Goal: Task Accomplishment & Management: Manage account settings

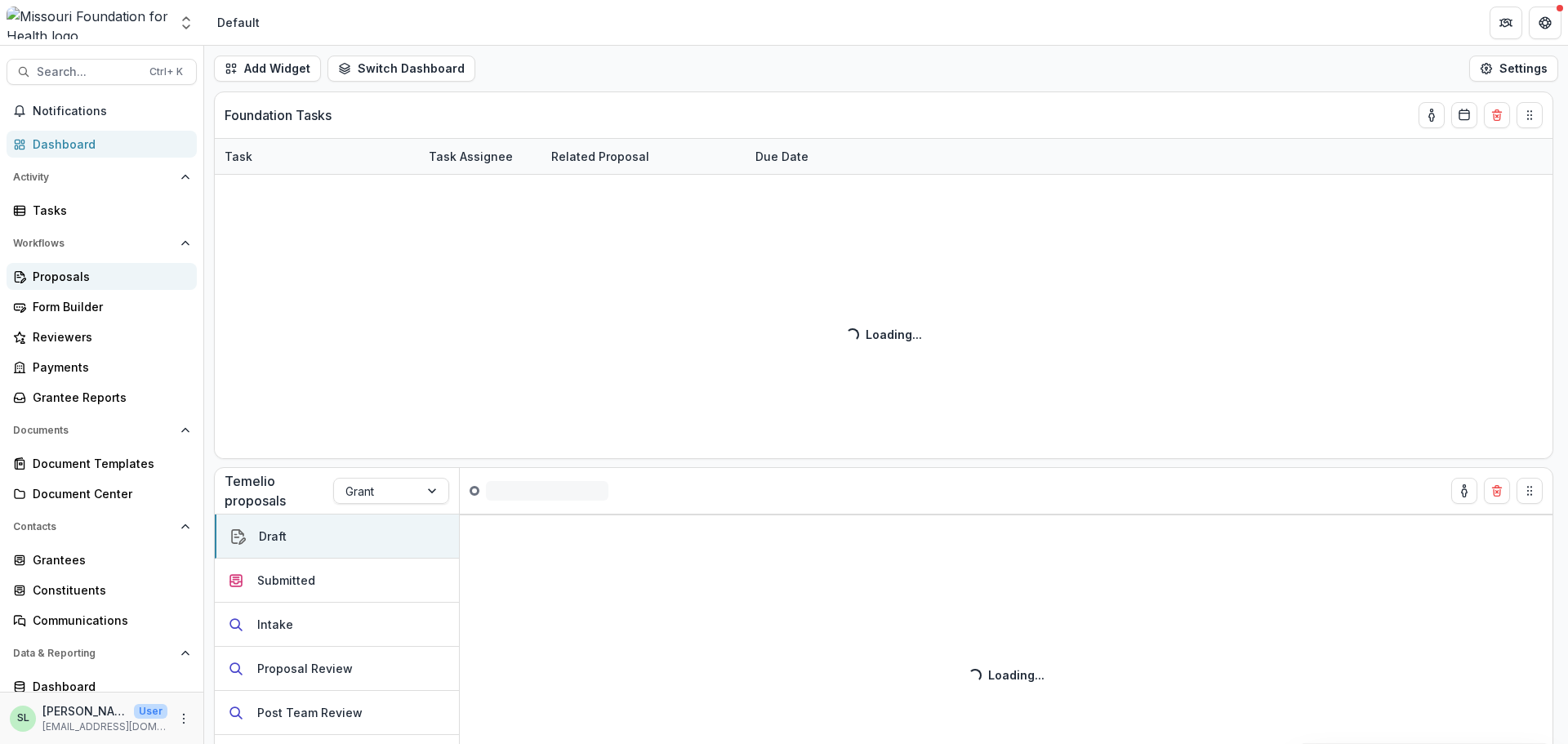
click at [68, 282] on div "Proposals" at bounding box center [109, 276] width 151 height 17
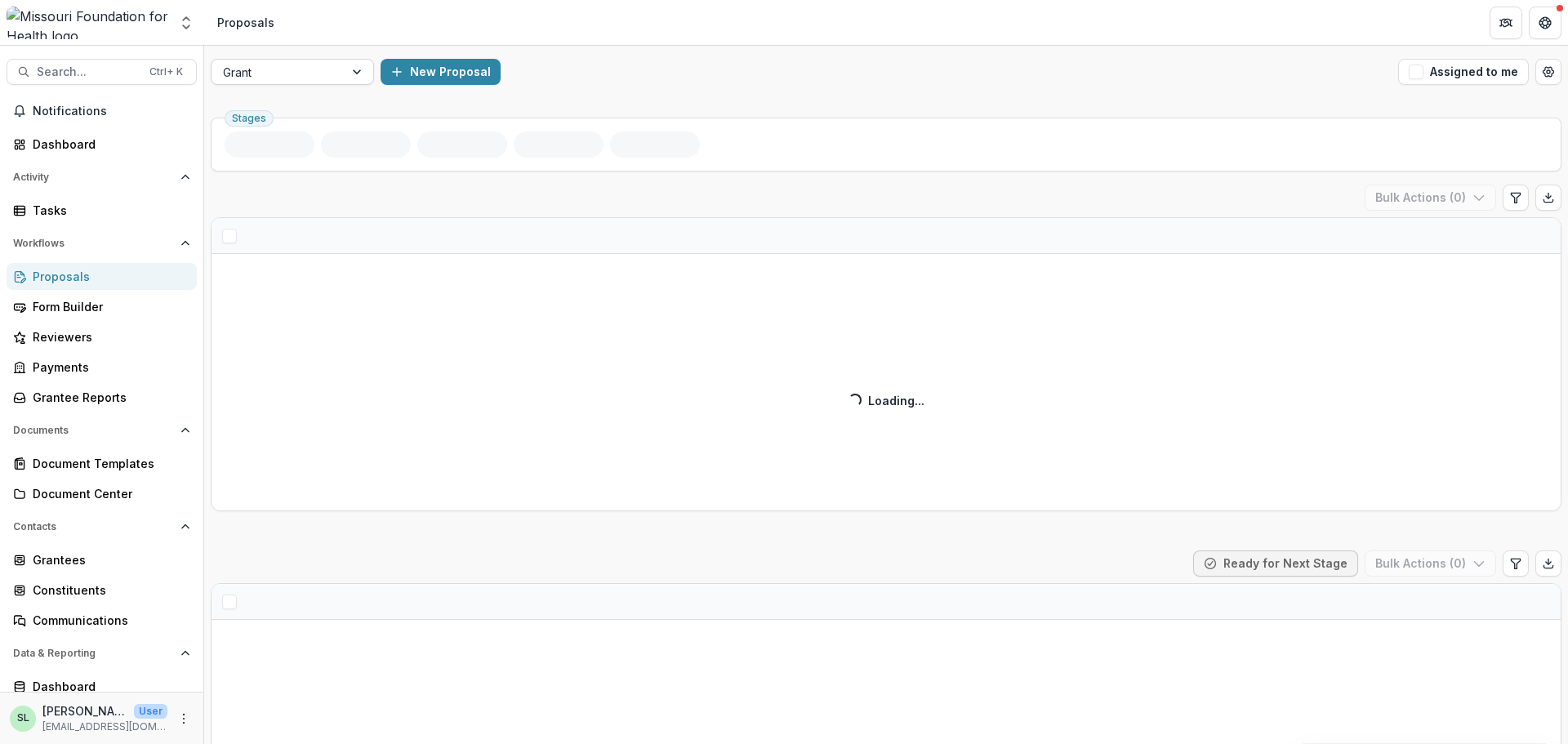
click at [310, 81] on div at bounding box center [277, 72] width 109 height 20
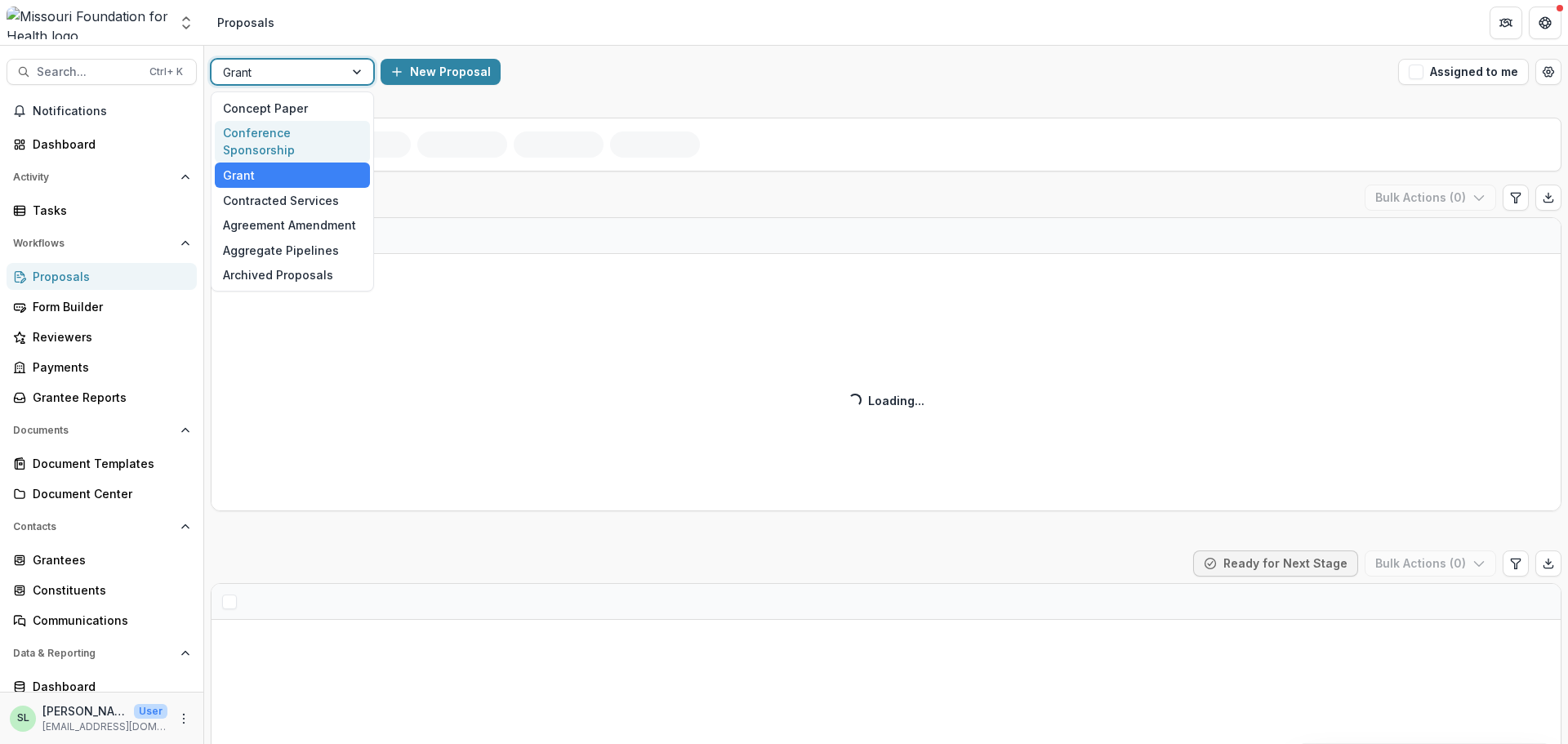
click at [297, 140] on div "Conference Sponsorship" at bounding box center [293, 142] width 155 height 43
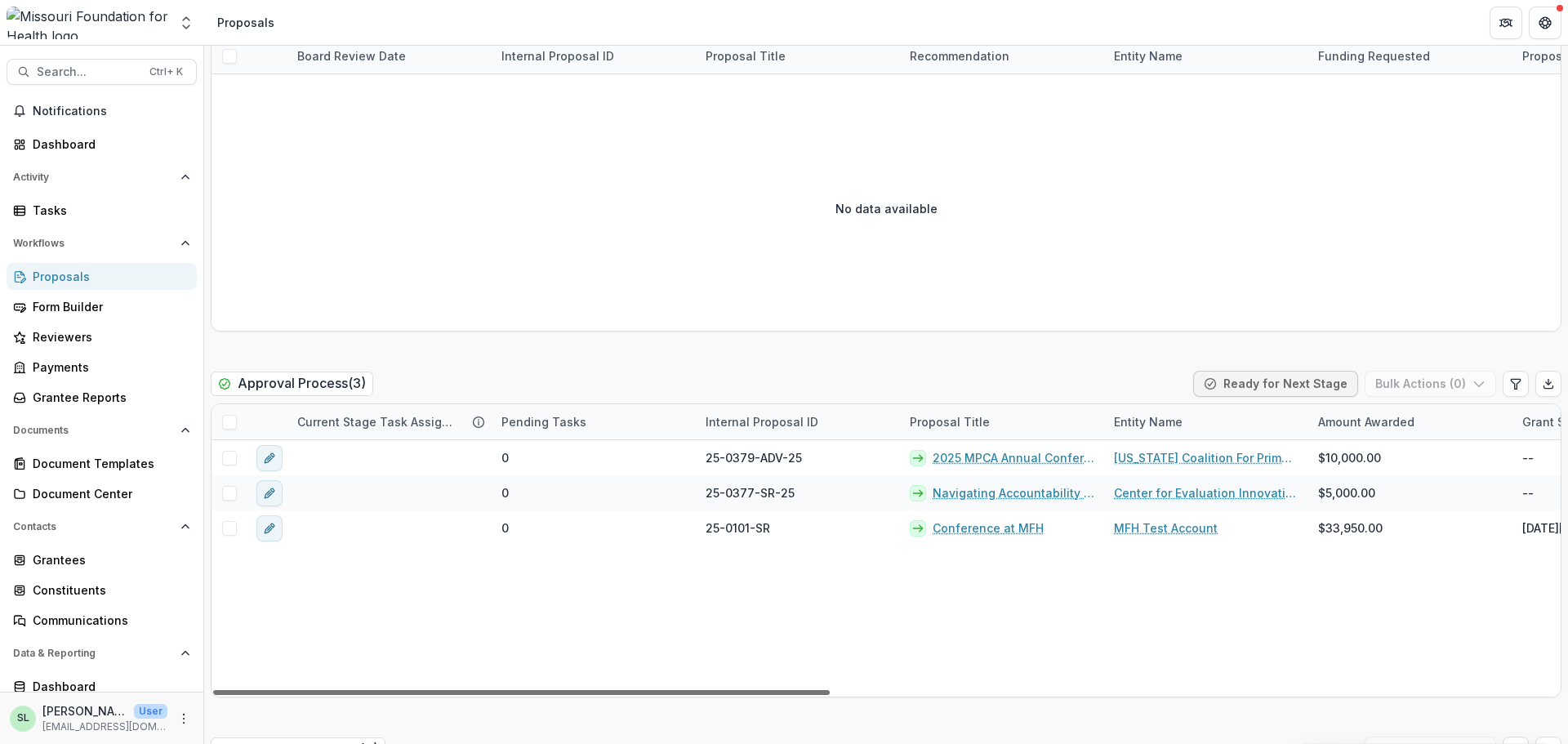
drag, startPoint x: 810, startPoint y: 693, endPoint x: 808, endPoint y: 733, distance: 40.0
click at [808, 695] on div at bounding box center [521, 692] width 616 height 5
click at [92, 74] on span "Search..." at bounding box center [88, 72] width 103 height 14
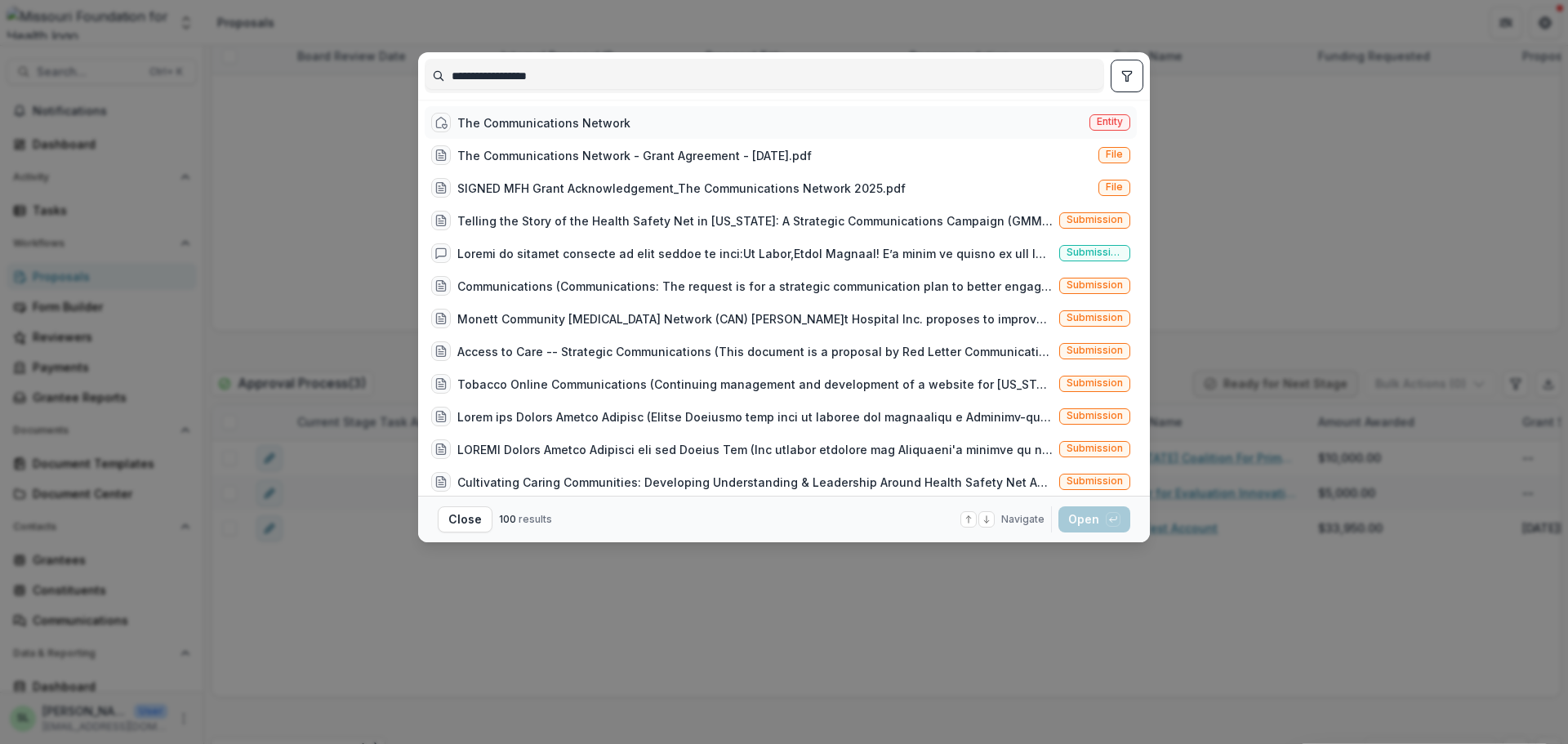
type input "**********"
click at [597, 122] on div "The Communications Network" at bounding box center [543, 123] width 173 height 17
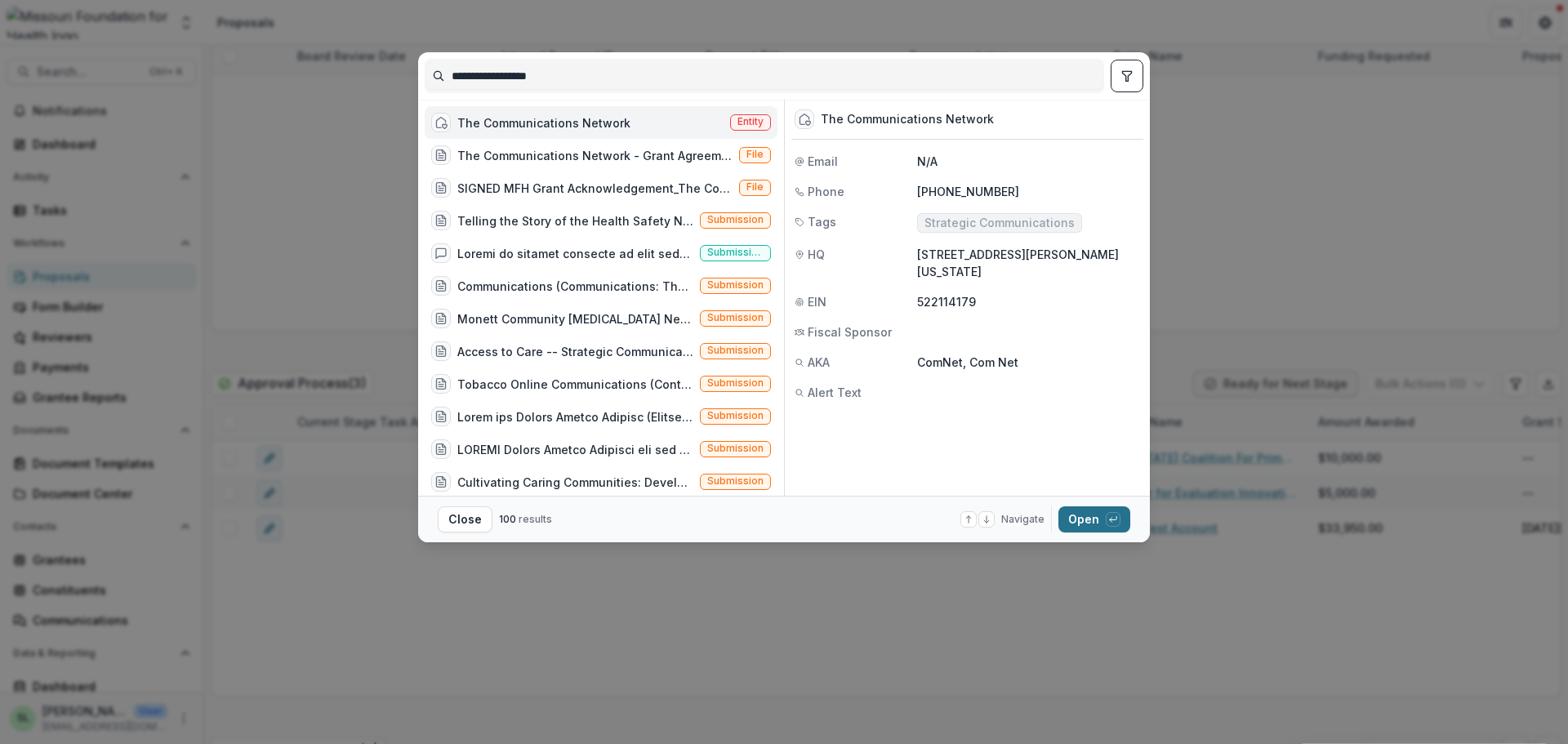
click at [1081, 517] on button "Open with enter key" at bounding box center [1094, 518] width 72 height 26
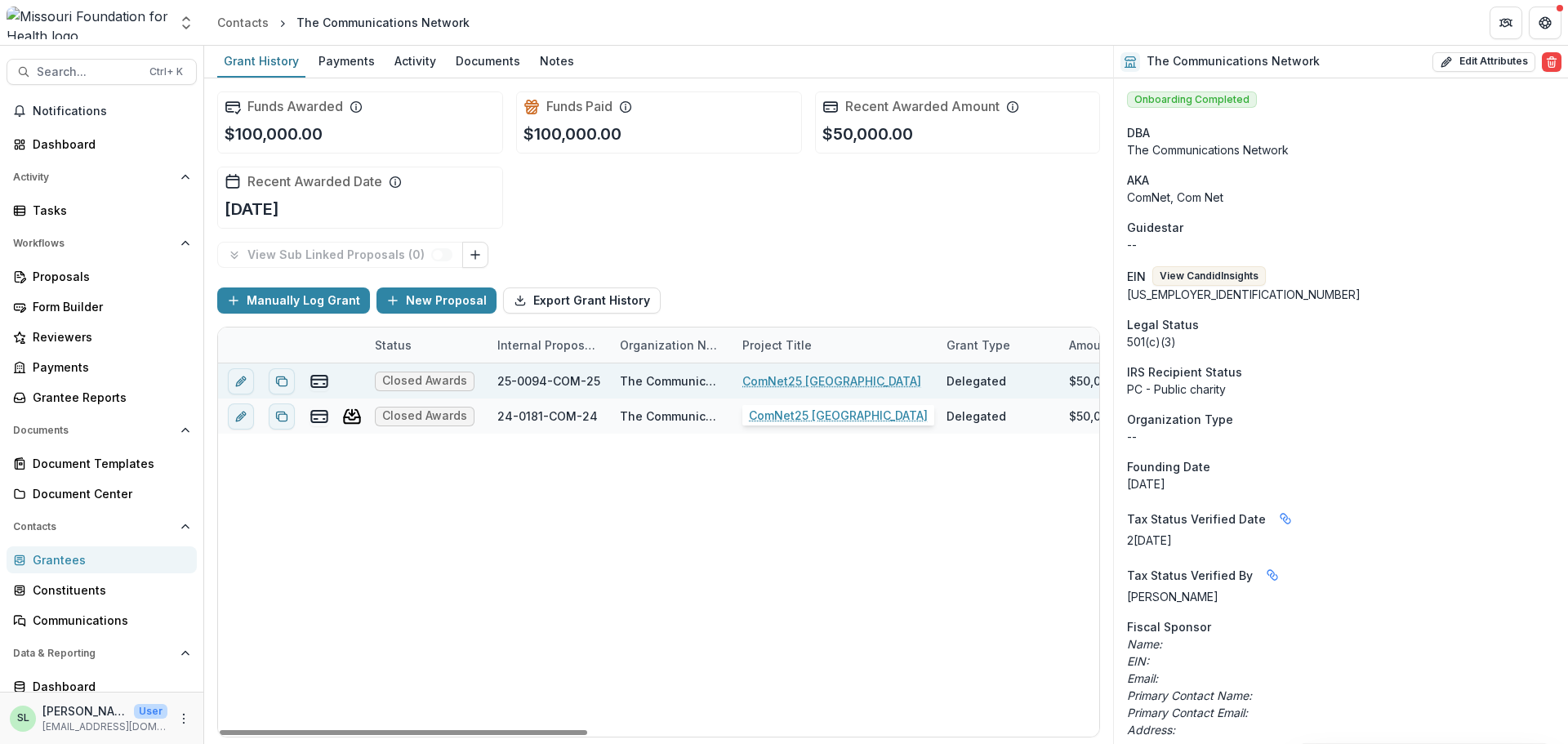
click at [824, 385] on link "ComNet25 [GEOGRAPHIC_DATA]" at bounding box center [832, 380] width 179 height 17
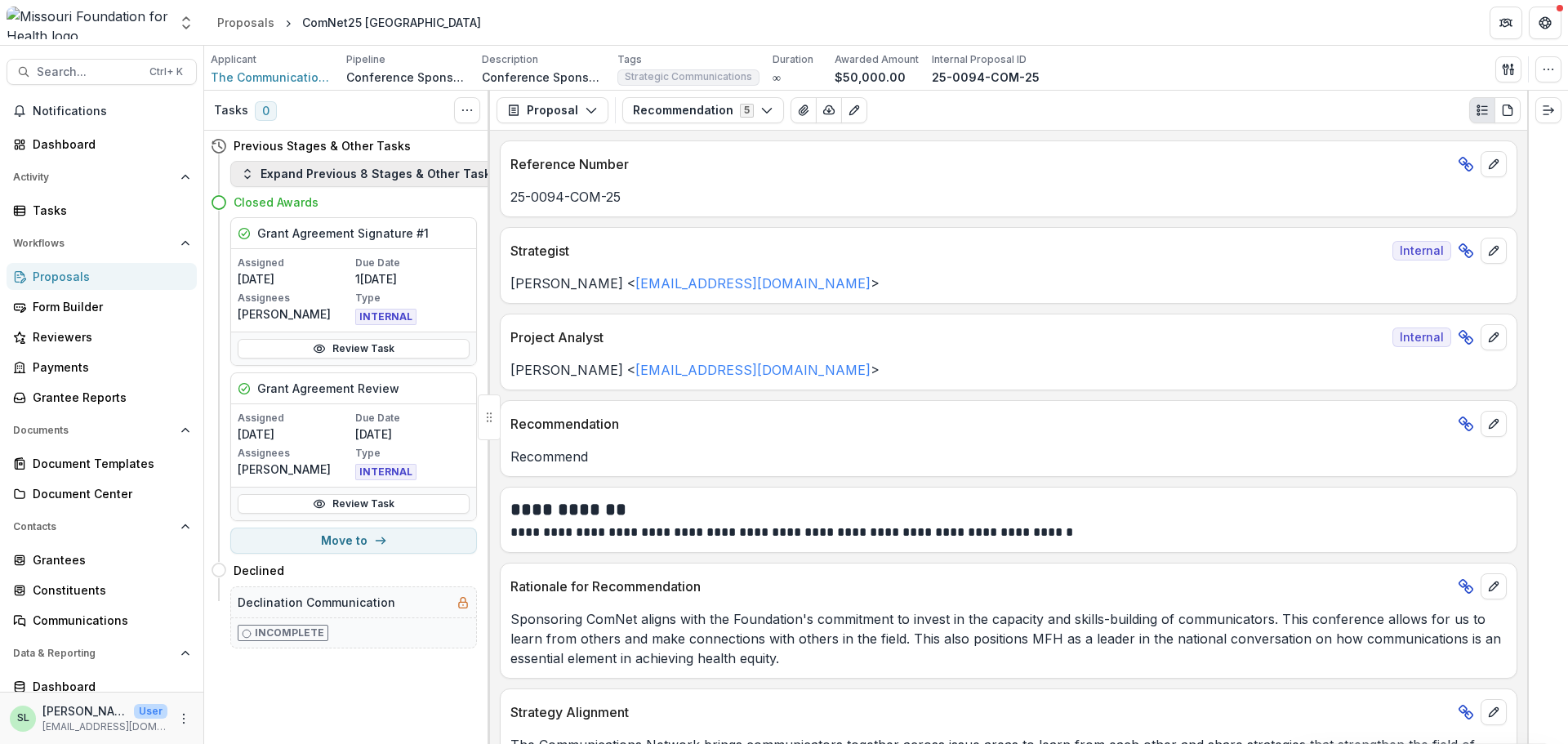
click at [325, 172] on button "Expand Previous 8 Stages & Other Tasks" at bounding box center [369, 173] width 277 height 26
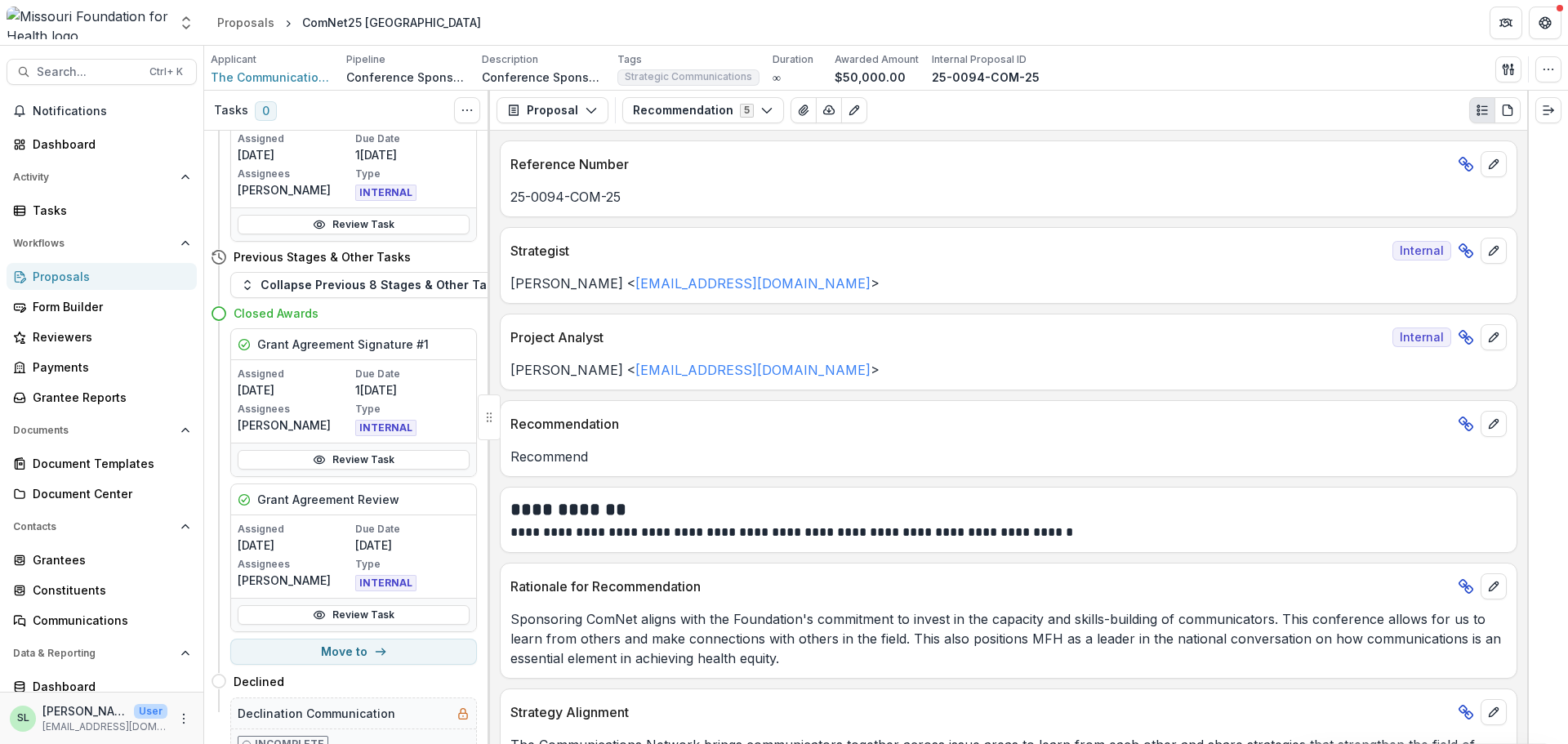
scroll to position [2558, 0]
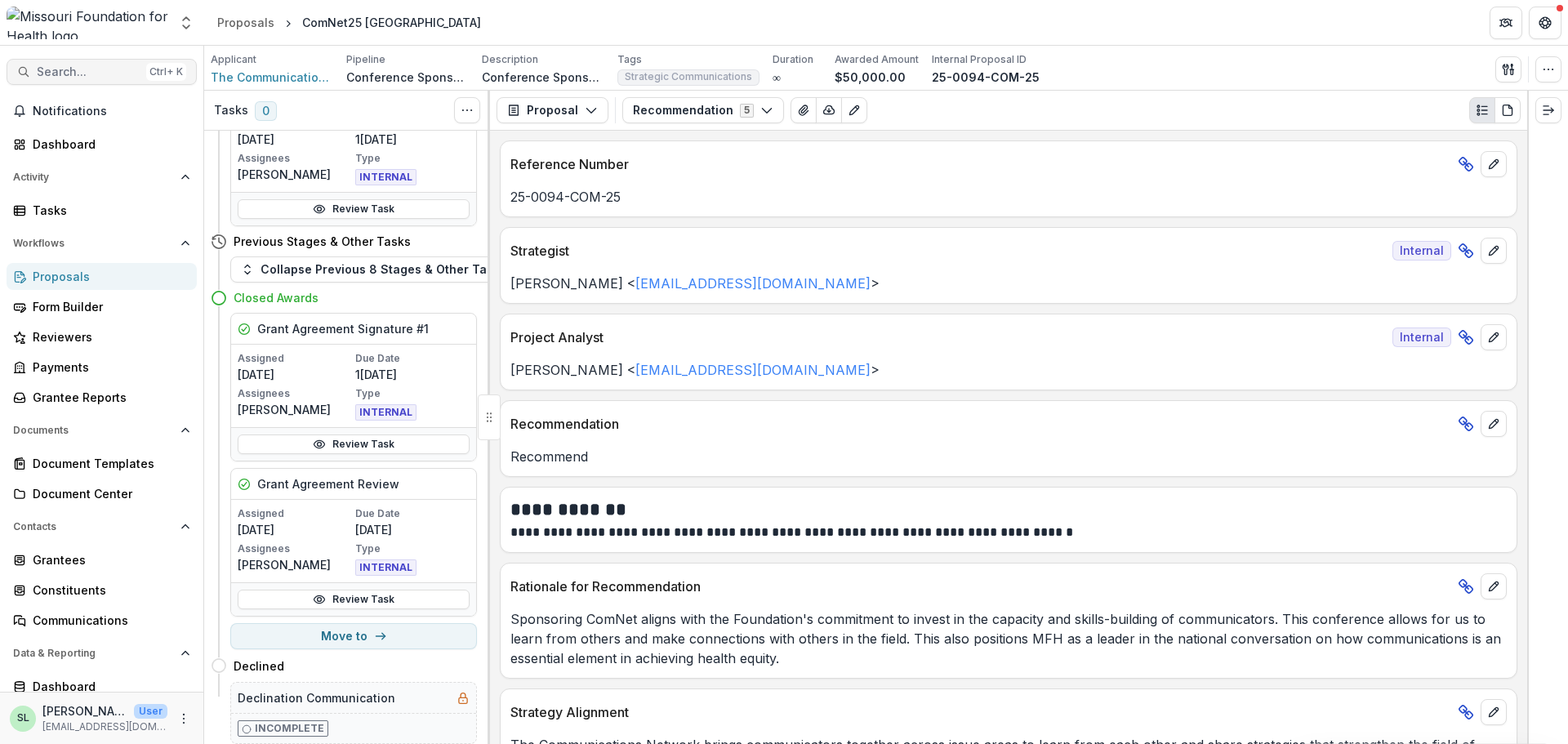
click at [86, 70] on span "Search..." at bounding box center [88, 72] width 103 height 14
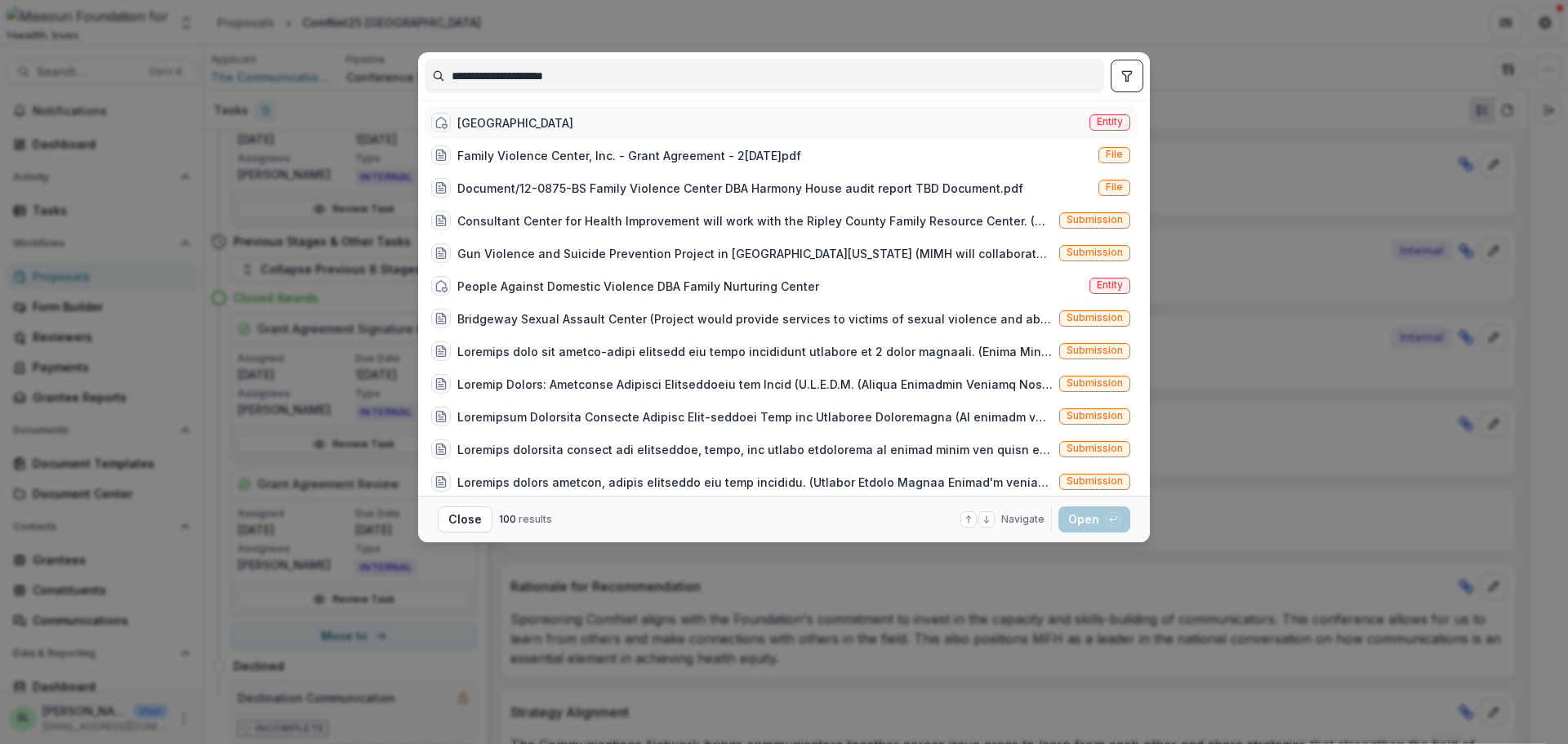
type input "**********"
click at [505, 118] on div "Harmony House" at bounding box center [515, 123] width 116 height 17
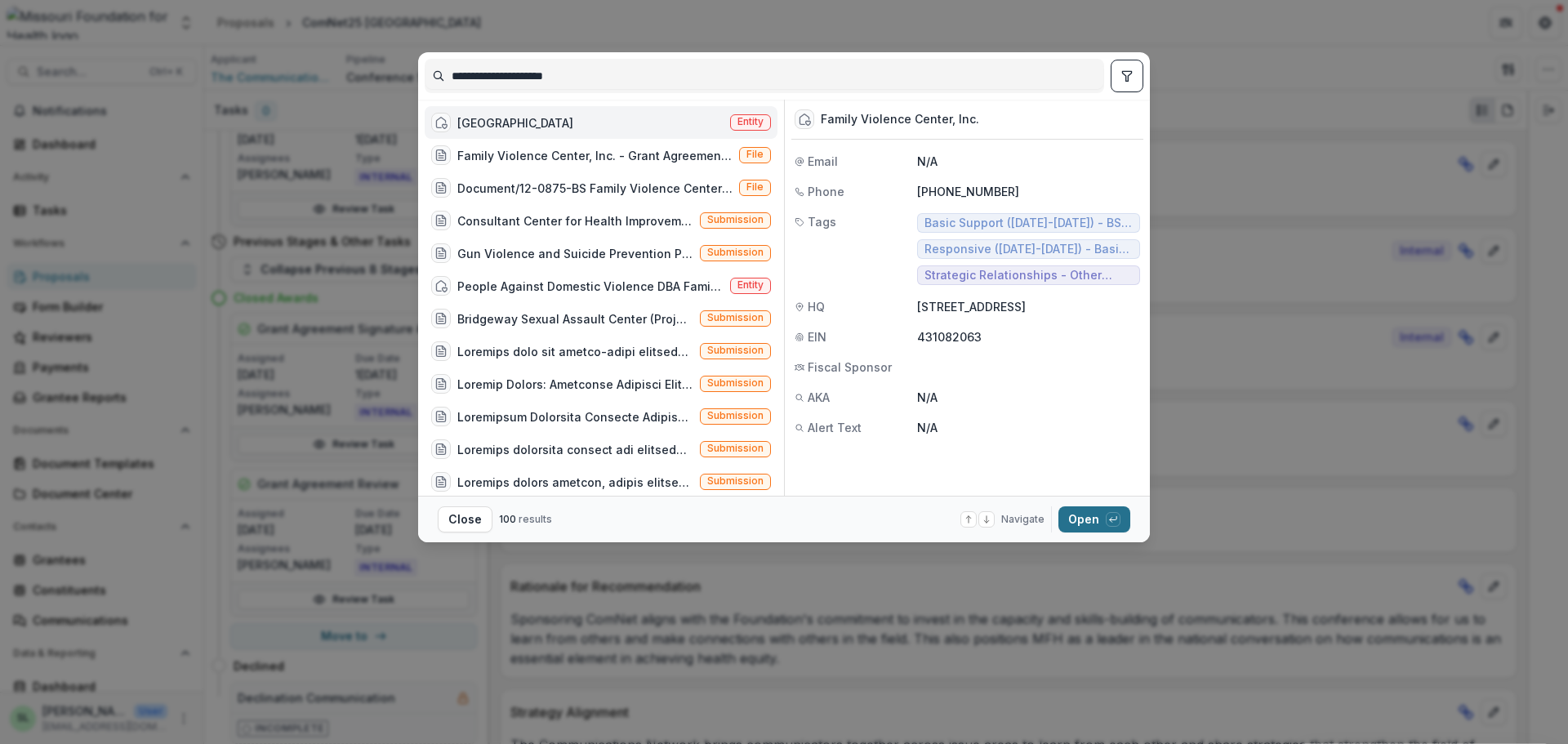
click at [1099, 532] on button "Open with enter key" at bounding box center [1094, 518] width 72 height 26
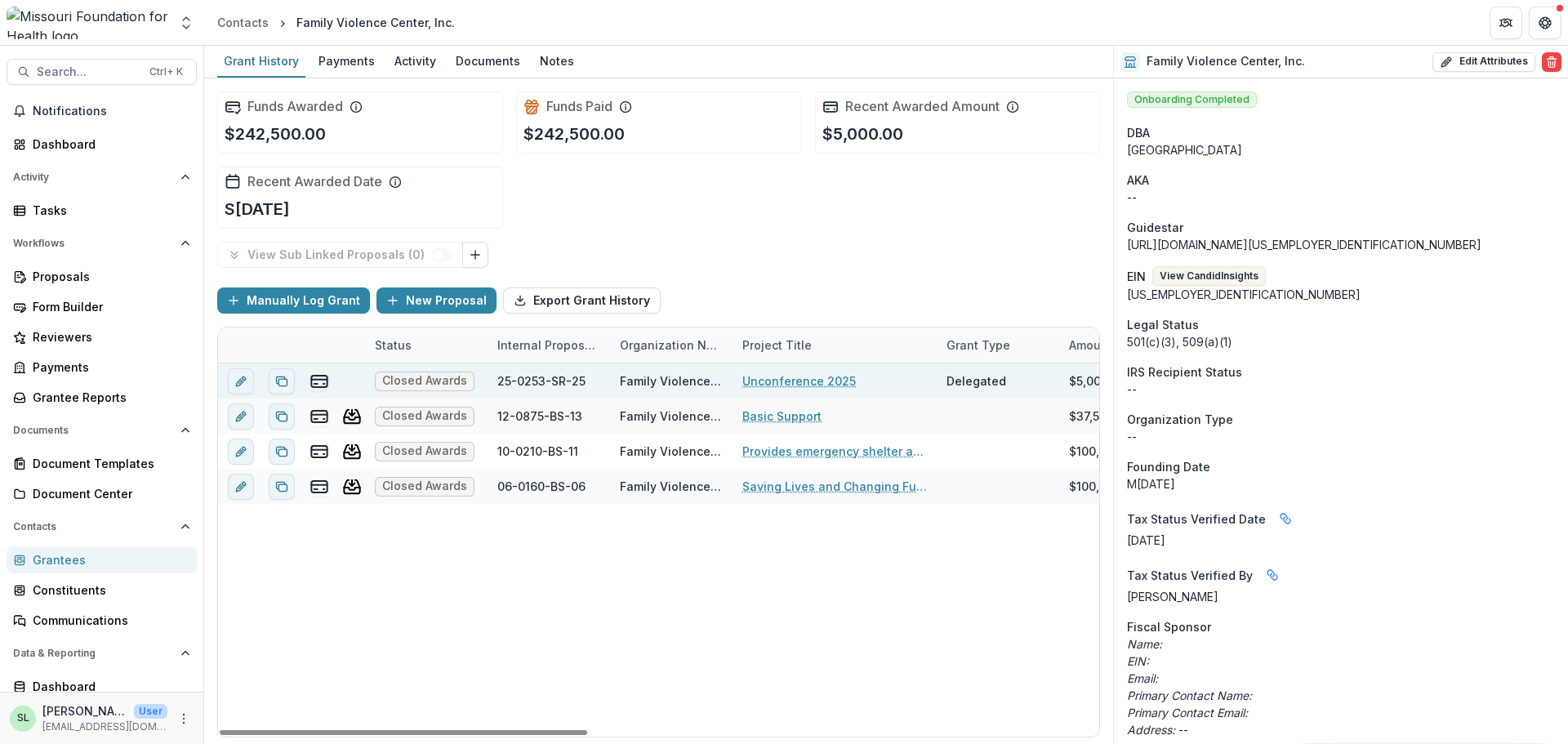
click at [781, 375] on link "Unconference 2025" at bounding box center [800, 380] width 114 height 17
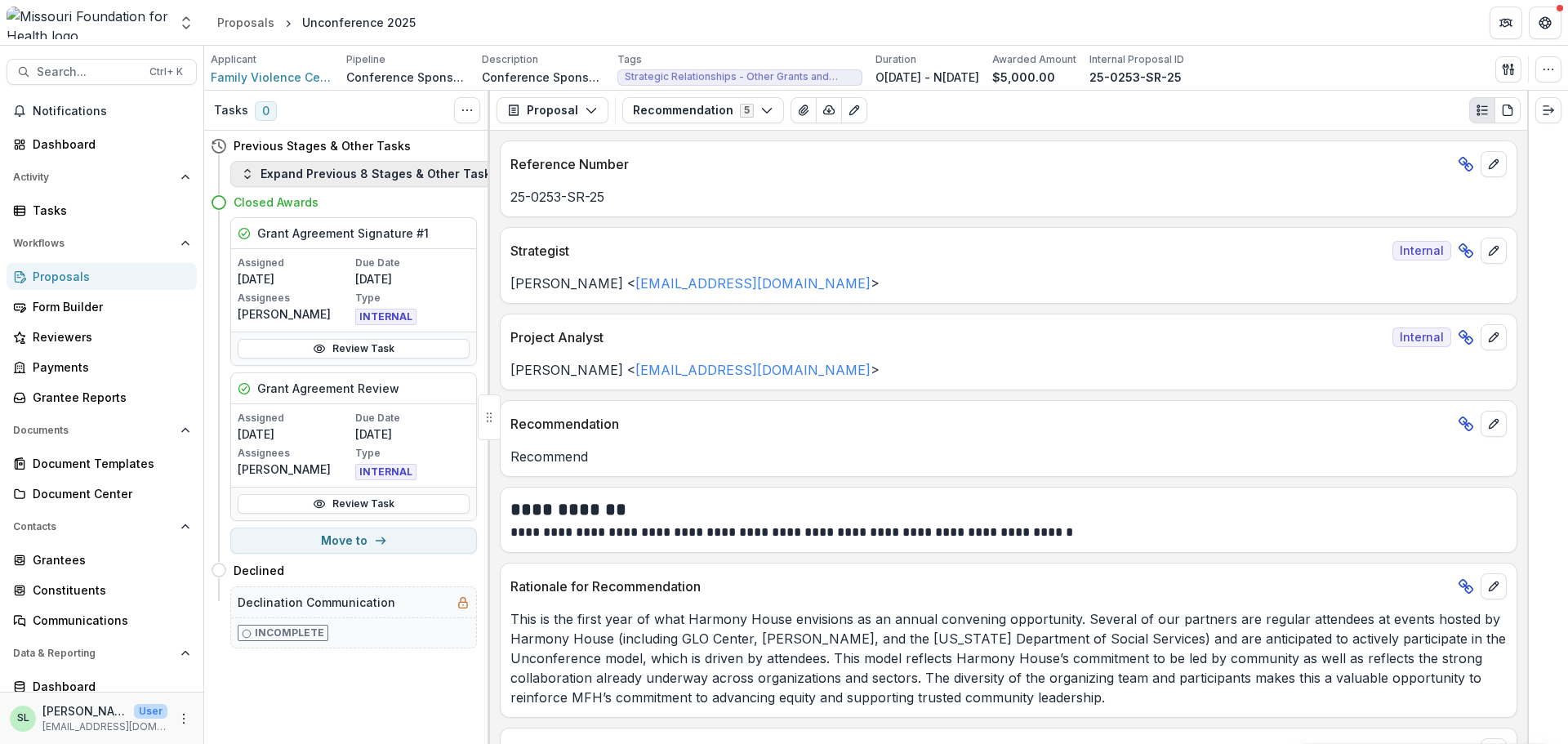
click at [342, 170] on button "Expand Previous 8 Stages & Other Tasks" at bounding box center [369, 173] width 277 height 26
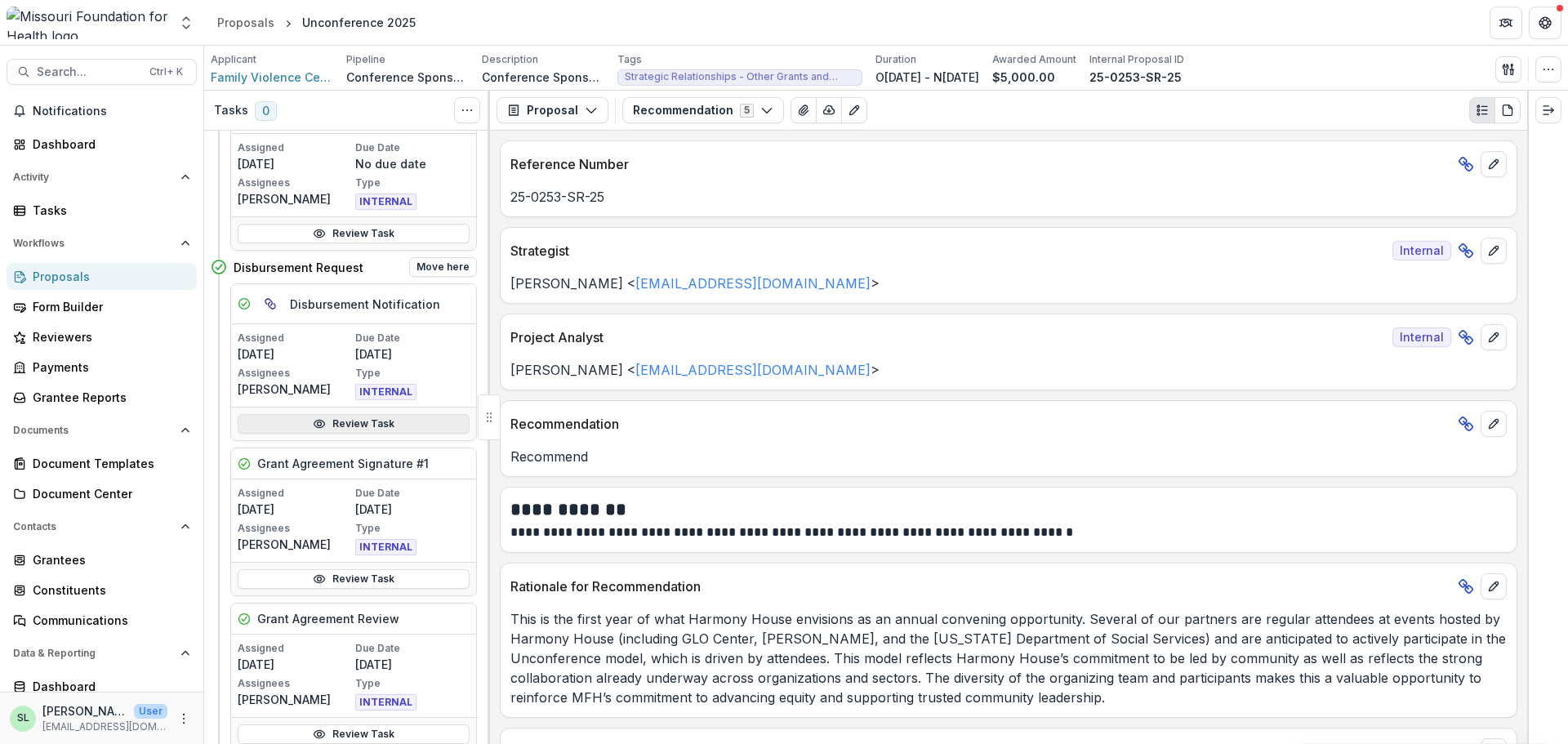
scroll to position [2041, 0]
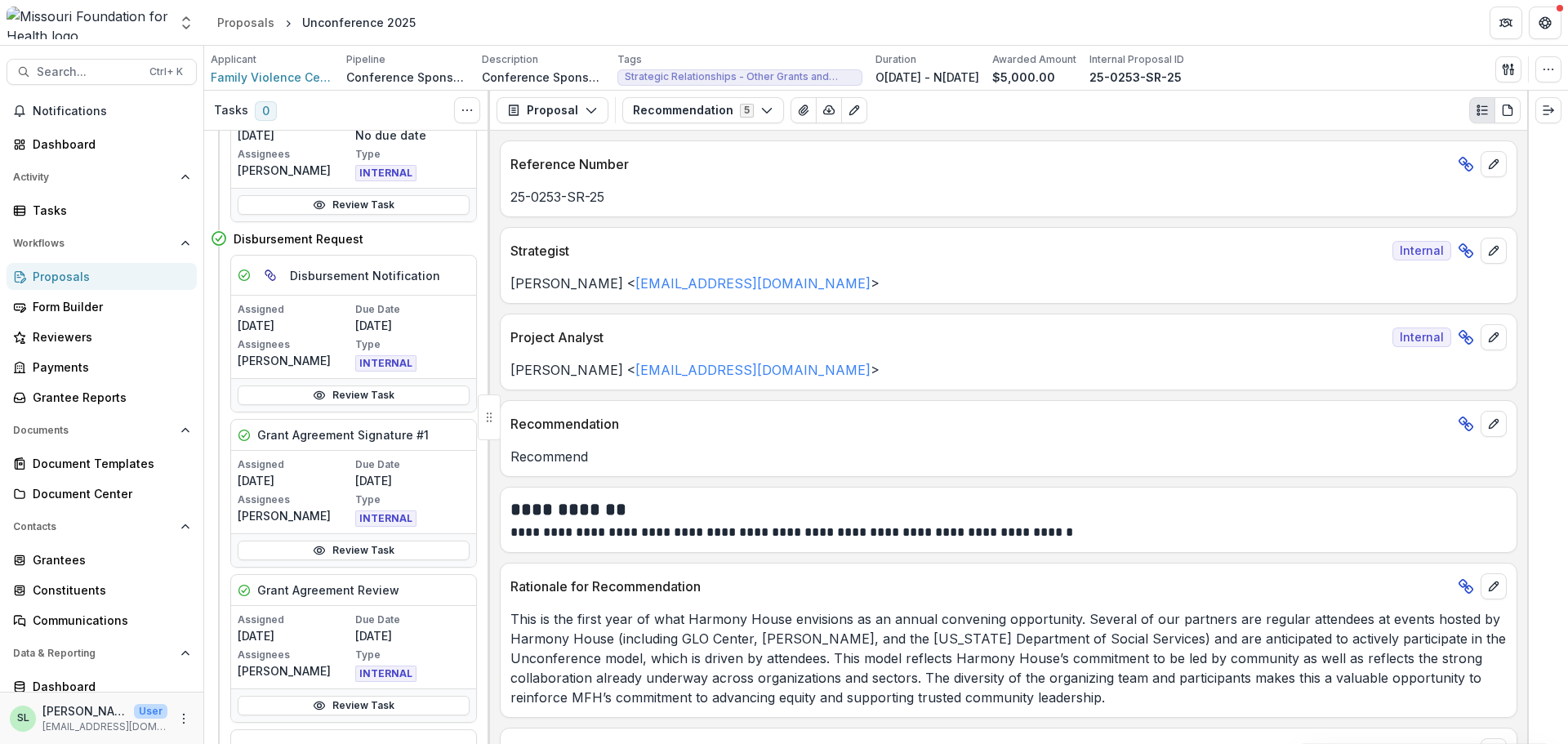
click at [94, 270] on div "Proposals" at bounding box center [109, 276] width 151 height 17
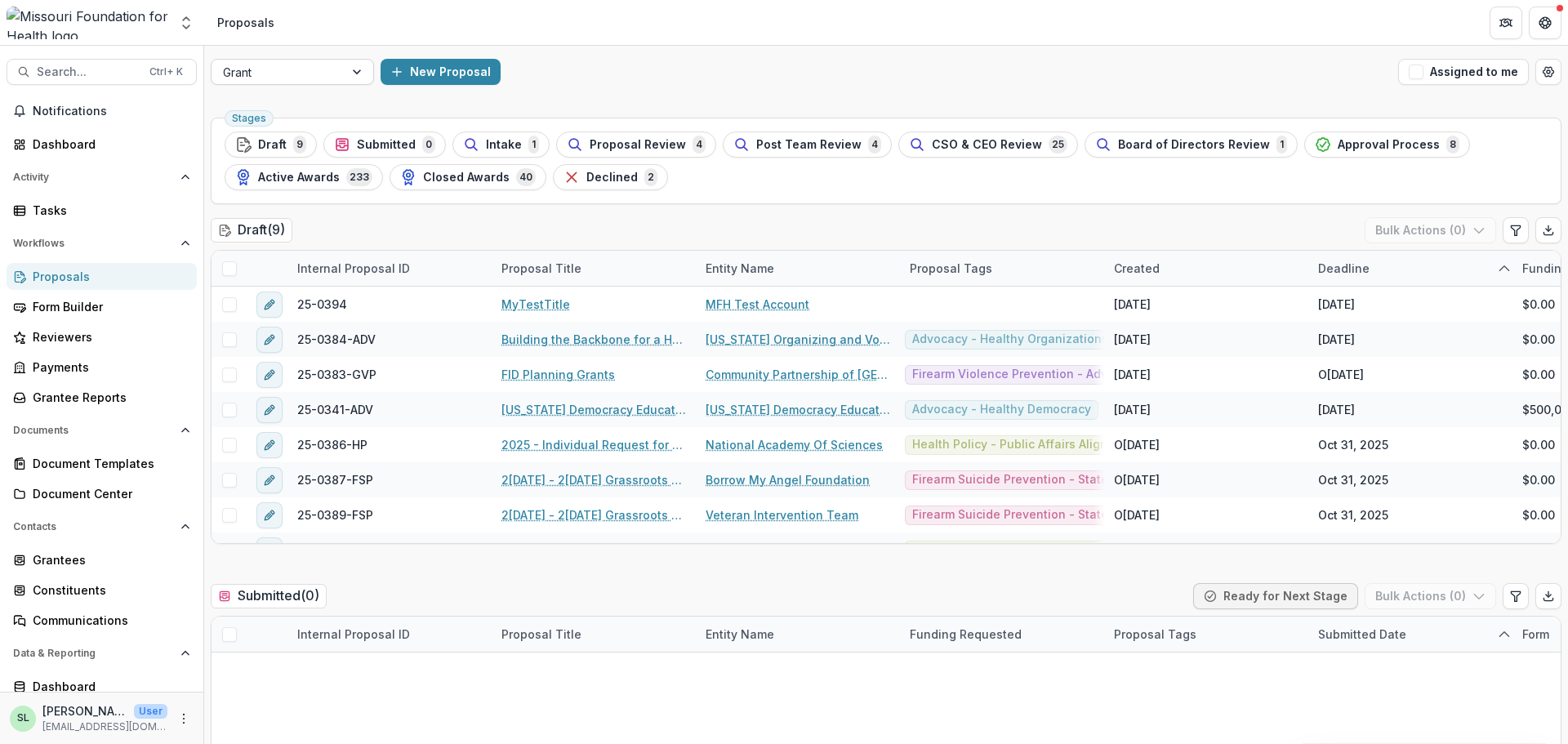
click at [316, 71] on div at bounding box center [277, 72] width 109 height 20
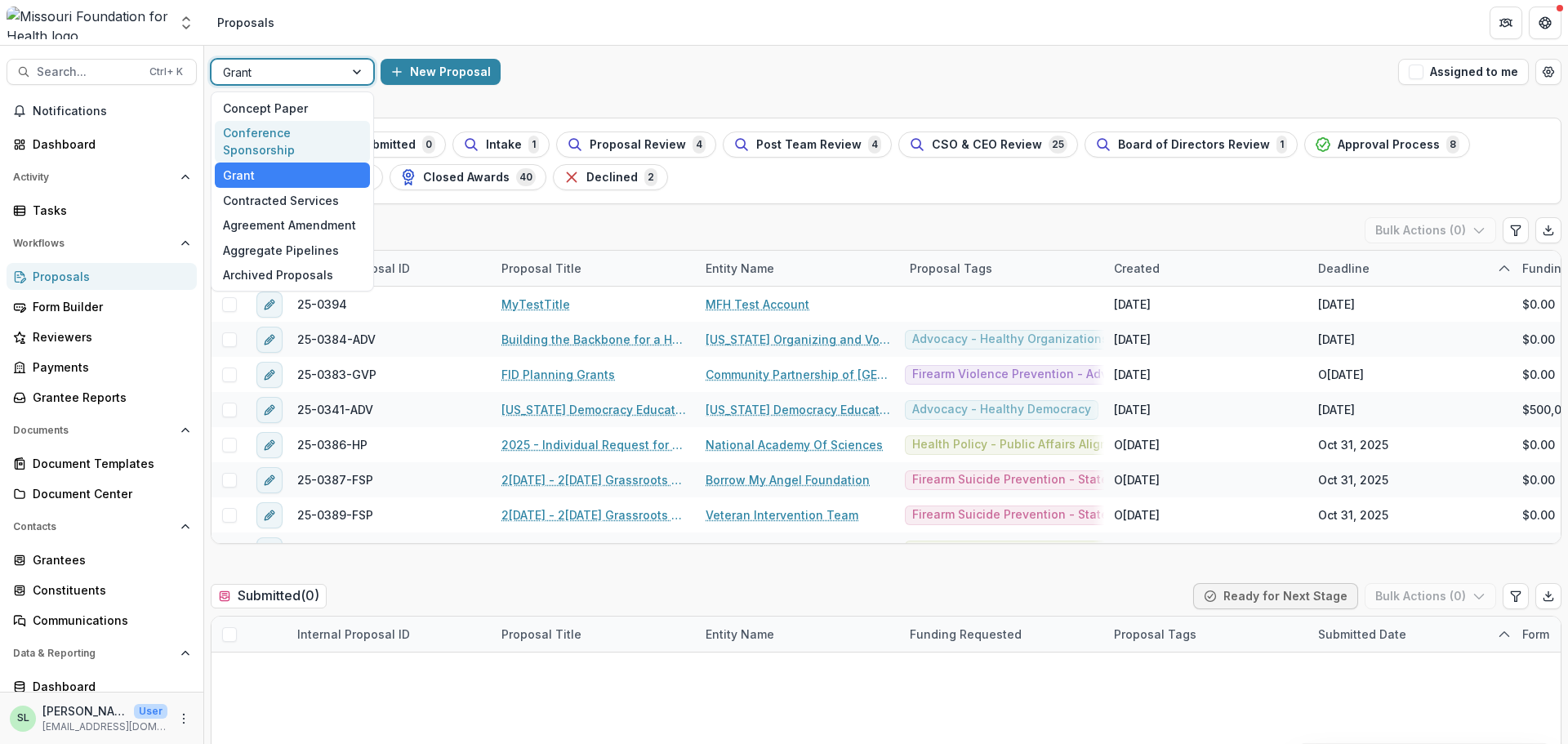
click at [311, 129] on div "Conference Sponsorship" at bounding box center [293, 142] width 155 height 43
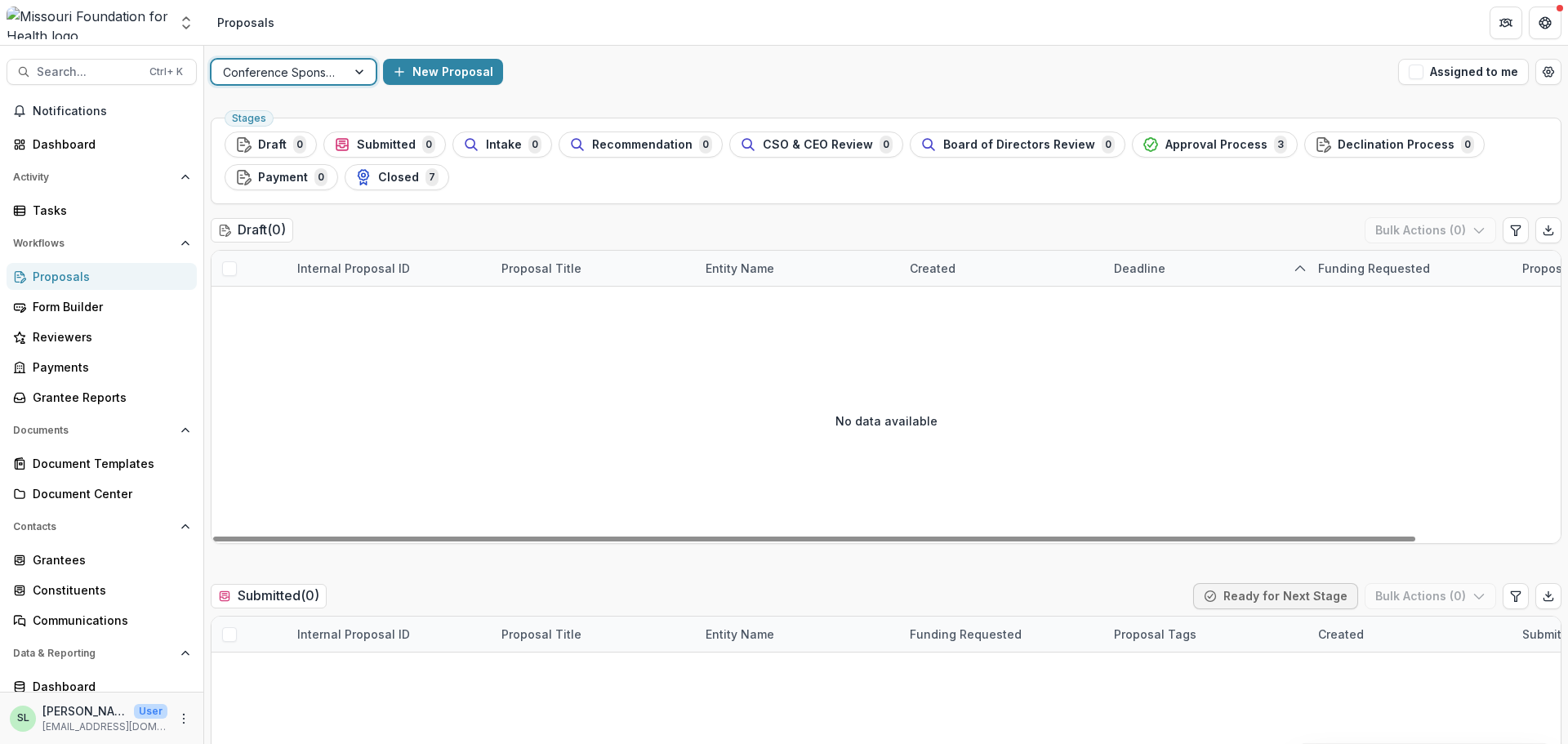
click at [281, 76] on div at bounding box center [279, 72] width 112 height 20
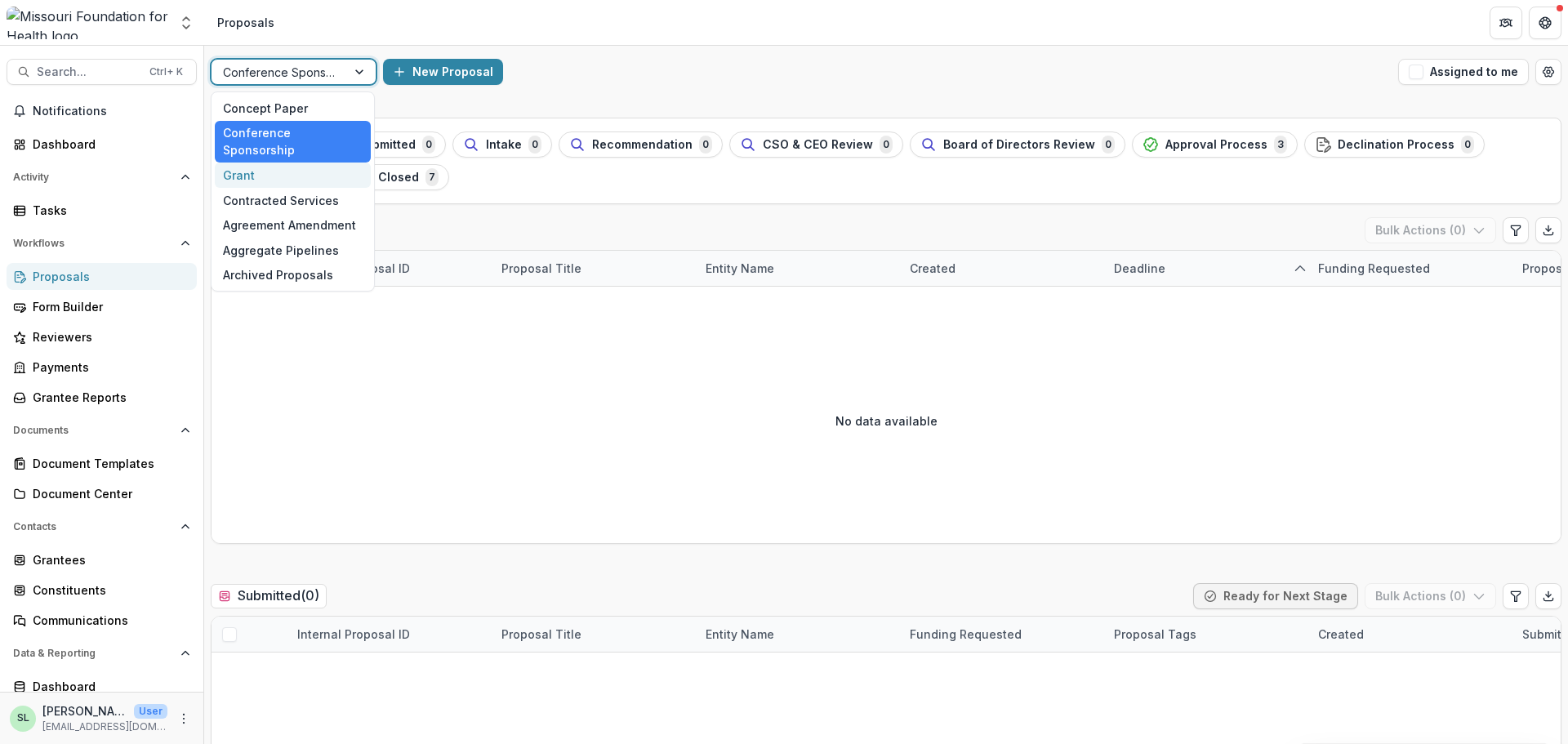
click at [260, 163] on div "Grant" at bounding box center [293, 175] width 156 height 25
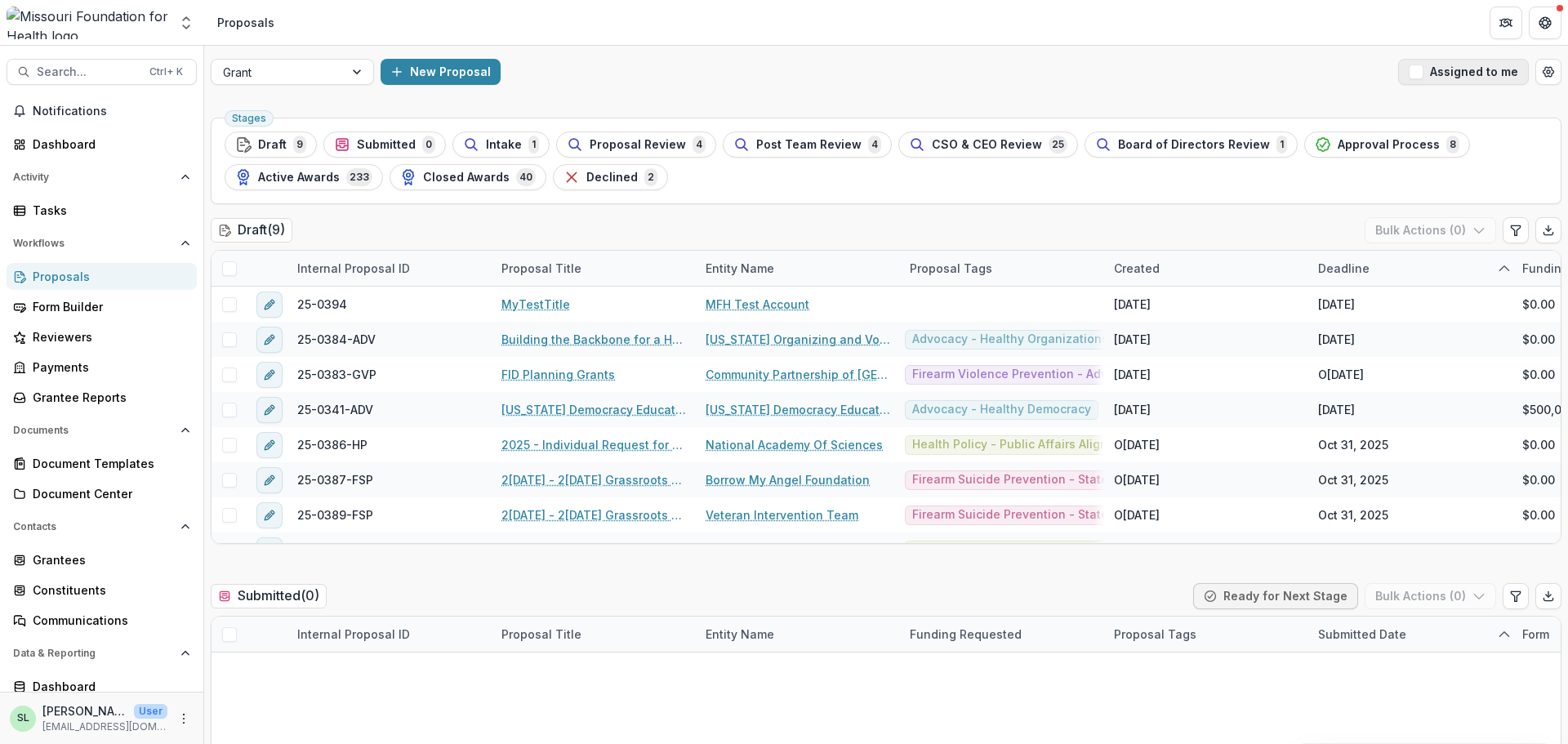
click at [1230, 67] on button "Assigned to me" at bounding box center [1463, 71] width 131 height 26
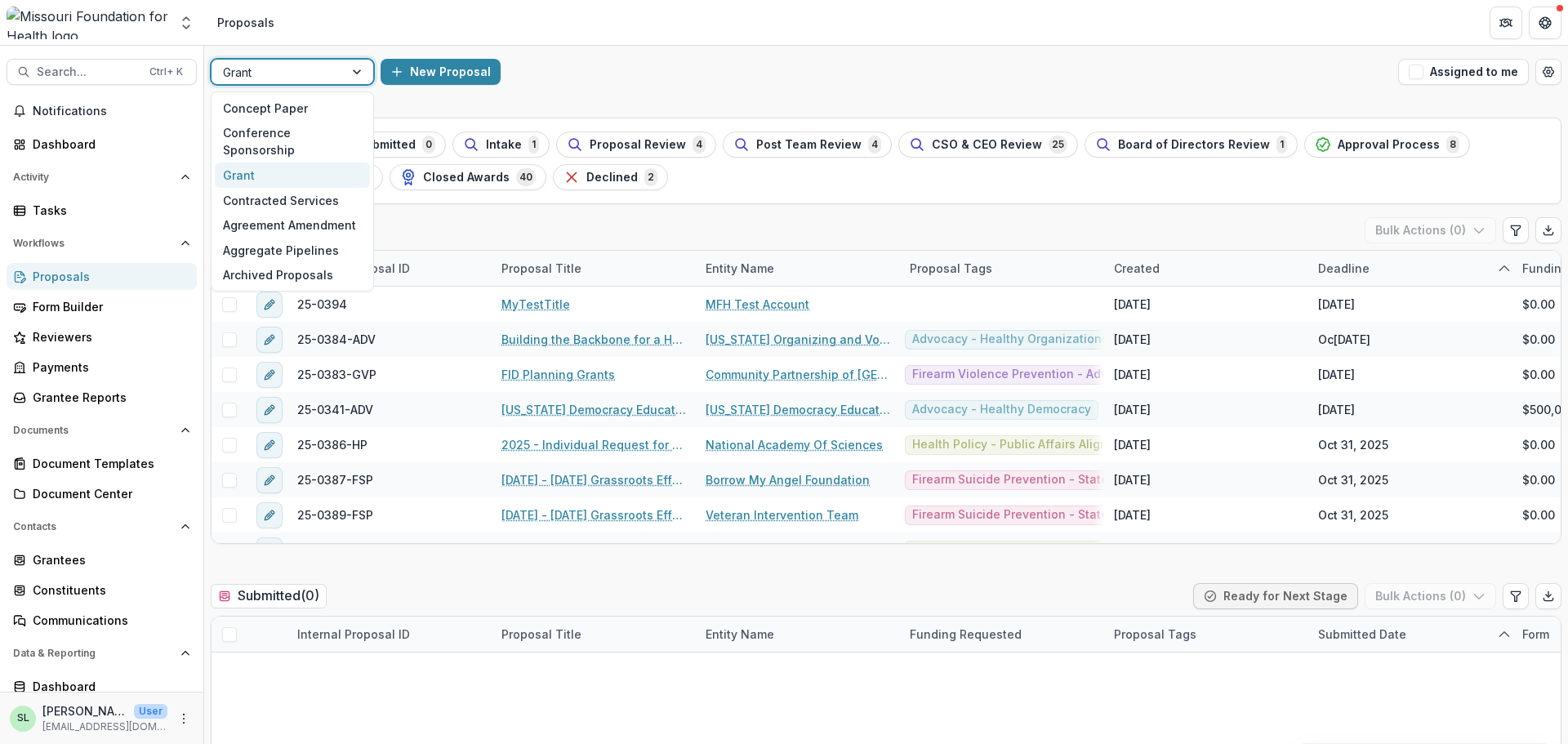
click at [284, 71] on div at bounding box center [277, 72] width 109 height 20
click at [280, 132] on div "Conference Sponsorship" at bounding box center [293, 142] width 155 height 43
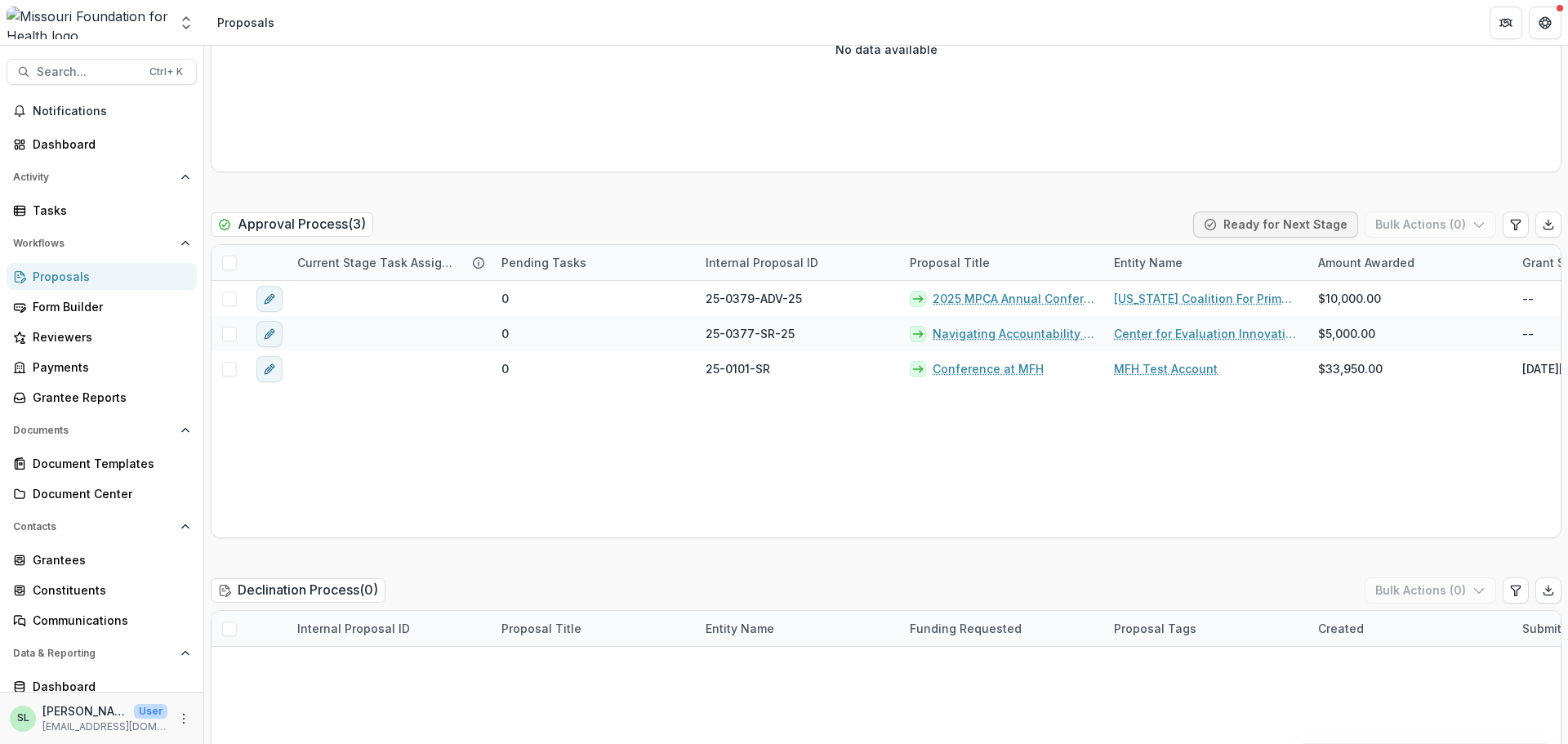
scroll to position [2204, 0]
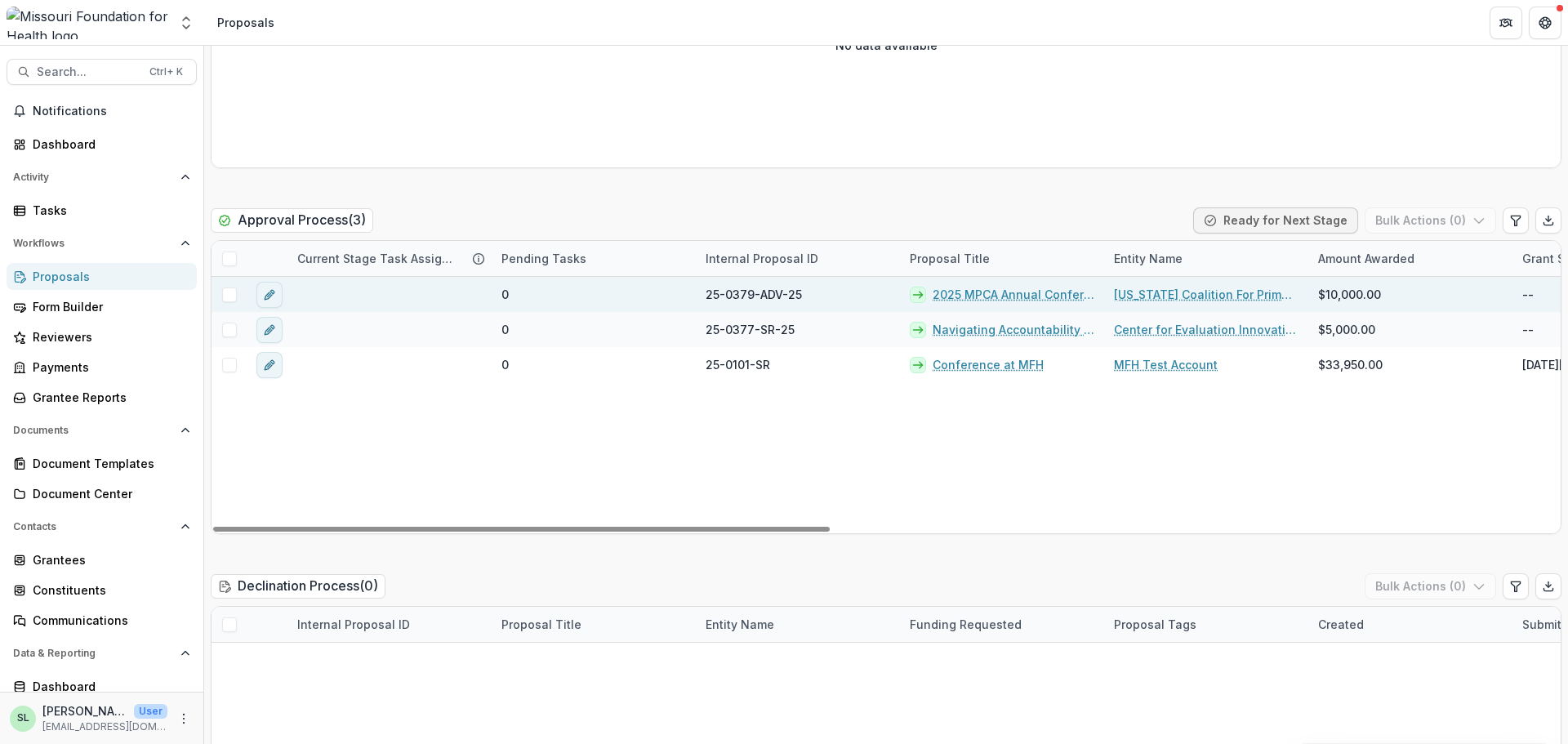
click at [1017, 297] on link "2025 MPCA Annual Conference: Generations" at bounding box center [1014, 293] width 162 height 17
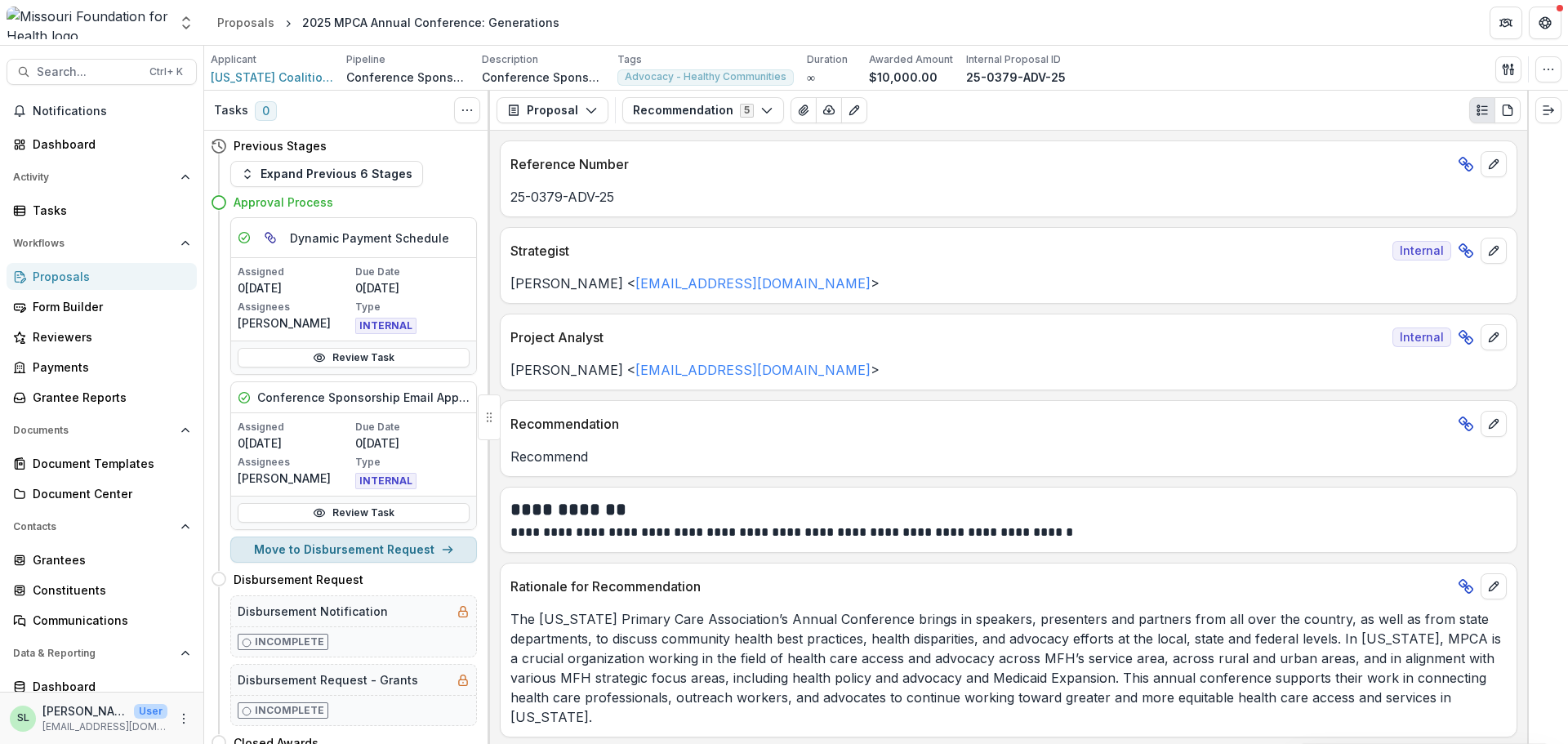
click at [351, 551] on button "Move to Disbursement Request" at bounding box center [353, 548] width 246 height 26
select select "**********"
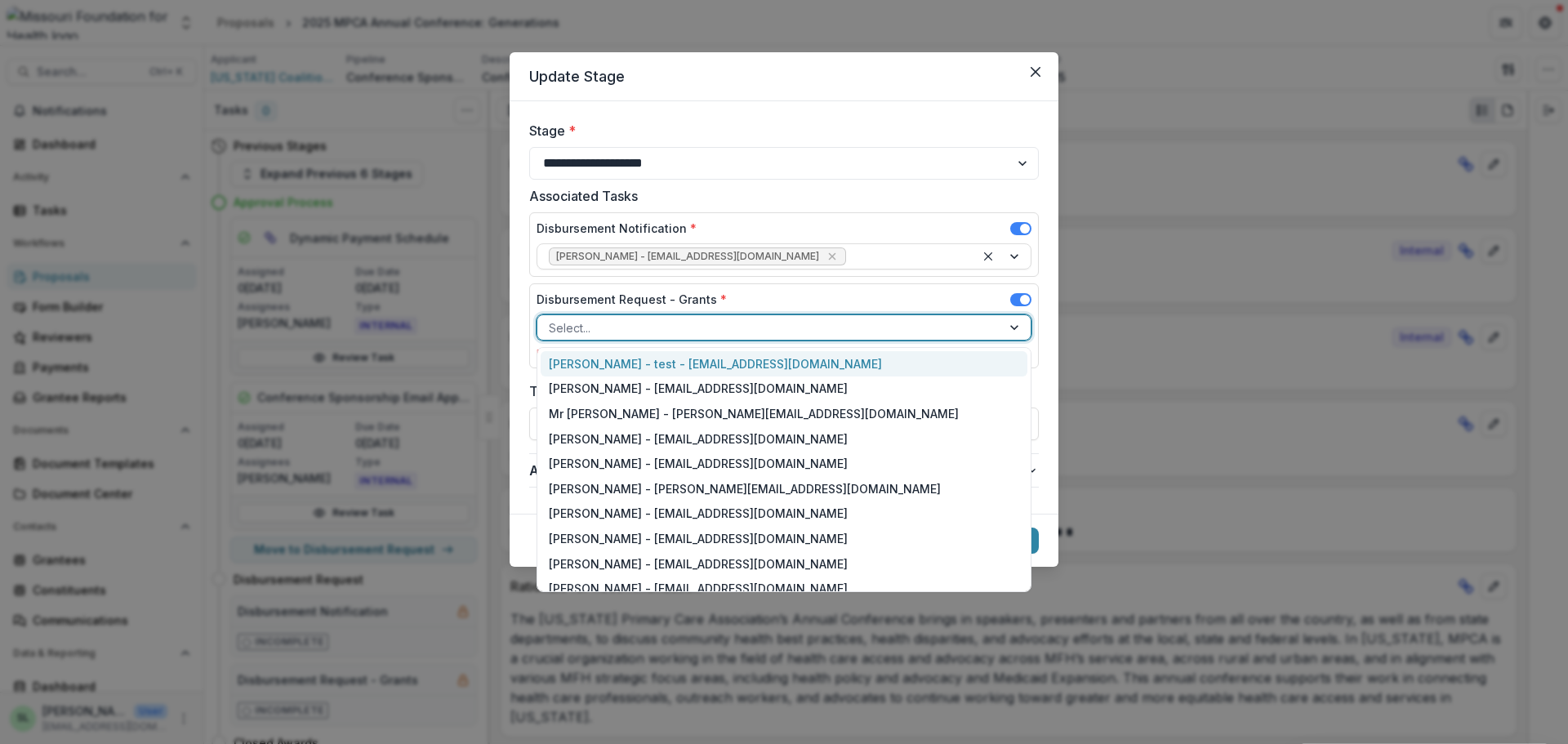
click at [635, 324] on div at bounding box center [769, 327] width 441 height 20
type input "****"
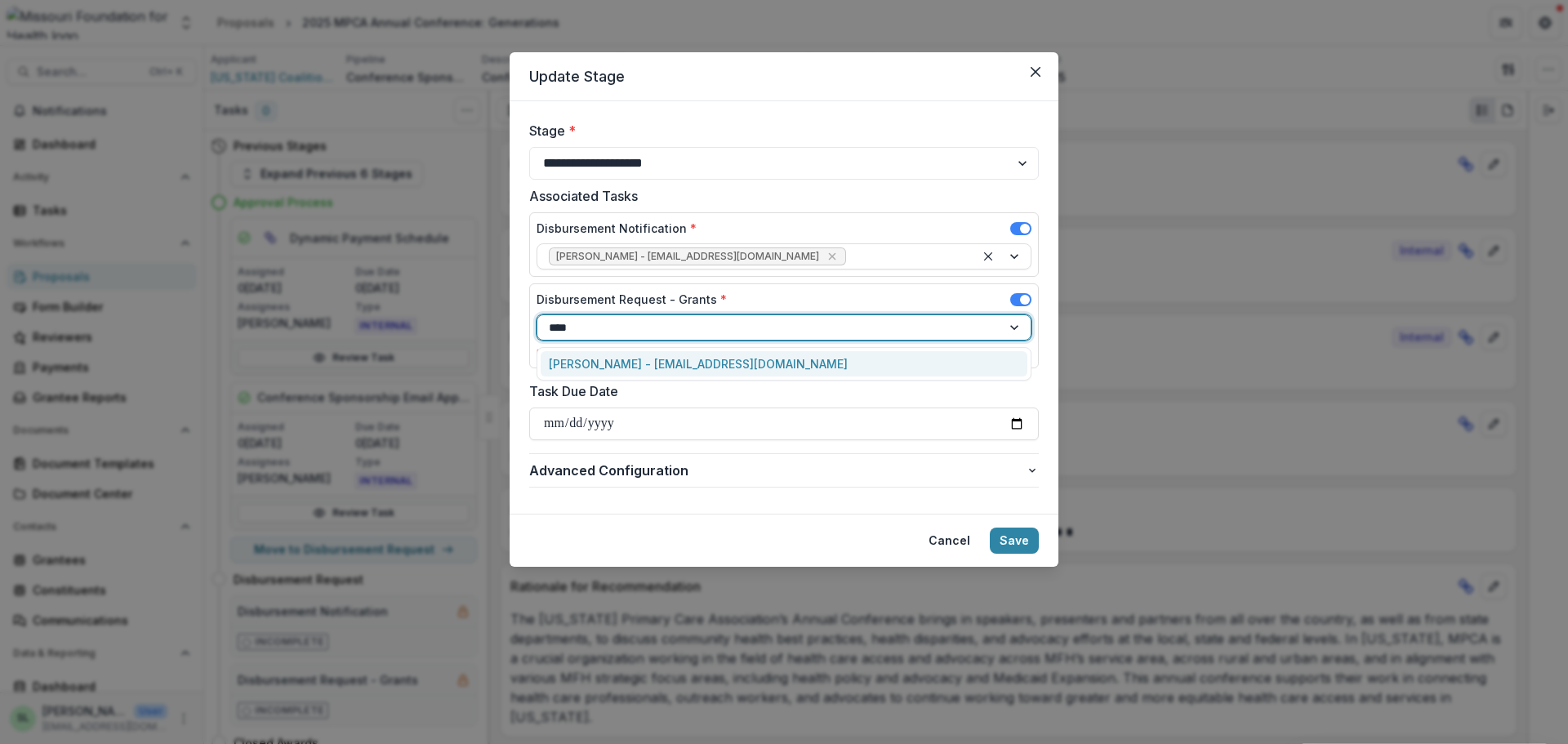
click at [605, 364] on div "[PERSON_NAME] - [EMAIL_ADDRESS][DOMAIN_NAME]" at bounding box center [784, 364] width 486 height 25
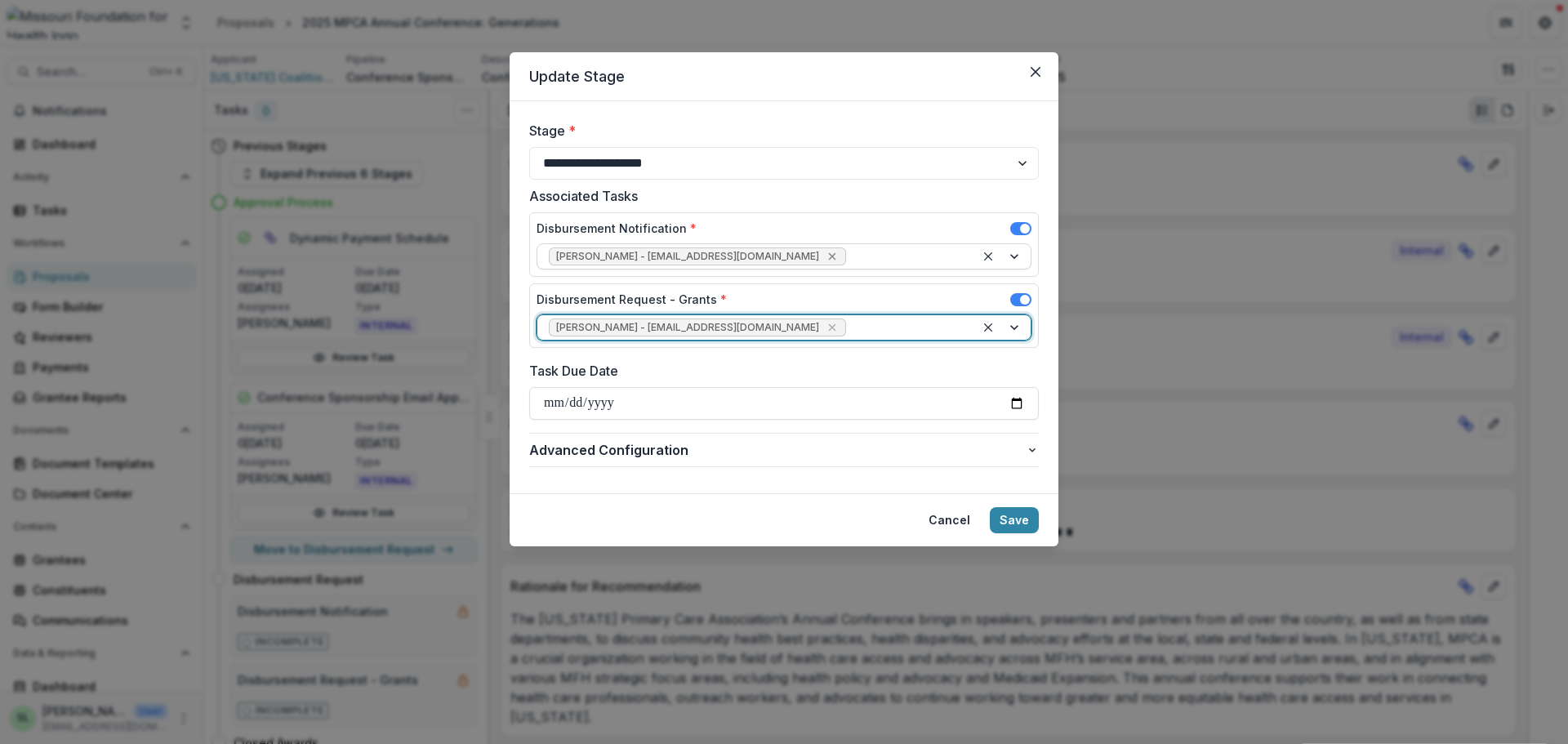
click at [825, 255] on icon "Remove Lisa Huffstutler - lhuffstutler@mffh.org" at bounding box center [832, 256] width 13 height 13
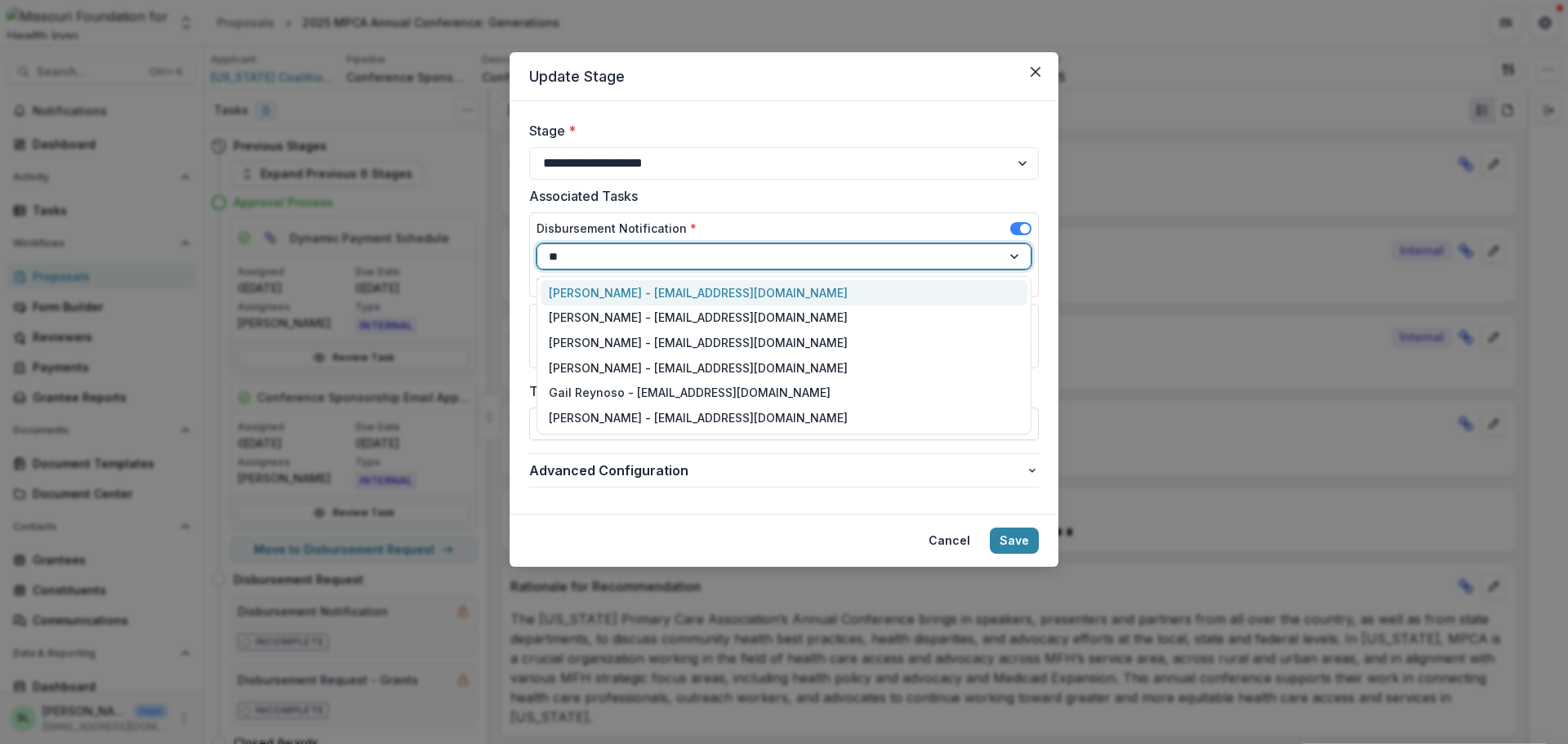
type input "***"
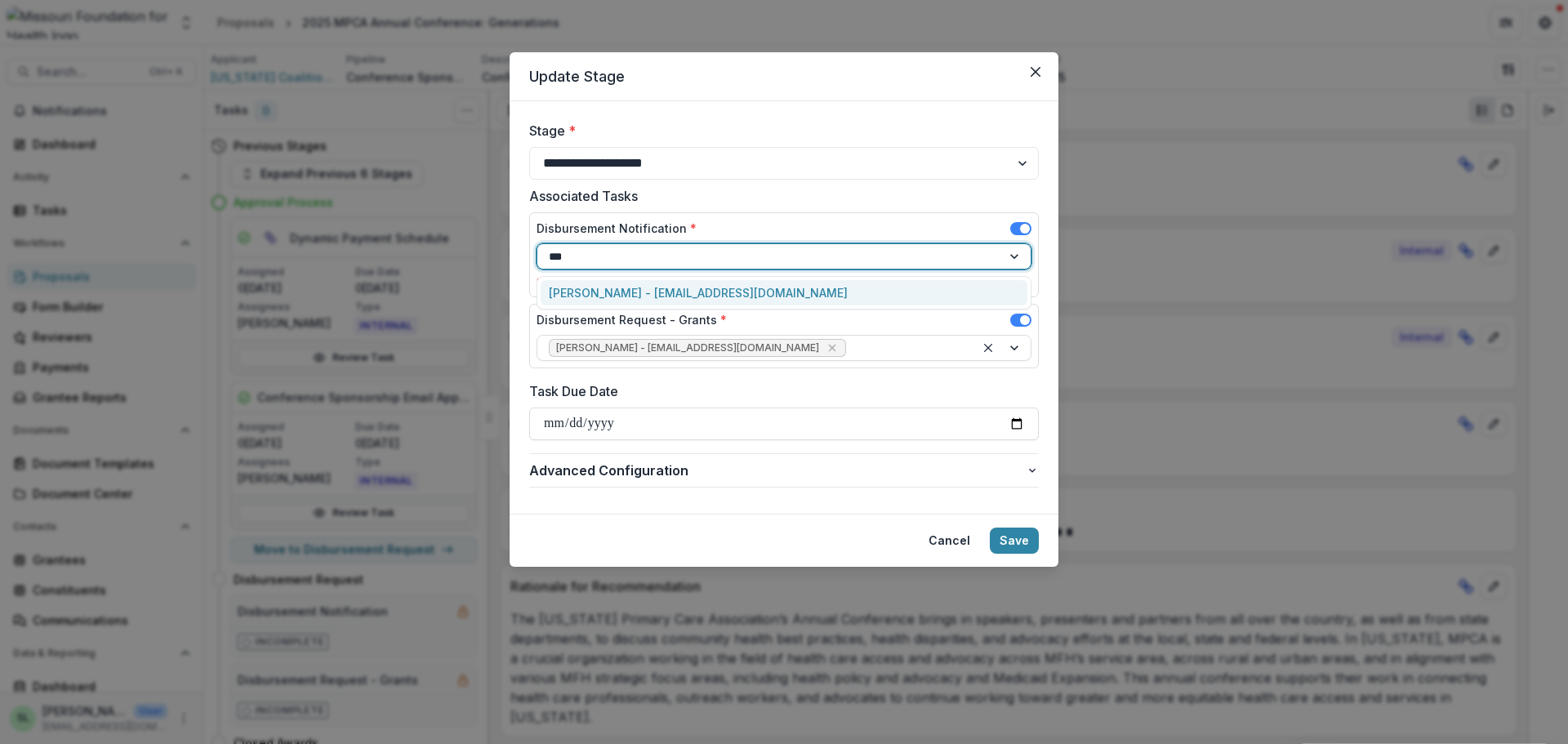
click at [631, 292] on div "[PERSON_NAME] - [EMAIL_ADDRESS][DOMAIN_NAME]" at bounding box center [784, 292] width 486 height 25
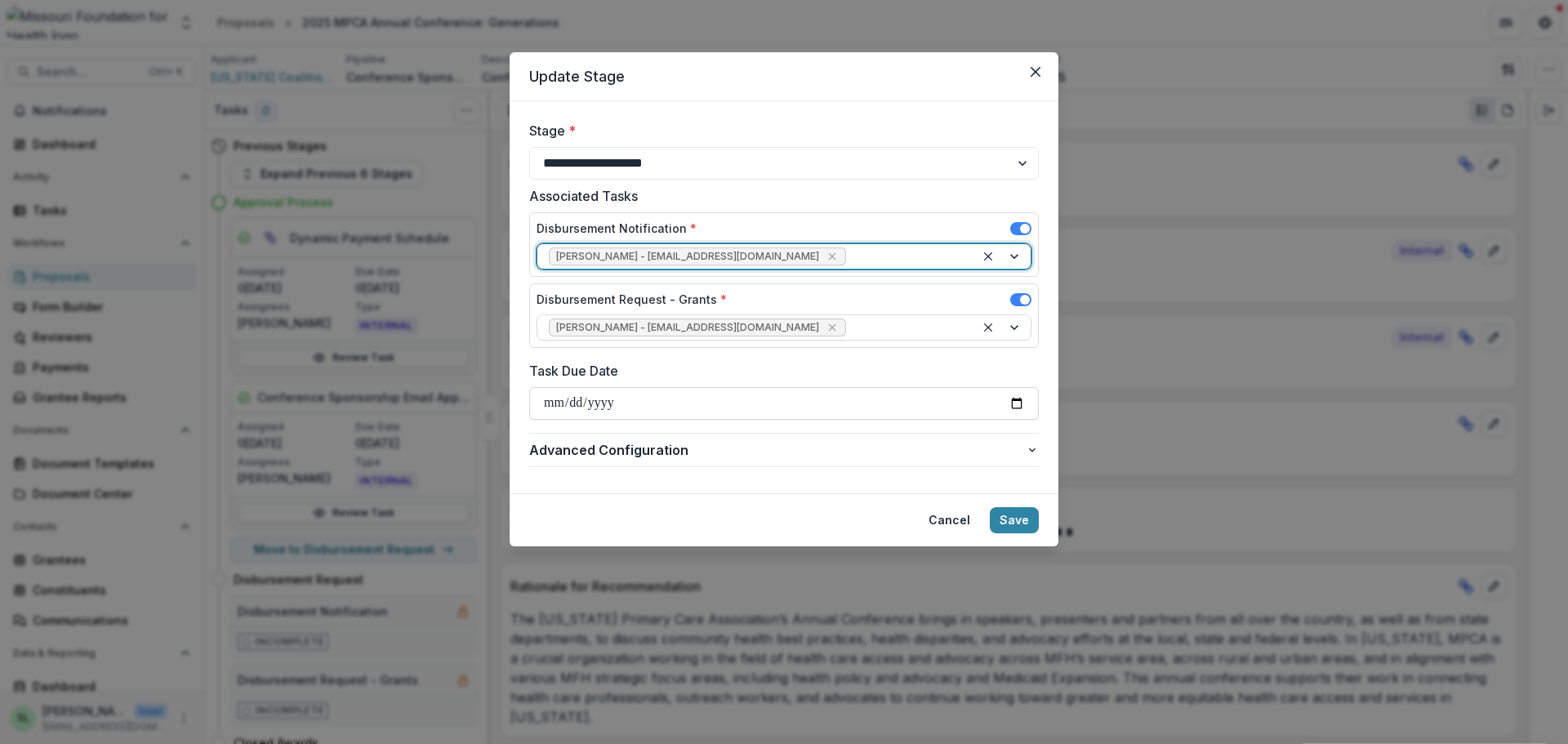
click at [554, 410] on input "Task Due Date" at bounding box center [784, 403] width 510 height 33
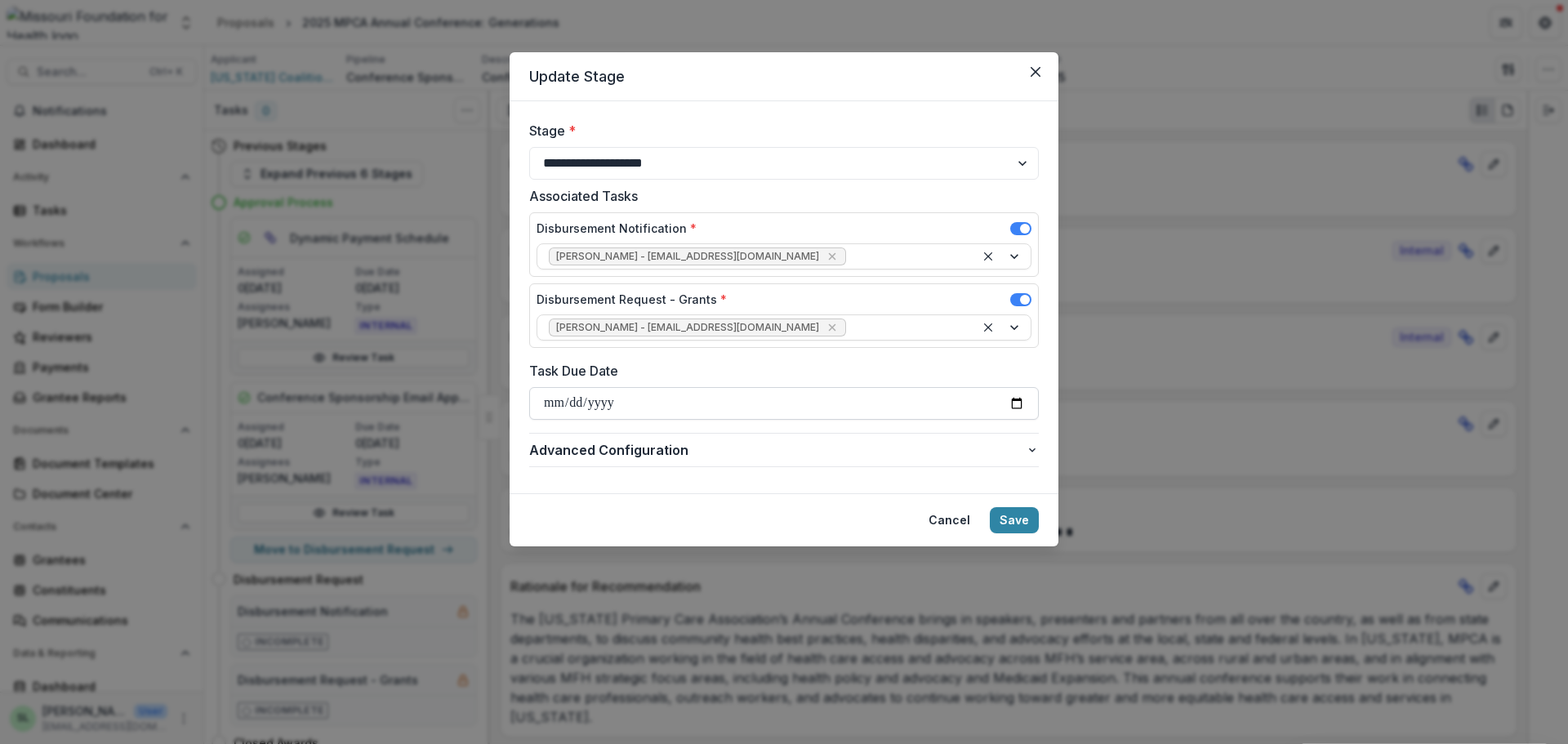
type input "**********"
click at [1027, 519] on button "Save" at bounding box center [1014, 519] width 49 height 26
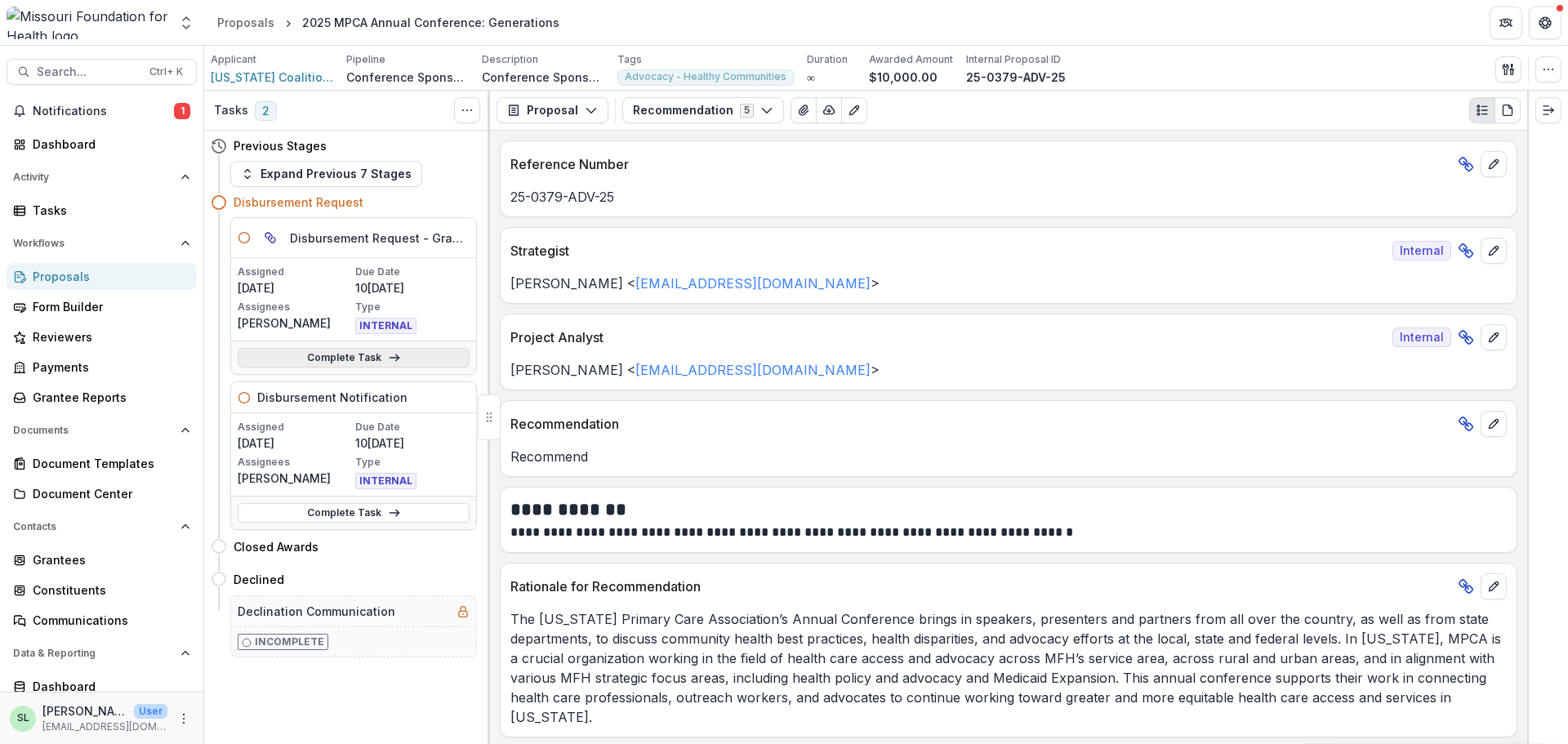
click at [353, 355] on link "Complete Task" at bounding box center [353, 357] width 232 height 20
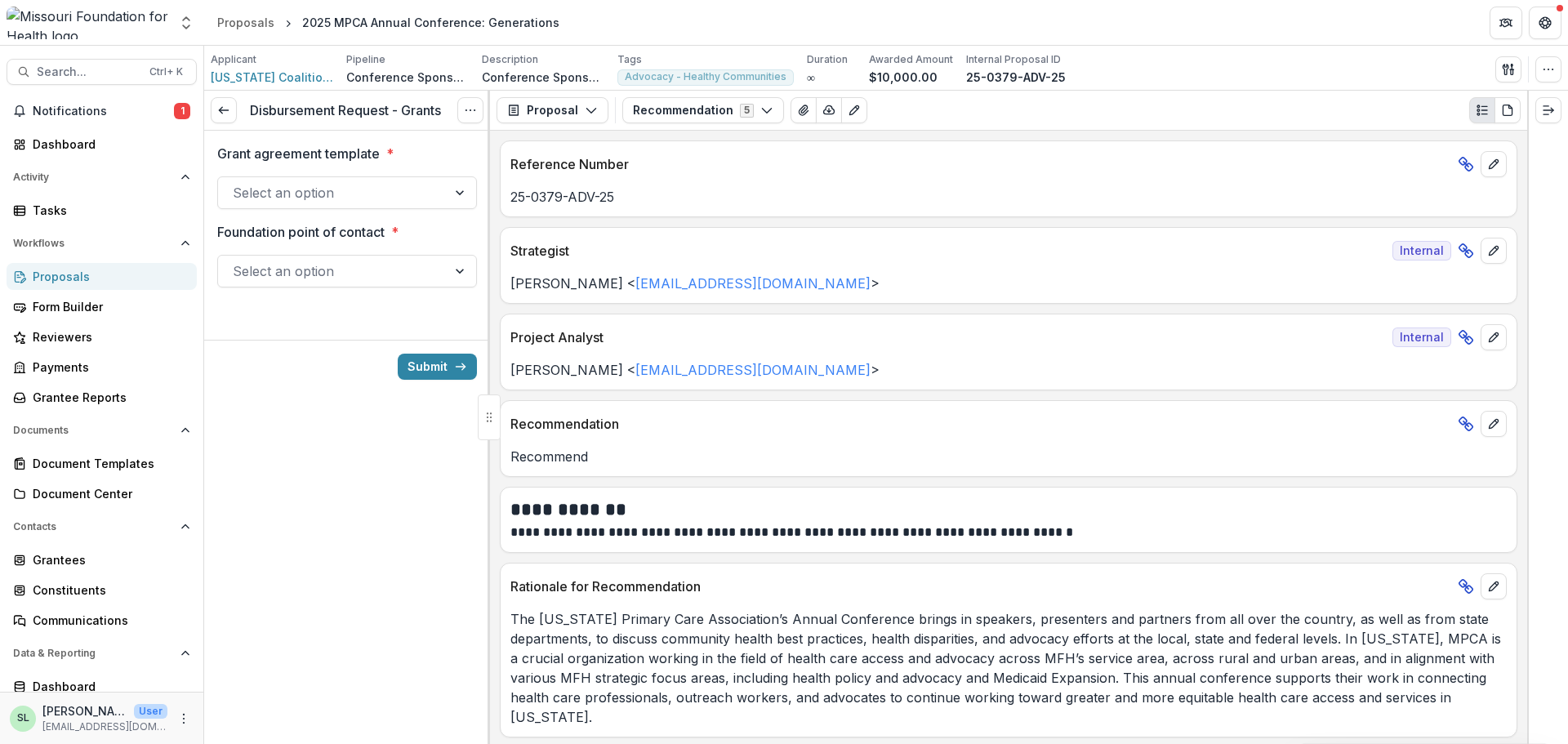
click at [456, 195] on div at bounding box center [461, 192] width 29 height 31
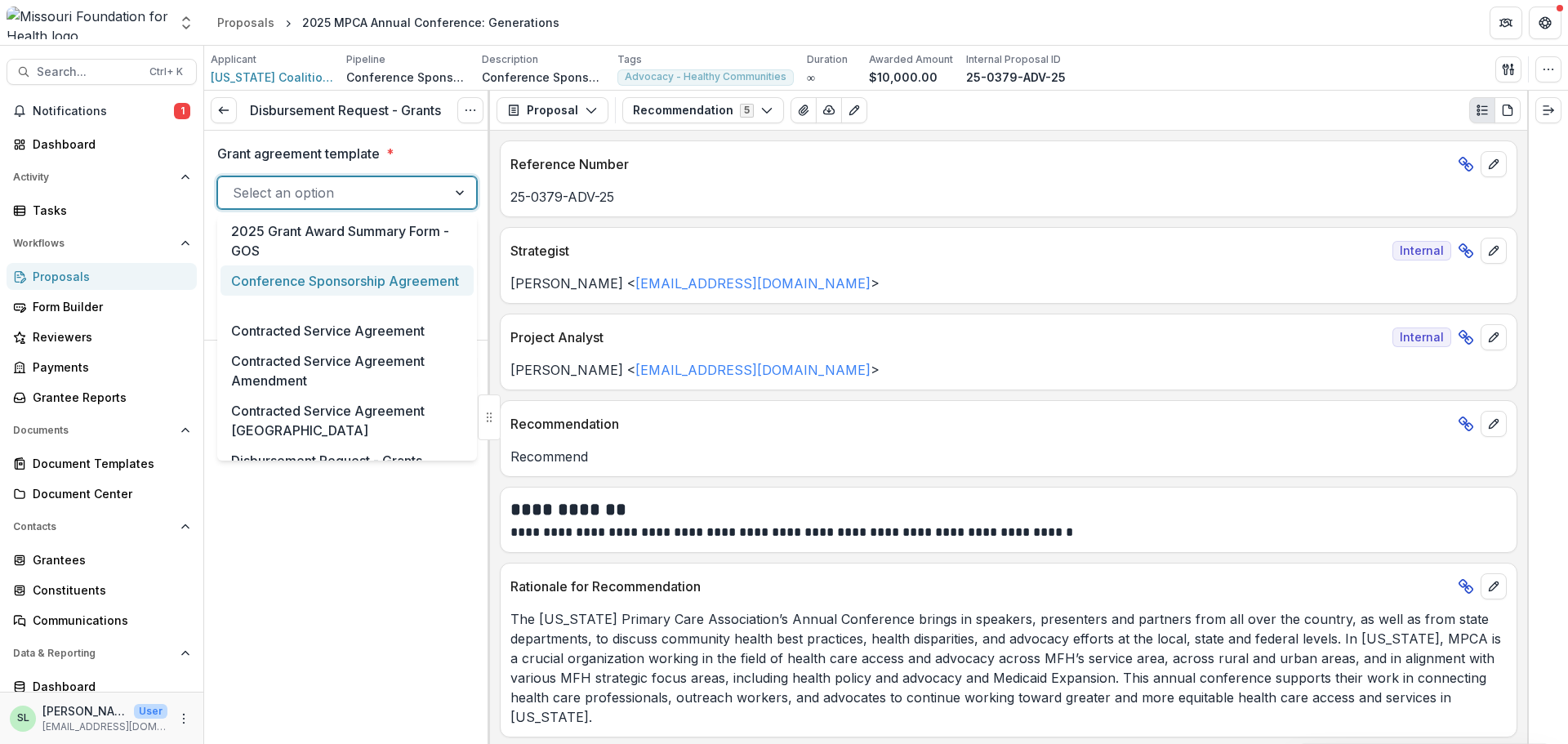
click at [334, 276] on div "Conference Sponsorship Agreement" at bounding box center [347, 280] width 253 height 30
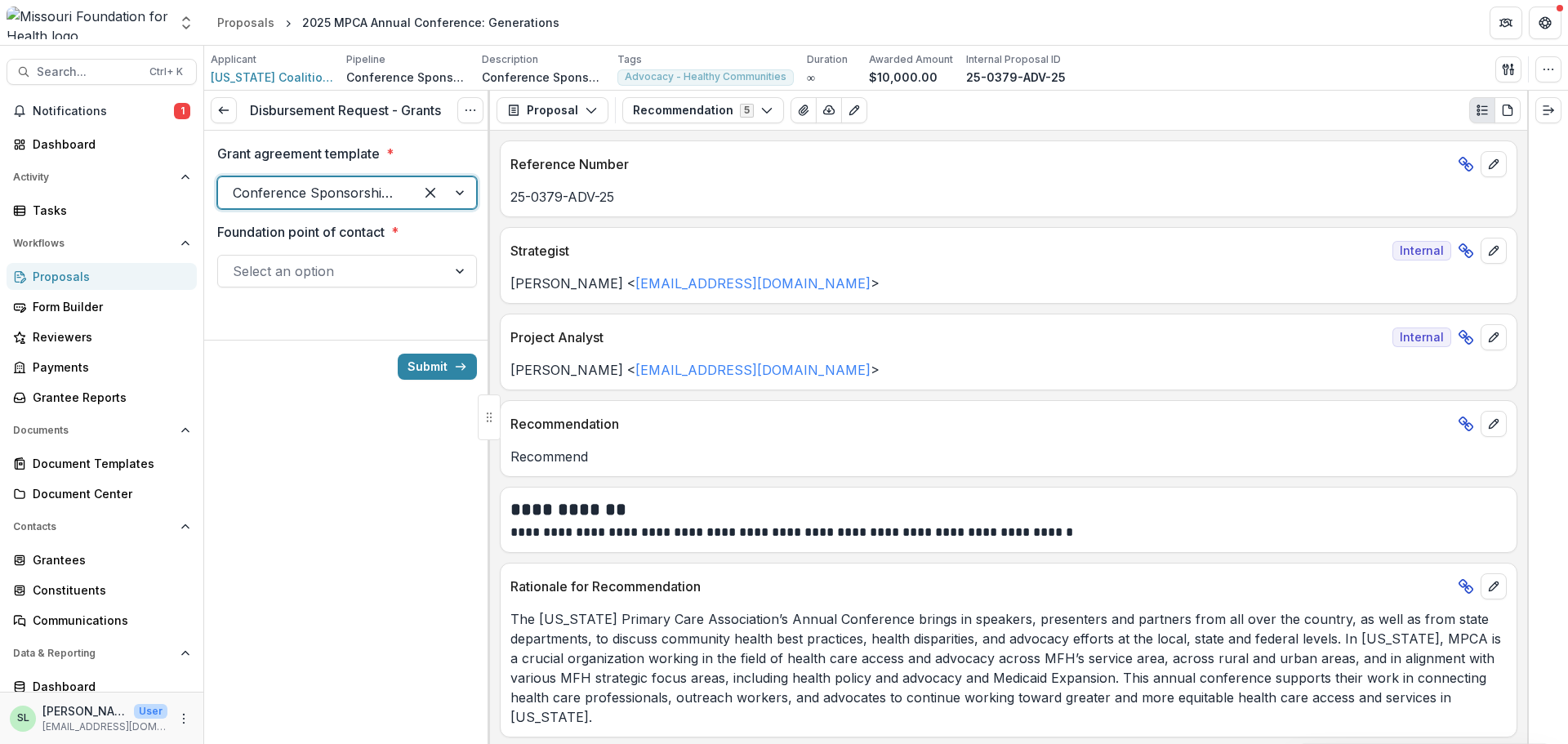
click at [335, 275] on div at bounding box center [333, 271] width 199 height 23
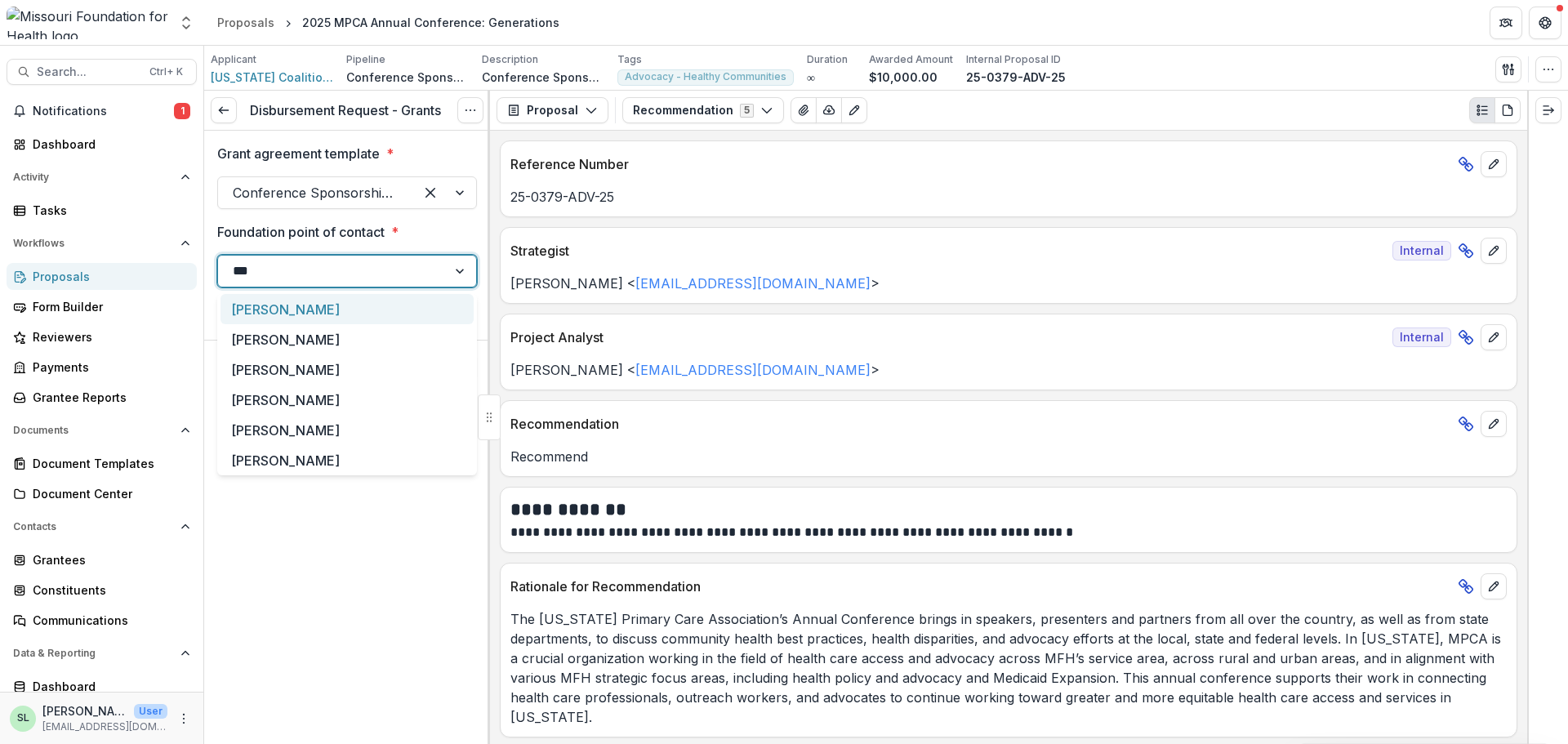
type input "****"
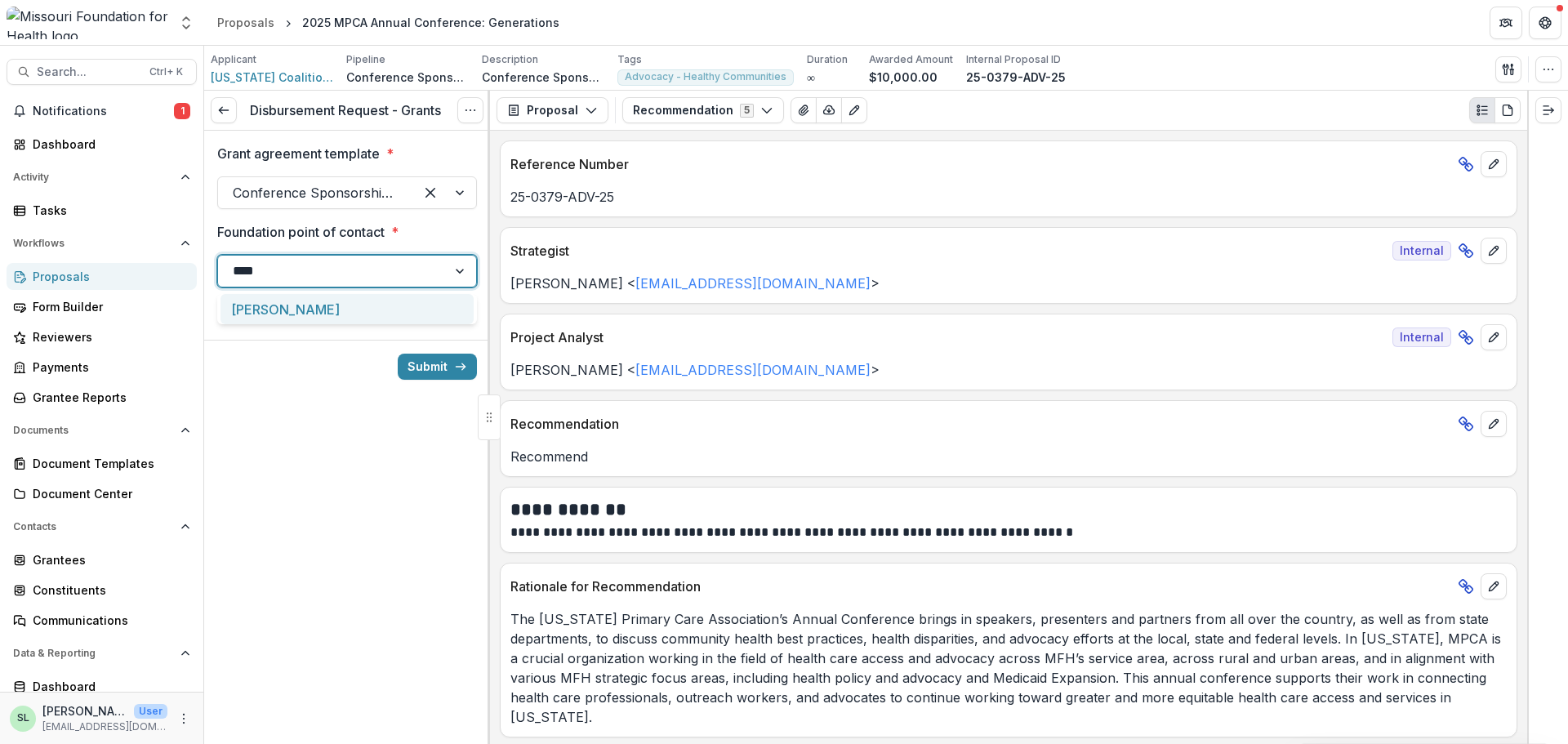
click at [335, 317] on div "[PERSON_NAME]" at bounding box center [347, 309] width 253 height 30
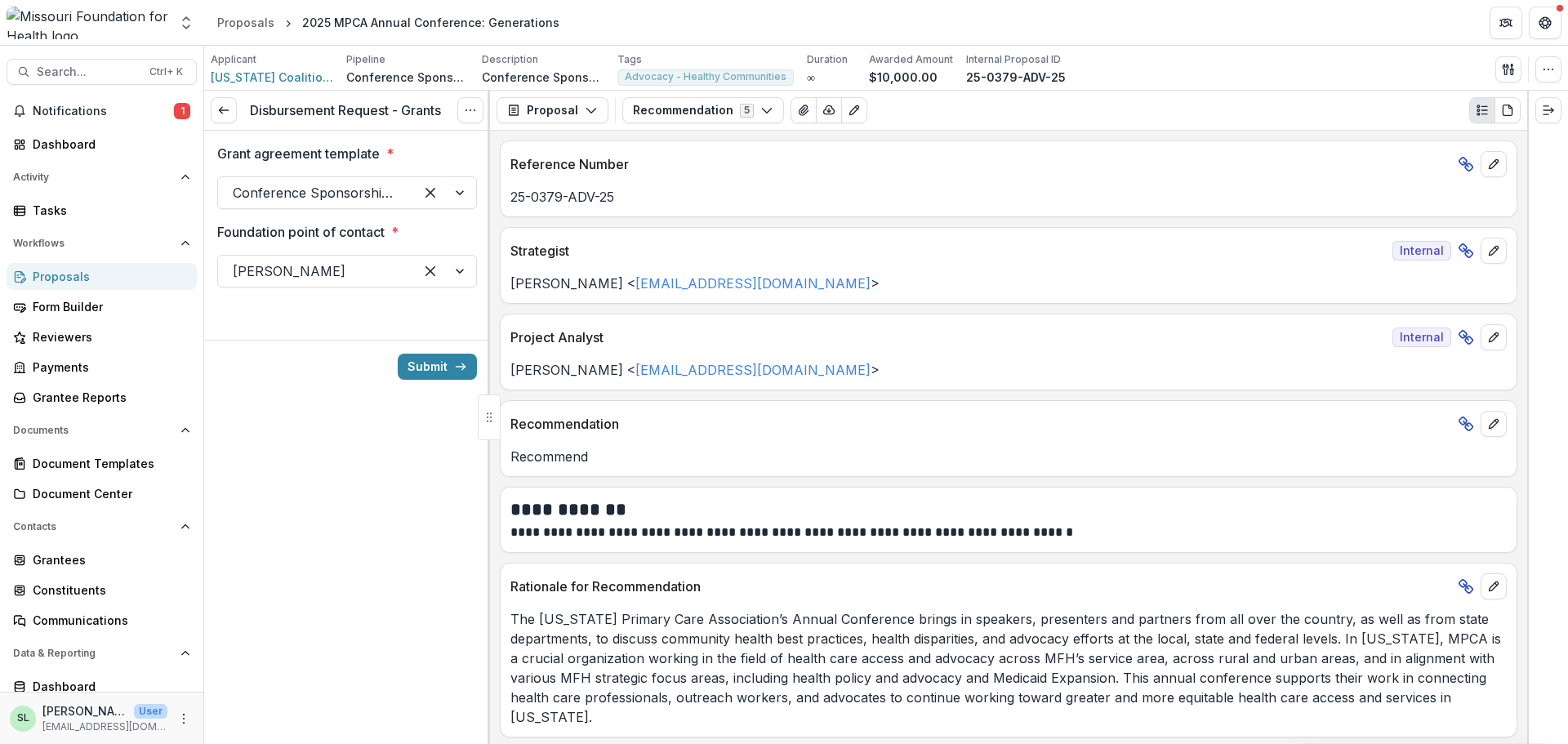
click at [430, 353] on div "Submit" at bounding box center [347, 366] width 285 height 53
click at [425, 364] on button "Submit" at bounding box center [437, 366] width 79 height 26
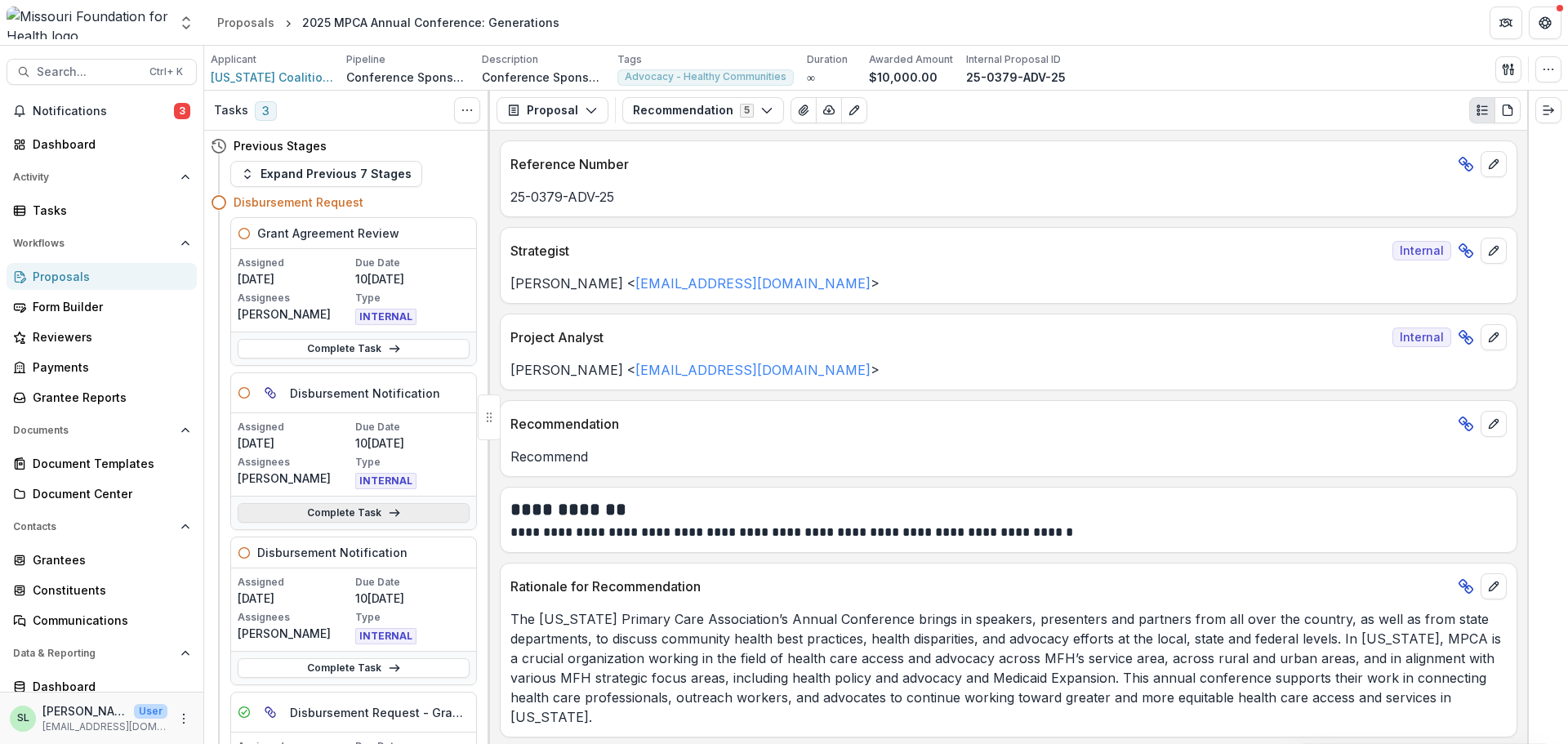
click at [414, 508] on link "Complete Task" at bounding box center [353, 513] width 232 height 20
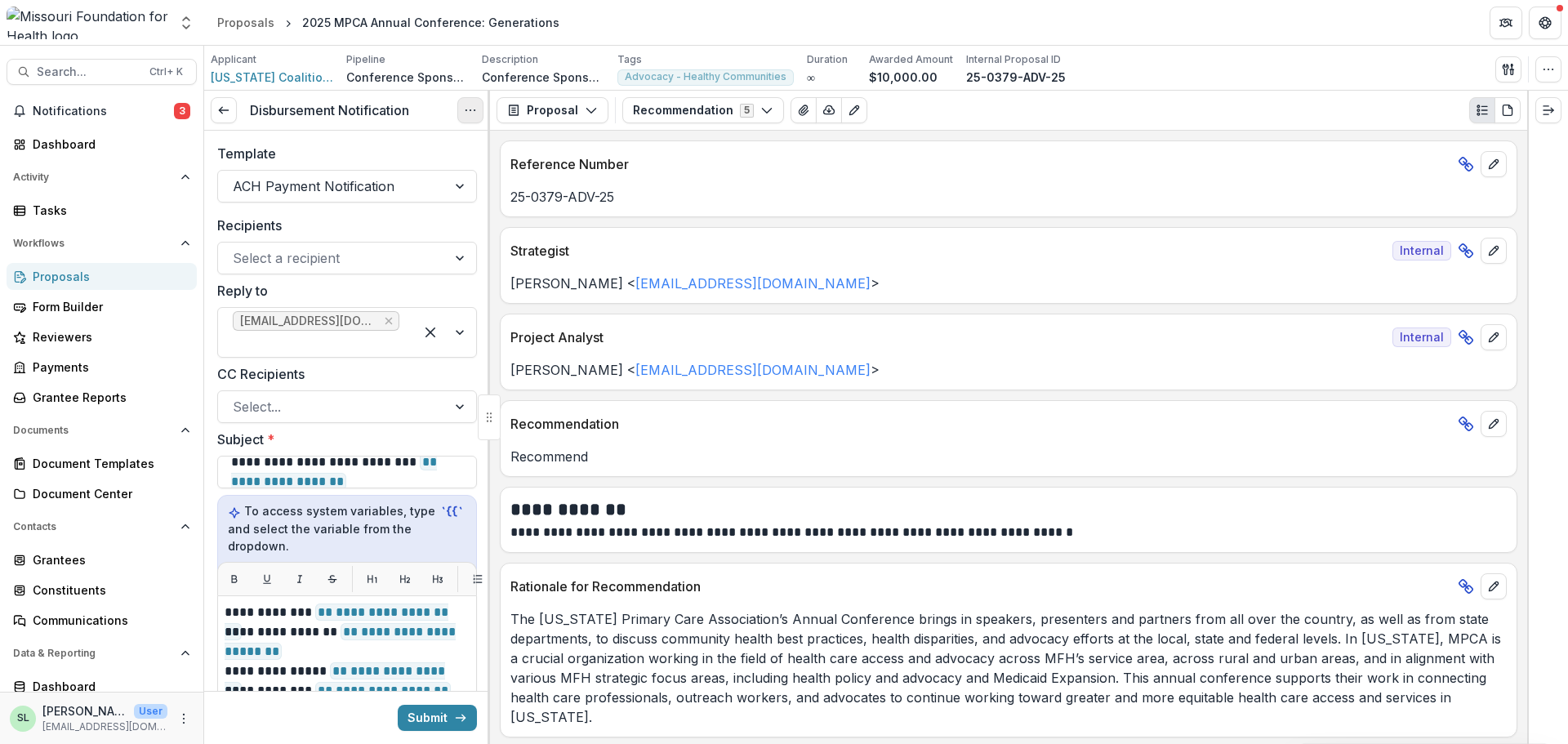
click at [464, 105] on icon "Options" at bounding box center [470, 110] width 13 height 13
click at [403, 185] on button "Cancel Task" at bounding box center [392, 181] width 175 height 27
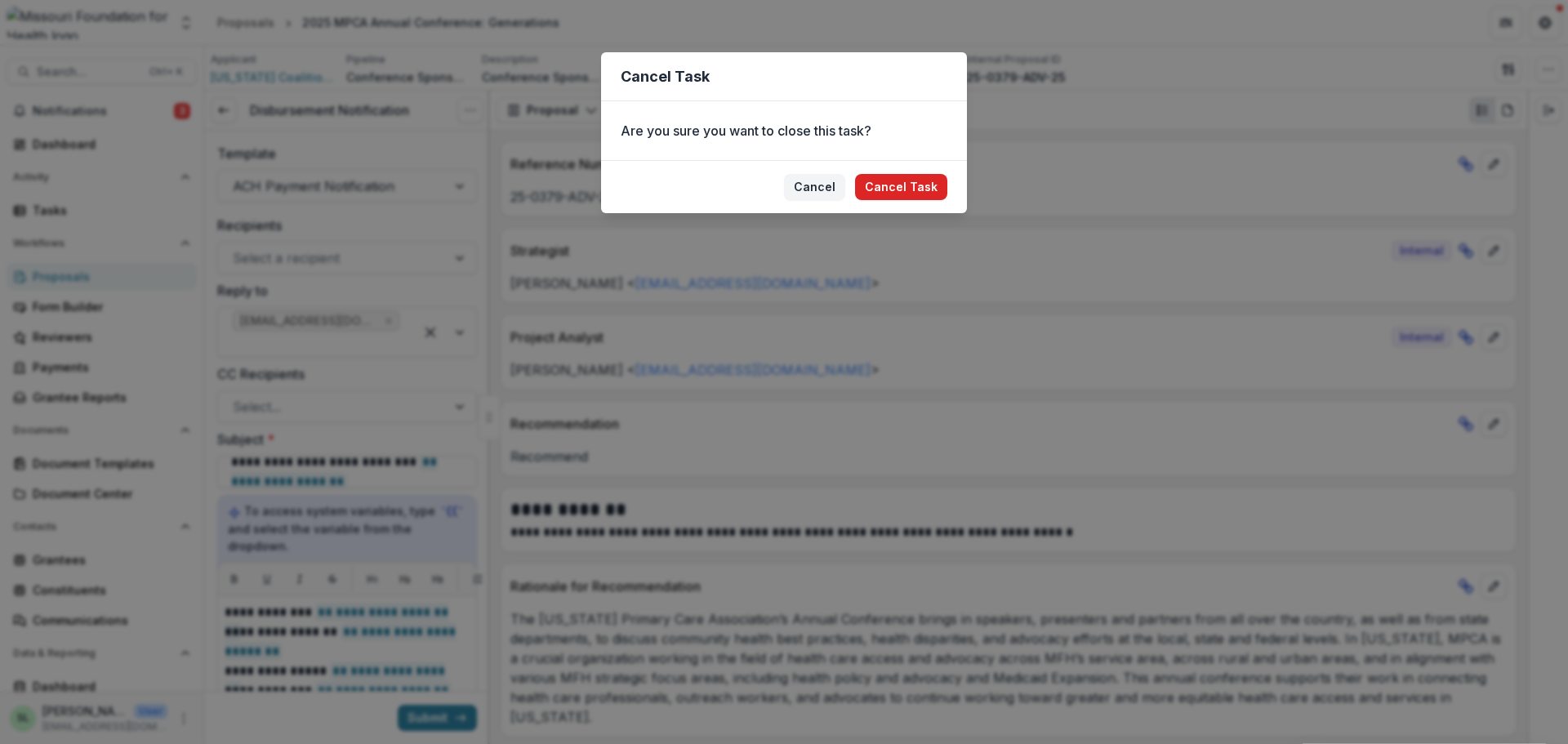
click at [885, 183] on button "Cancel Task" at bounding box center [902, 187] width 92 height 26
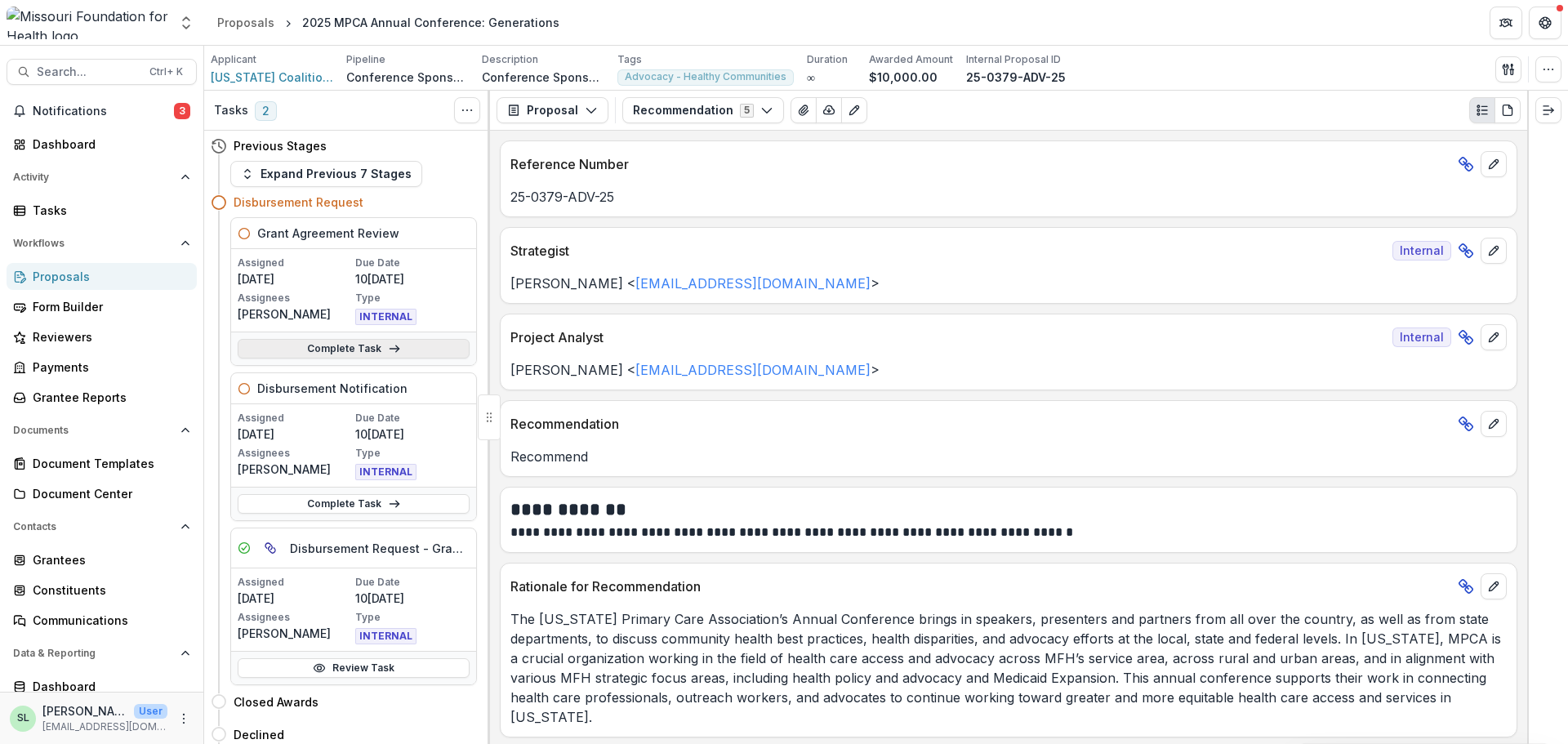
click at [312, 358] on link "Complete Task" at bounding box center [353, 348] width 232 height 20
click at [403, 347] on link "Complete Task" at bounding box center [353, 348] width 232 height 20
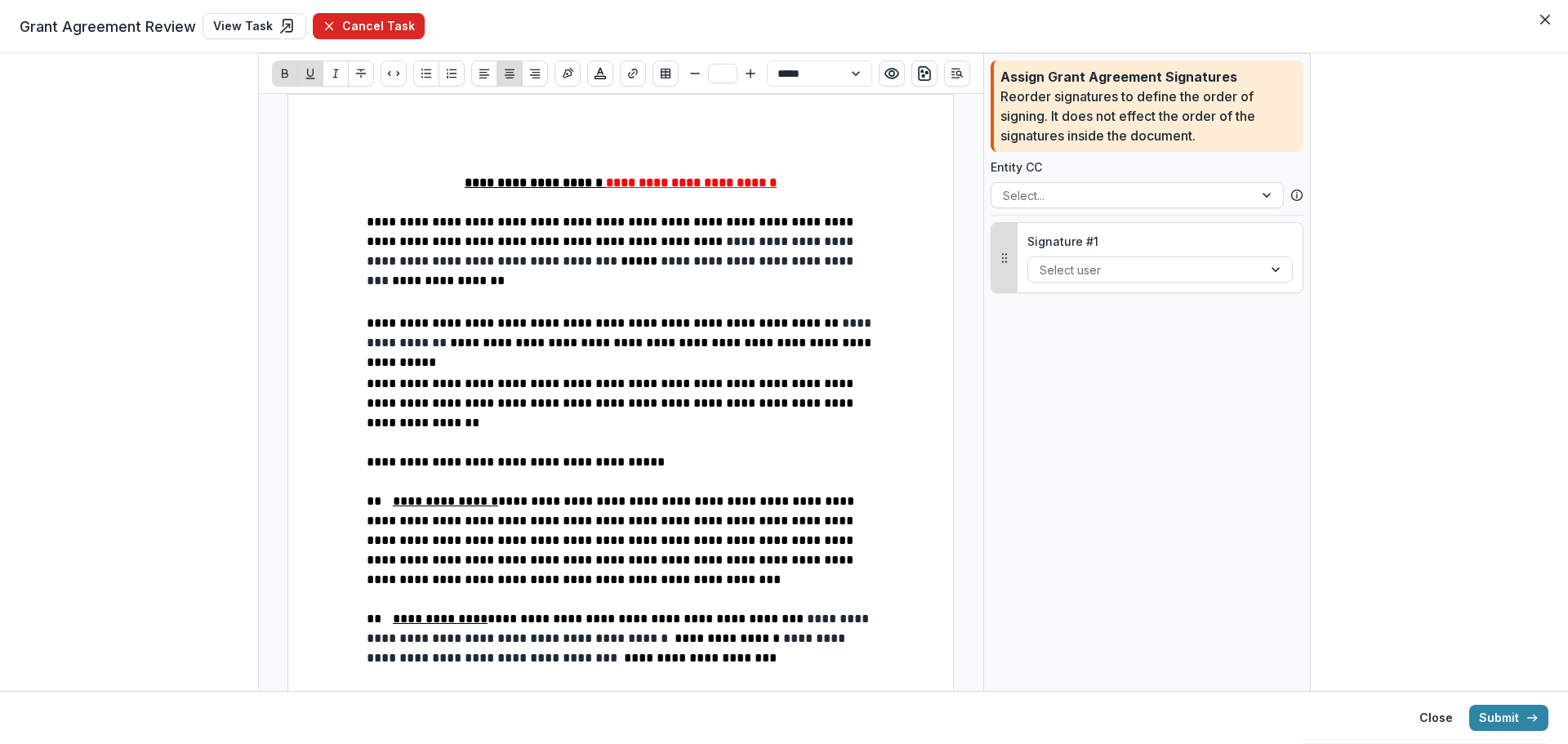
click at [355, 23] on button "Cancel Task" at bounding box center [369, 26] width 112 height 26
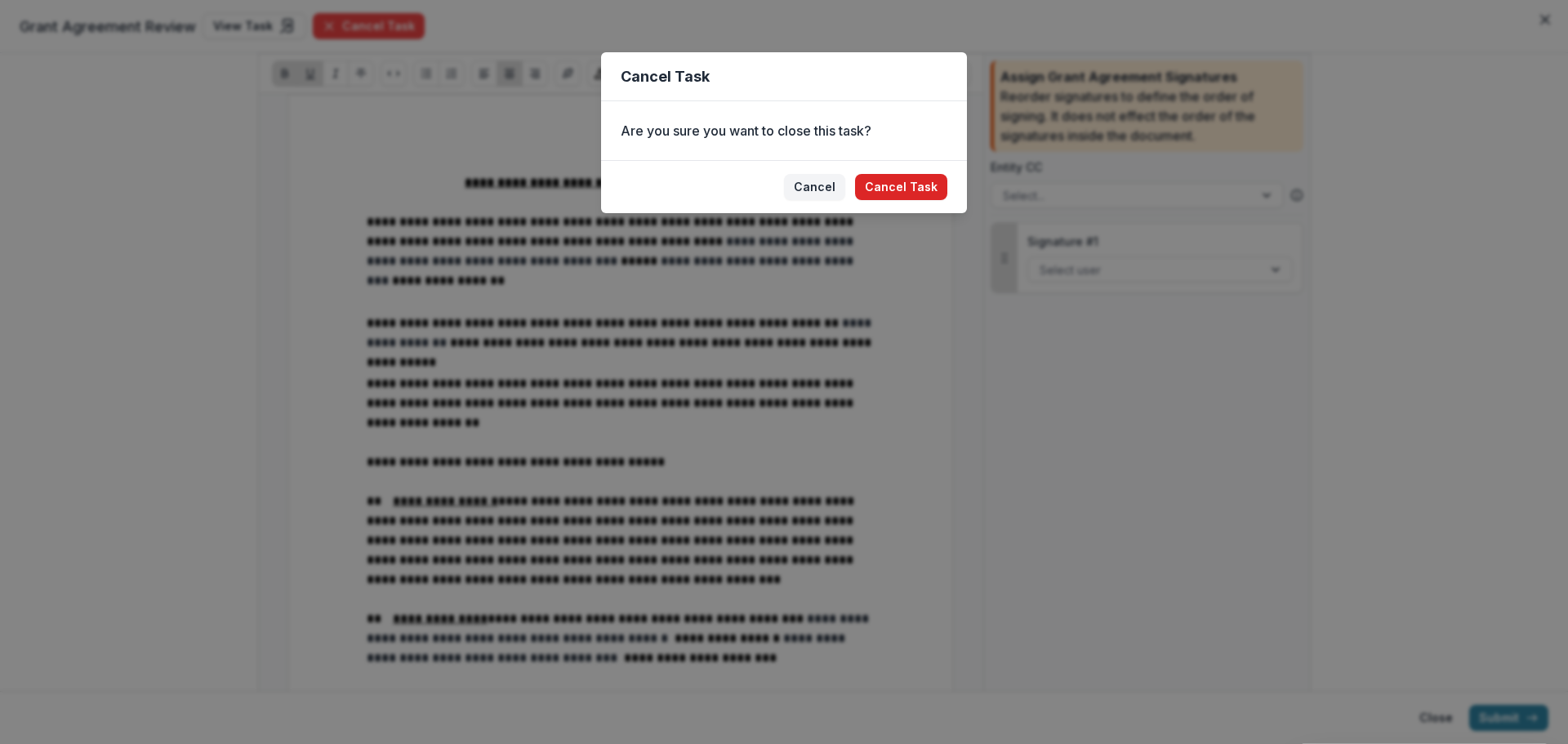
click at [932, 186] on button "Cancel Task" at bounding box center [902, 187] width 92 height 26
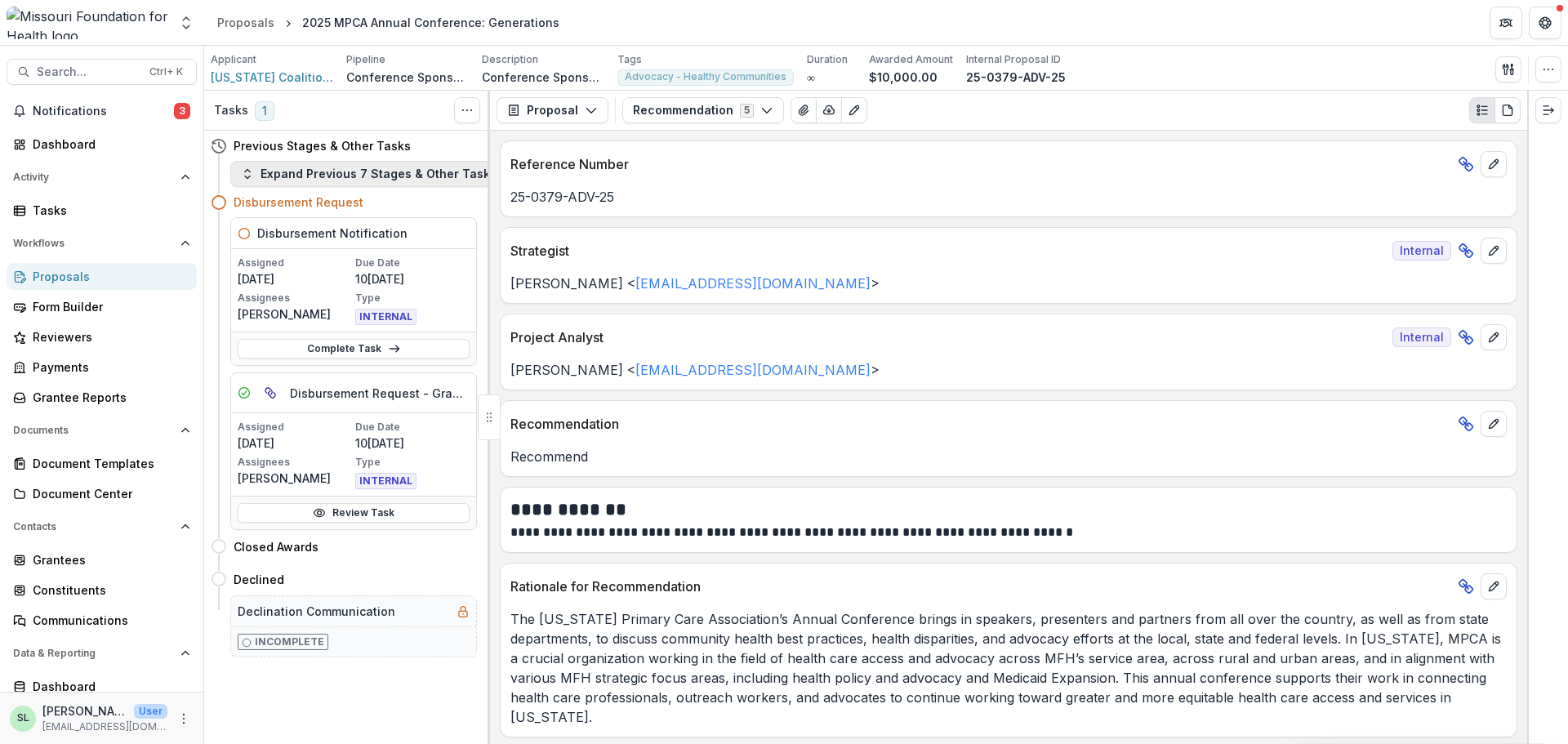
click at [343, 175] on button "Expand Previous 7 Stages & Other Tasks" at bounding box center [368, 173] width 277 height 26
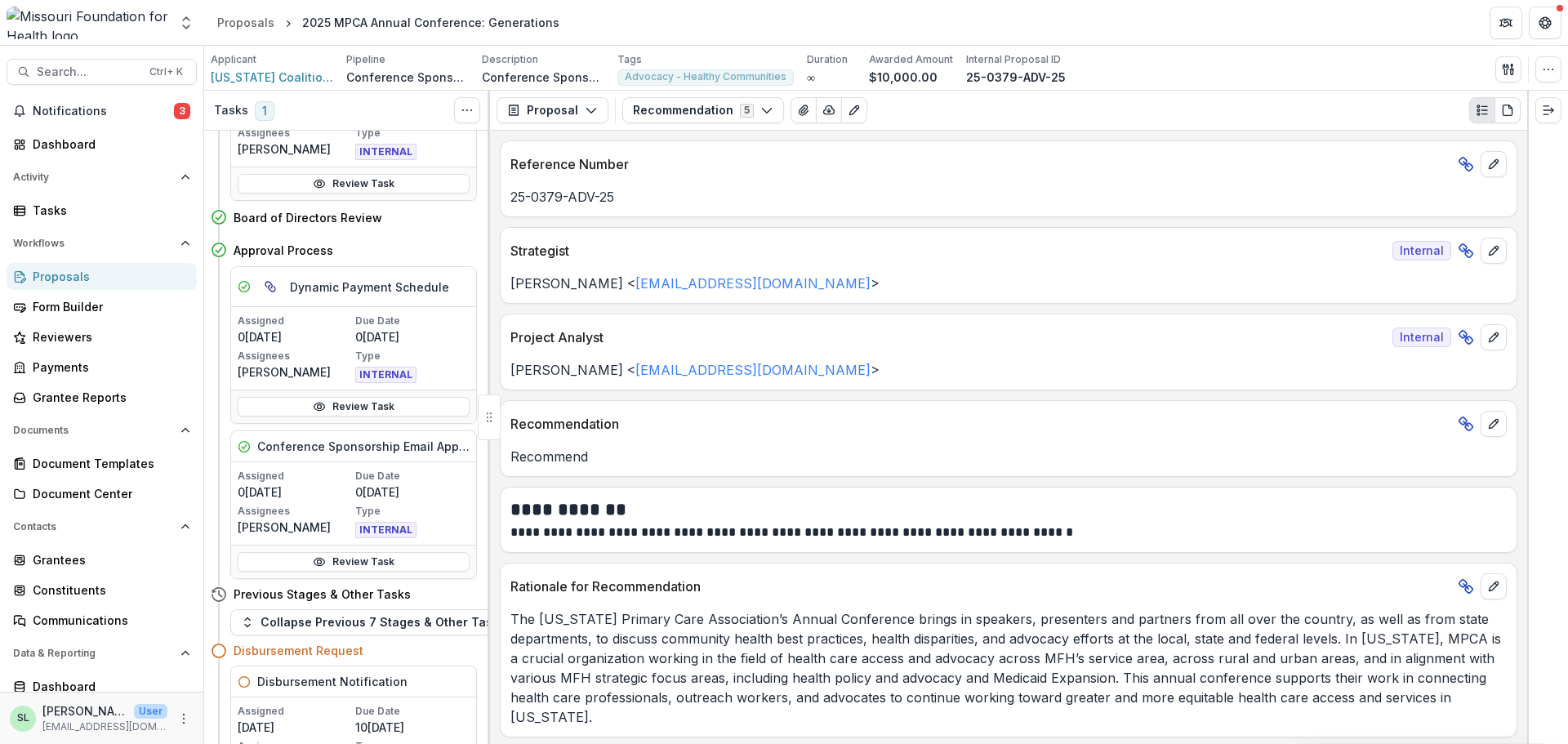
scroll to position [1225, 0]
click at [366, 401] on link "Review Task" at bounding box center [353, 407] width 232 height 20
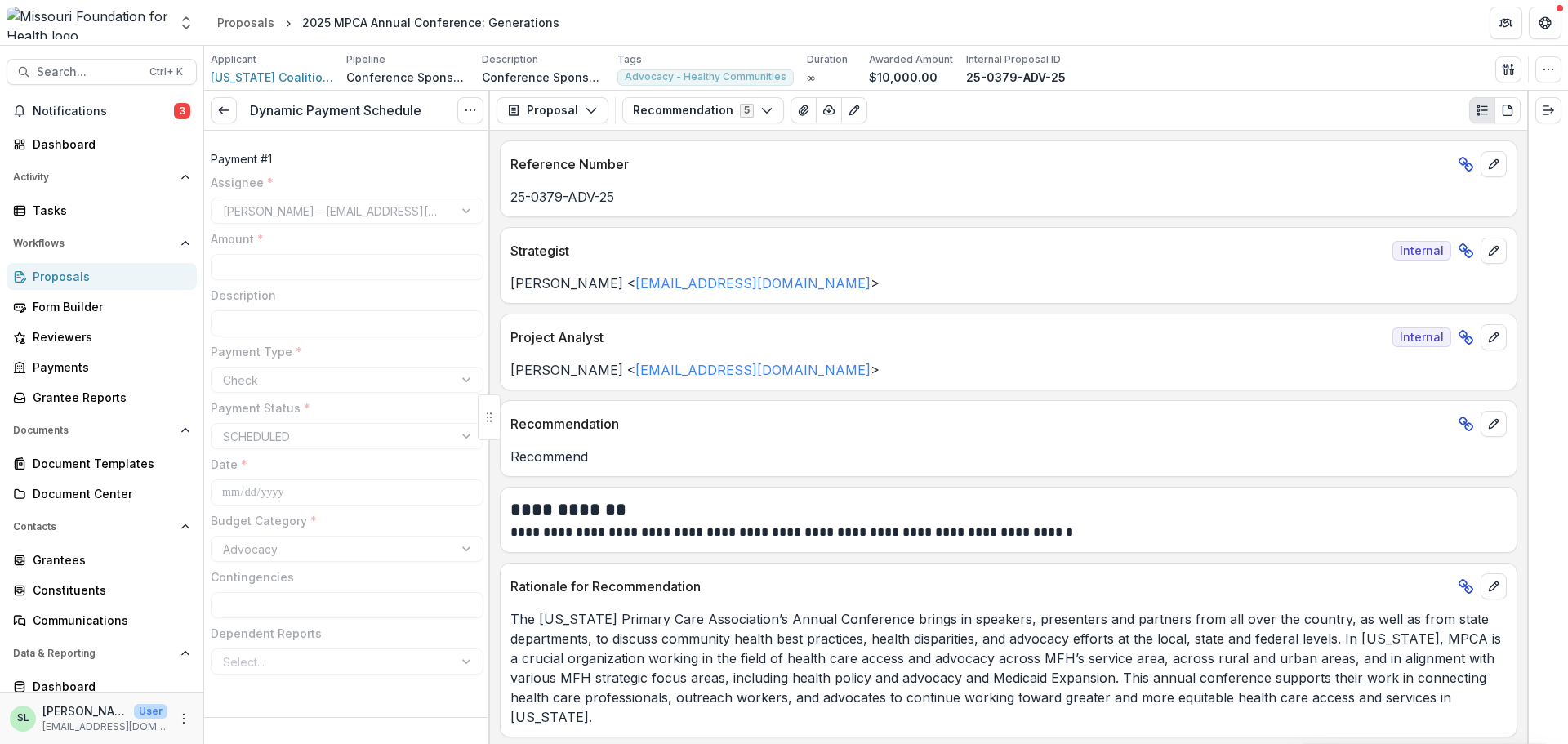
type input "*******"
click at [225, 106] on icon at bounding box center [223, 110] width 13 height 13
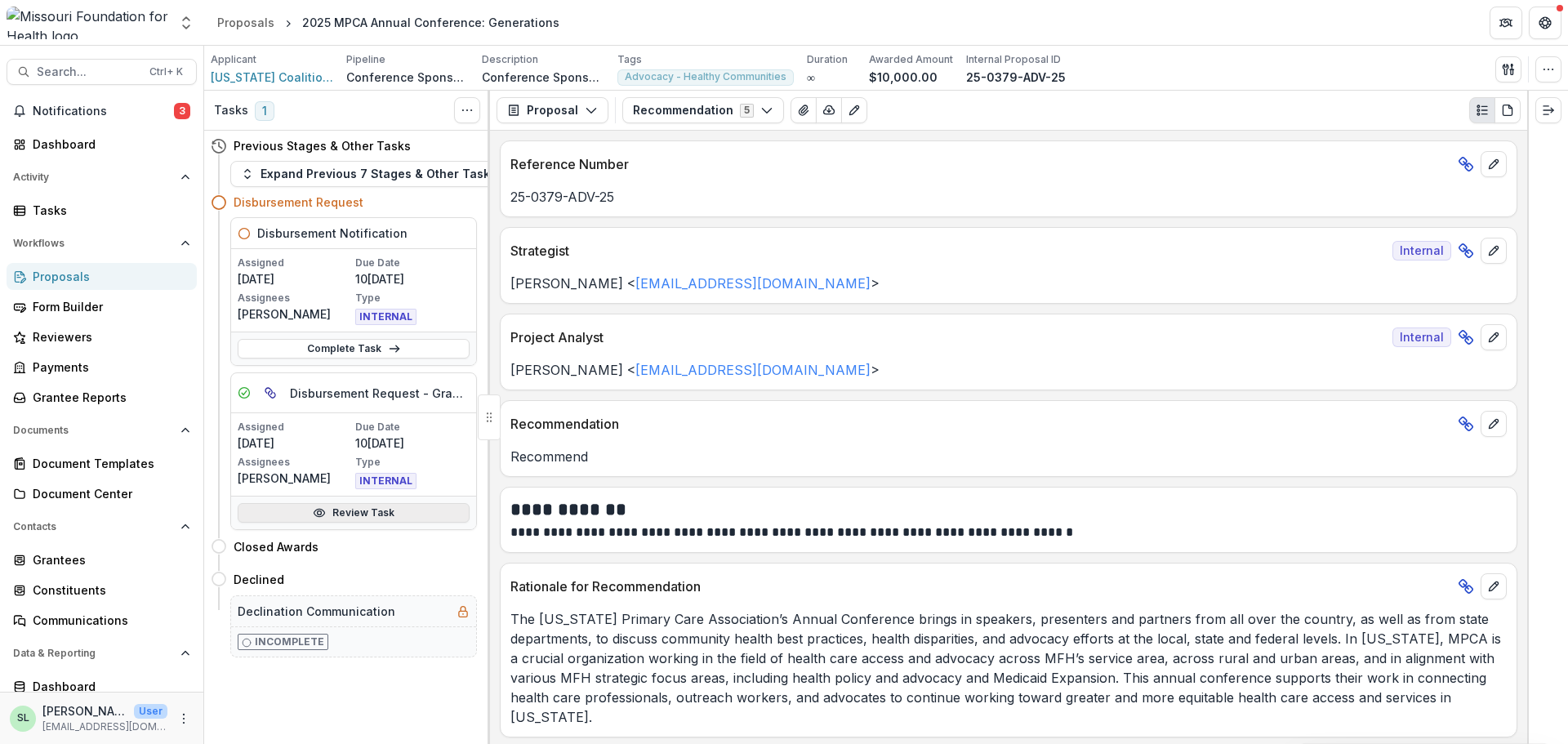
click at [334, 514] on link "Review Task" at bounding box center [353, 513] width 232 height 20
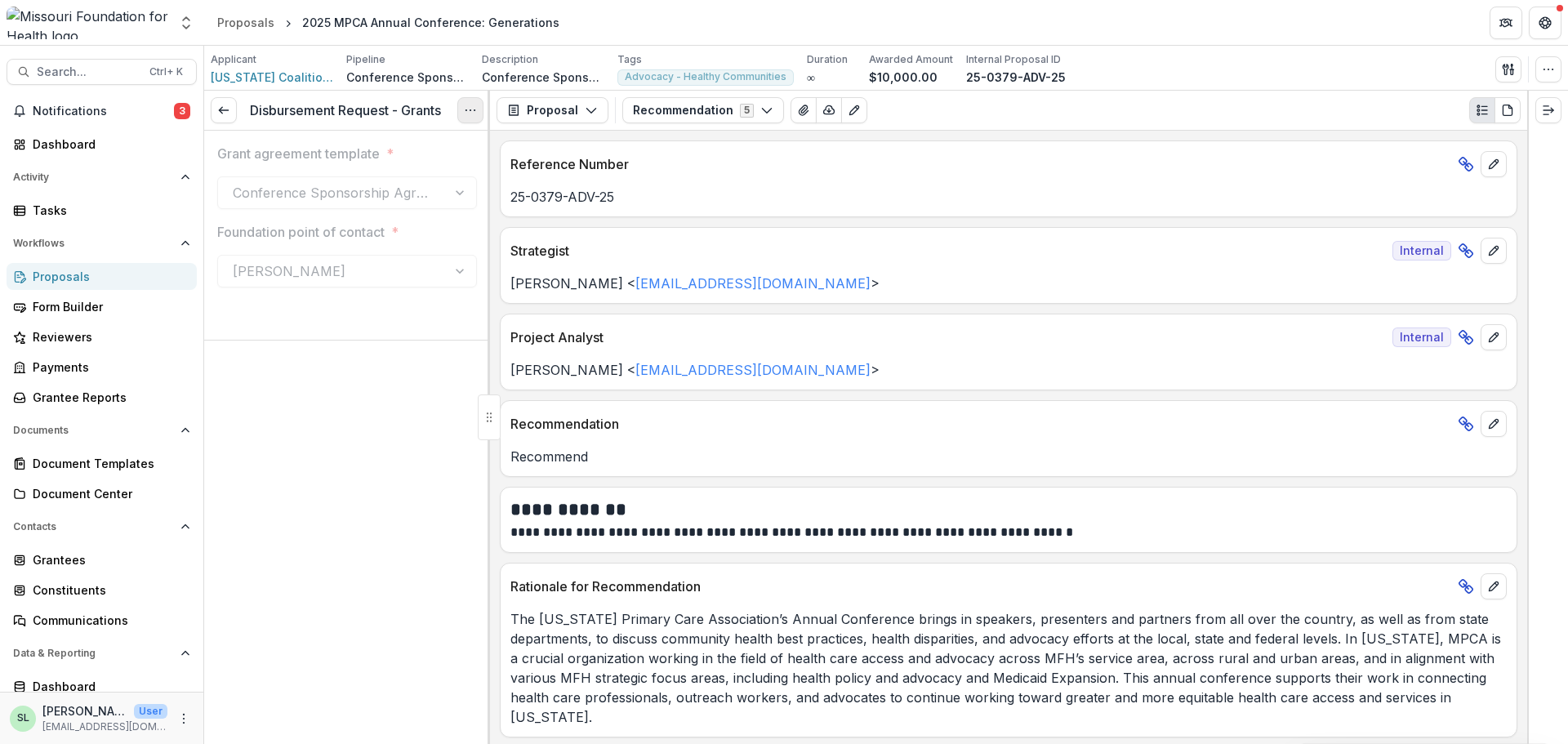
click at [472, 116] on icon "Options" at bounding box center [470, 110] width 13 height 13
click at [353, 175] on button "Reopen Task" at bounding box center [392, 181] width 175 height 27
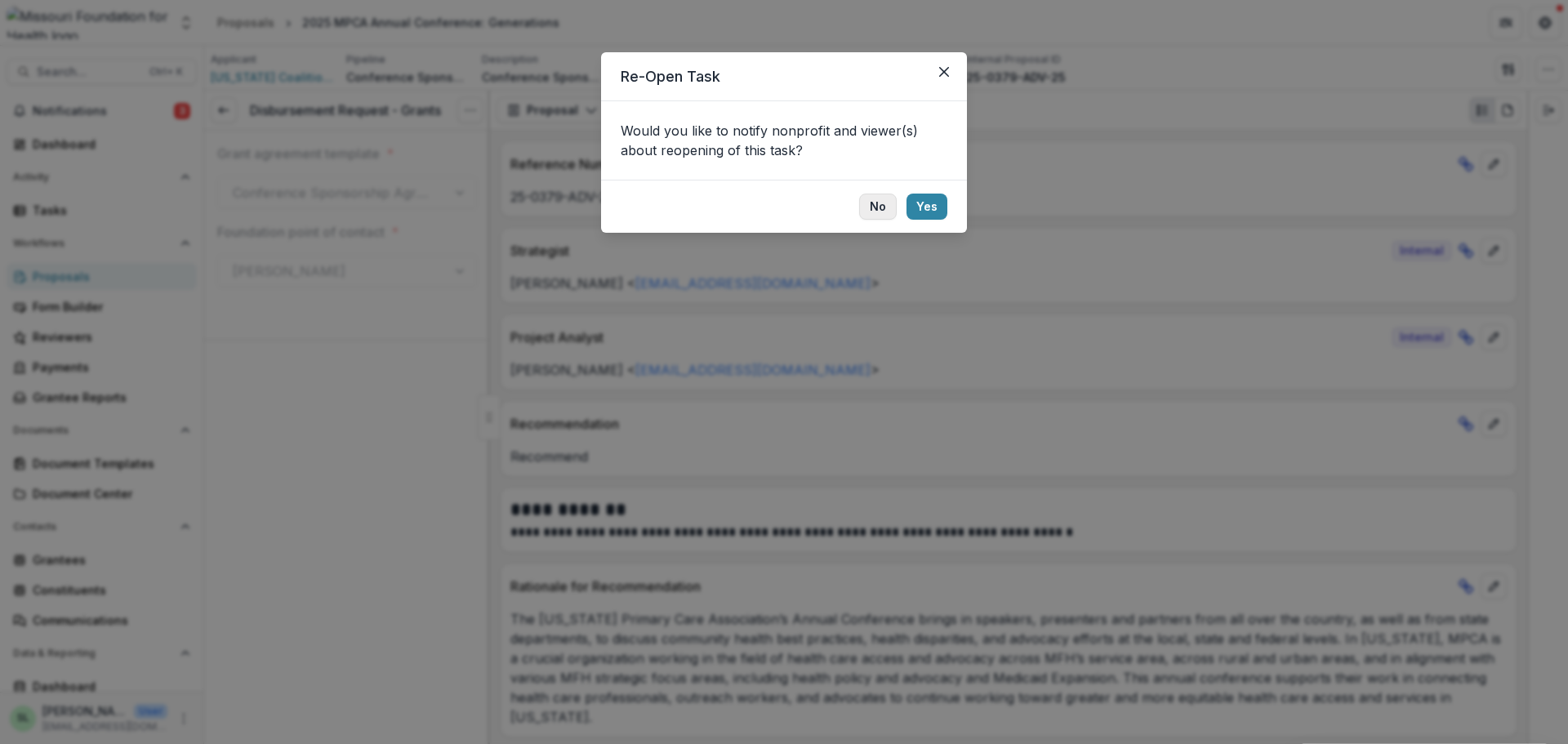
click at [870, 204] on button "No" at bounding box center [878, 206] width 37 height 26
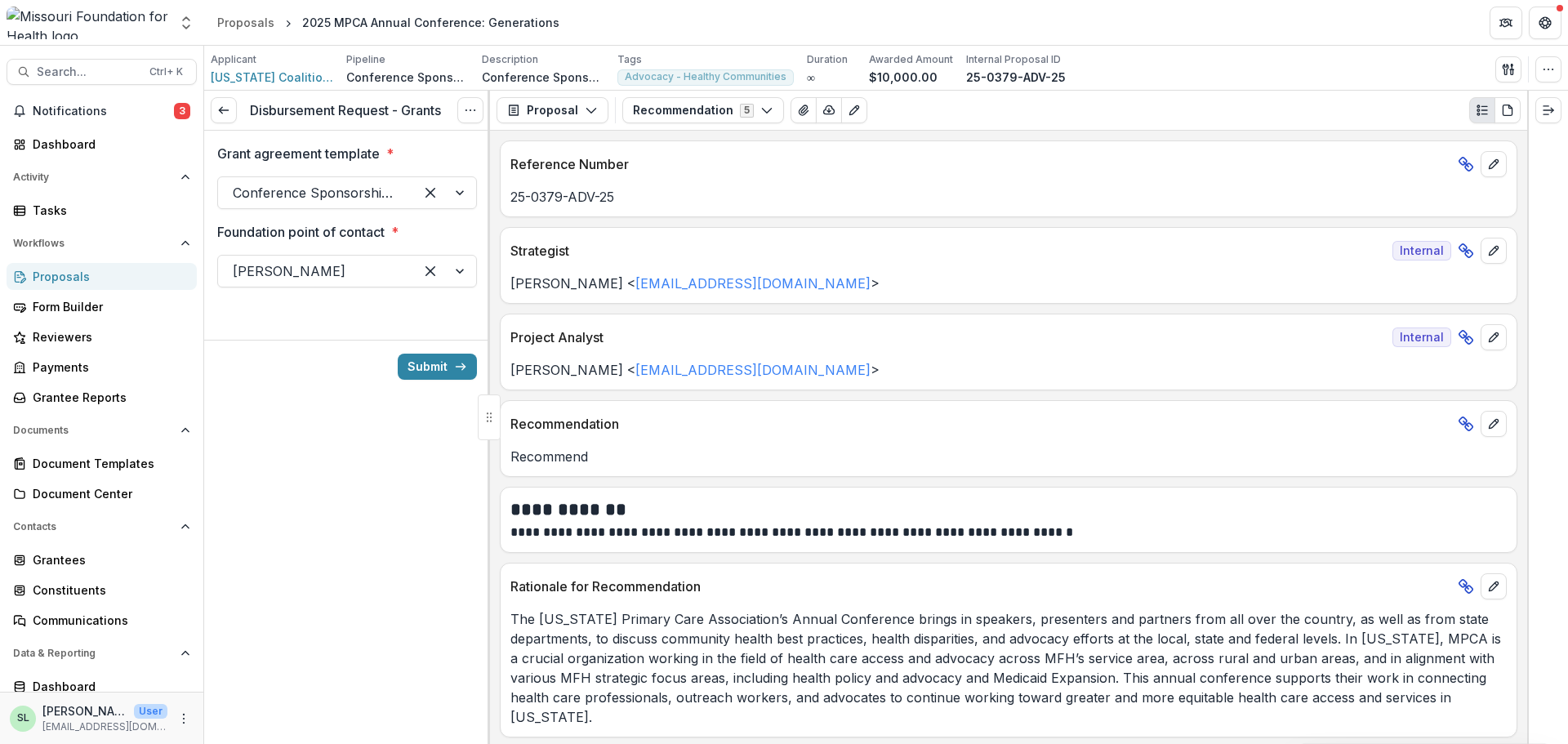
click at [364, 194] on div at bounding box center [316, 193] width 166 height 23
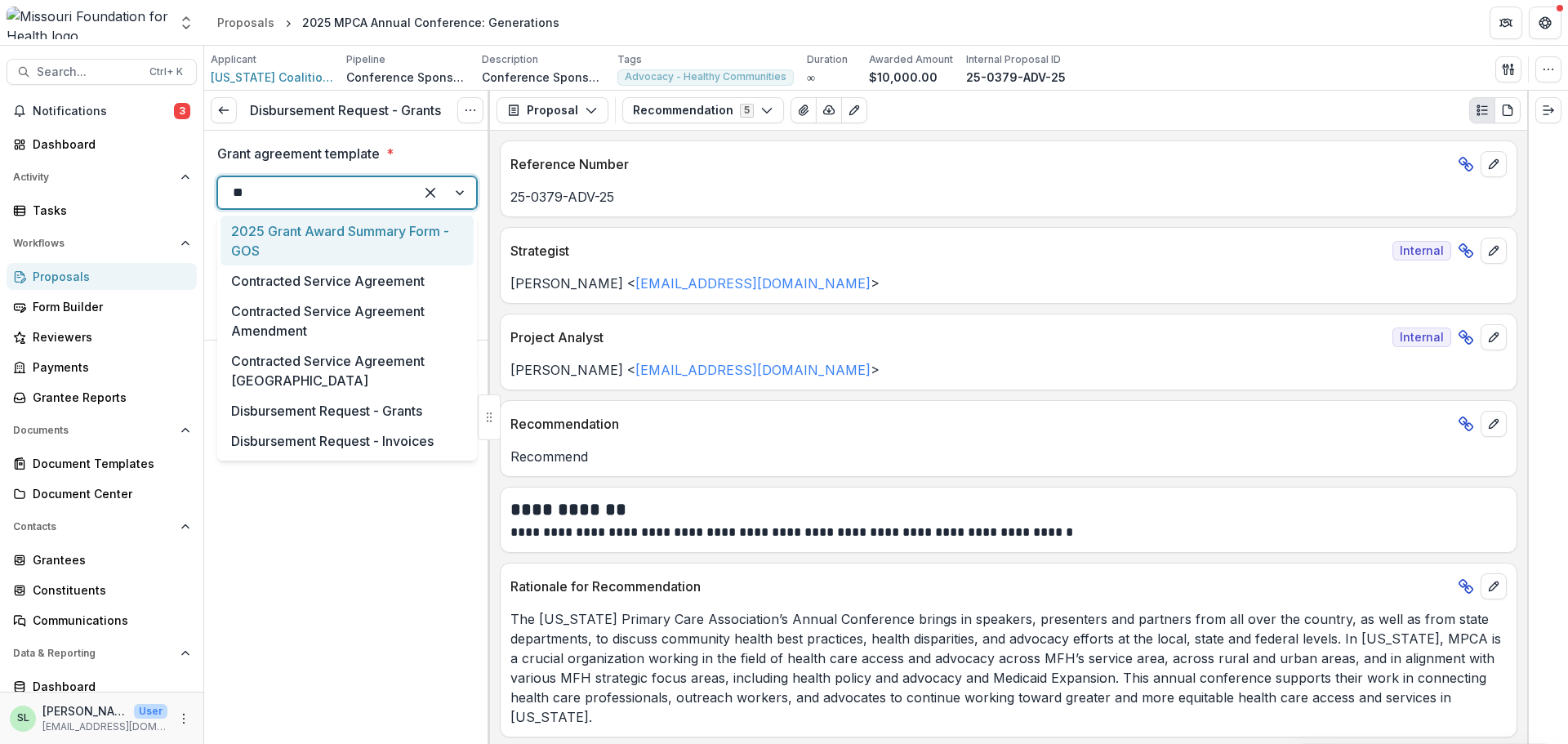
type input "***"
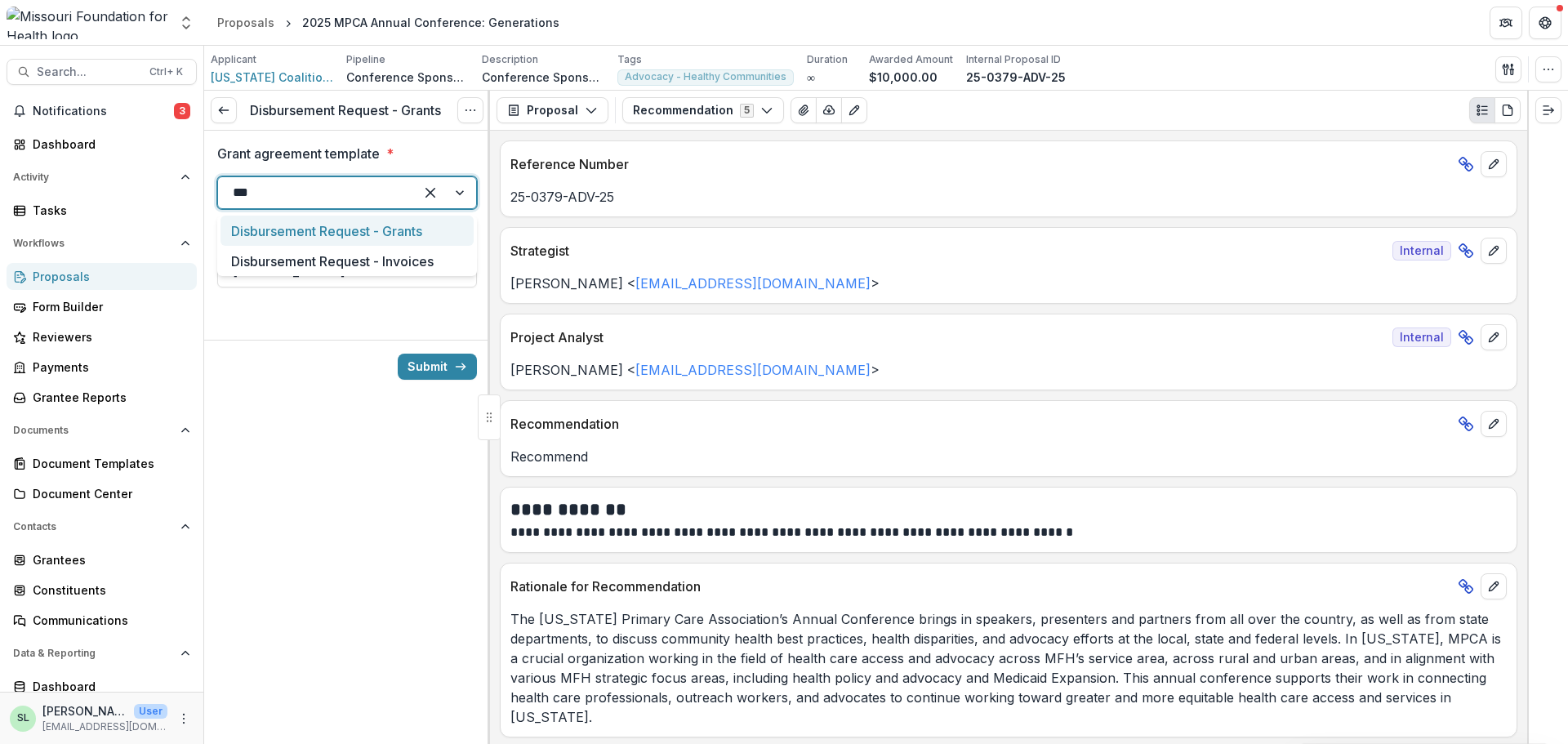
click at [378, 231] on div "Disbursement Request - Grants" at bounding box center [347, 230] width 253 height 30
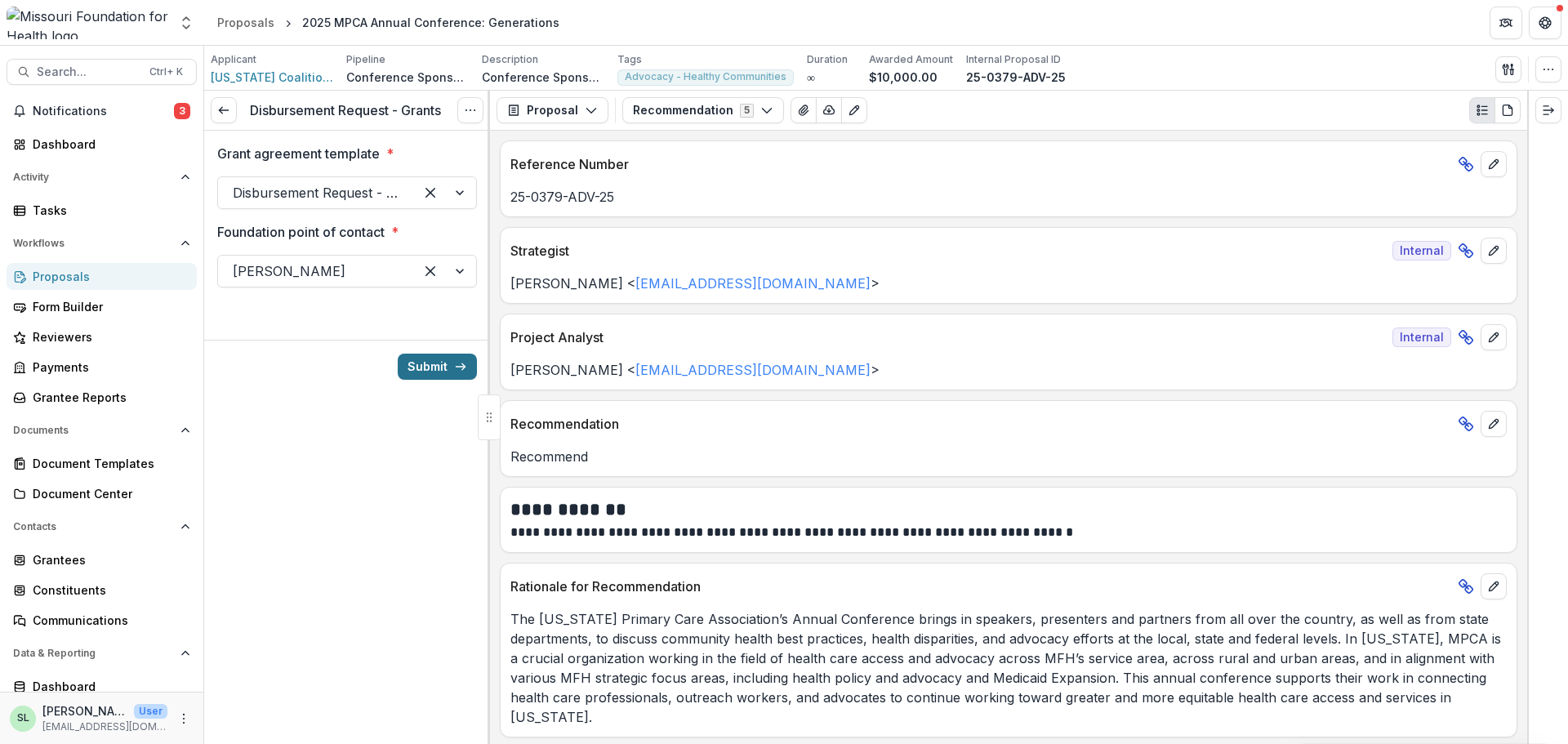
click at [436, 357] on button "Submit" at bounding box center [437, 366] width 79 height 26
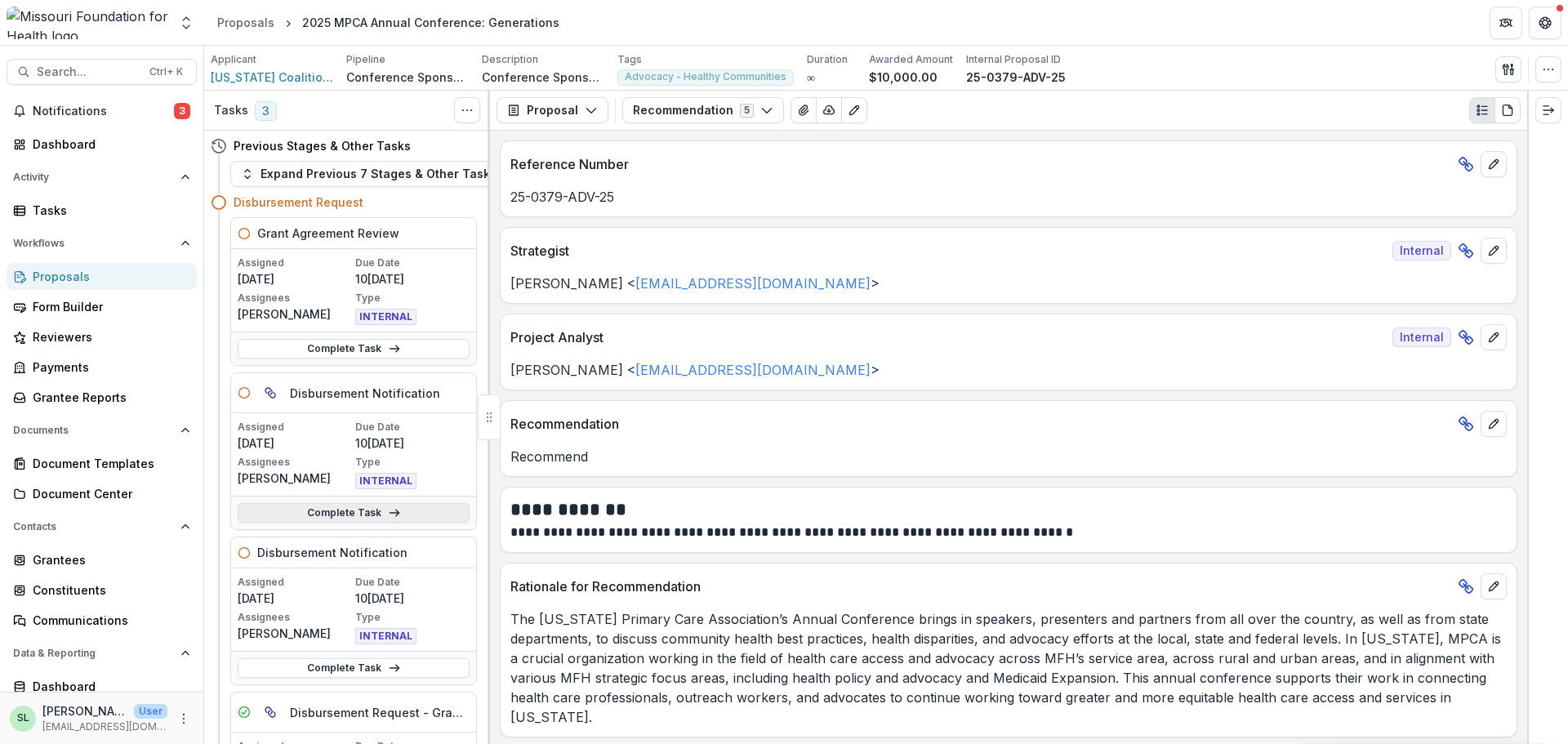
click at [390, 520] on link "Complete Task" at bounding box center [353, 513] width 232 height 20
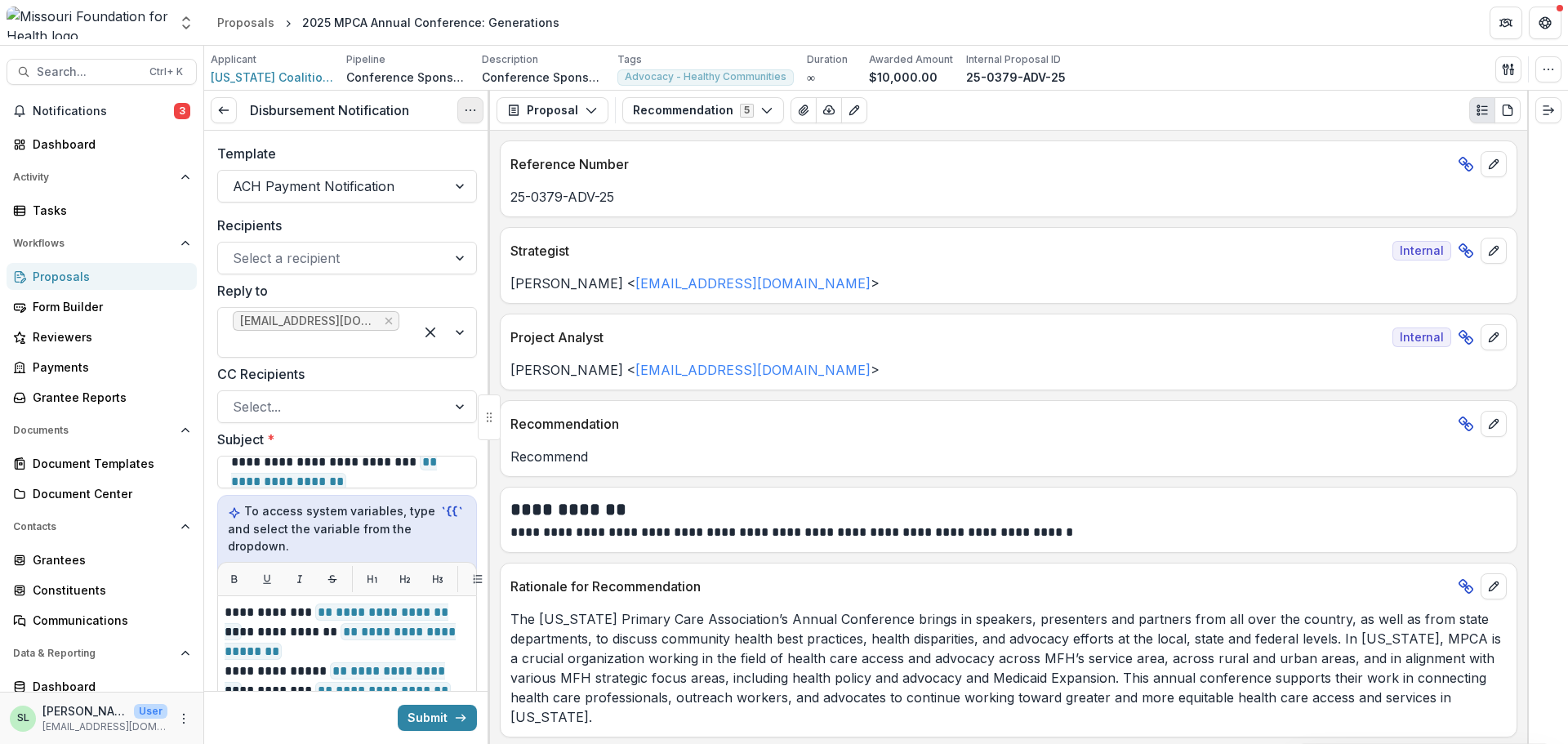
click at [470, 107] on icon "Options" at bounding box center [470, 110] width 13 height 13
click at [398, 191] on button "Cancel Task" at bounding box center [392, 181] width 175 height 27
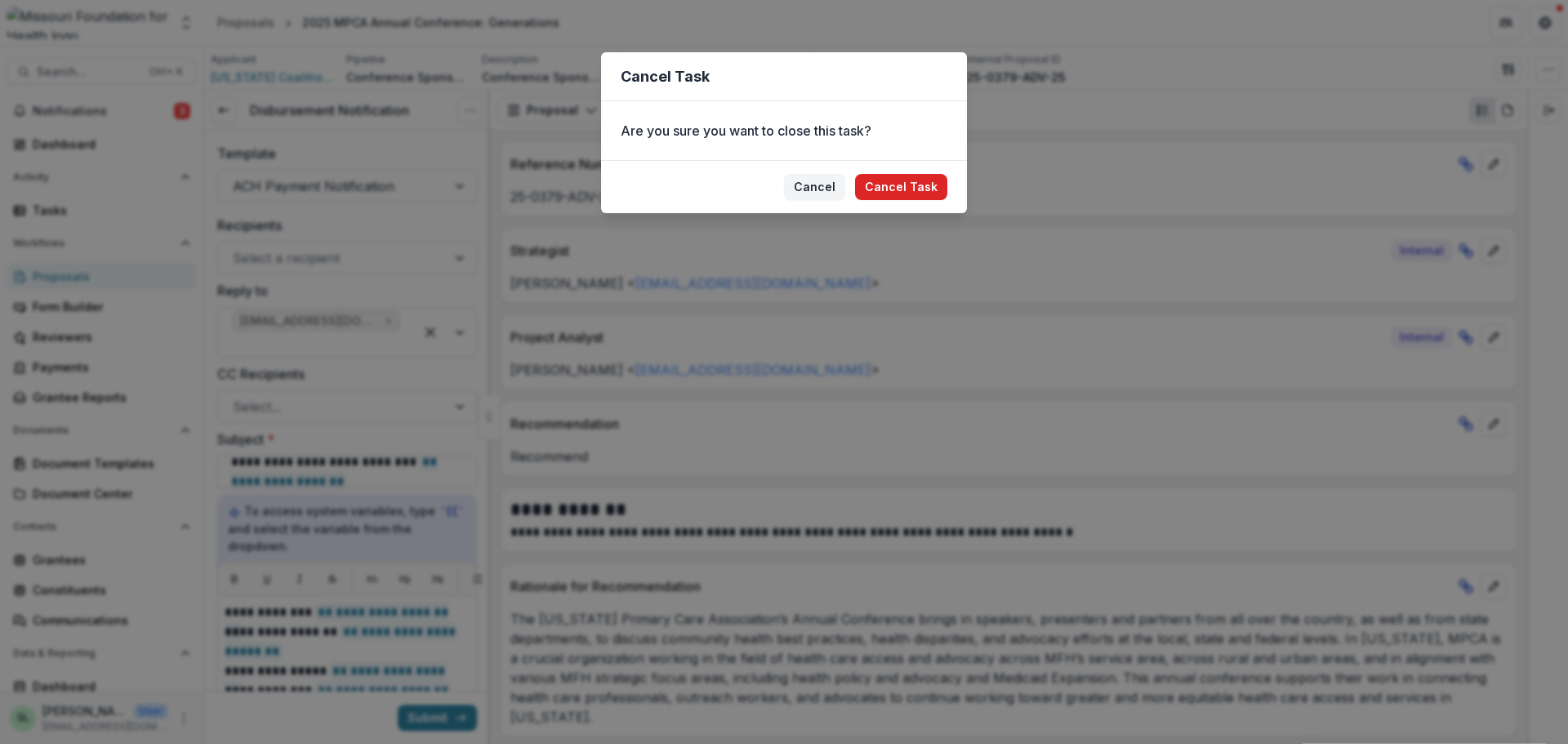
click at [904, 190] on button "Cancel Task" at bounding box center [902, 187] width 92 height 26
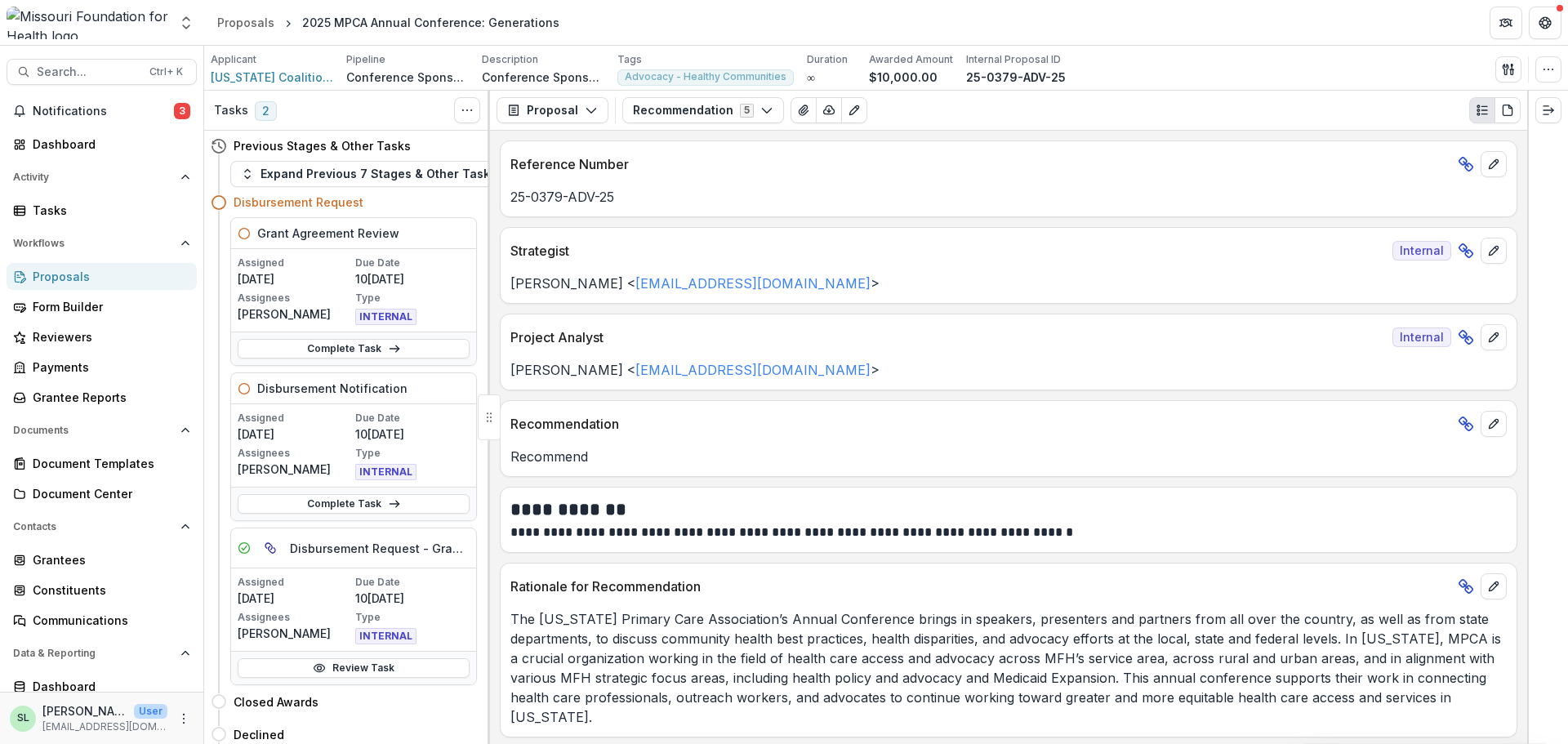
click at [288, 343] on link "Complete Task" at bounding box center [353, 348] width 232 height 20
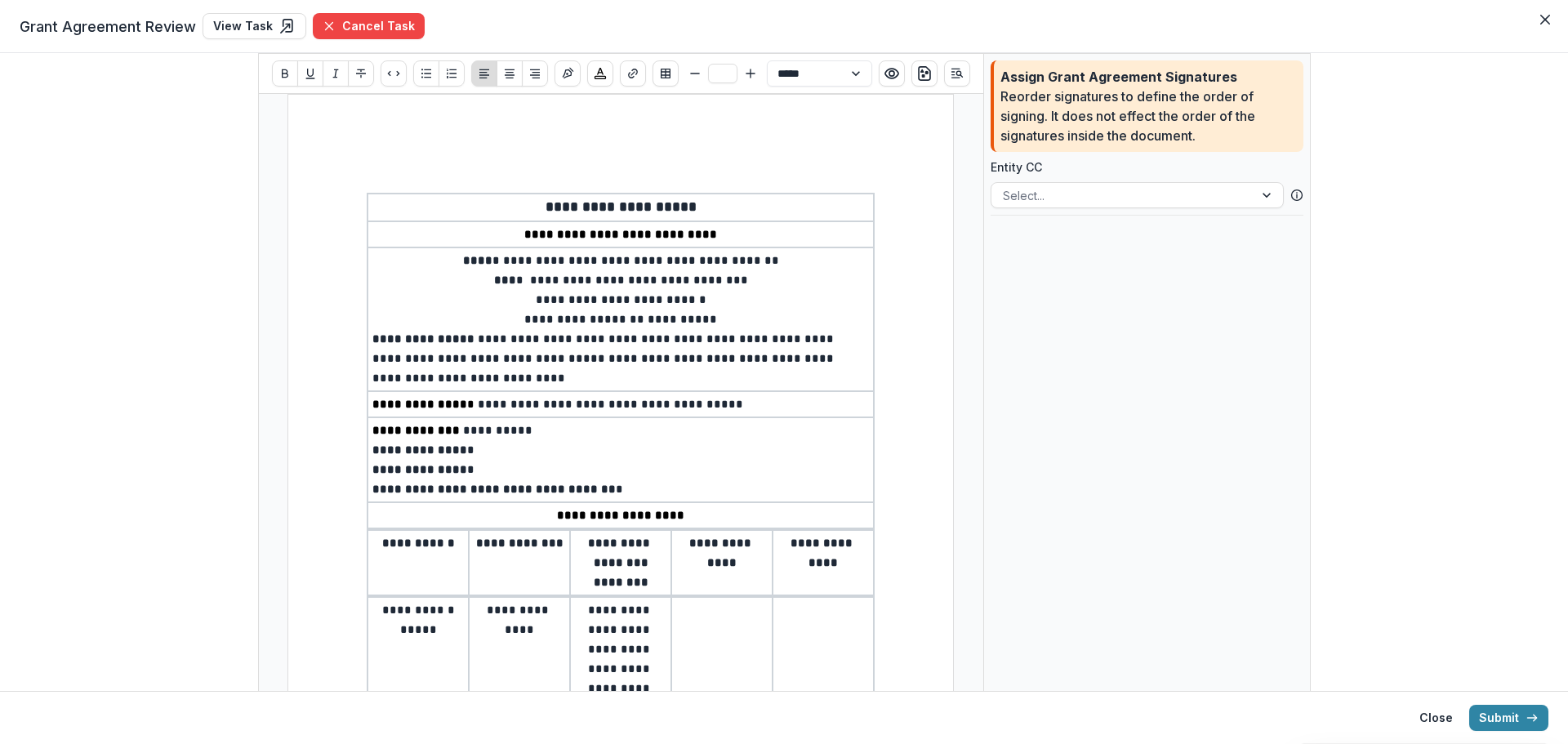
type input "**"
select select "**********"
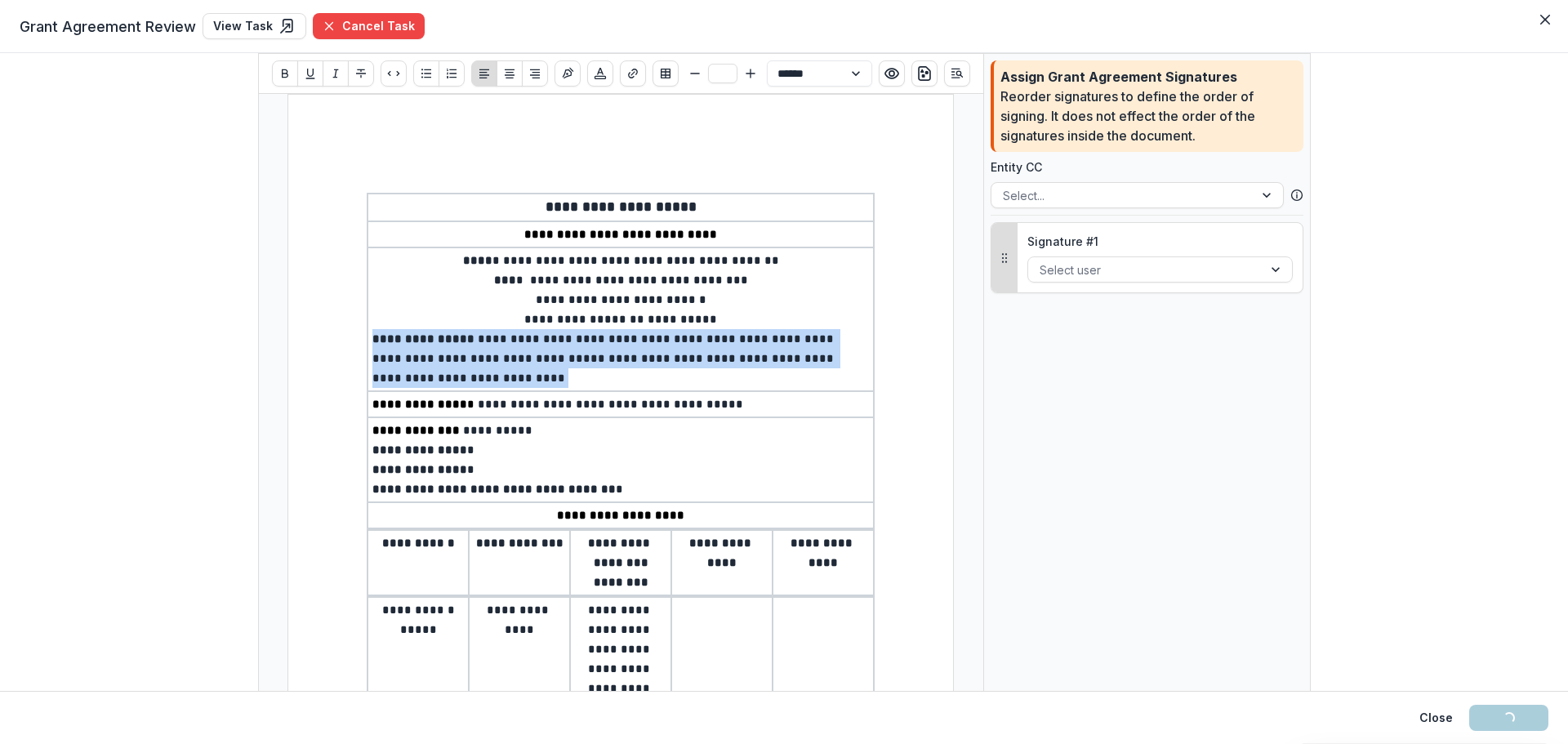
drag, startPoint x: 372, startPoint y: 340, endPoint x: 663, endPoint y: 378, distance: 293.5
click at [663, 378] on p "**********" at bounding box center [621, 358] width 496 height 59
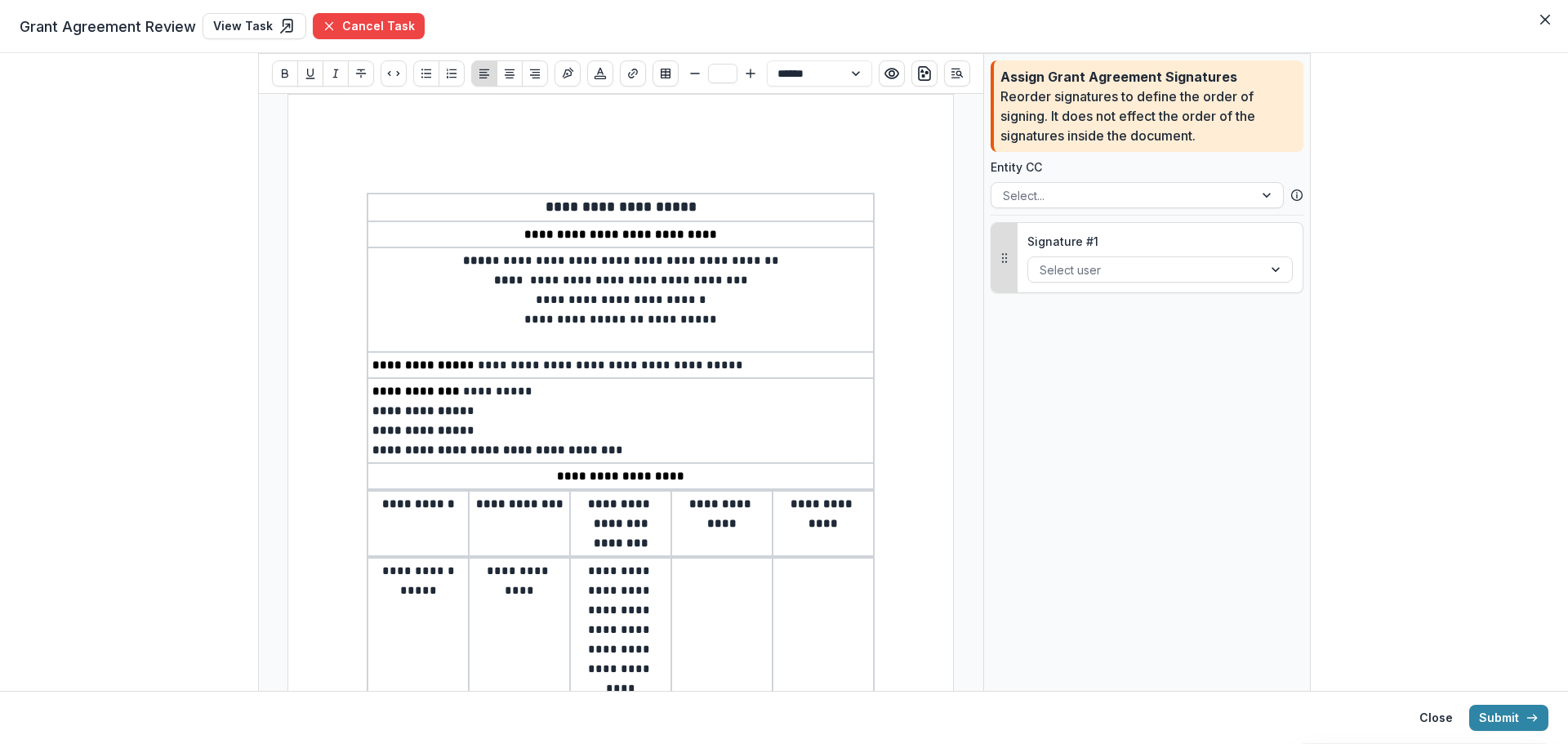
click at [495, 415] on p "**********" at bounding box center [621, 411] width 496 height 20
click at [479, 435] on p "**********" at bounding box center [621, 430] width 496 height 20
click at [623, 455] on p "**********" at bounding box center [621, 450] width 496 height 20
drag, startPoint x: 583, startPoint y: 574, endPoint x: 659, endPoint y: 675, distance: 126.4
click at [659, 675] on p "**********" at bounding box center [621, 629] width 92 height 137
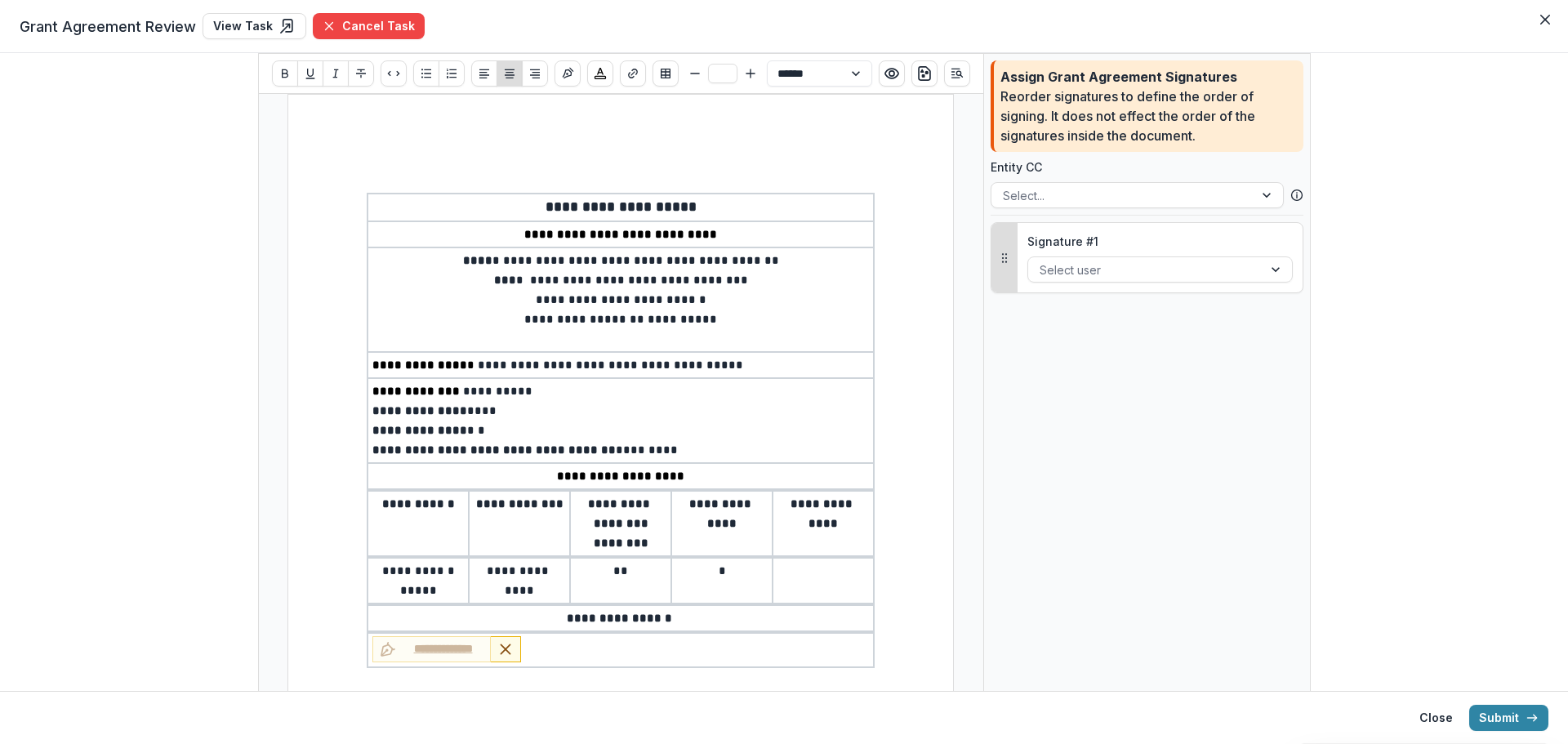
type input "**"
select select "**********"
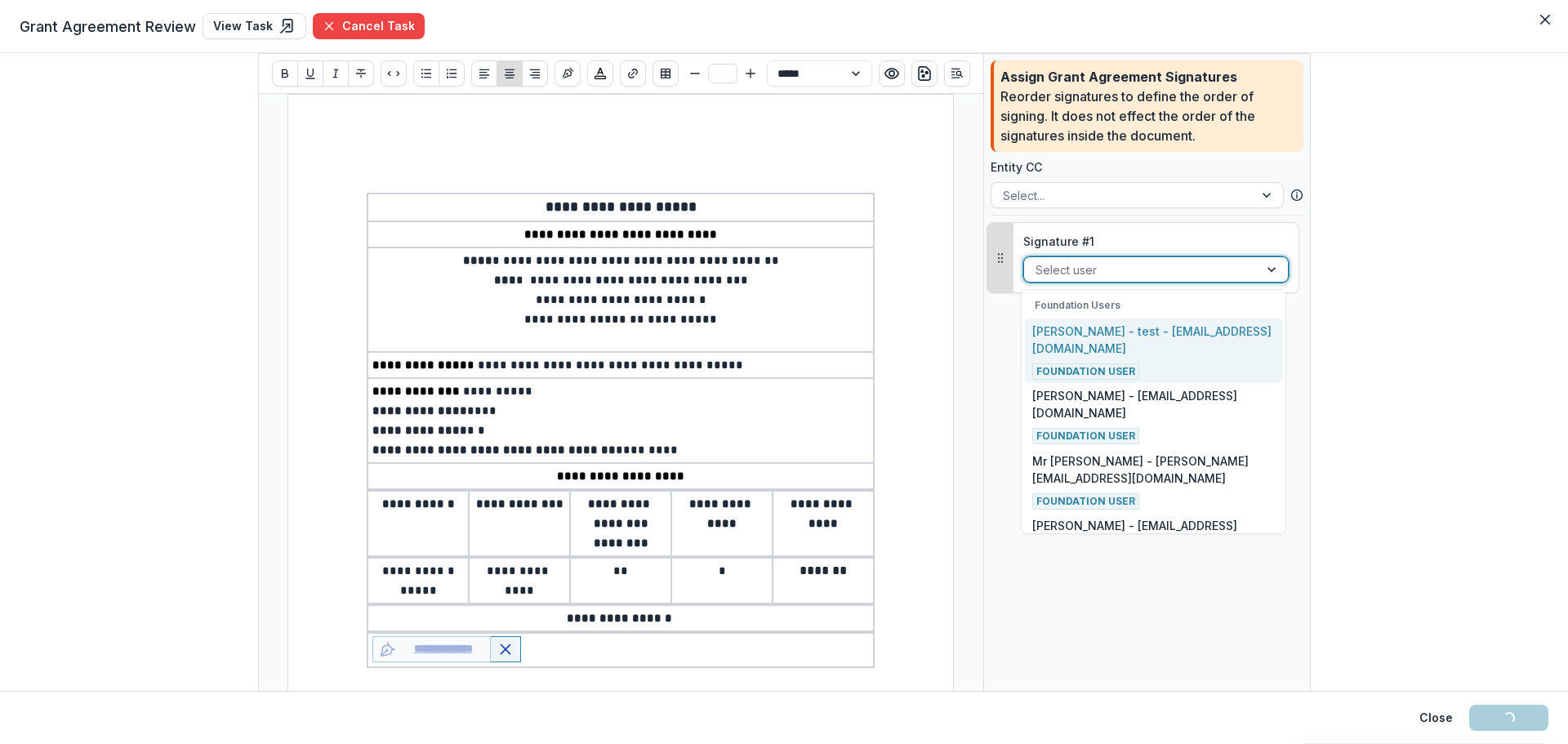
click at [1090, 272] on div at bounding box center [1141, 269] width 212 height 20
type input "****"
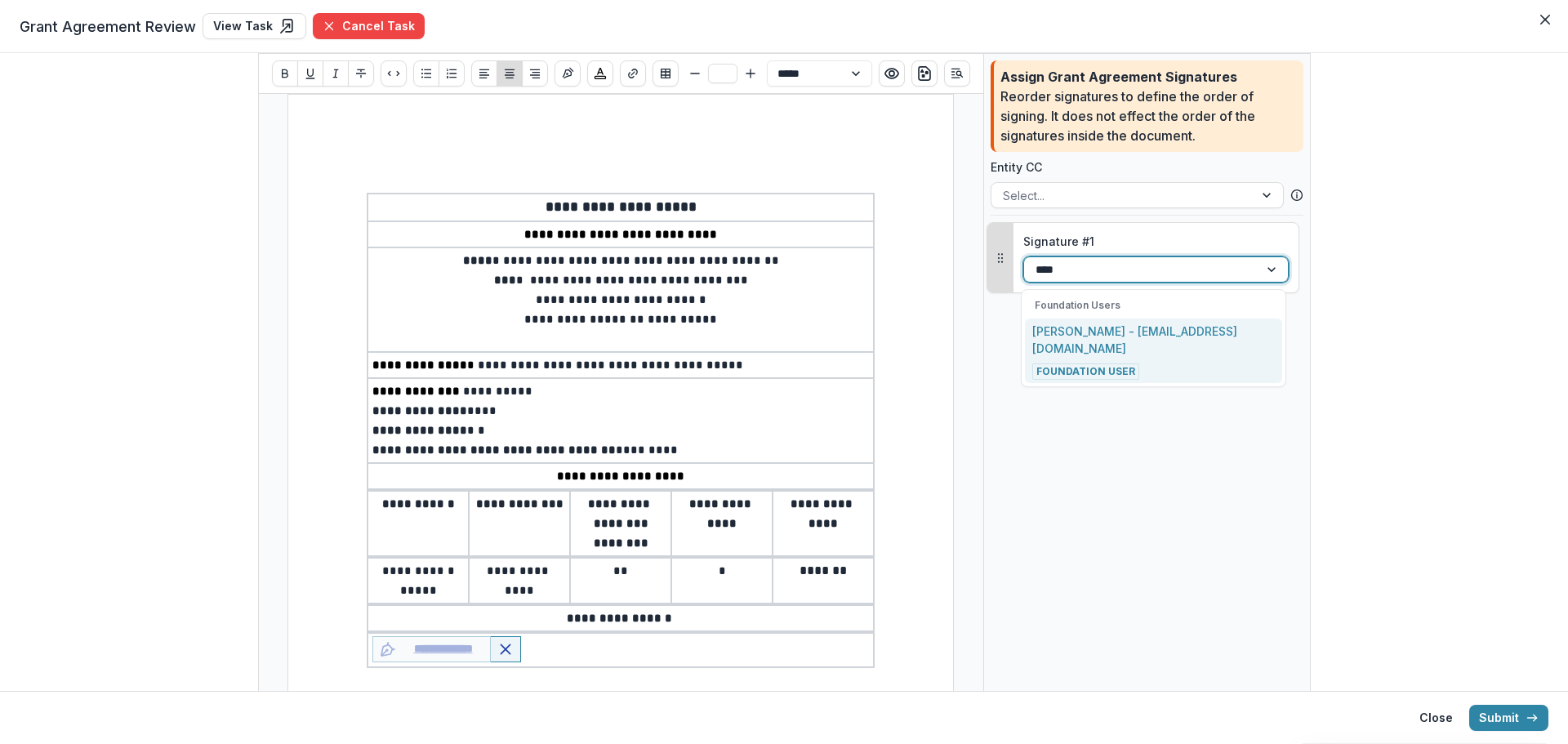
click at [1093, 335] on p "[PERSON_NAME] - [EMAIL_ADDRESS][DOMAIN_NAME]" at bounding box center [1154, 340] width 242 height 35
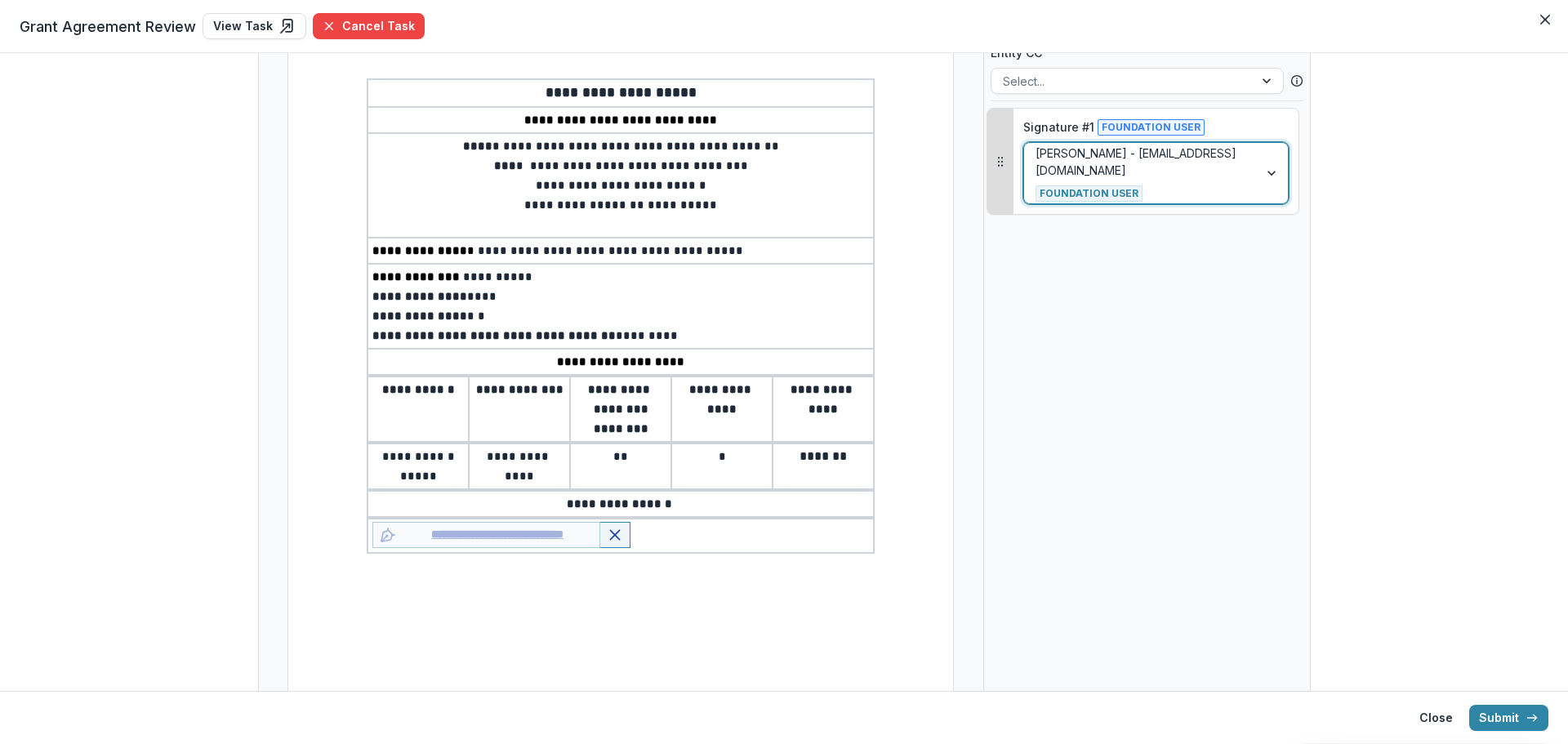
scroll to position [273, 0]
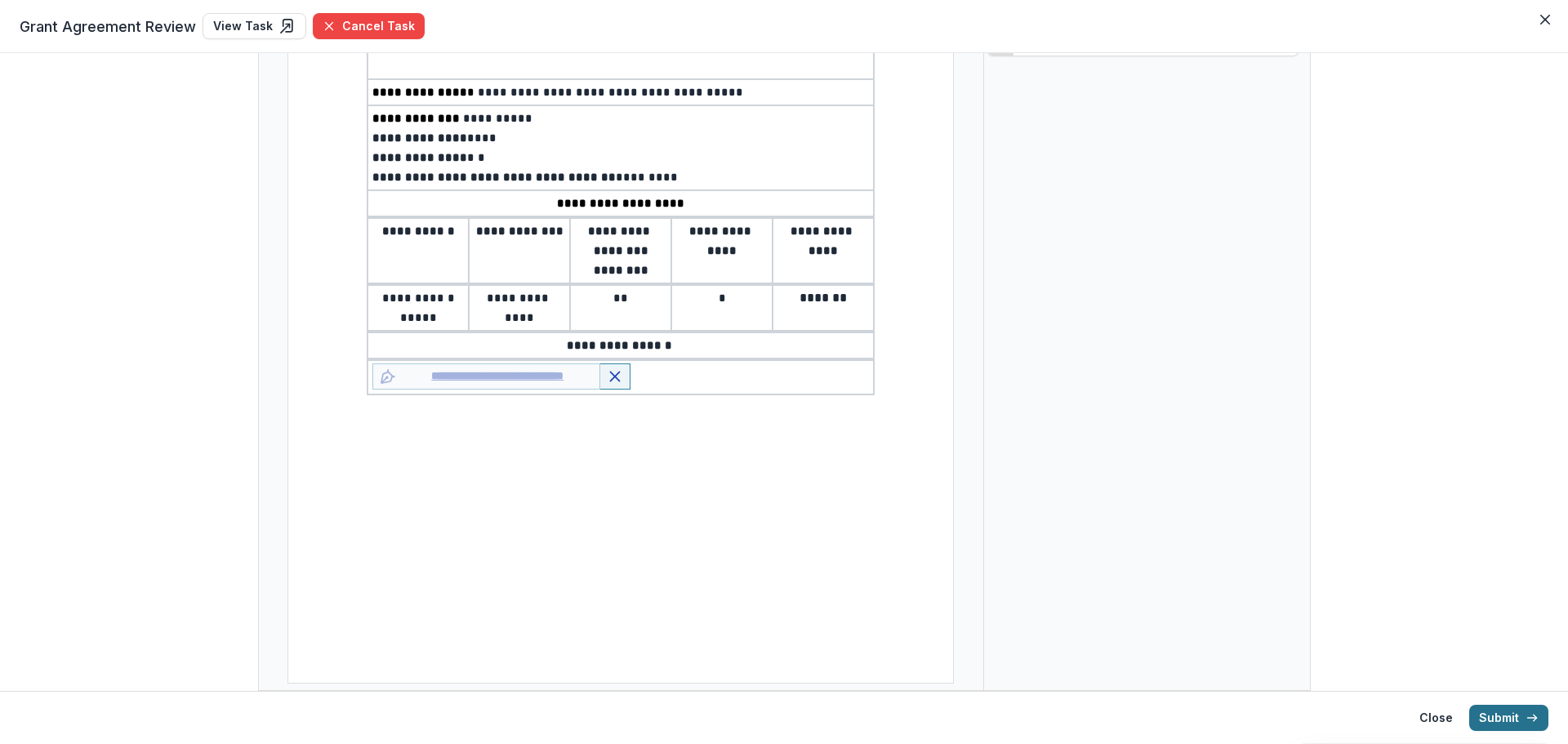
click at [1494, 708] on button "Submit" at bounding box center [1508, 717] width 79 height 26
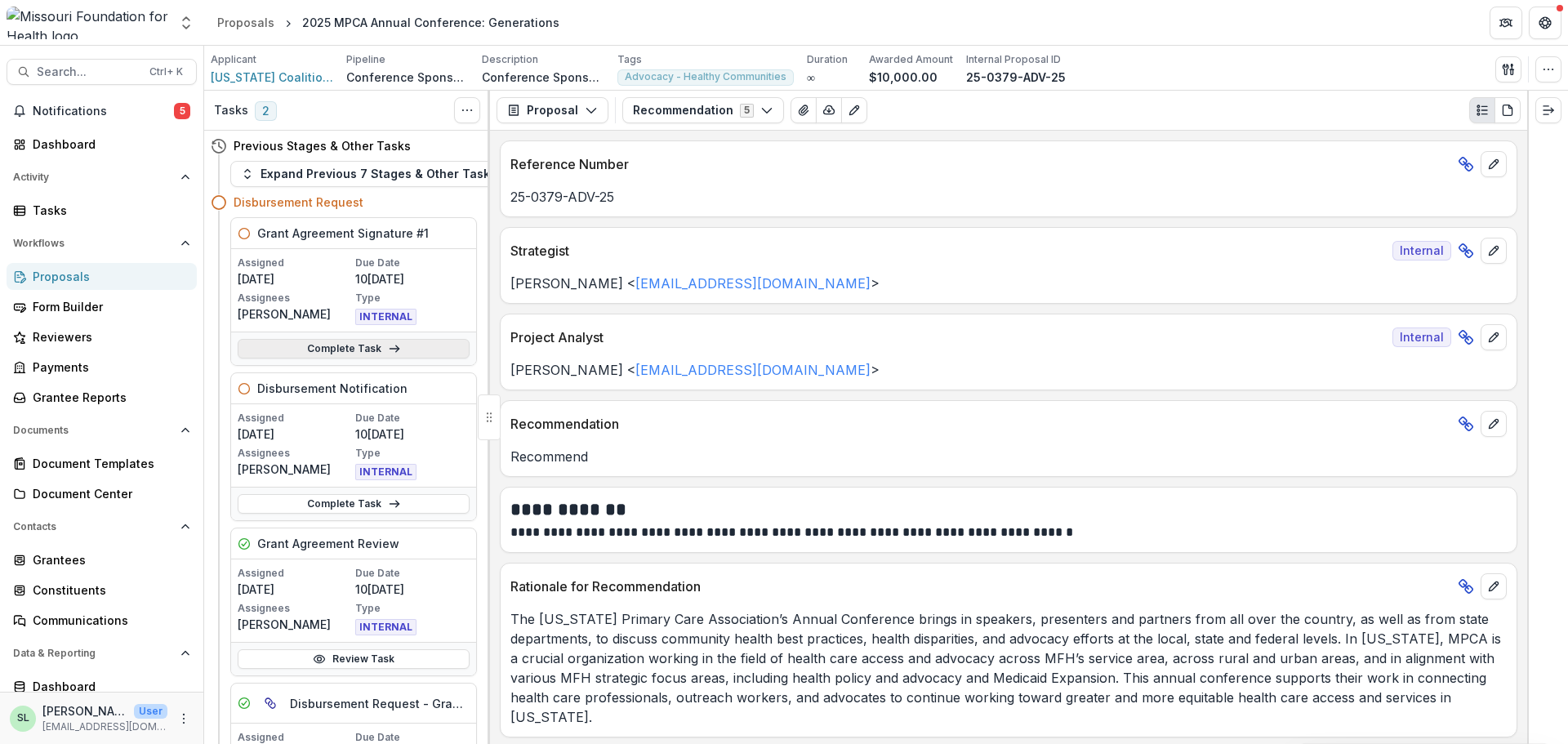
click at [319, 350] on link "Complete Task" at bounding box center [353, 348] width 232 height 20
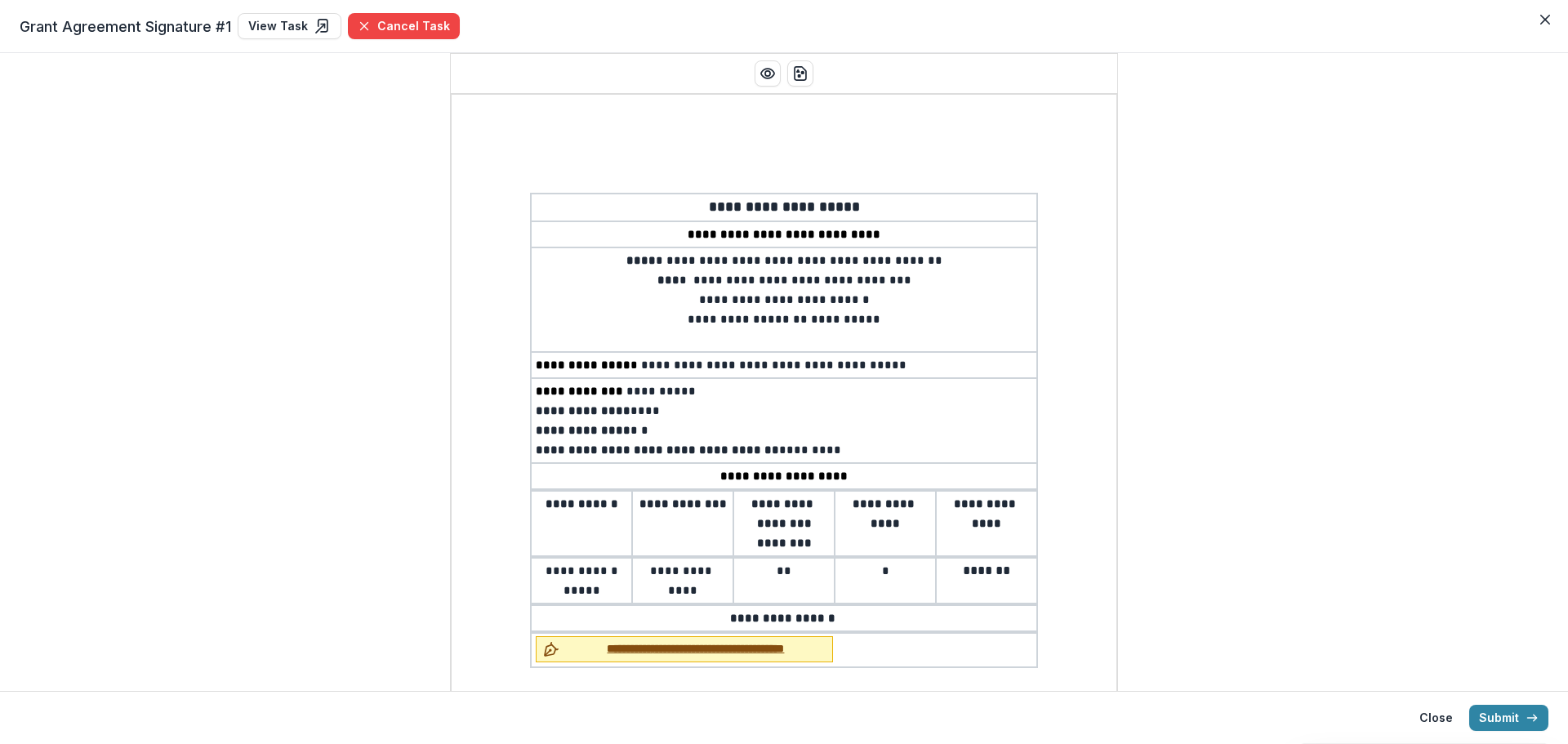
click at [599, 644] on span "**********" at bounding box center [696, 648] width 260 height 17
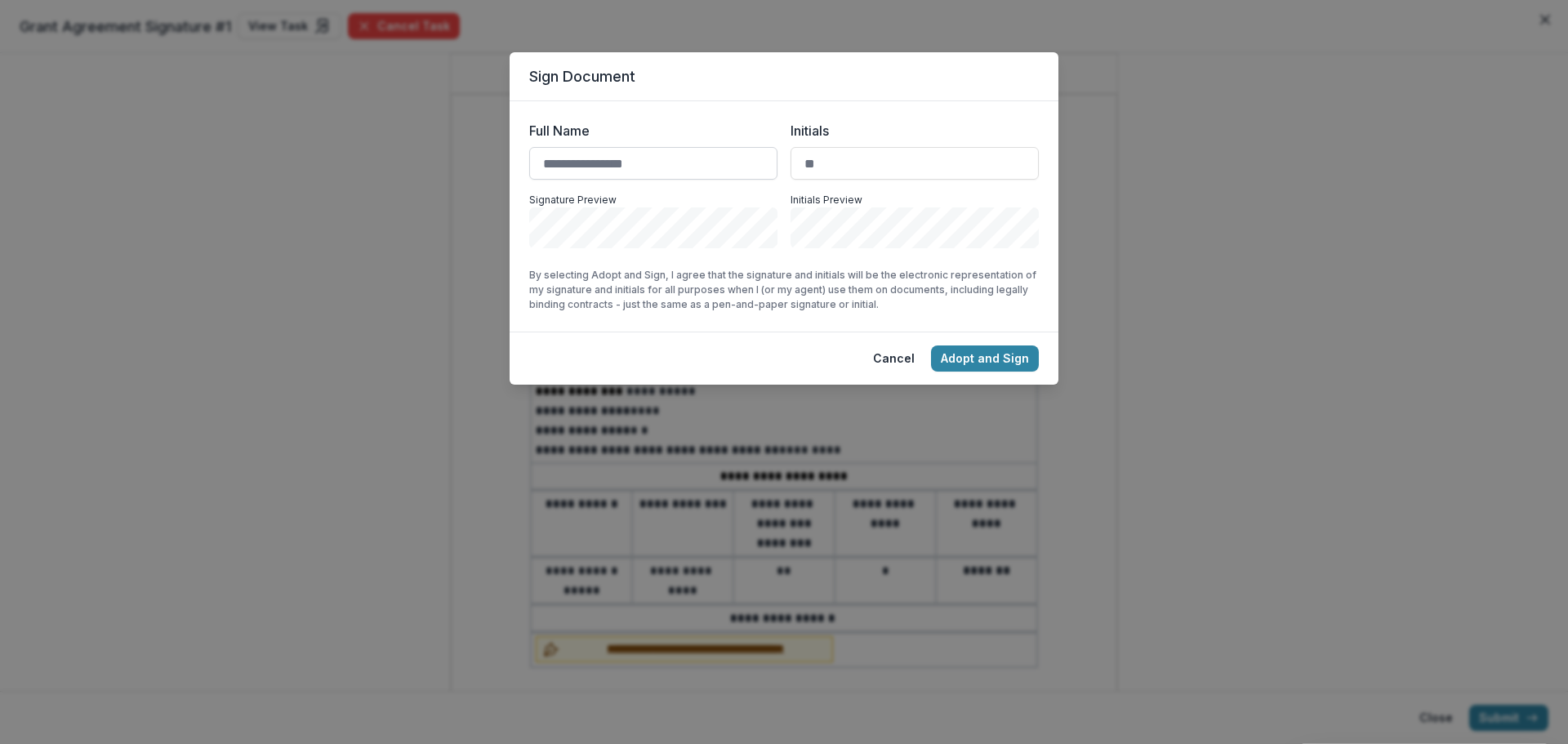
click at [567, 162] on input "Full Name" at bounding box center [653, 163] width 248 height 33
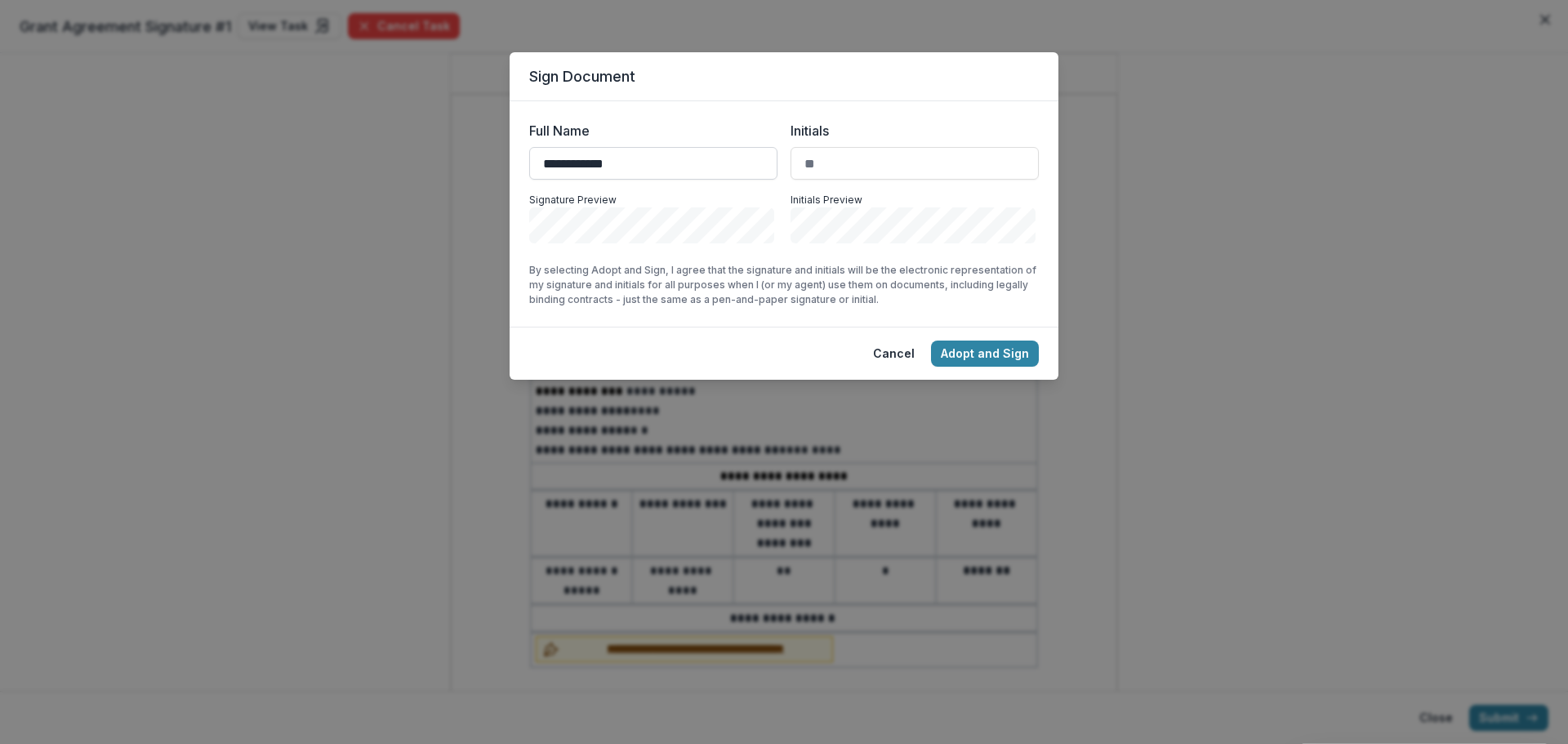
type input "**********"
type input "**"
click at [1000, 356] on button "Adopt and Sign" at bounding box center [985, 353] width 108 height 26
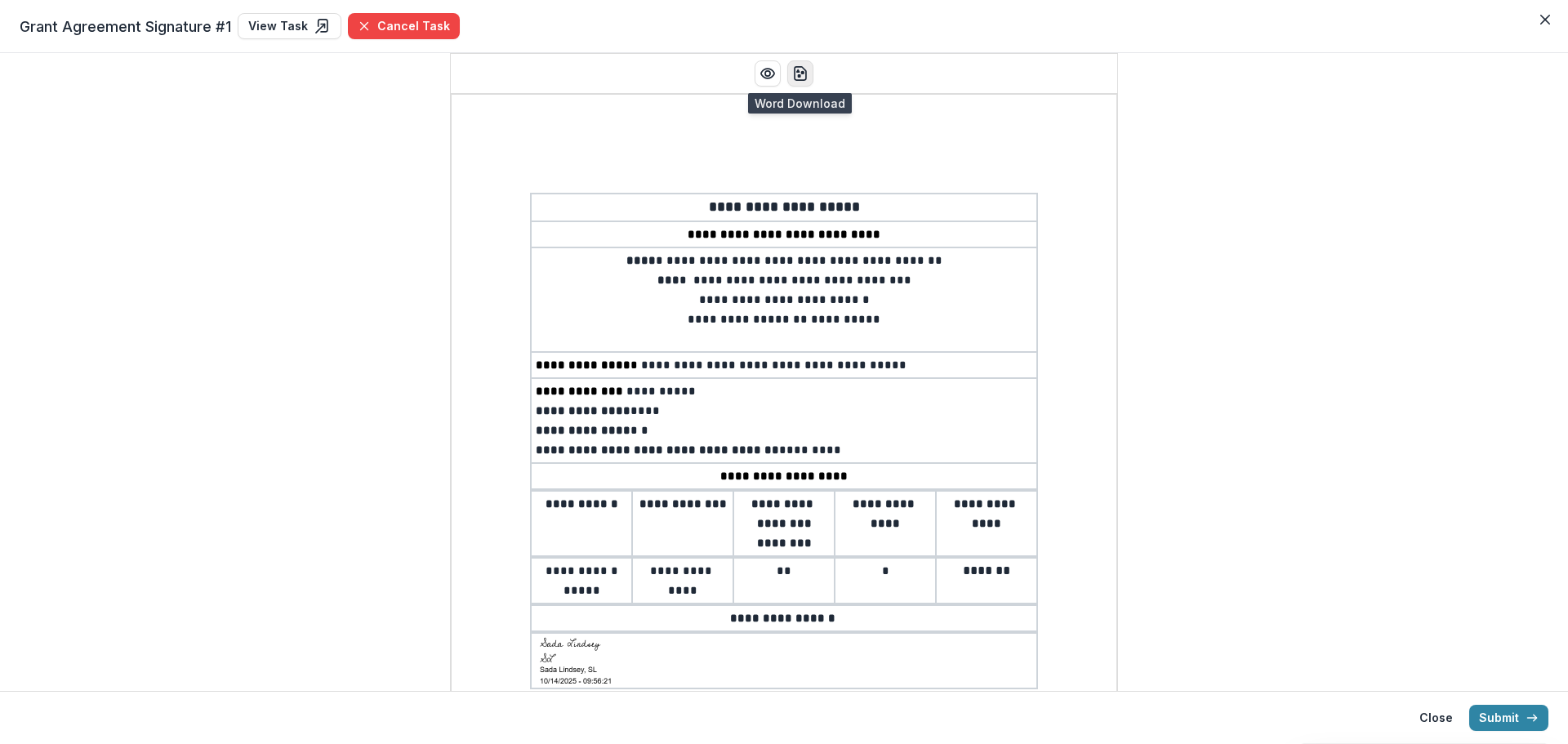
click at [804, 77] on icon "download-word" at bounding box center [800, 73] width 12 height 13
click at [1501, 715] on button "Submit" at bounding box center [1508, 717] width 79 height 26
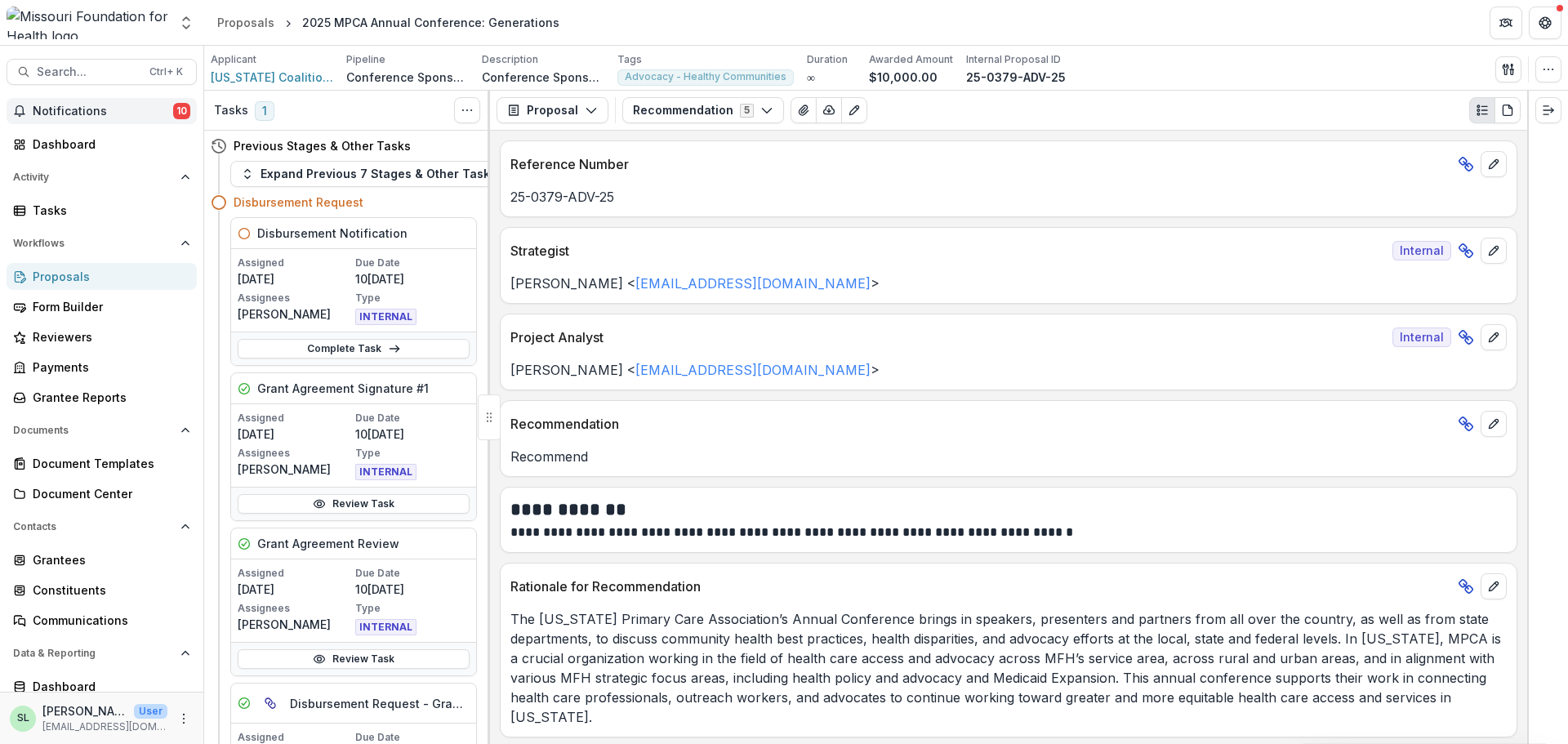
click at [124, 116] on span "Notifications" at bounding box center [103, 112] width 141 height 14
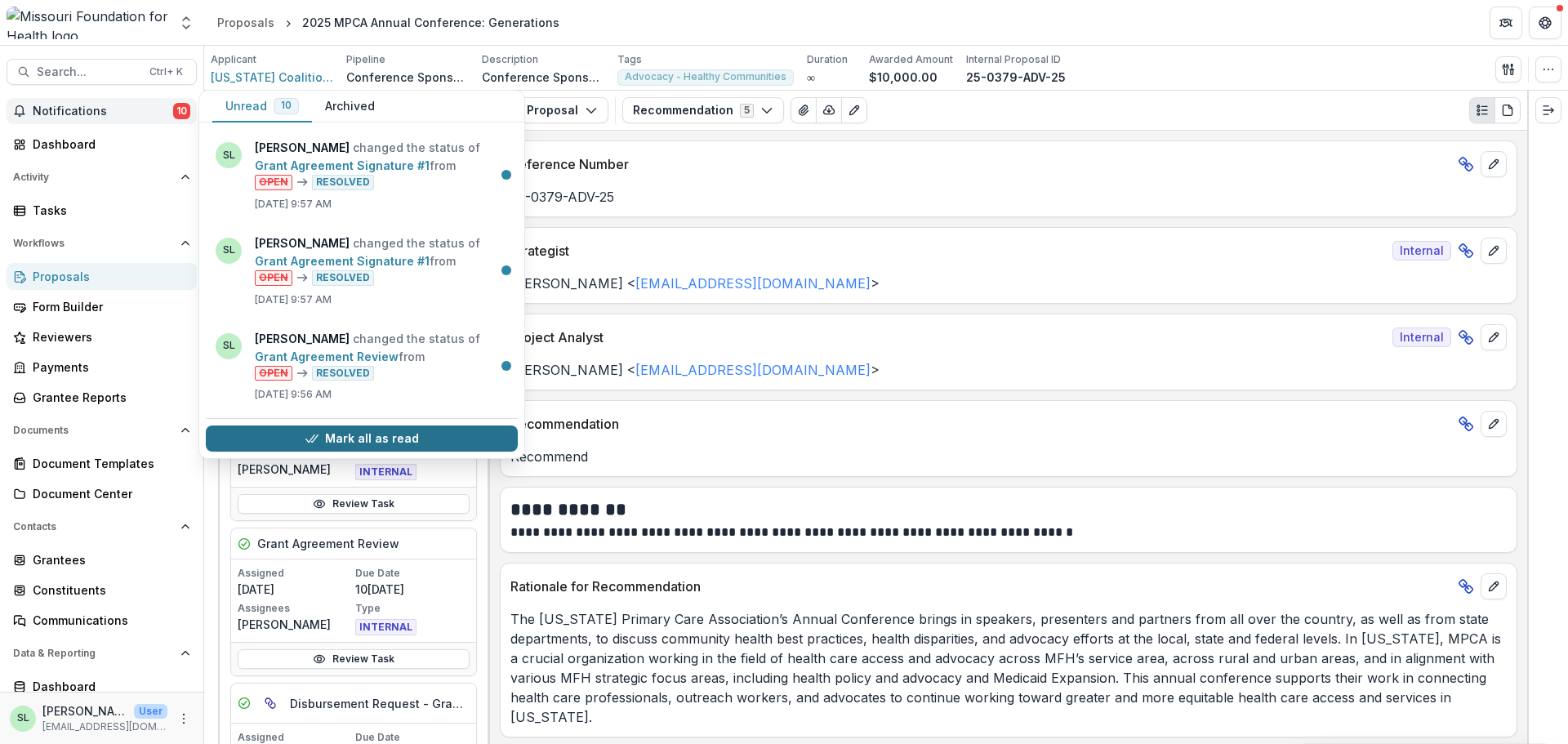
click at [325, 443] on button "Mark all as read" at bounding box center [361, 437] width 312 height 26
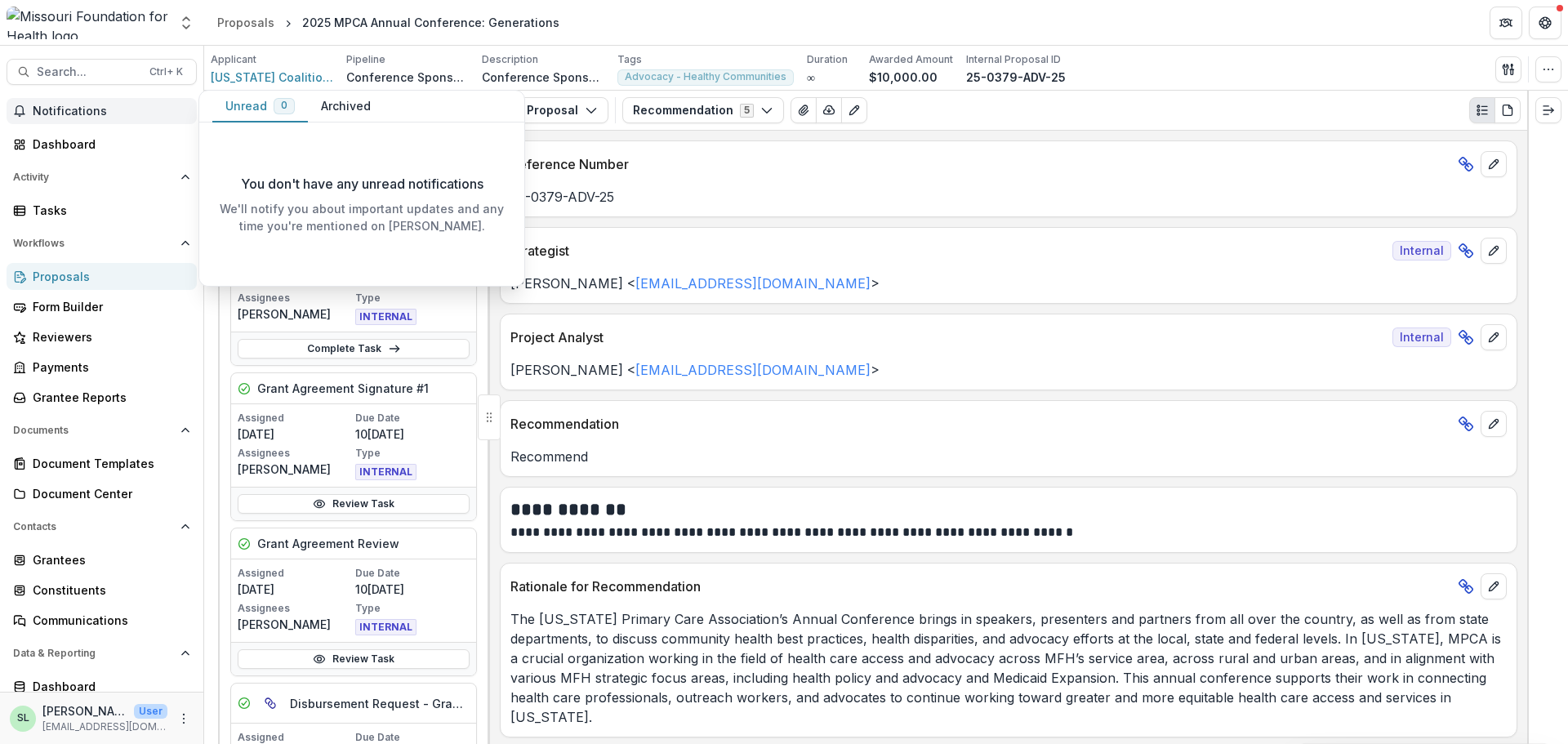
click at [66, 275] on div "Proposals" at bounding box center [109, 276] width 151 height 17
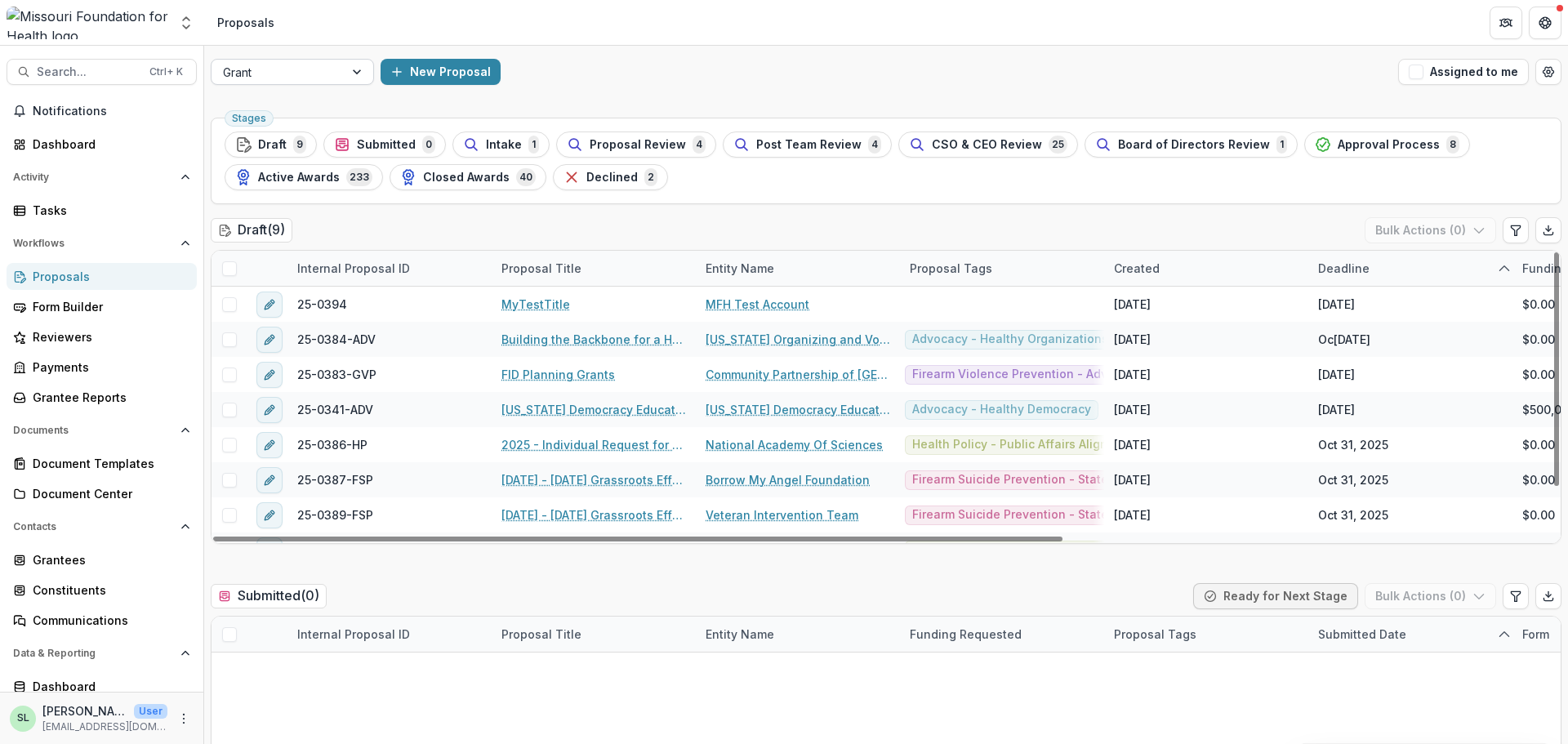
click at [326, 76] on div at bounding box center [277, 72] width 109 height 20
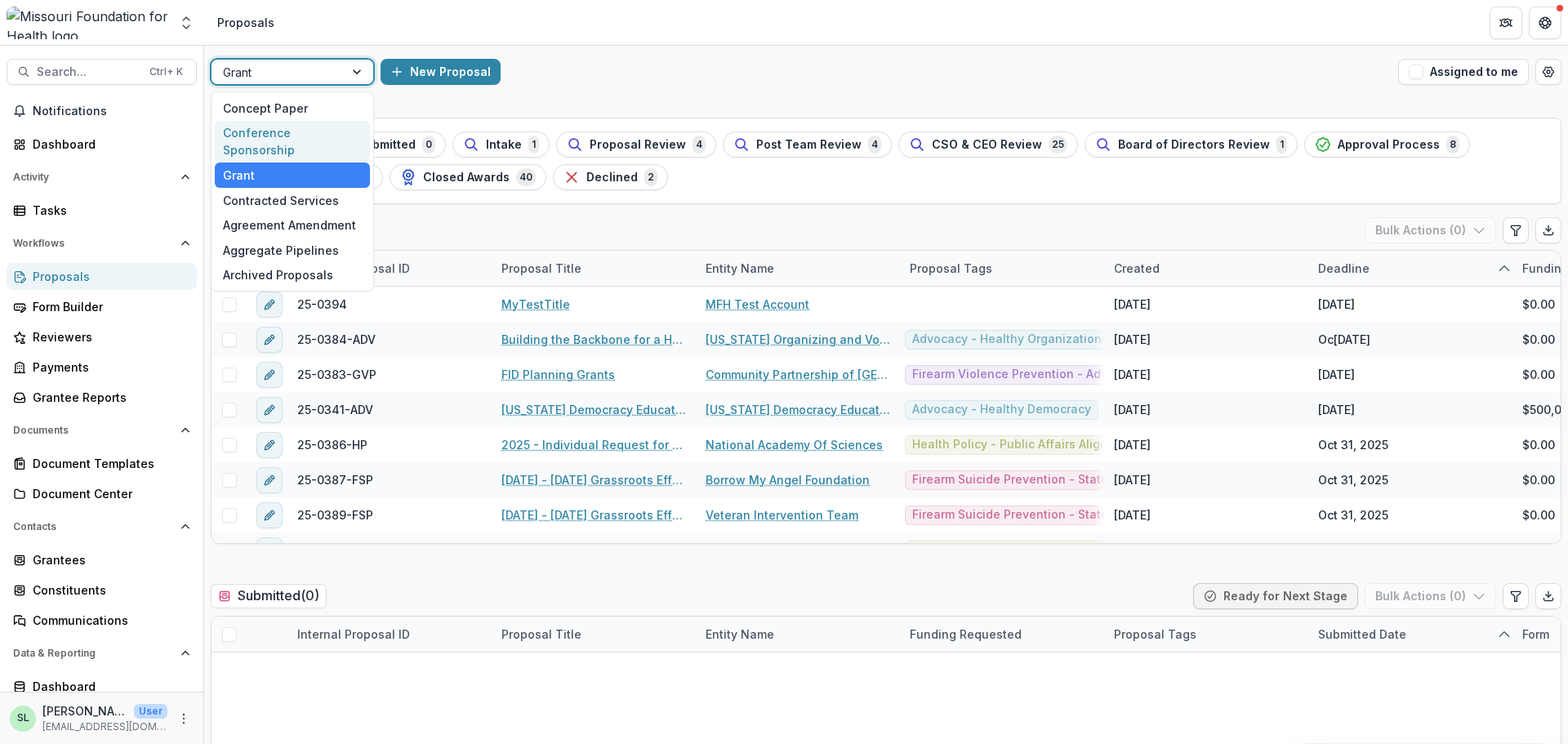
click at [289, 134] on div "Conference Sponsorship" at bounding box center [293, 142] width 155 height 43
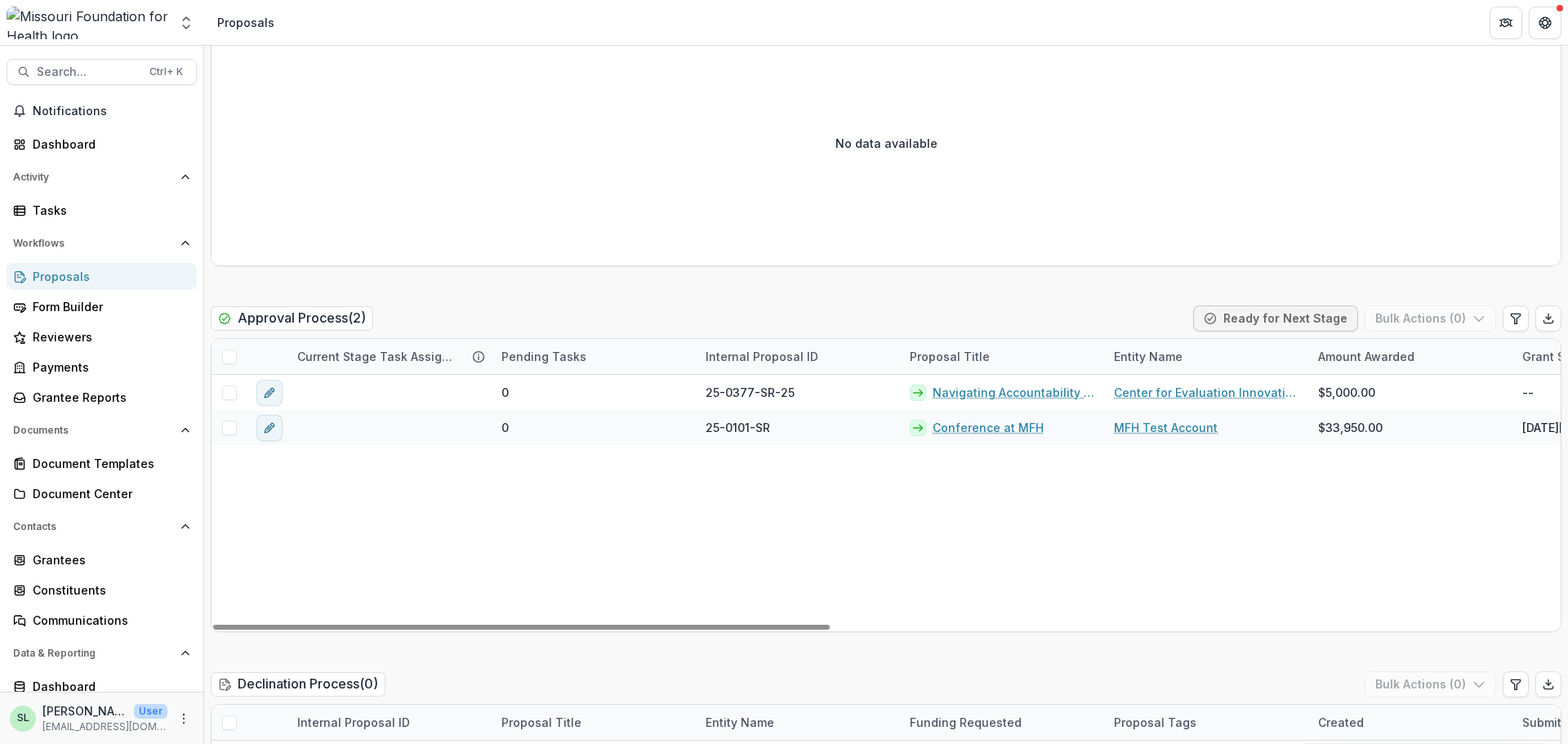
scroll to position [2041, 0]
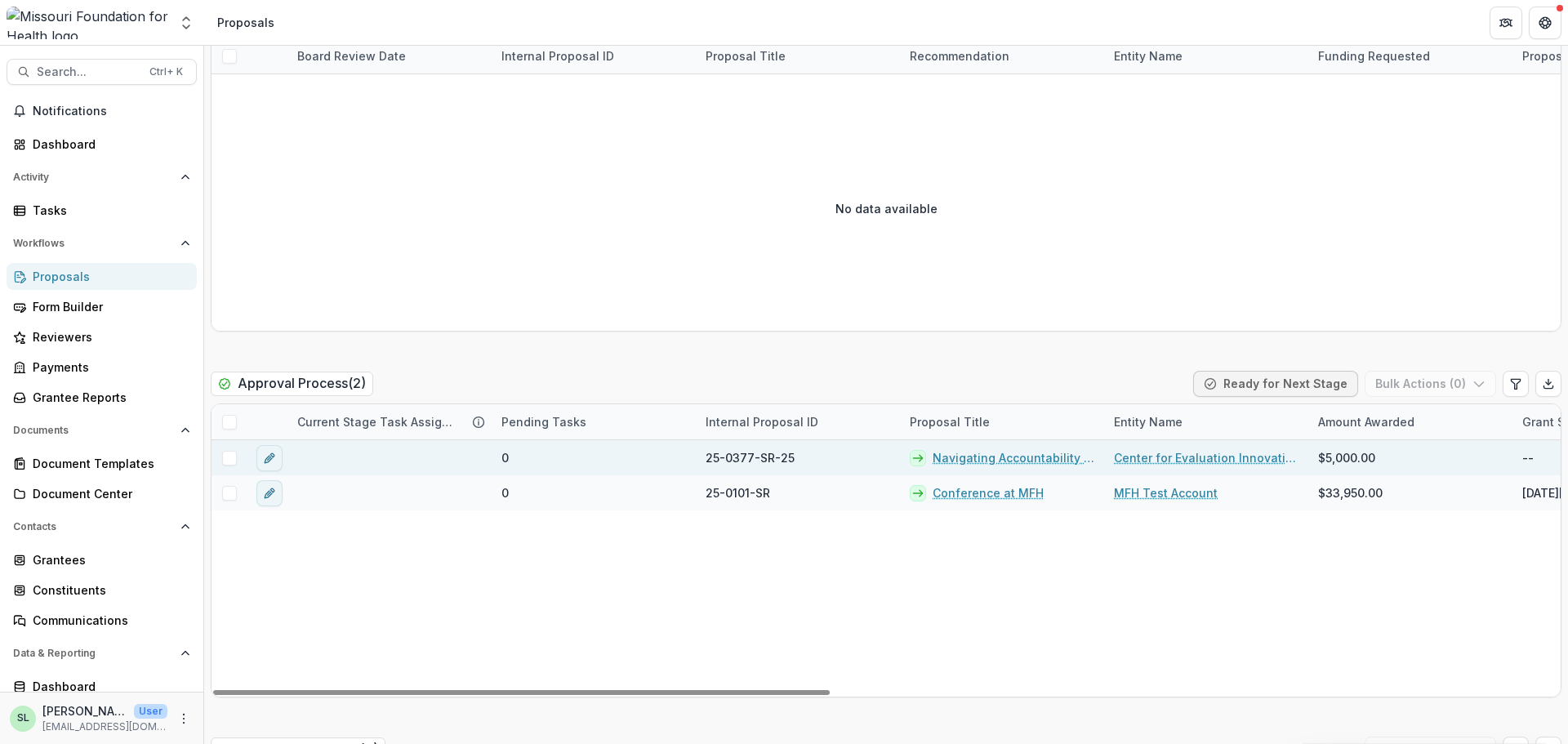
click at [1005, 455] on link "Navigating Accountability for Systemic Impact" at bounding box center [1014, 457] width 162 height 17
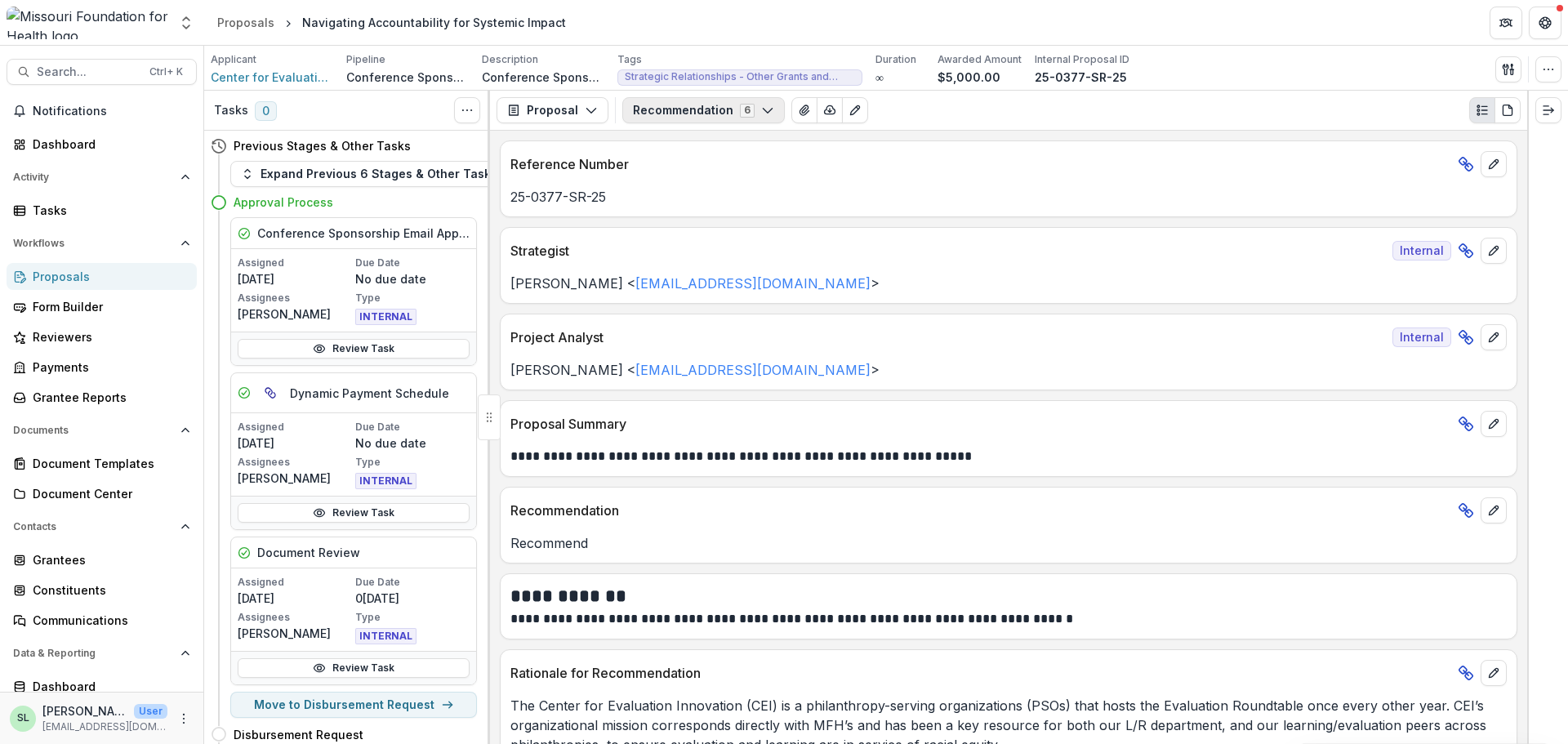
click at [735, 109] on button "Recommendation 6" at bounding box center [704, 109] width 163 height 26
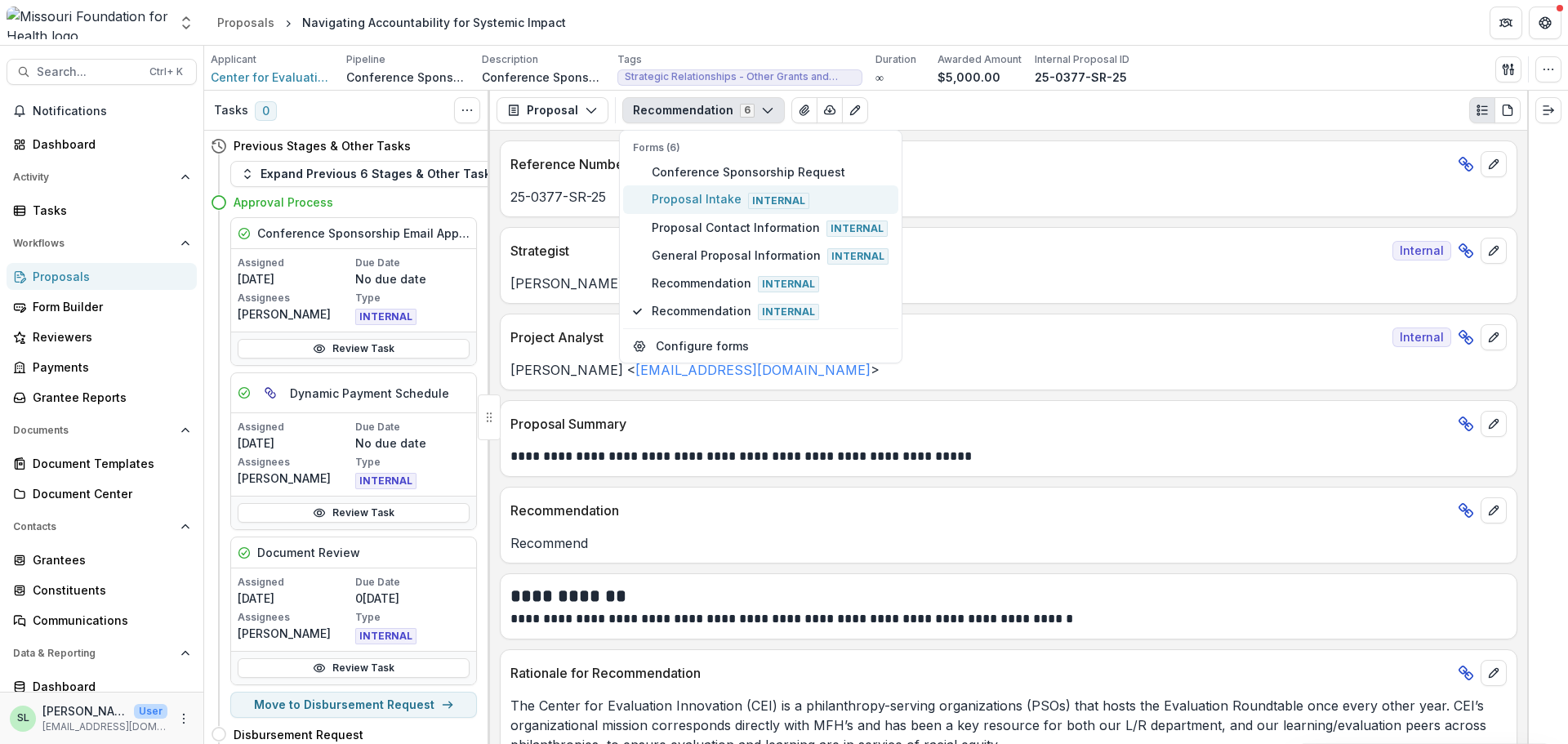
click at [716, 196] on span "Proposal Intake Internal" at bounding box center [770, 199] width 237 height 18
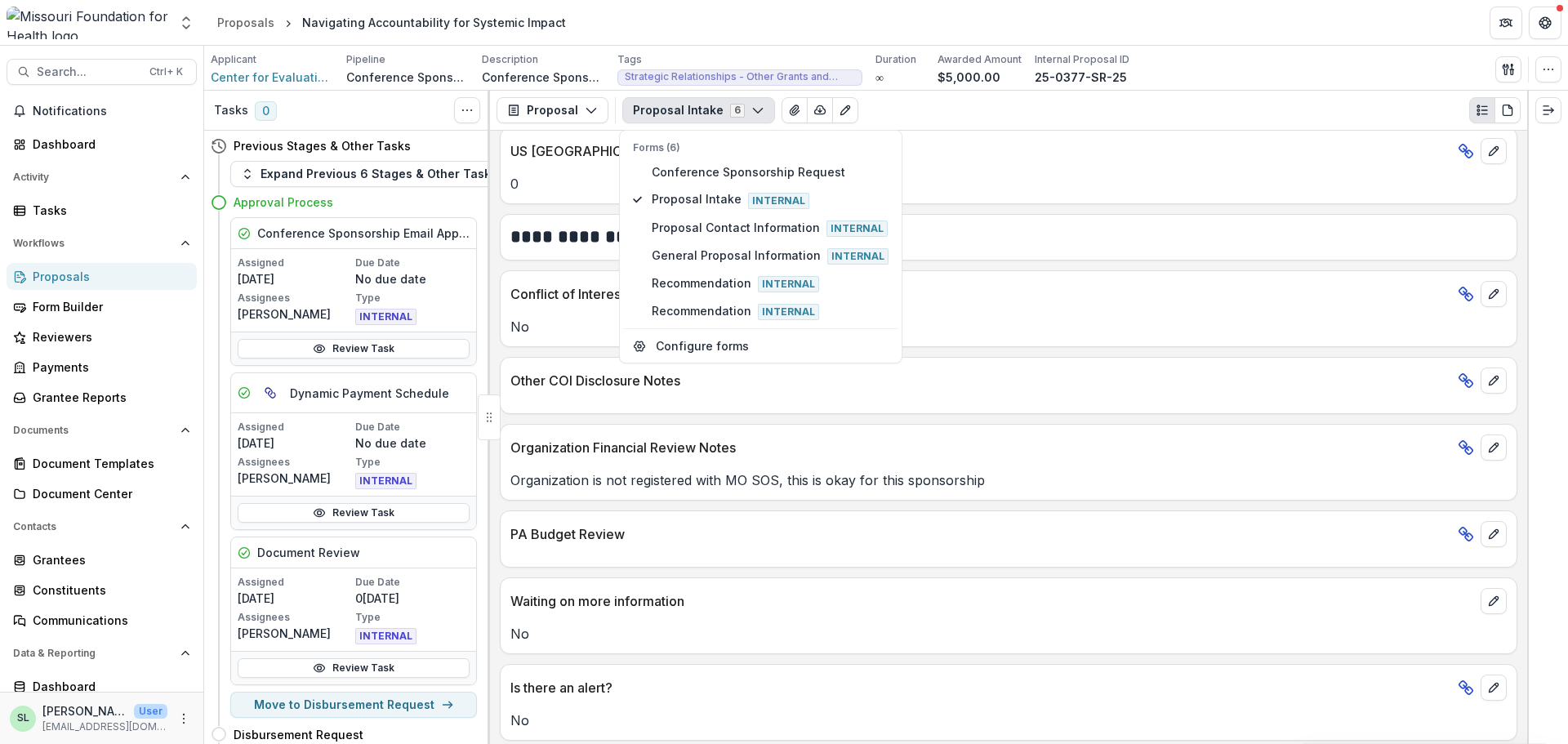
scroll to position [3292, 0]
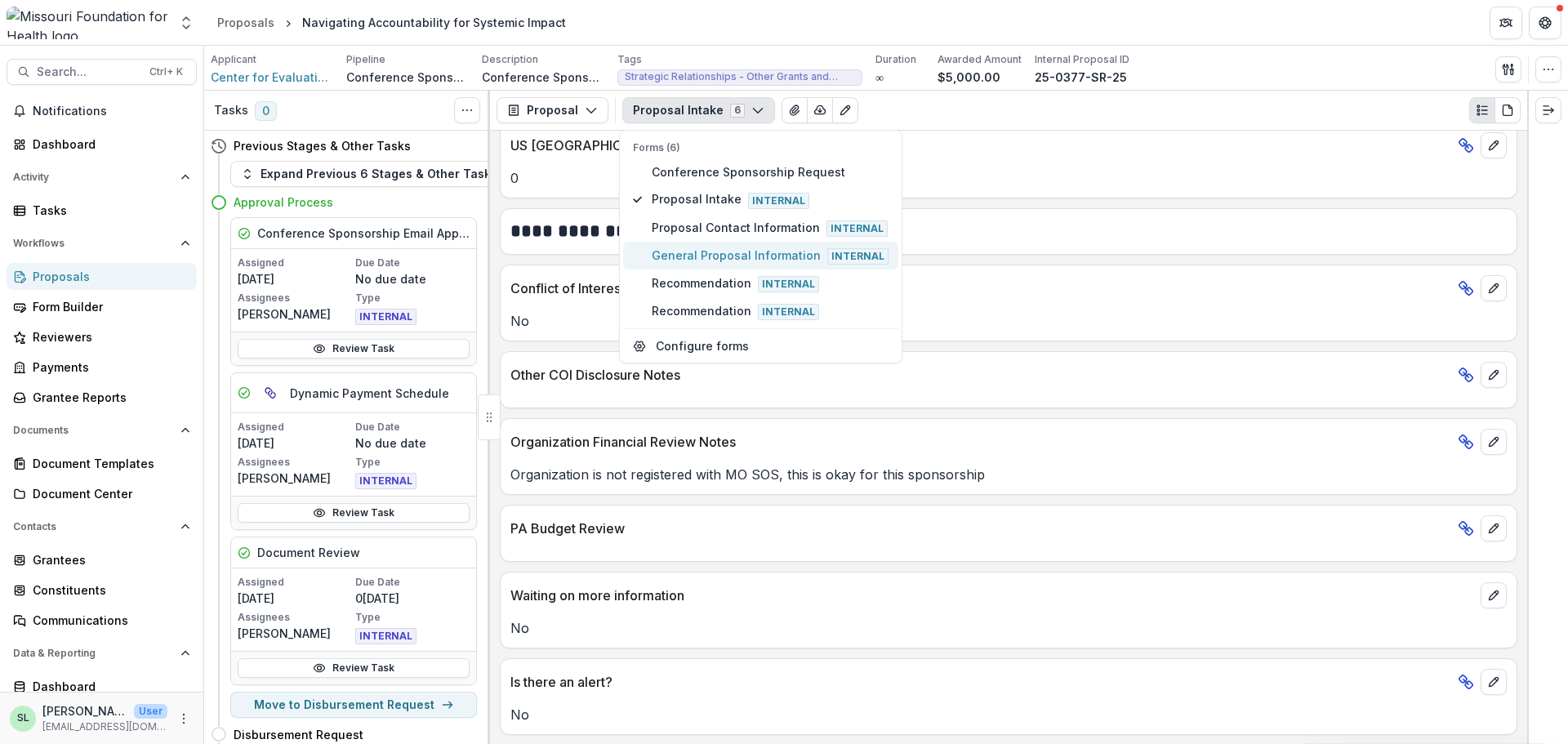
click at [718, 254] on span "General Proposal Information Internal" at bounding box center [770, 255] width 237 height 18
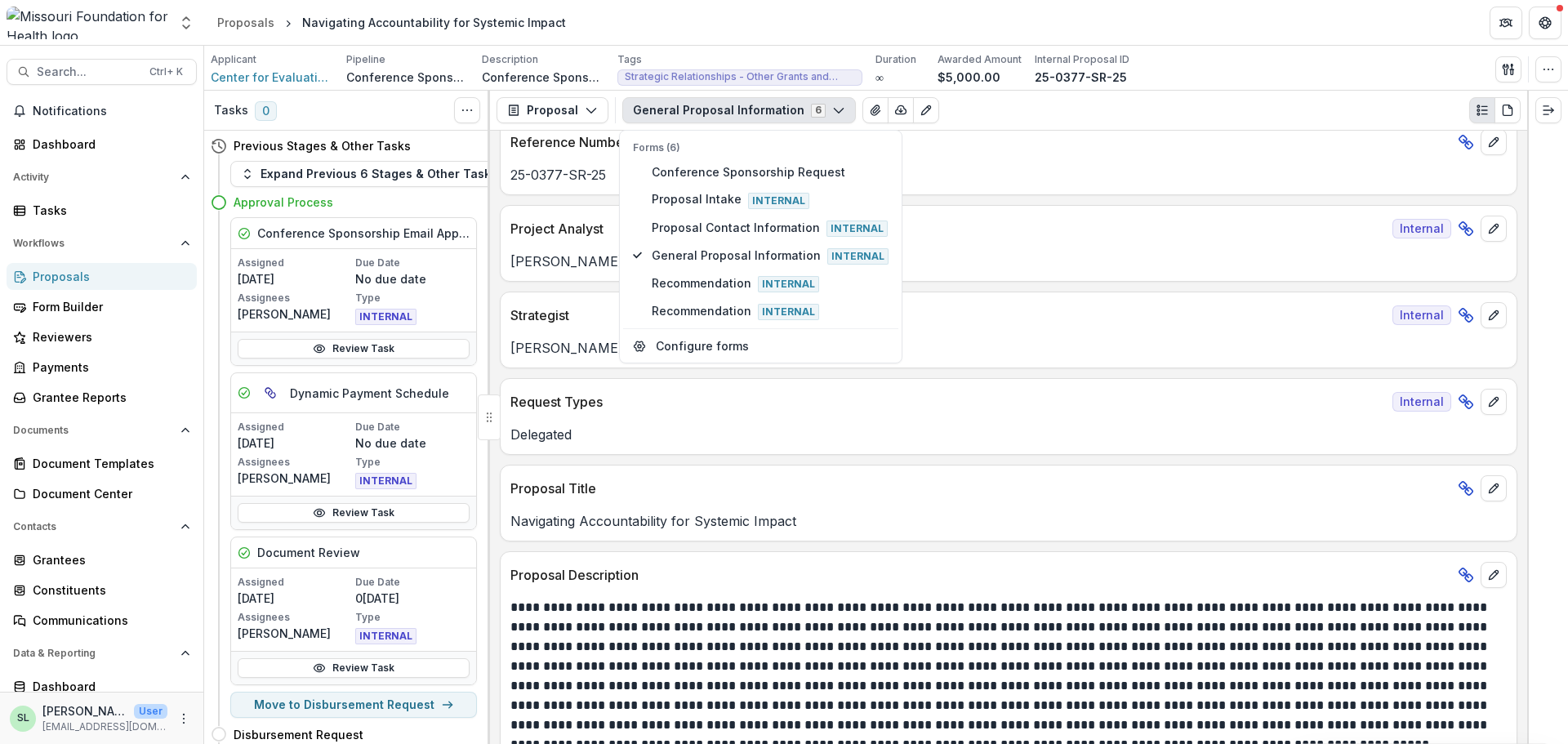
scroll to position [0, 0]
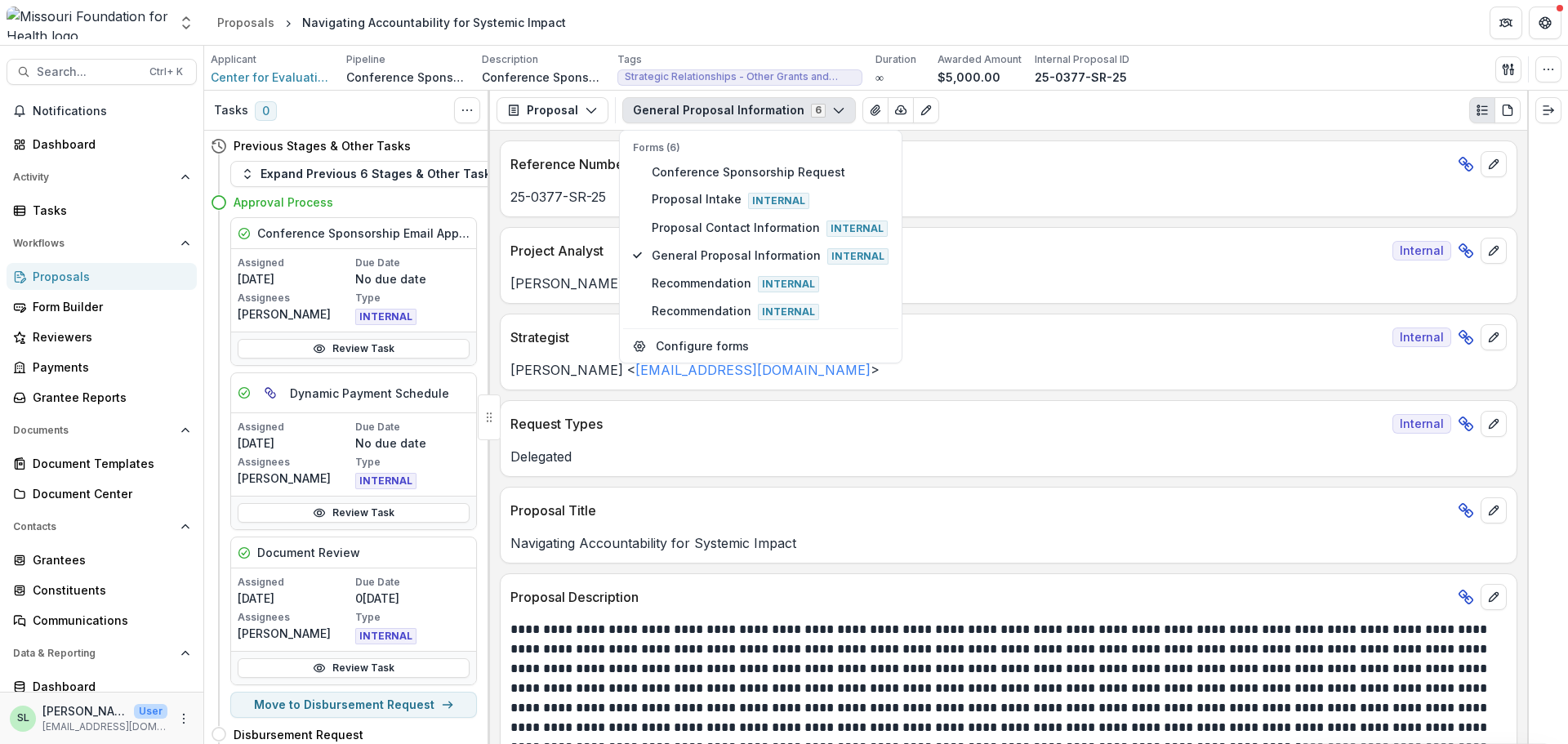
click at [1009, 377] on p "[PERSON_NAME] < [EMAIL_ADDRESS][DOMAIN_NAME] >" at bounding box center [1009, 370] width 996 height 20
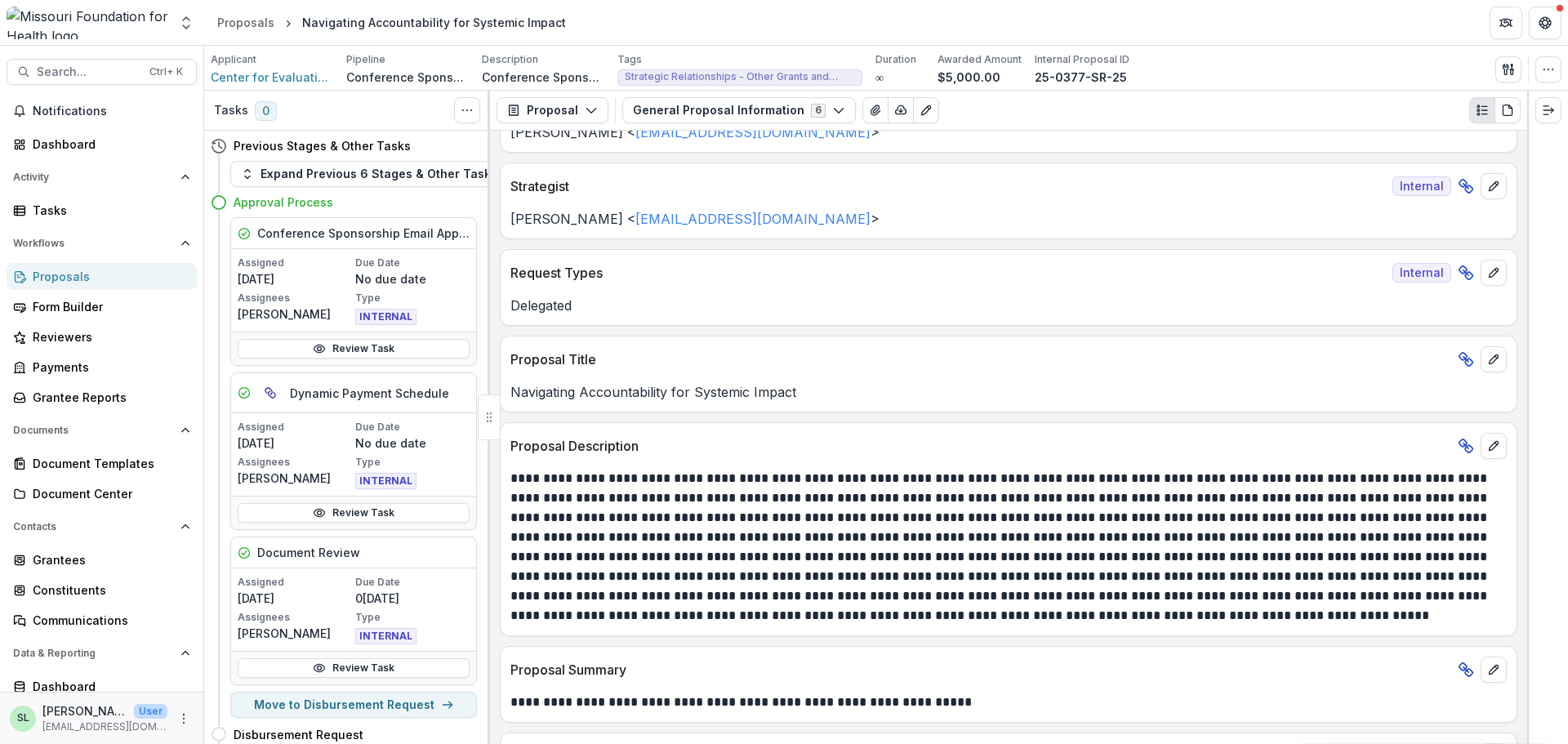
scroll to position [164, 0]
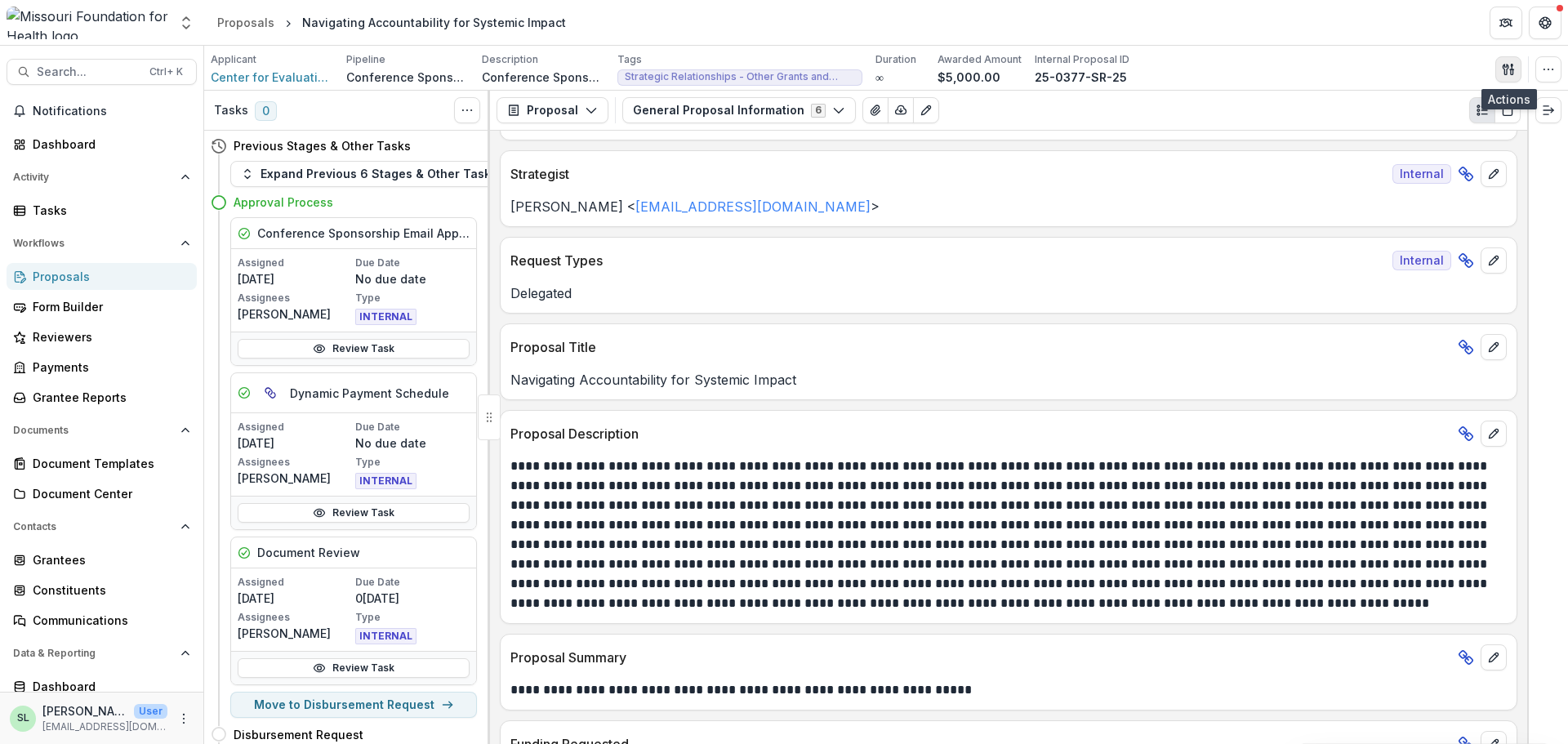
click at [1506, 63] on icon "button" at bounding box center [1508, 69] width 13 height 13
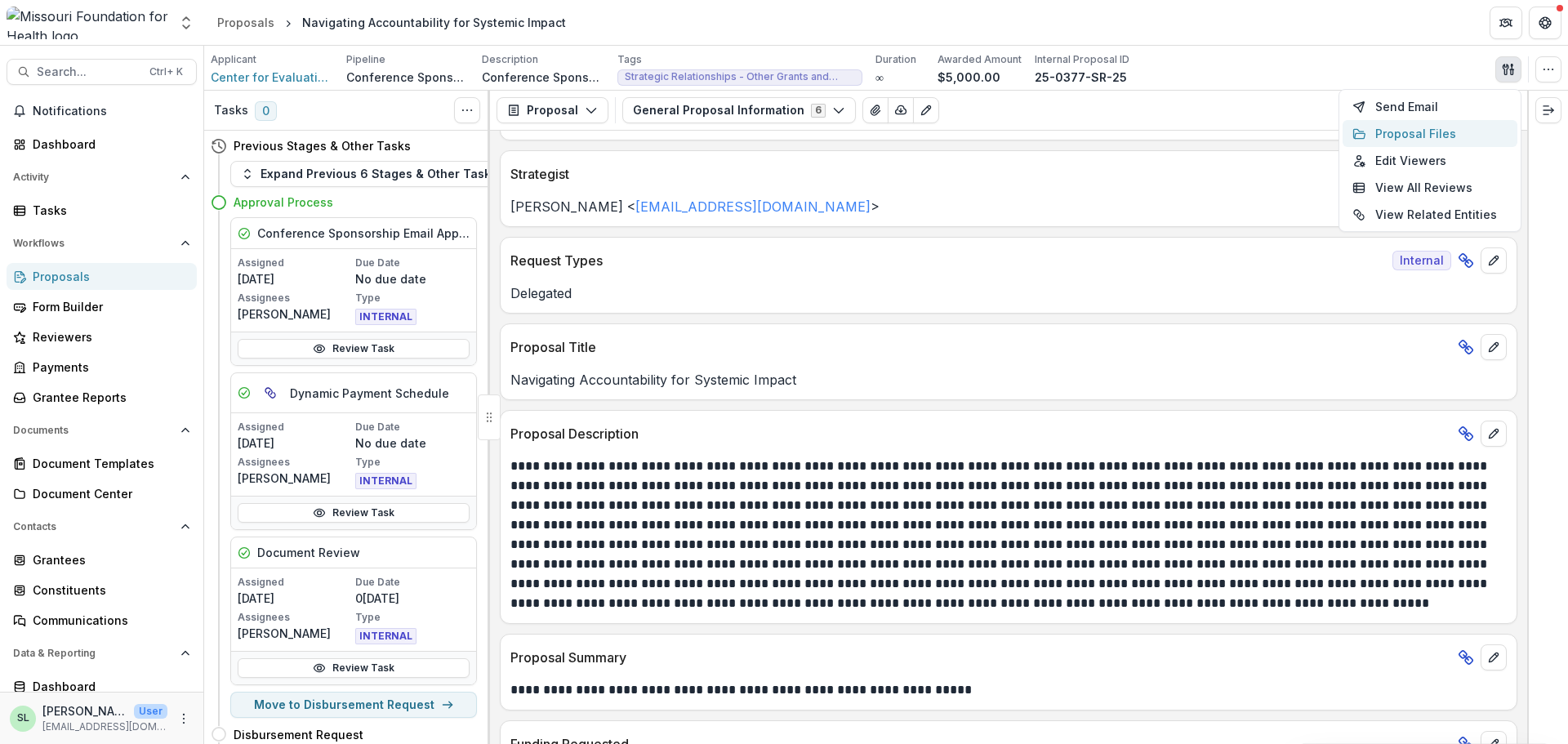
click at [1416, 131] on button "Proposal Files" at bounding box center [1430, 133] width 175 height 27
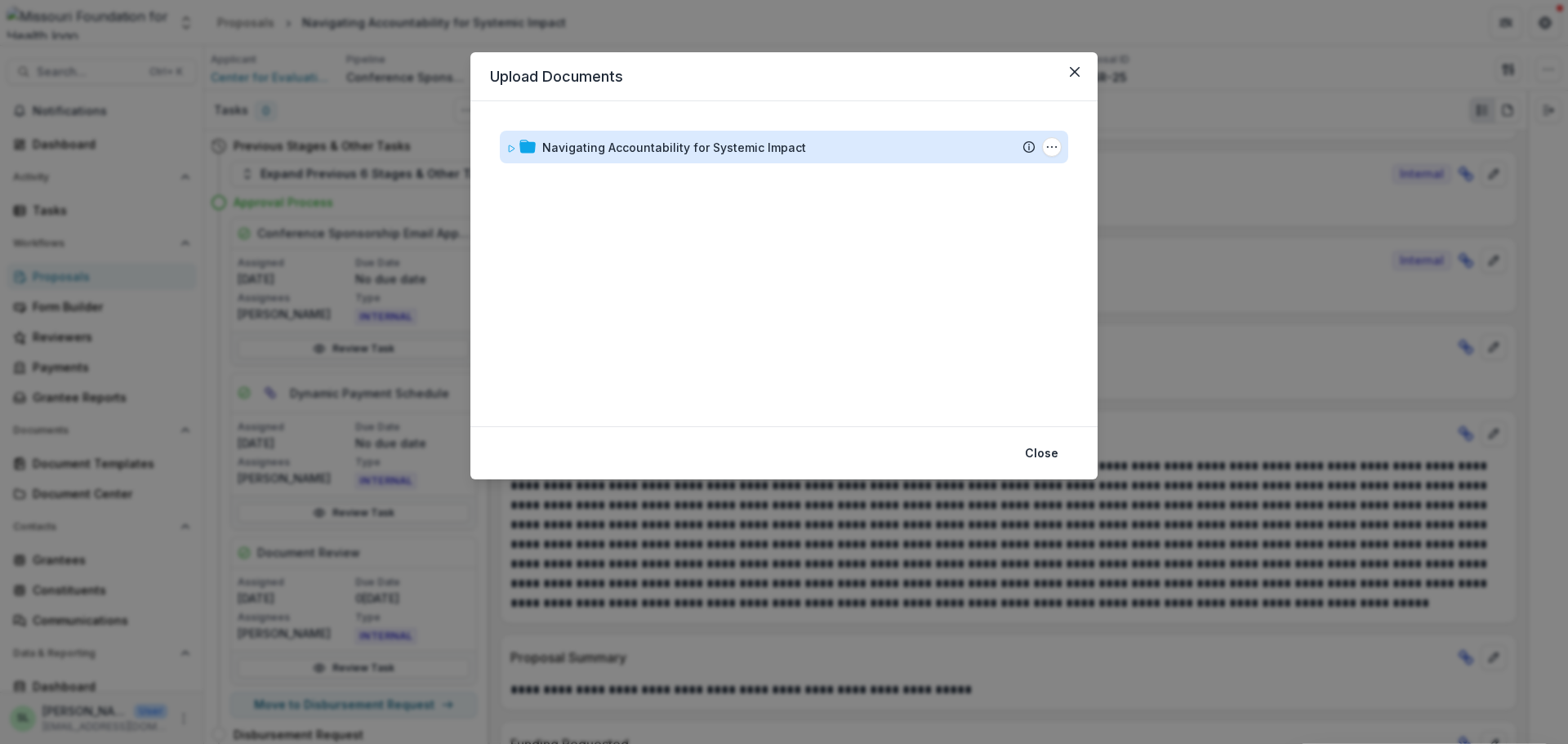
click at [565, 147] on div "Navigating Accountability for Systemic Impact" at bounding box center [674, 147] width 264 height 17
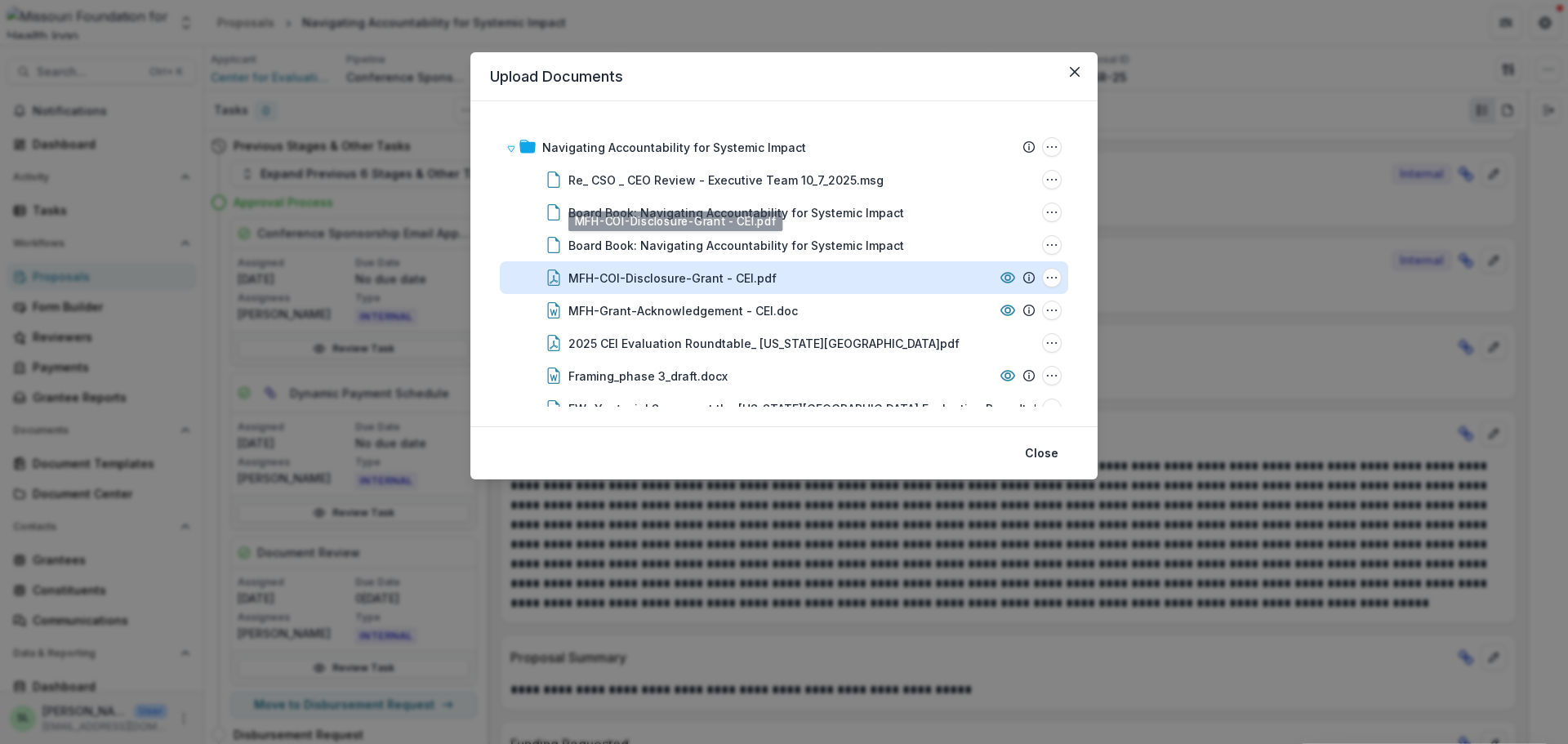
scroll to position [60, 0]
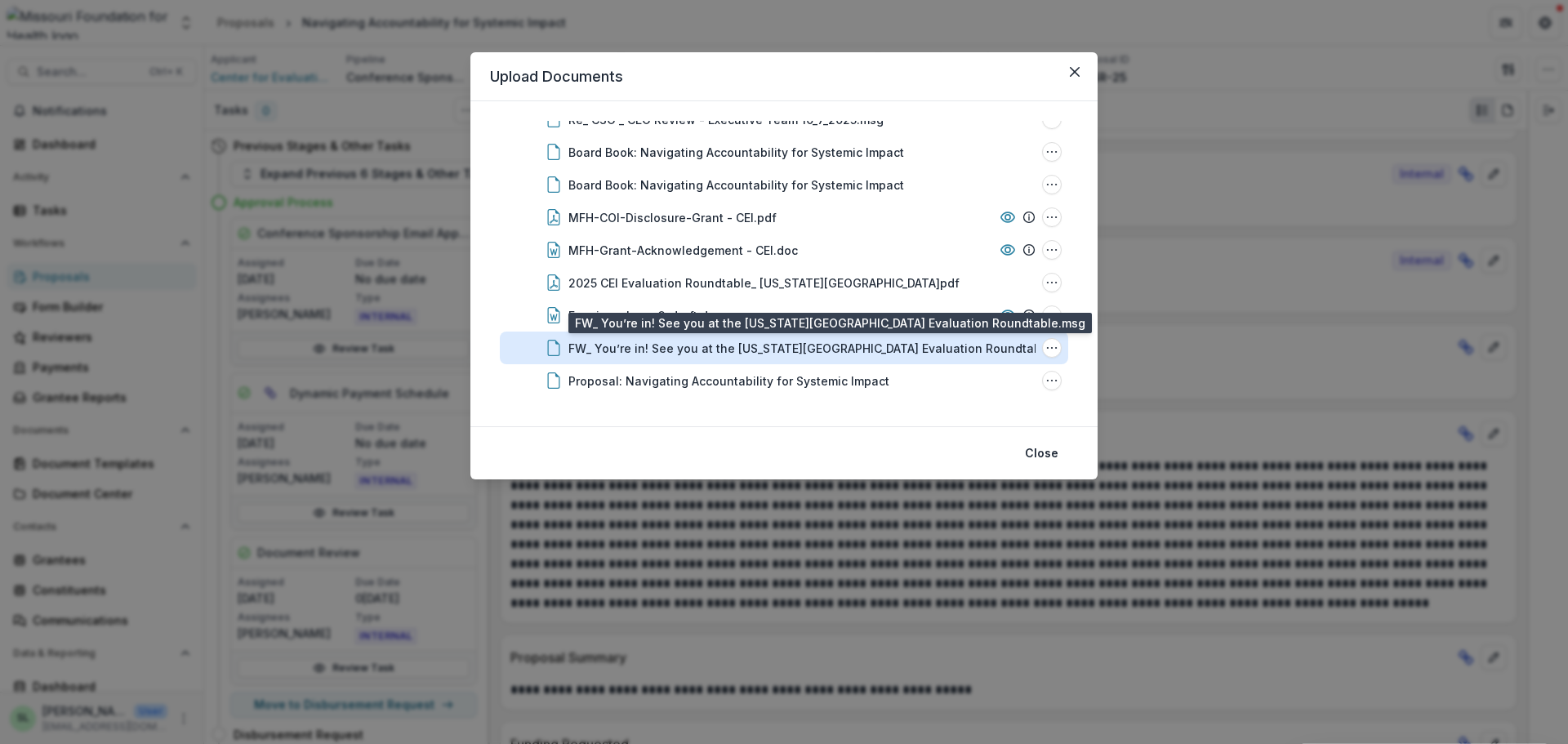
click at [665, 340] on div "FW_ You’re in! See you at the [US_STATE][GEOGRAPHIC_DATA] Evaluation Roundtable…" at bounding box center [824, 348] width 511 height 17
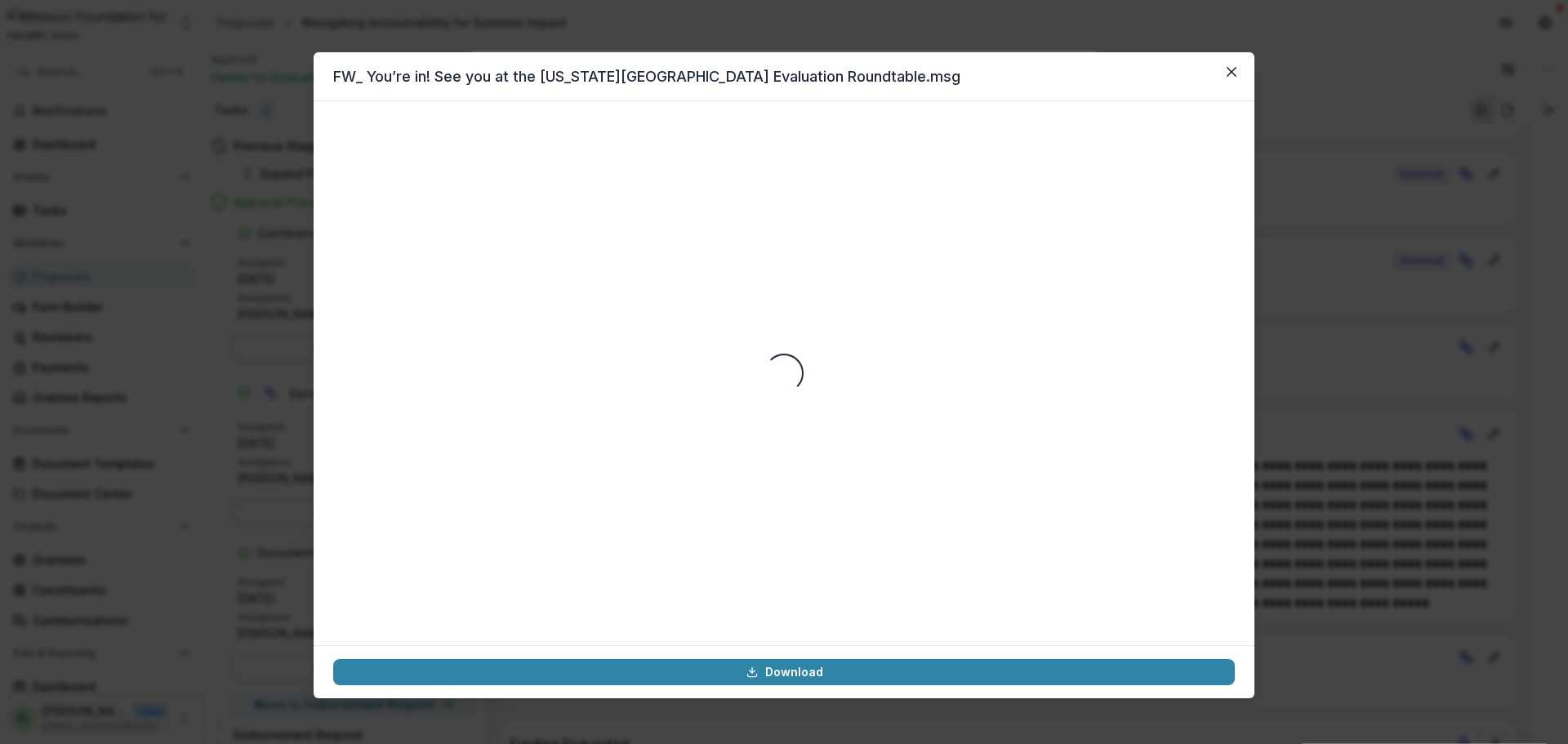
click at [1229, 75] on icon "Close" at bounding box center [1231, 71] width 10 height 10
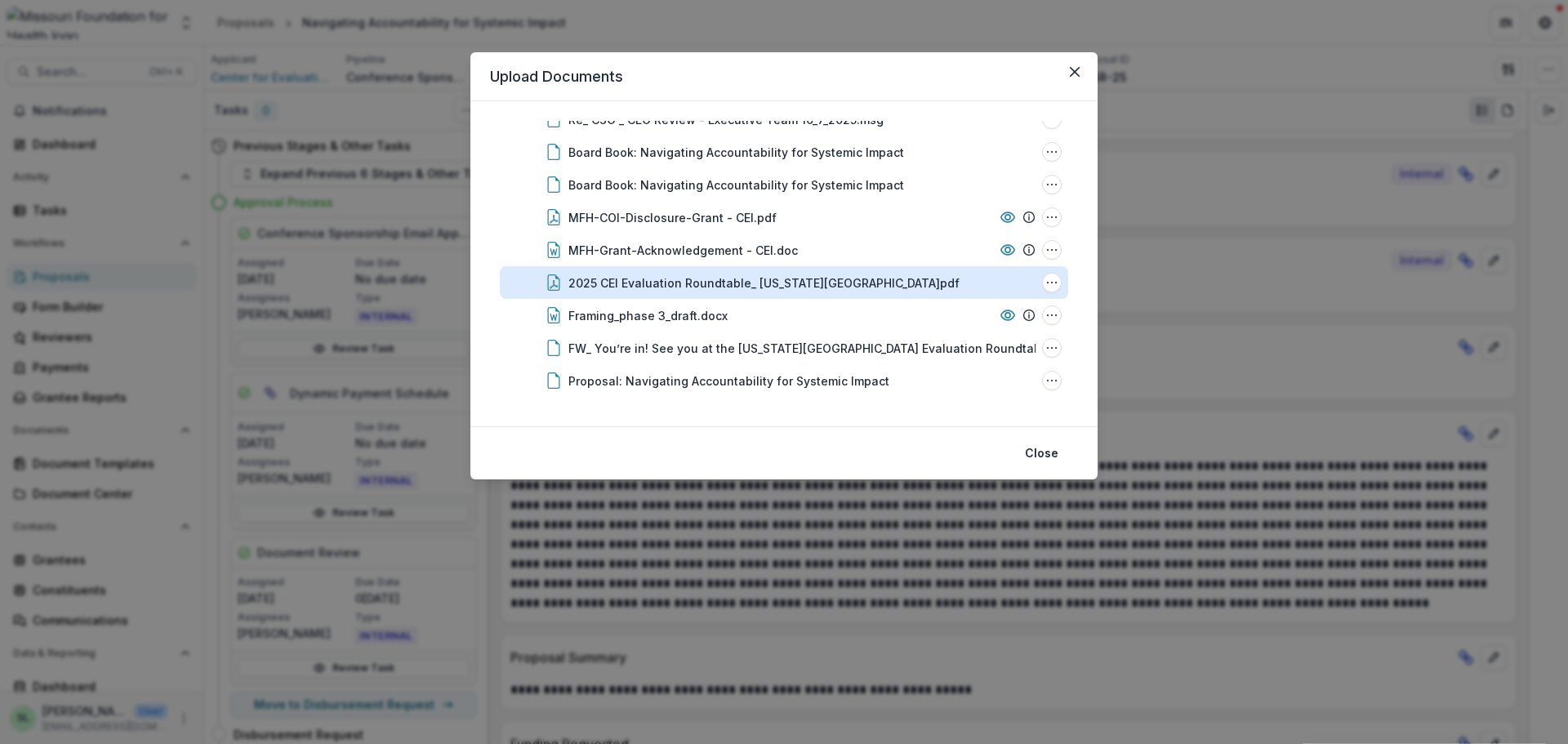
click at [663, 279] on div "2025 CEI Evaluation Roundtable_ [US_STATE][GEOGRAPHIC_DATA]pdf" at bounding box center [764, 283] width 391 height 17
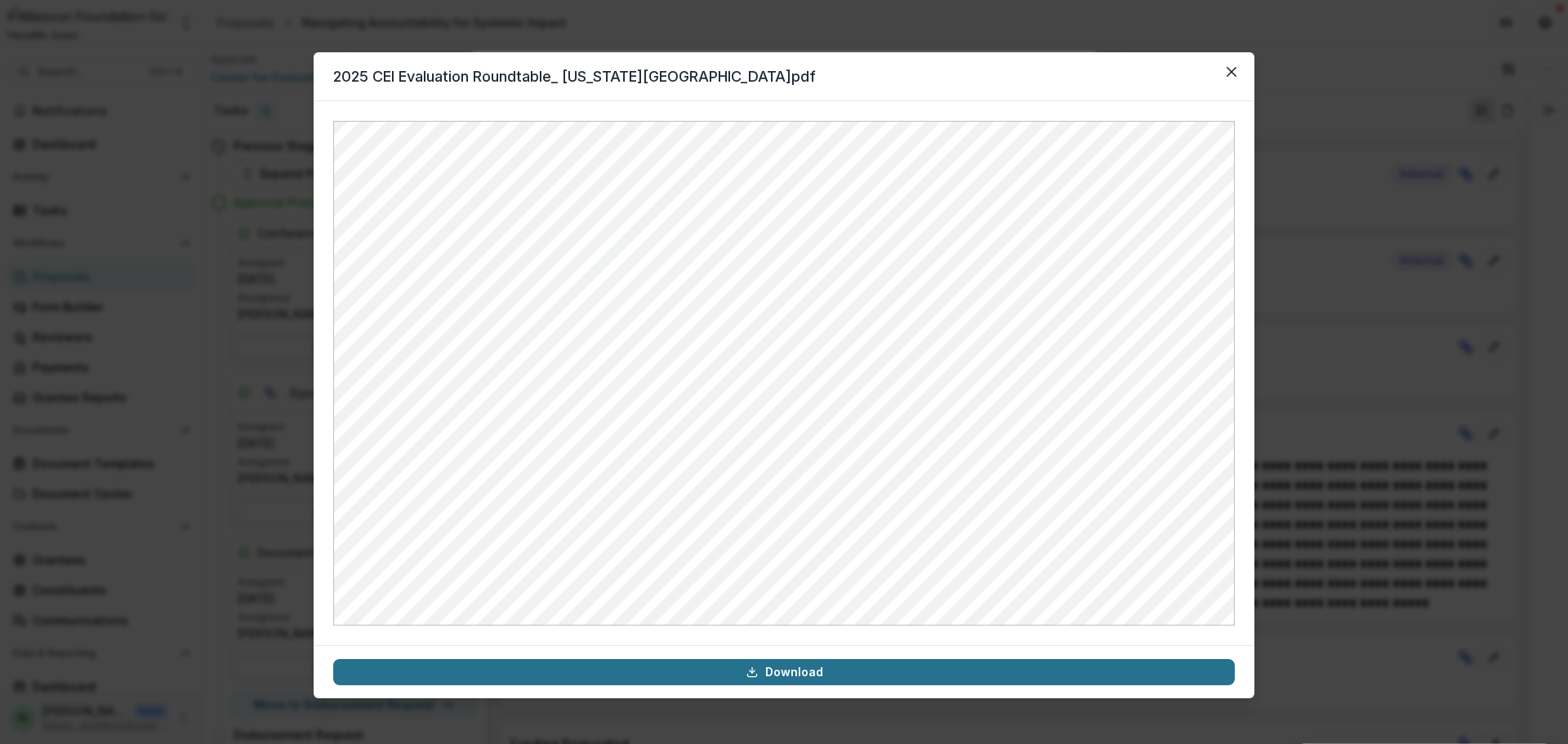
click at [805, 673] on link "Download" at bounding box center [784, 671] width 902 height 26
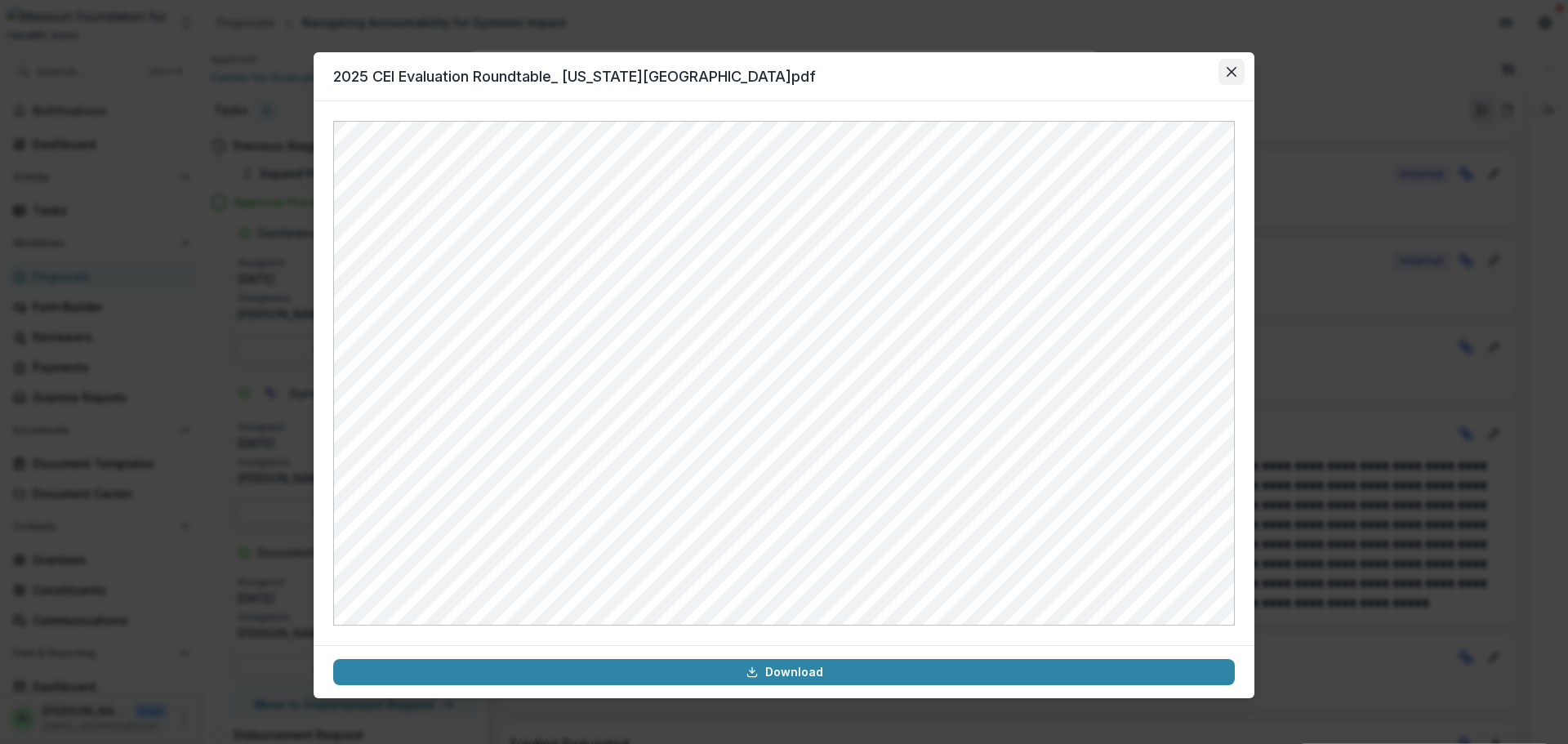
click at [1234, 70] on icon "Close" at bounding box center [1231, 71] width 10 height 10
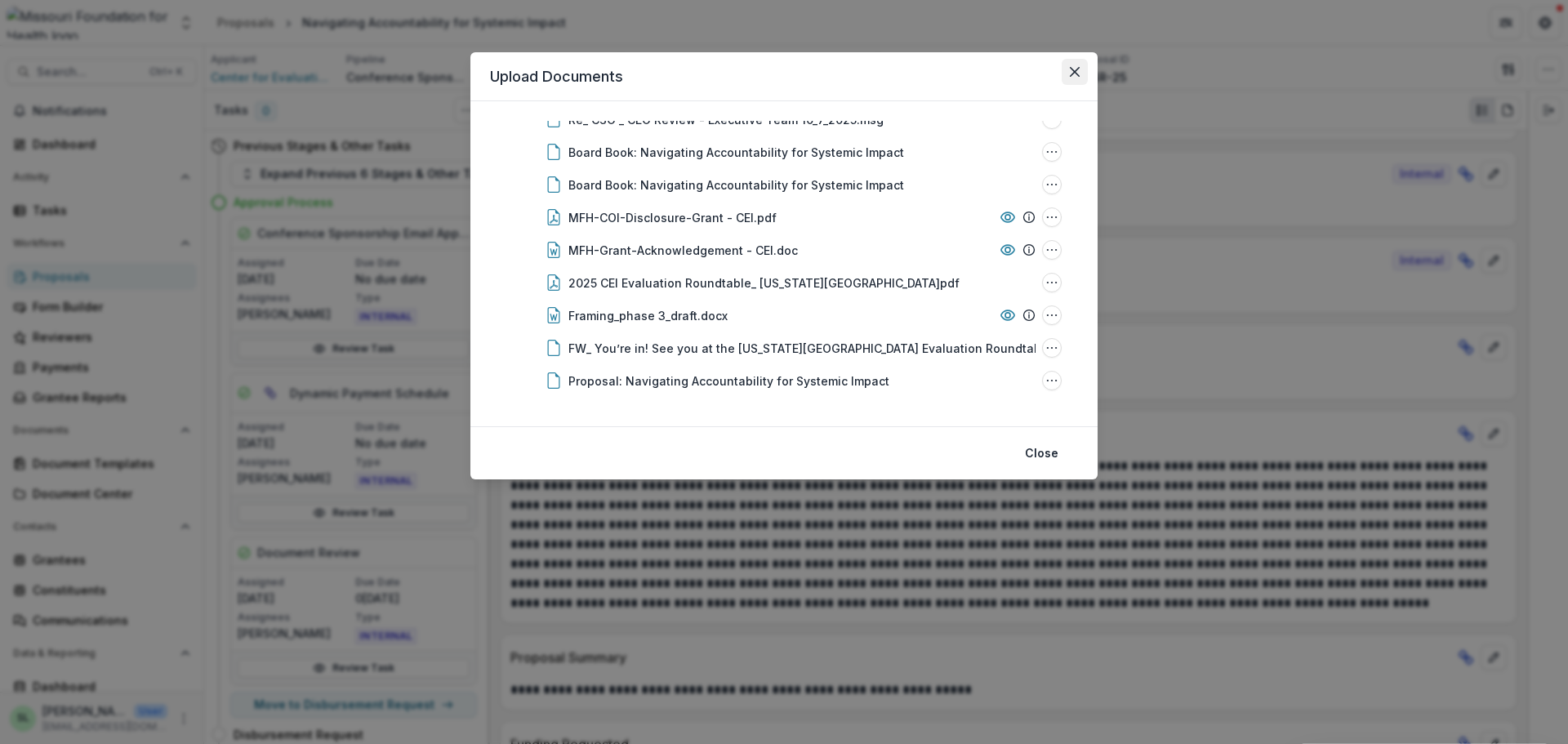
click at [1075, 69] on icon "Close" at bounding box center [1074, 71] width 10 height 10
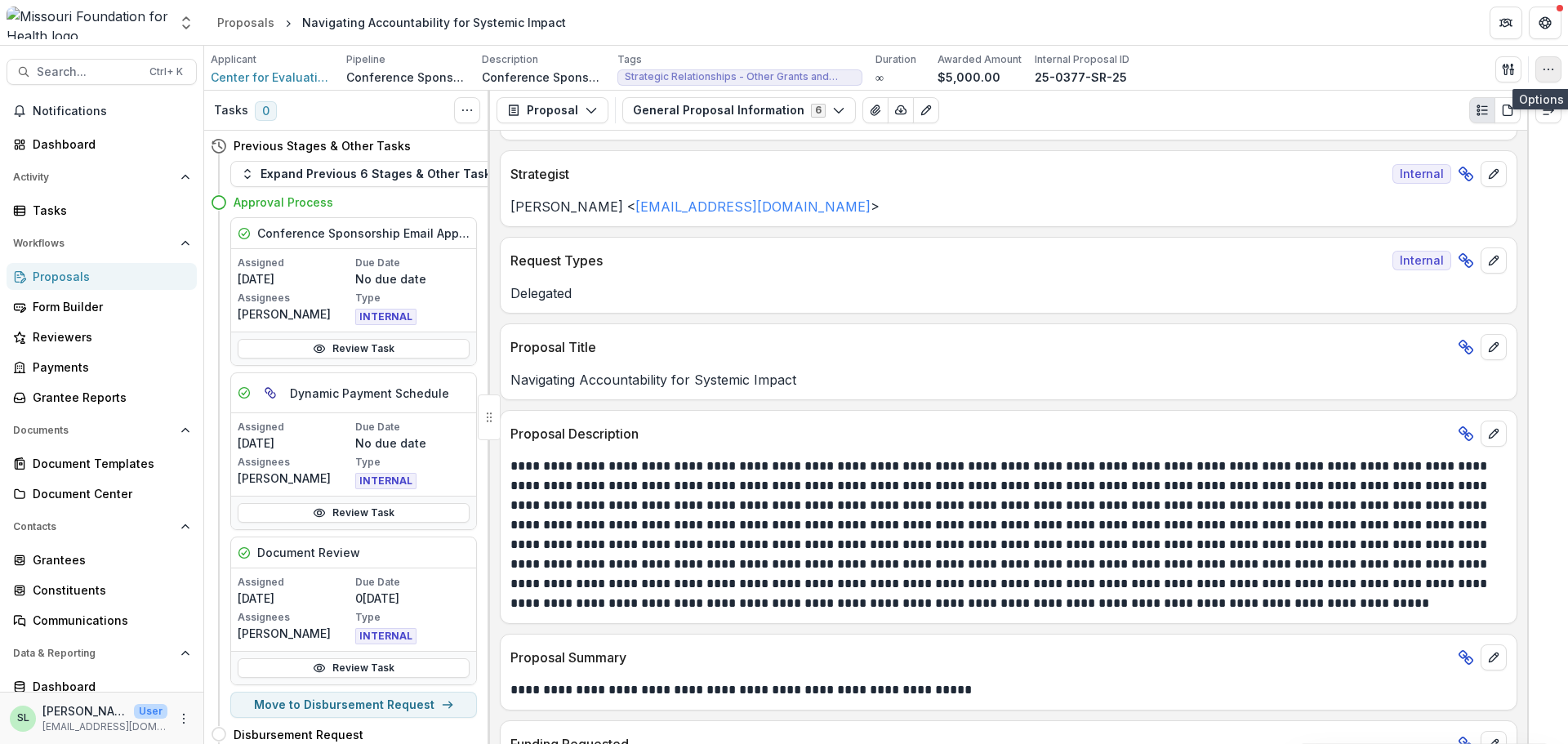
click at [1548, 72] on icon "button" at bounding box center [1548, 69] width 13 height 13
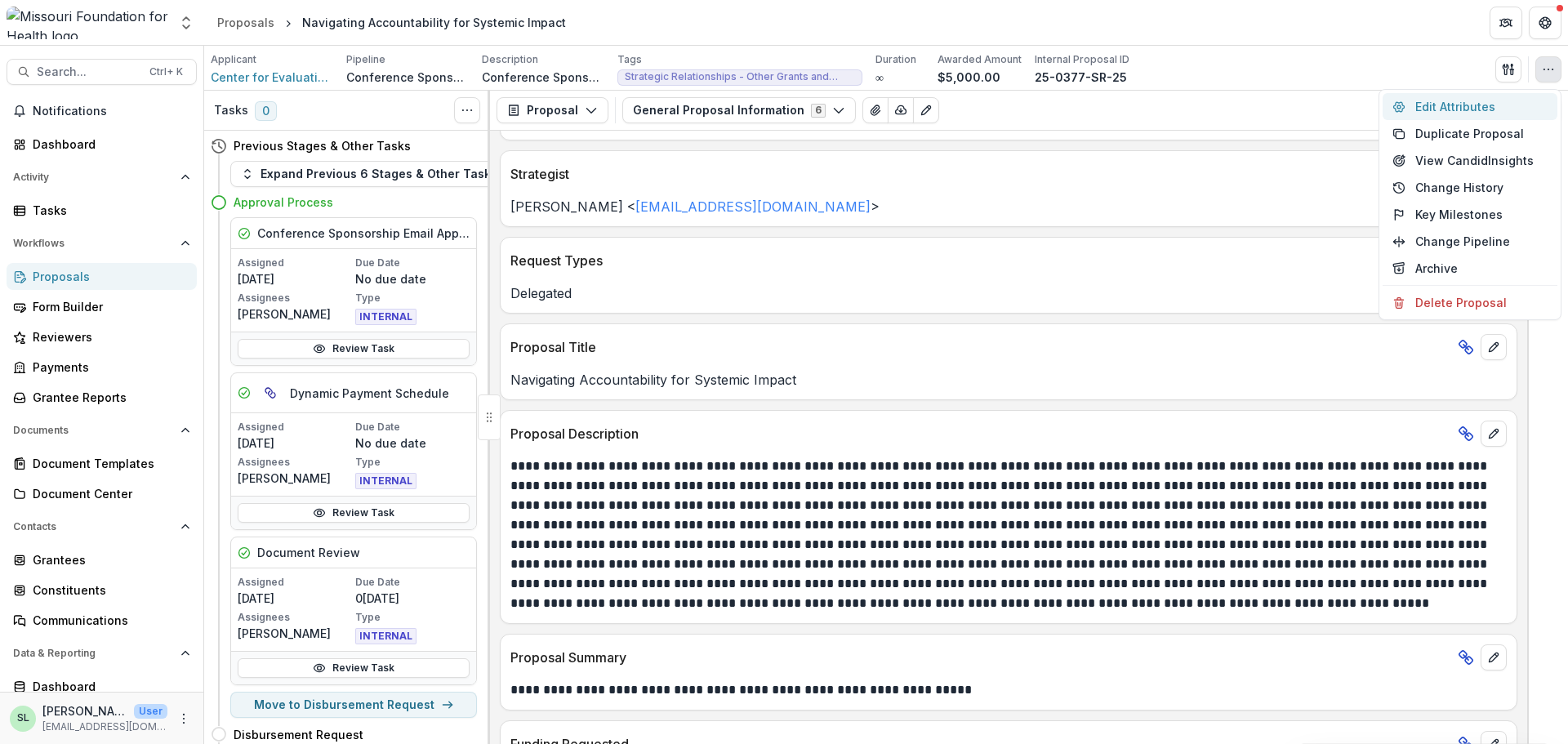
click at [1443, 100] on button "Edit Attributes" at bounding box center [1470, 107] width 175 height 27
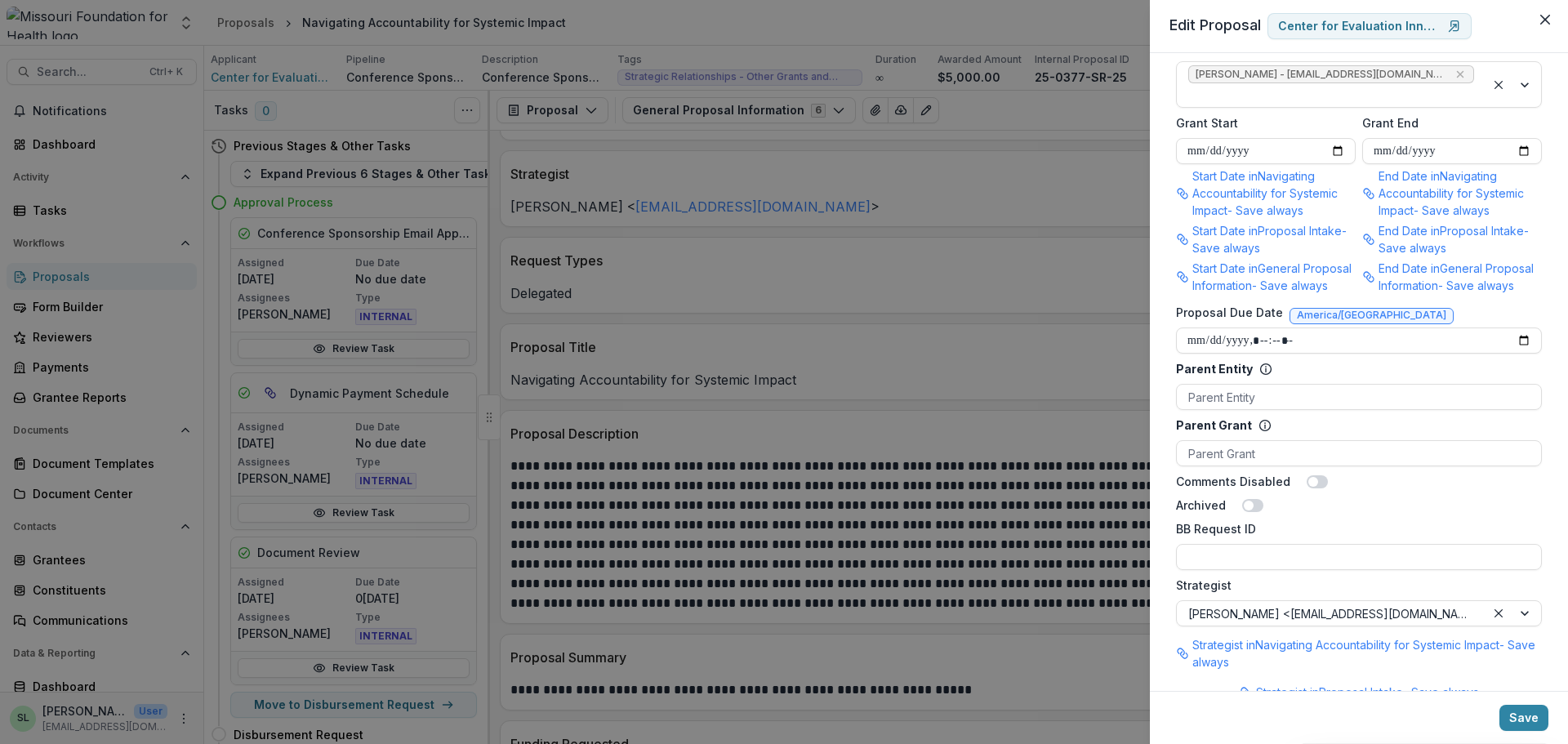
scroll to position [1056, 0]
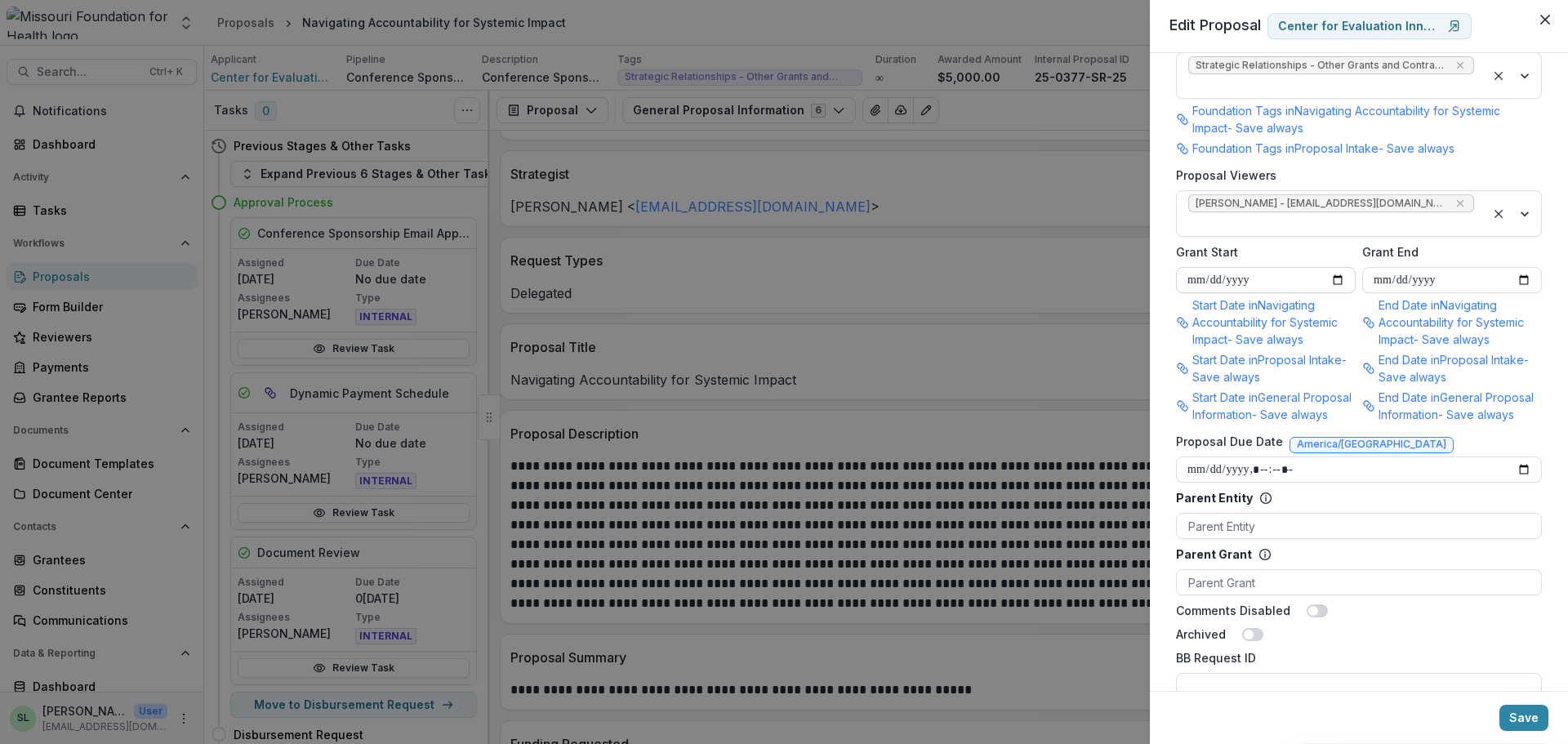
click at [1202, 292] on input "Grant Start" at bounding box center [1266, 279] width 180 height 26
type input "**********"
click at [1380, 293] on input "Grant End" at bounding box center [1452, 279] width 180 height 26
type input "**********"
click at [1503, 715] on button "Save" at bounding box center [1524, 717] width 49 height 26
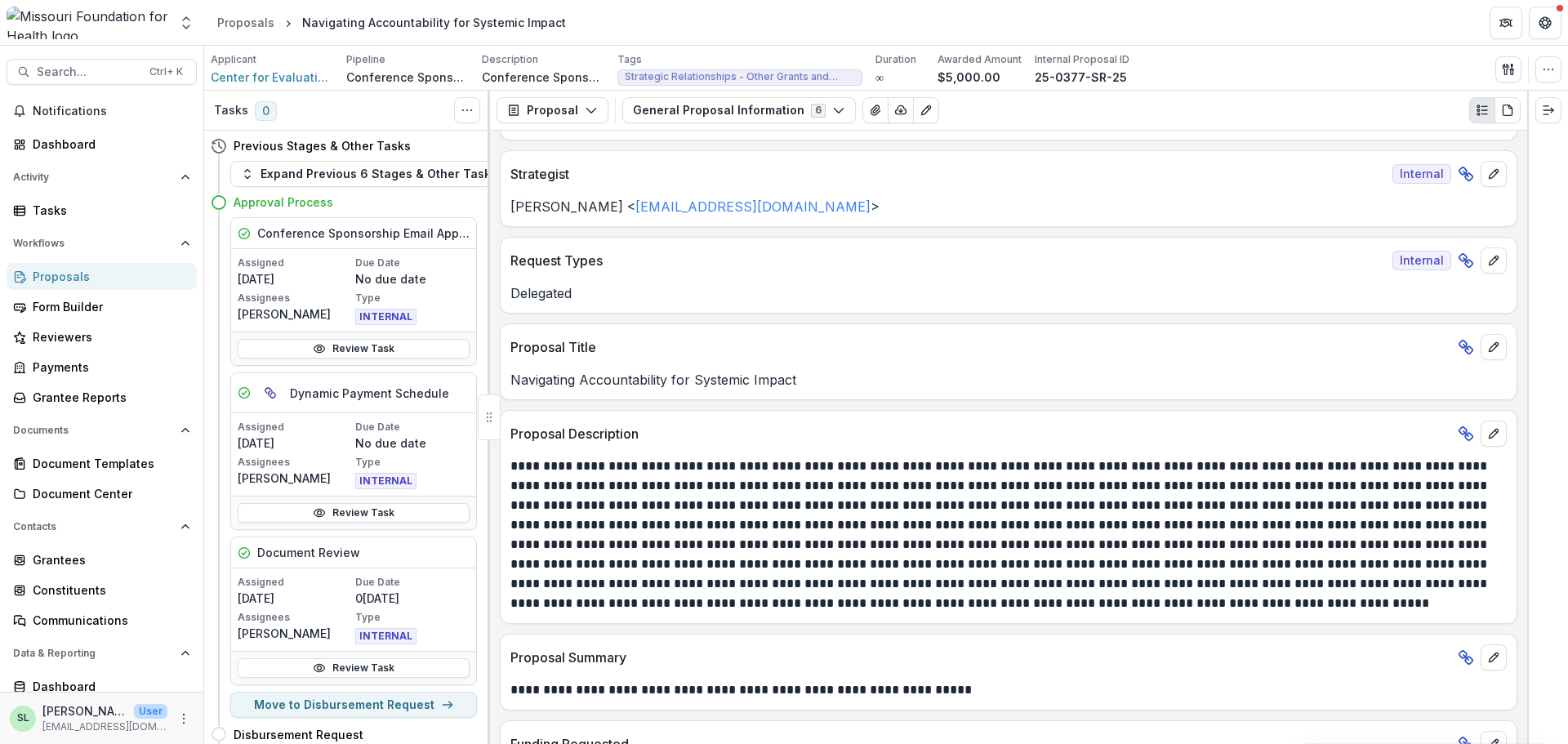
click at [58, 282] on div "Proposals" at bounding box center [109, 276] width 151 height 17
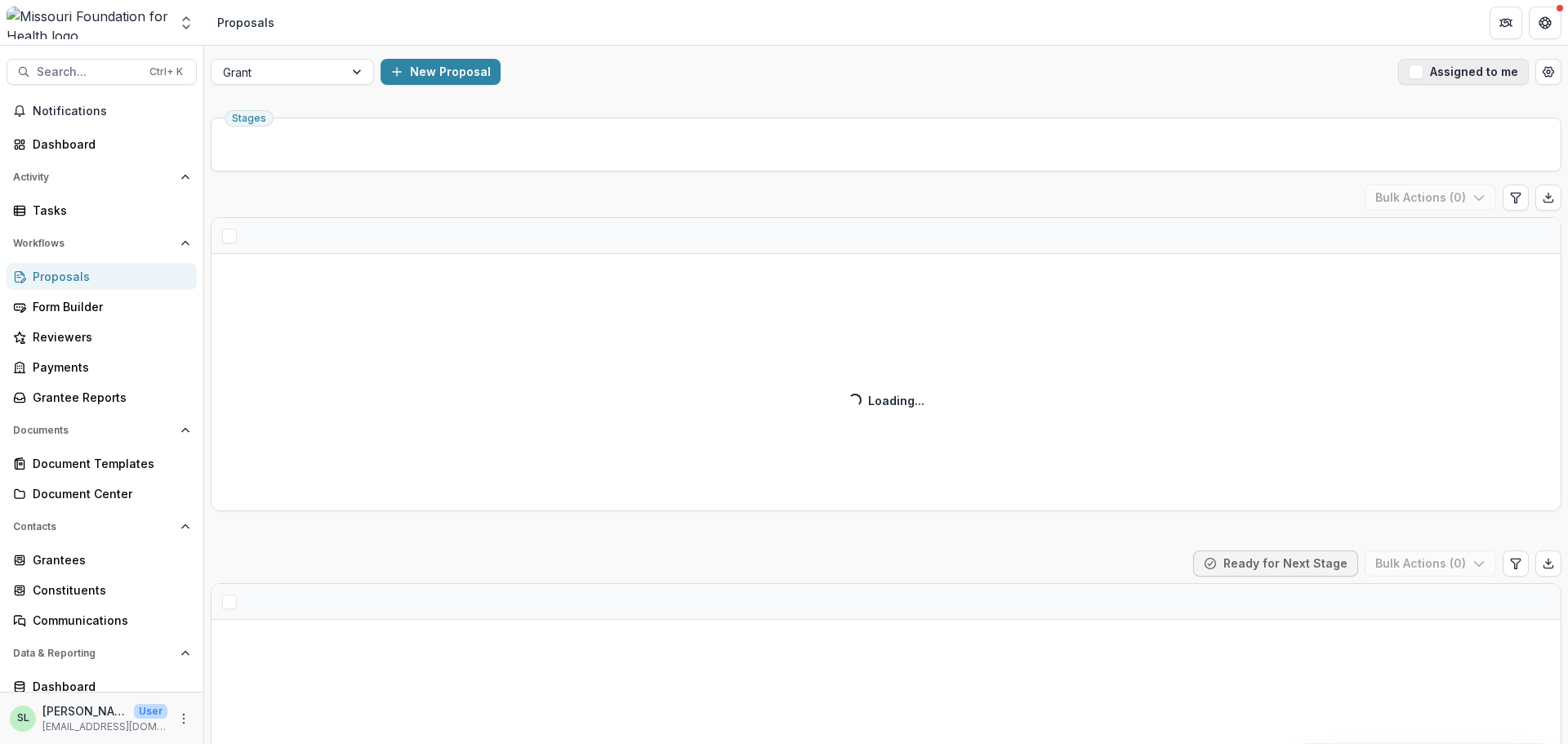
click at [1472, 76] on button "Assigned to me" at bounding box center [1463, 71] width 131 height 26
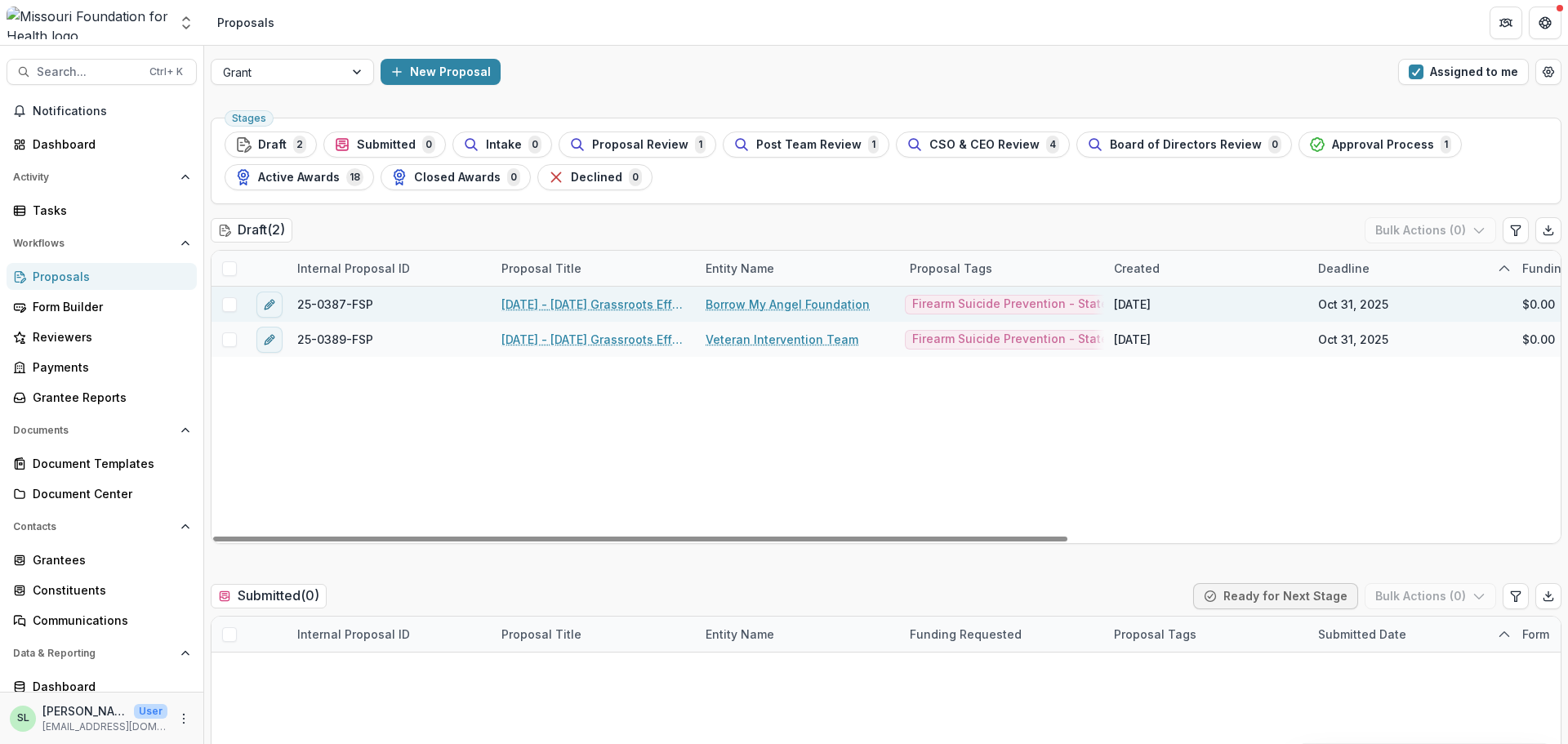
click at [644, 301] on link "[DATE] - [DATE] Grassroots Efforts to Address FID - RFA" at bounding box center [594, 303] width 185 height 17
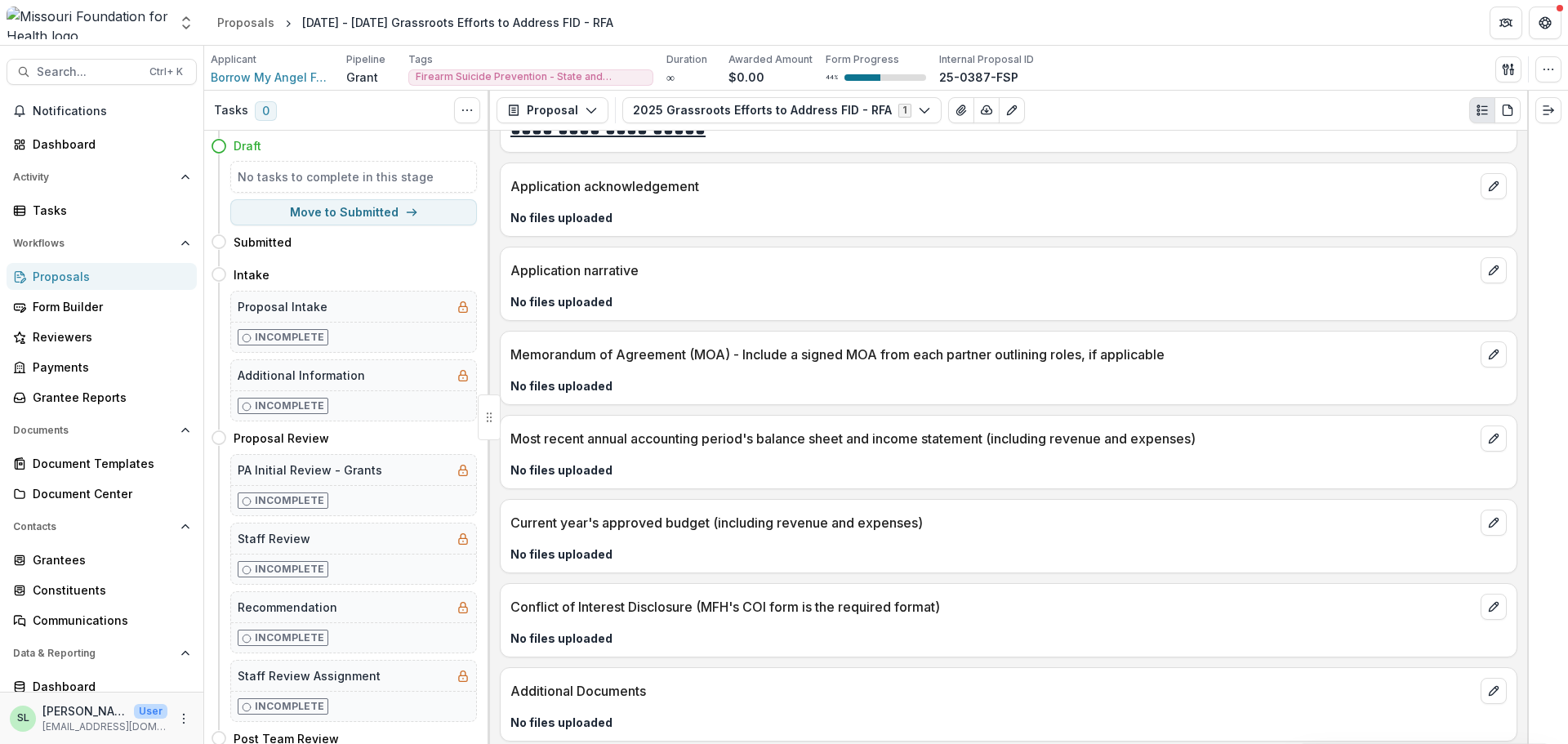
scroll to position [4324, 0]
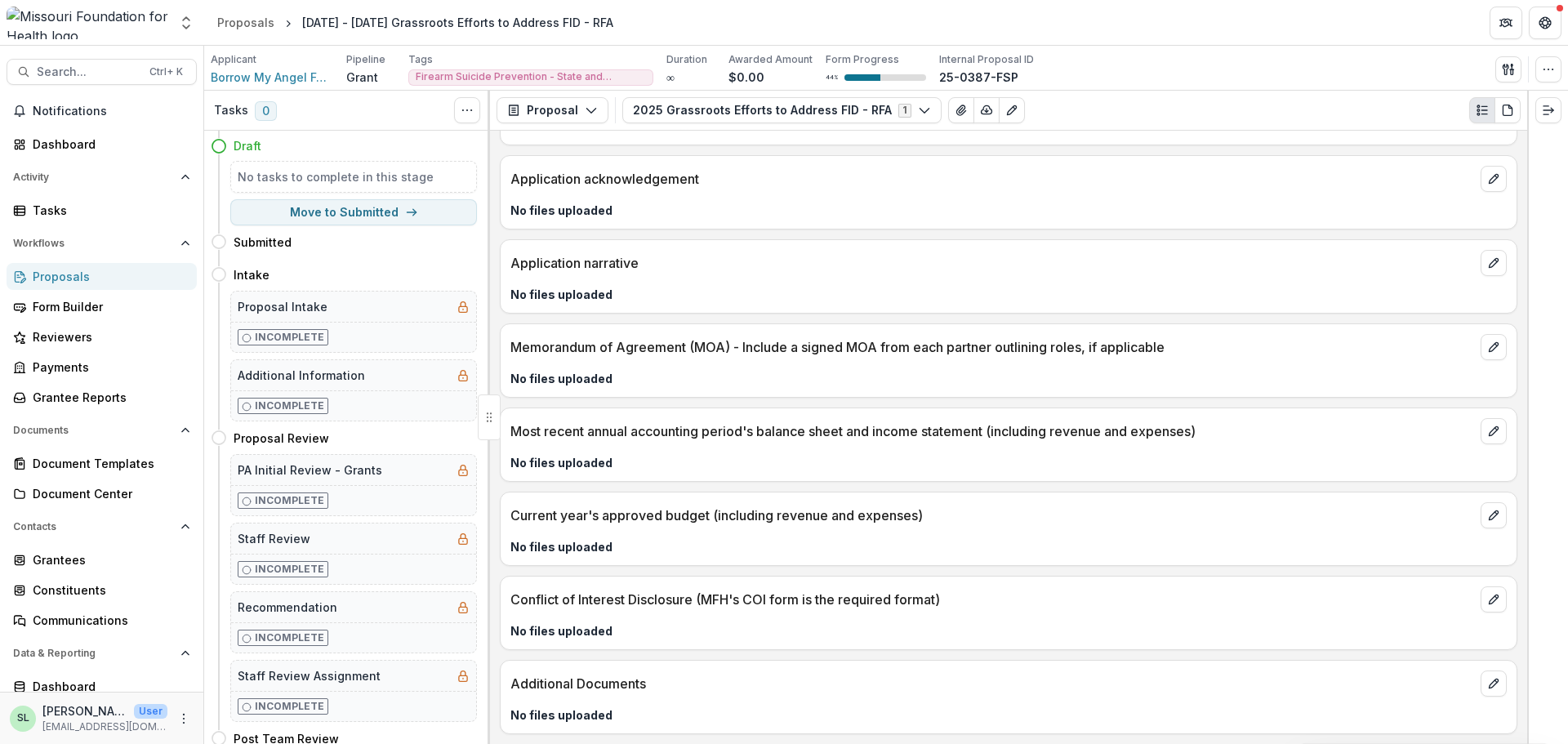
click at [100, 276] on div "Proposals" at bounding box center [109, 276] width 151 height 17
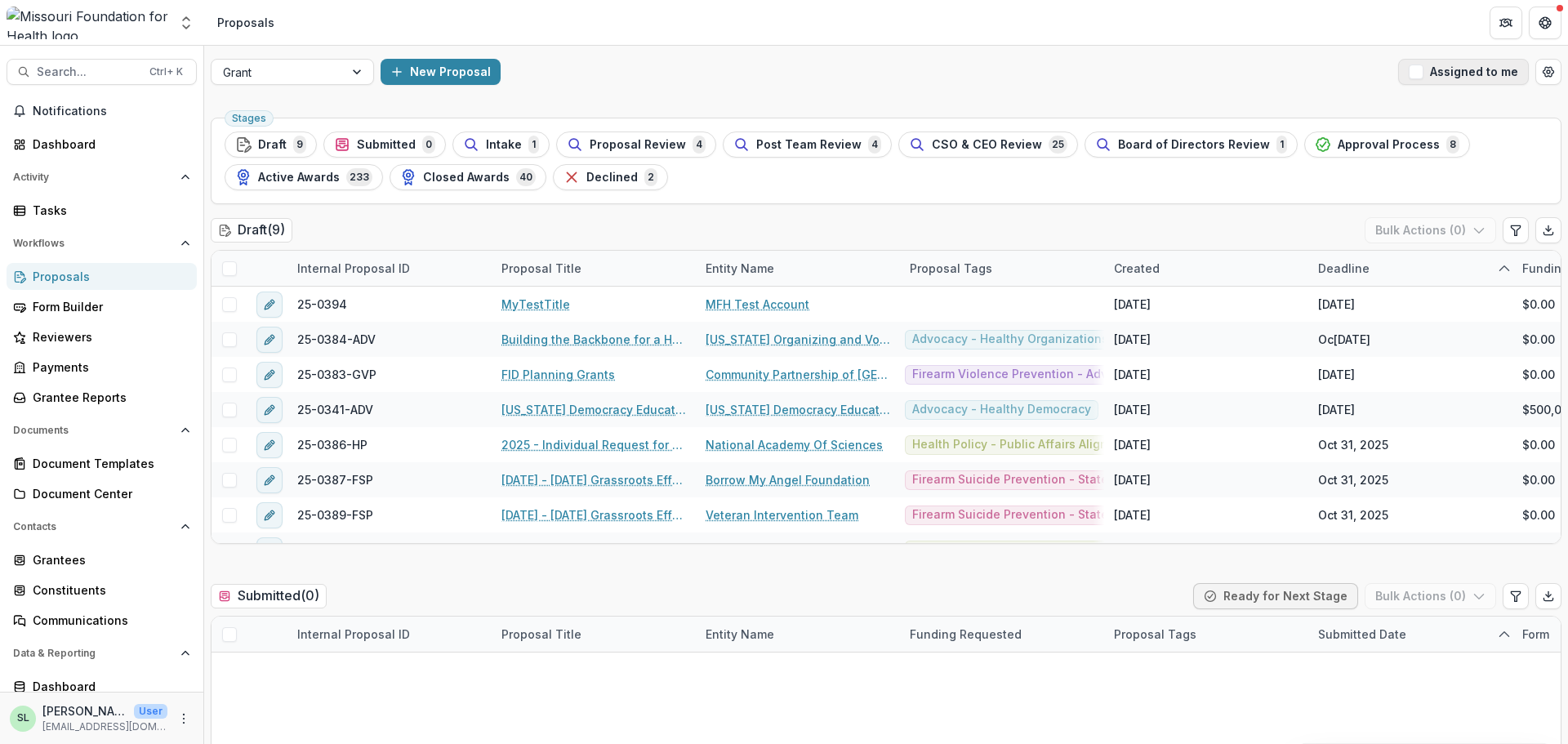
click at [1437, 76] on button "Assigned to me" at bounding box center [1463, 71] width 131 height 26
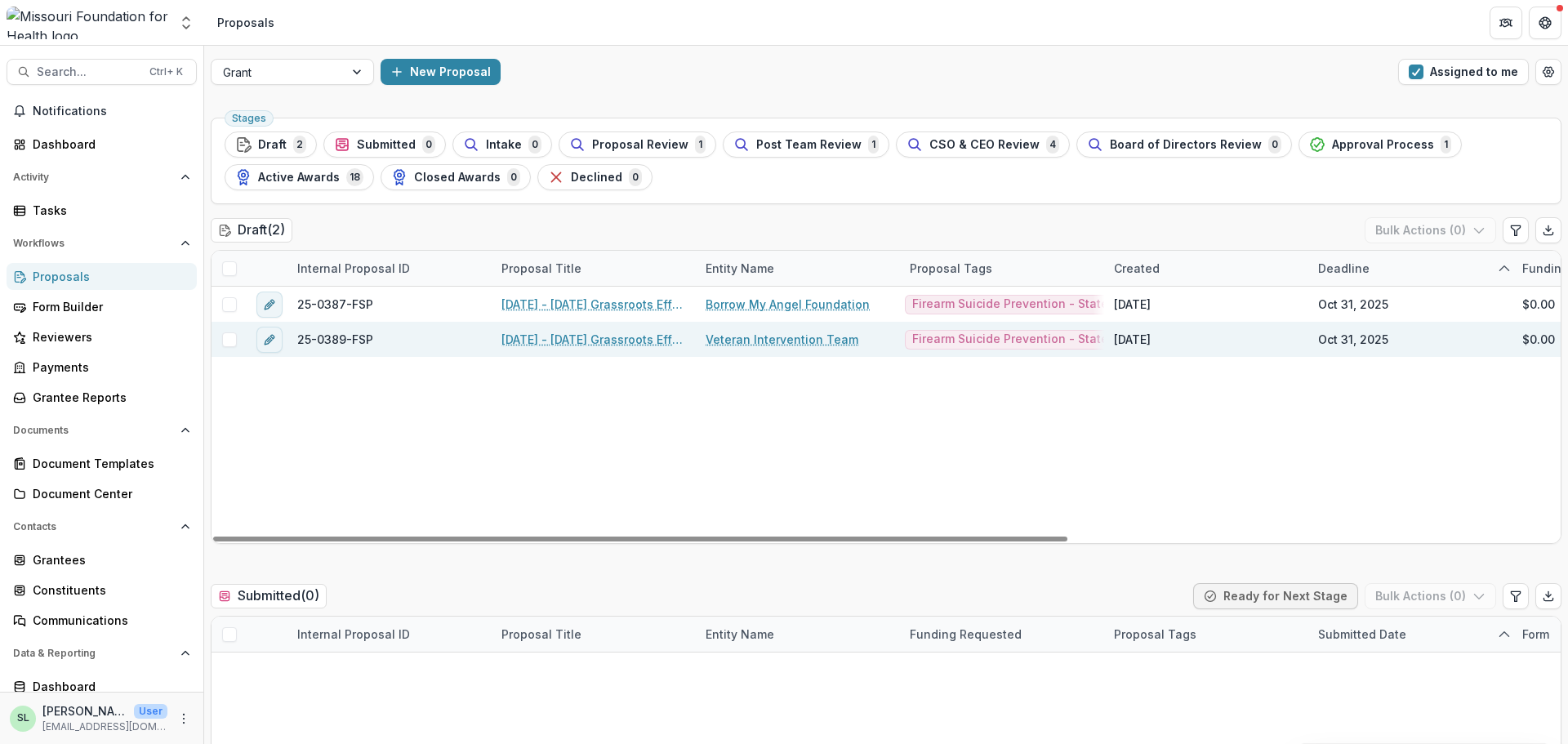
click at [597, 341] on link "[DATE] - [DATE] Grassroots Efforts to Address FID - RFA" at bounding box center [594, 339] width 185 height 17
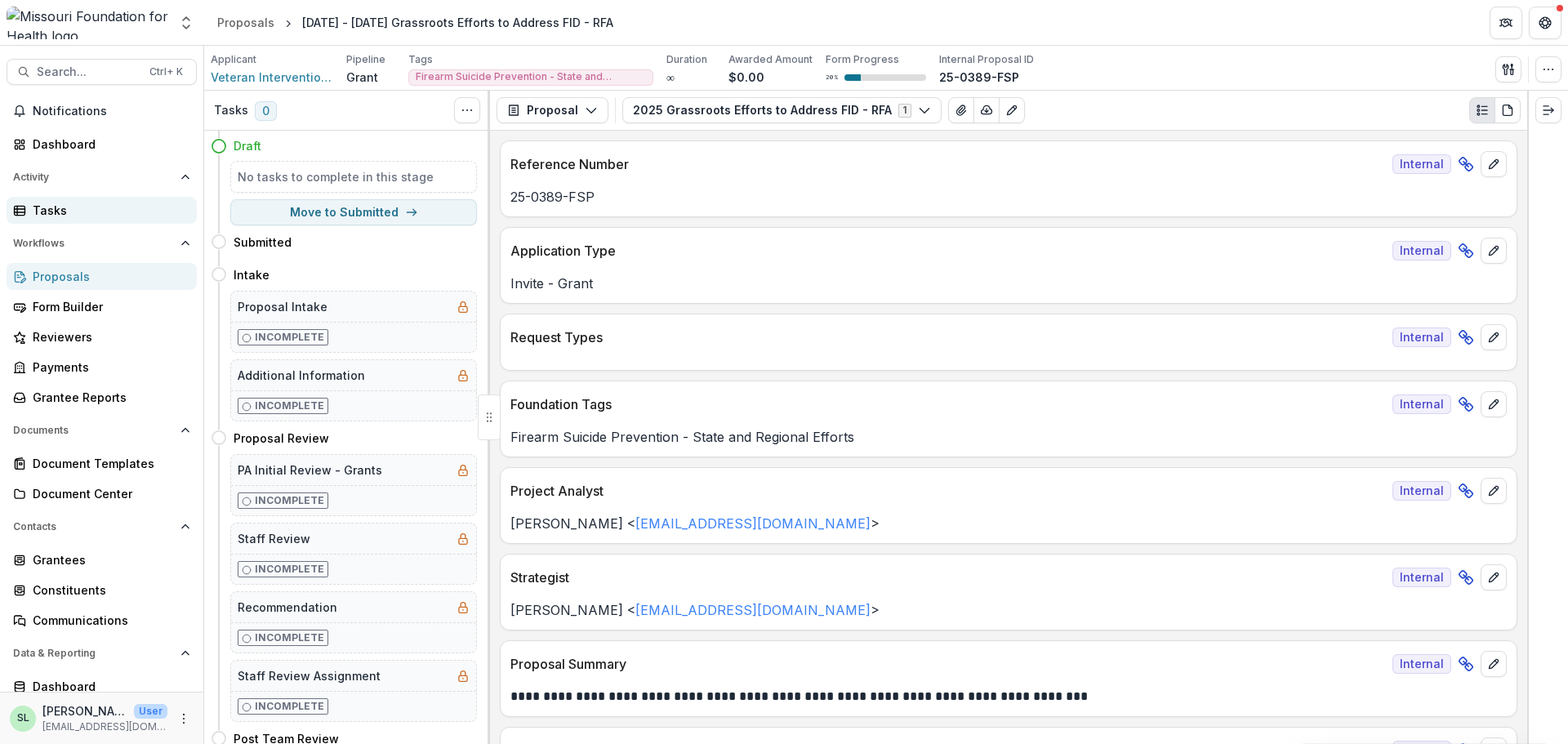
click at [48, 214] on div "Tasks" at bounding box center [109, 210] width 151 height 17
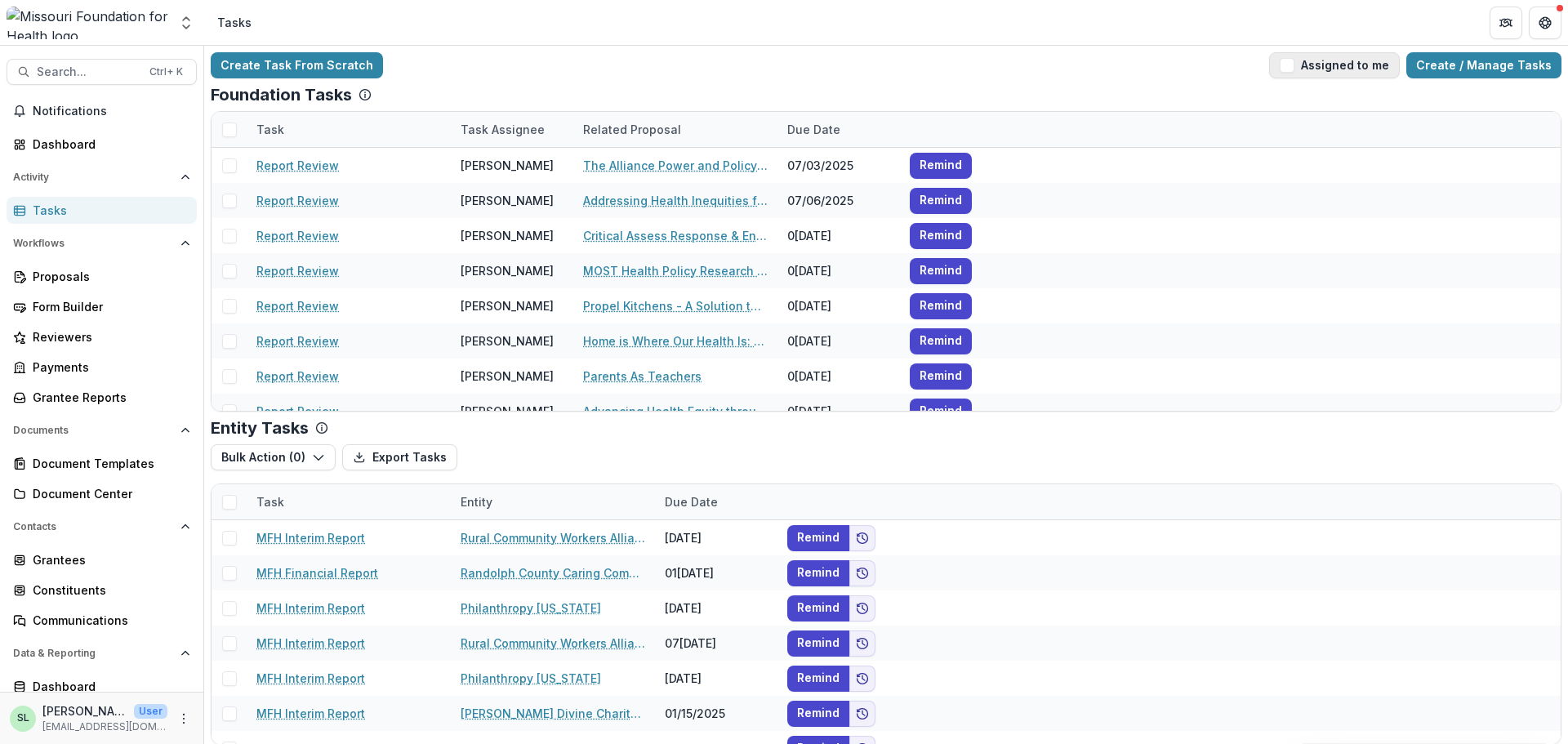
click at [1363, 70] on button "Assigned to me" at bounding box center [1334, 65] width 131 height 26
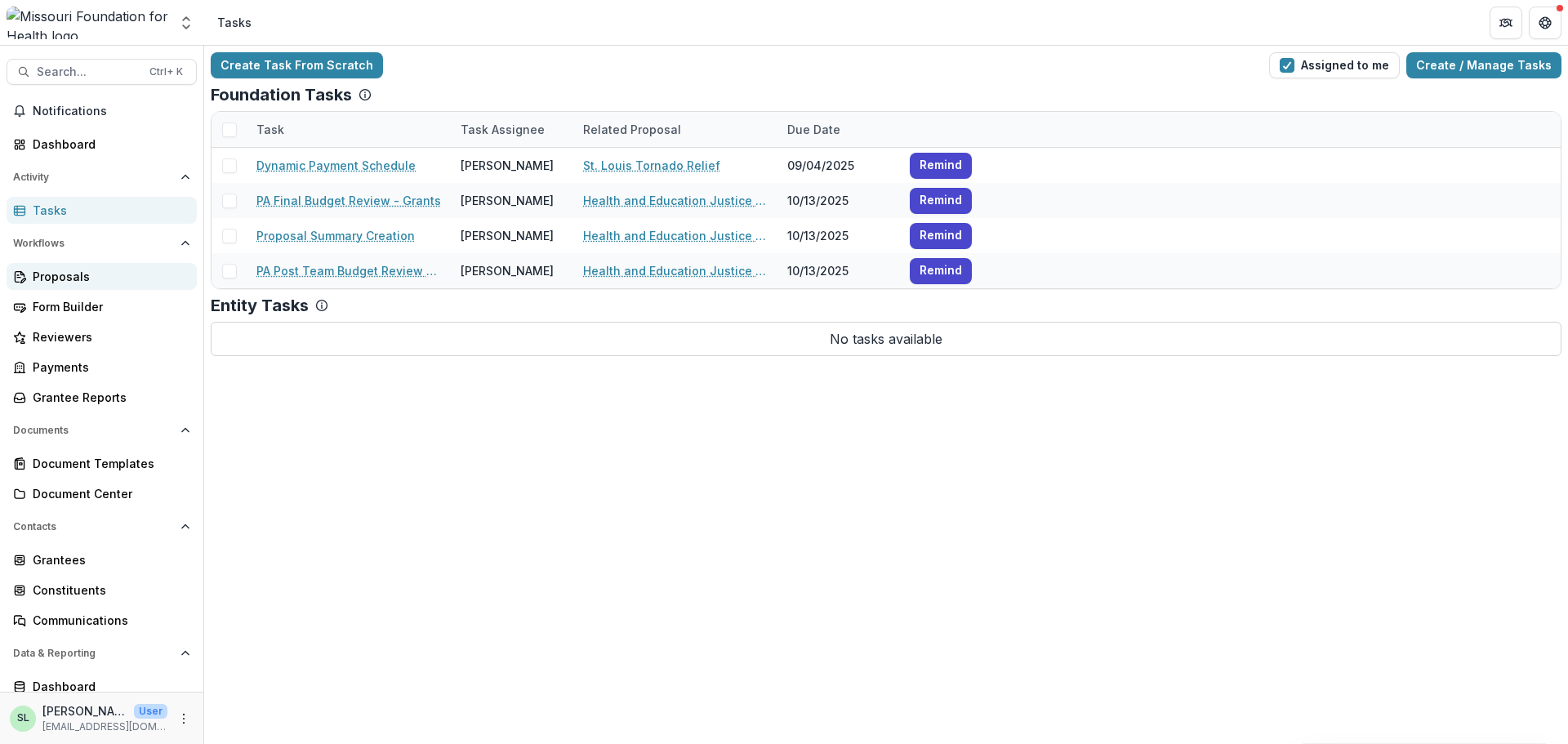
click at [45, 276] on div "Proposals" at bounding box center [109, 276] width 151 height 17
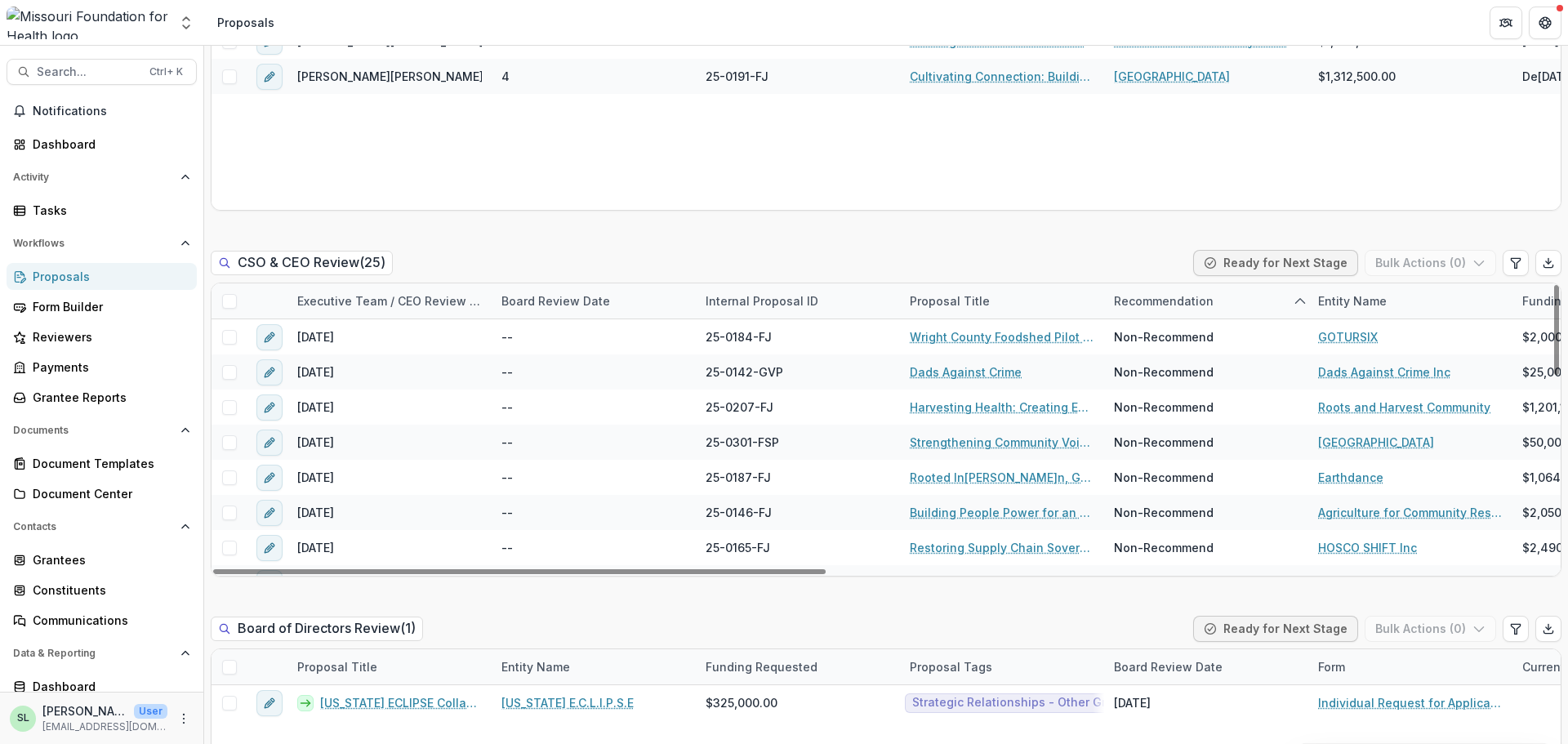
click at [72, 273] on div "Proposals" at bounding box center [109, 276] width 151 height 17
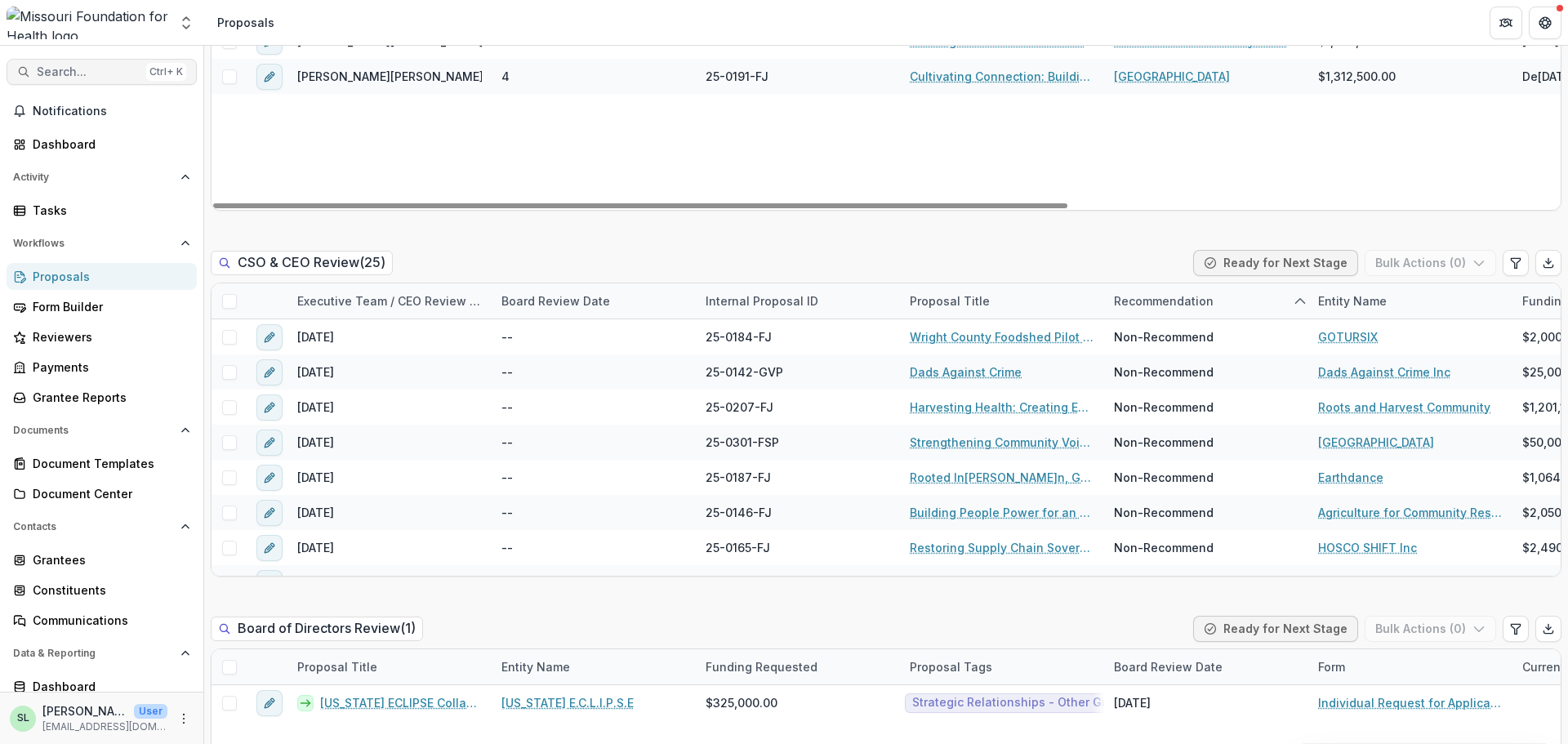
click at [91, 75] on span "Search..." at bounding box center [88, 72] width 103 height 14
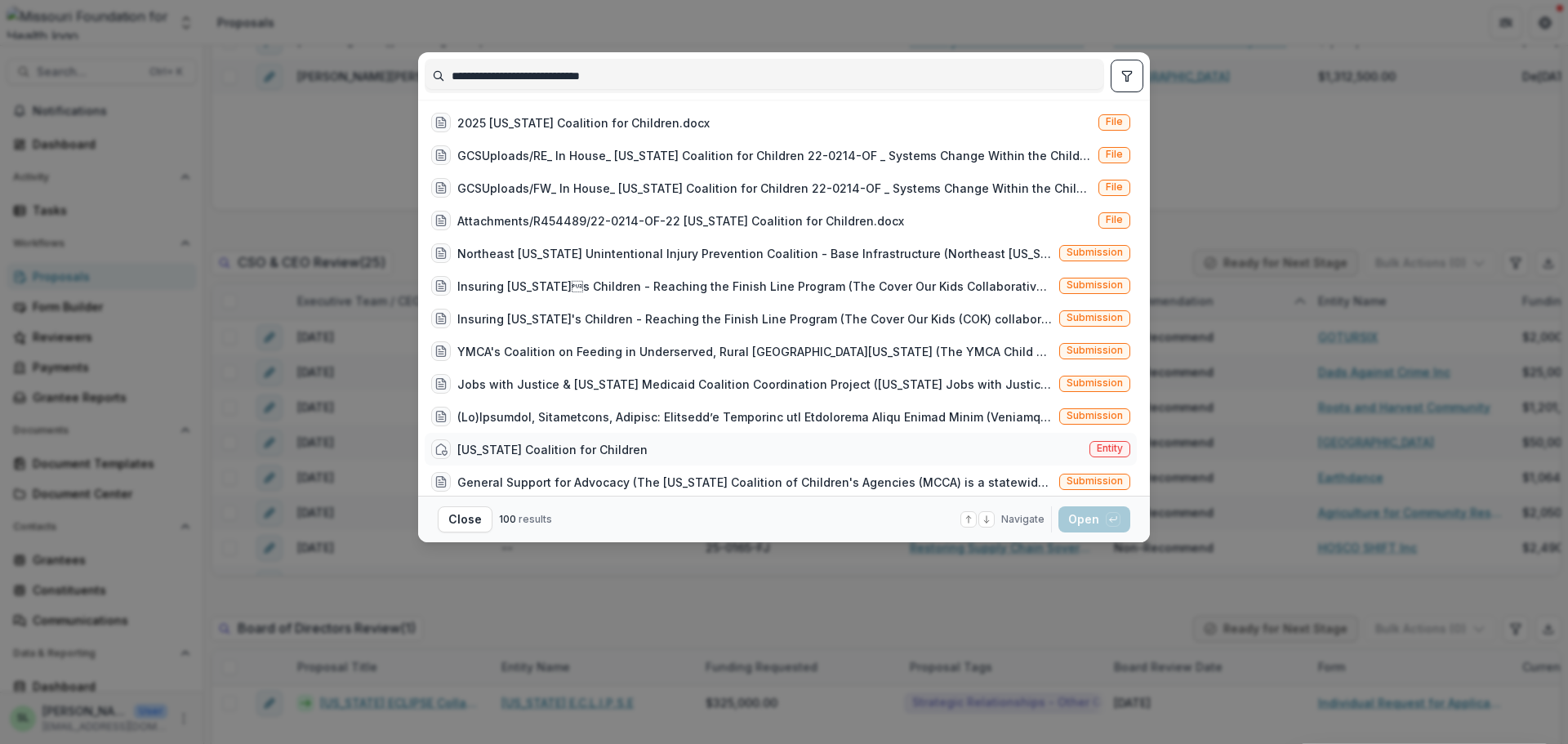
type input "**********"
click at [577, 447] on div "[US_STATE] Coalition for Children" at bounding box center [552, 449] width 190 height 17
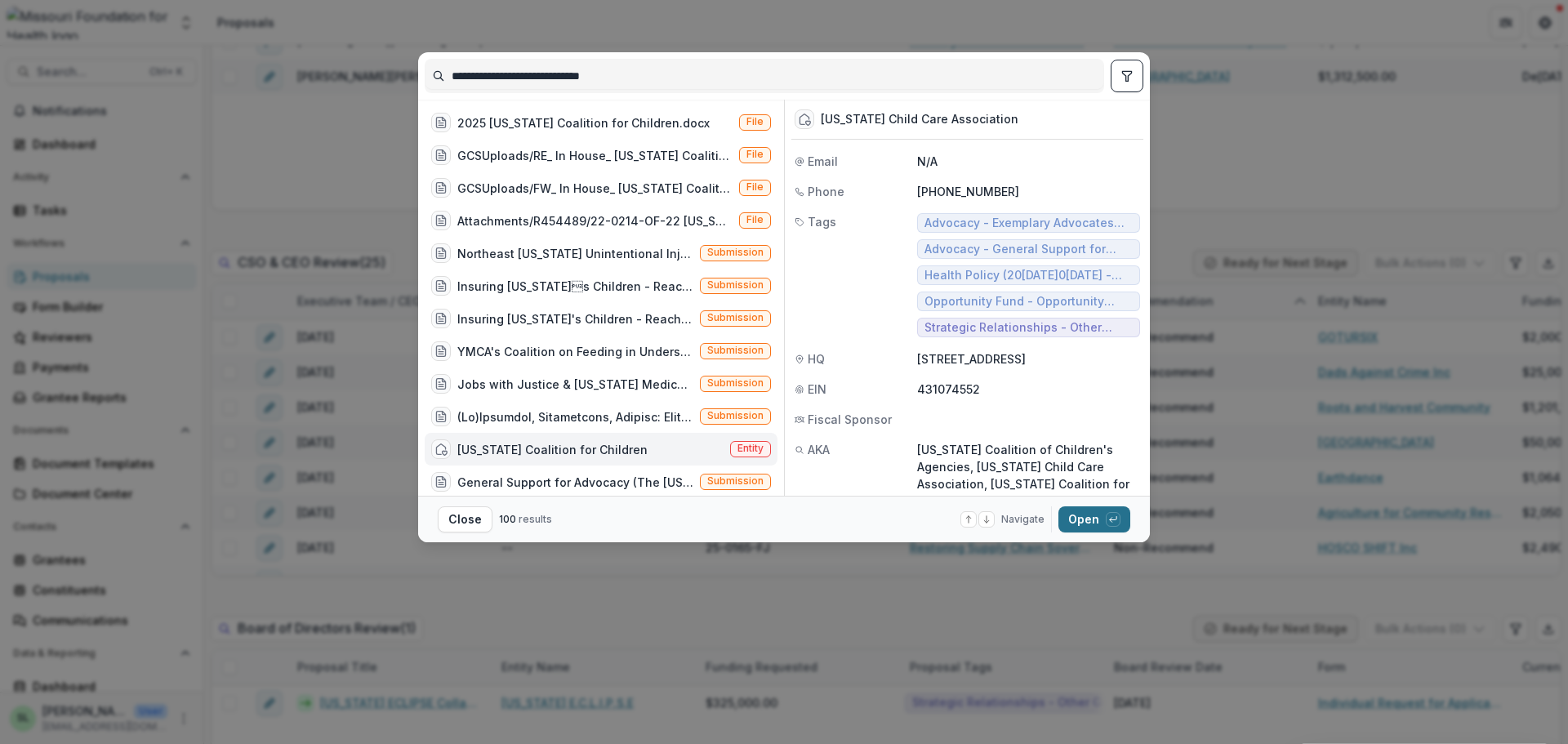
click at [1104, 524] on button "Open with enter key" at bounding box center [1094, 518] width 72 height 26
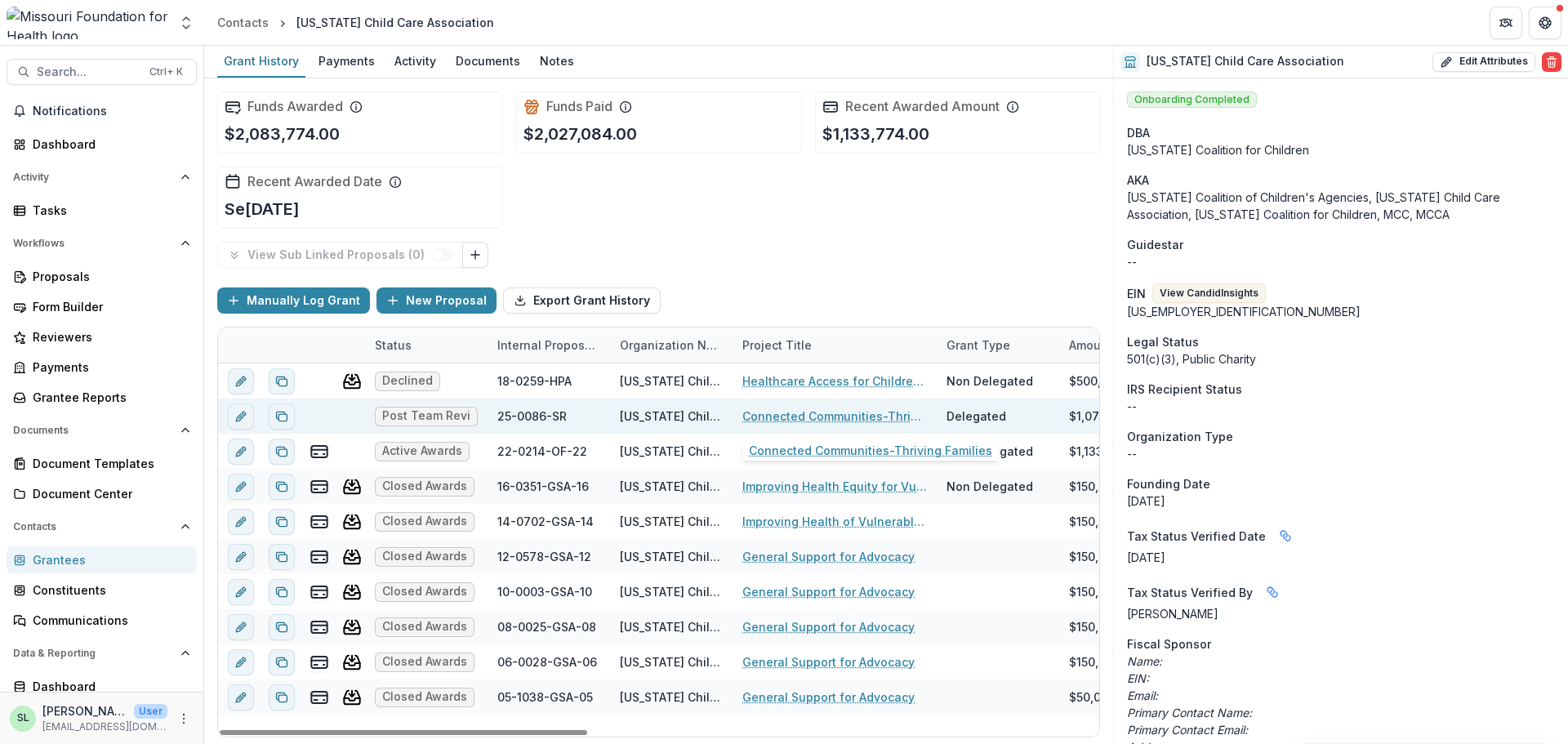
click at [859, 418] on link "Connected Communities-Thriving Families" at bounding box center [835, 415] width 185 height 17
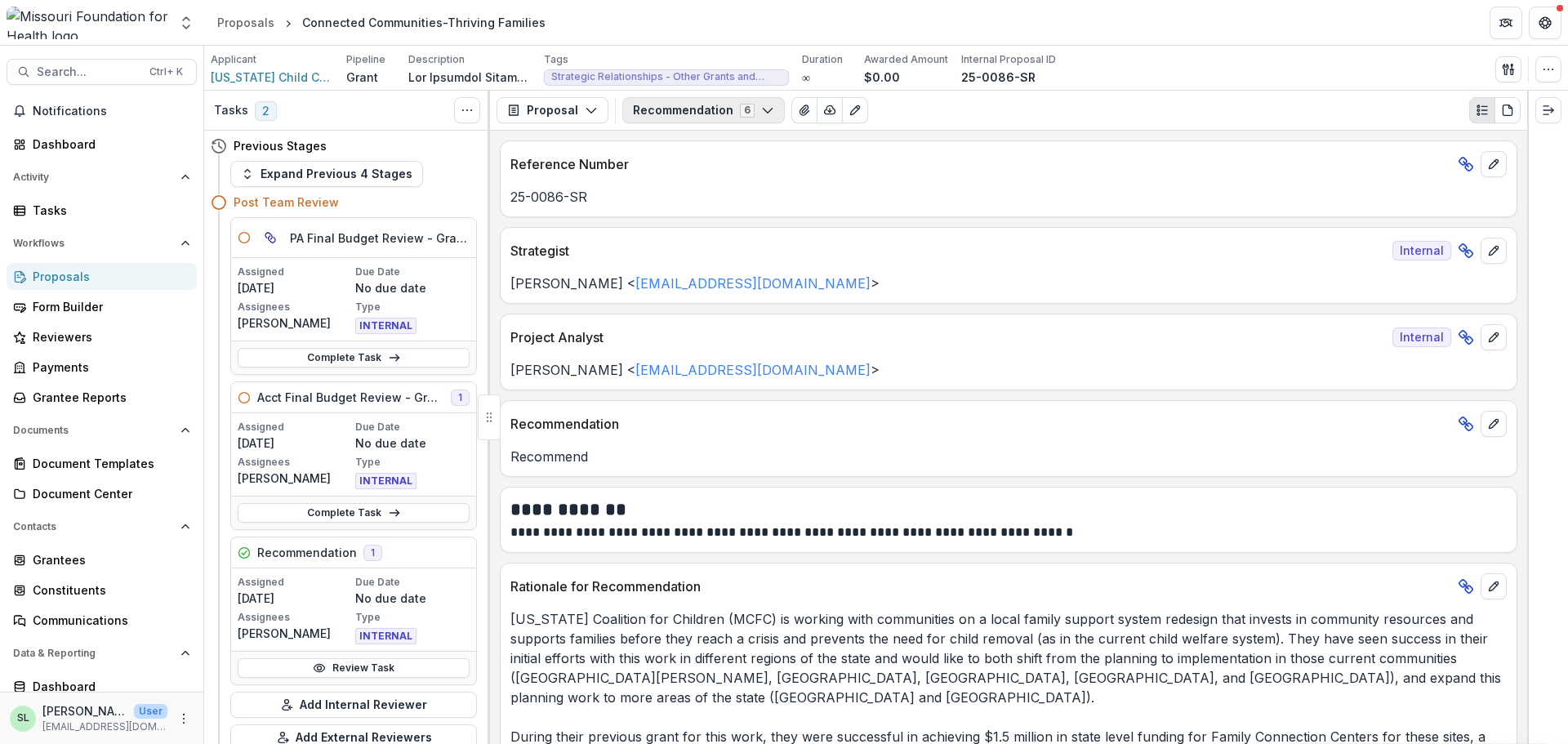
click at [678, 106] on button "Recommendation 6" at bounding box center [704, 109] width 163 height 26
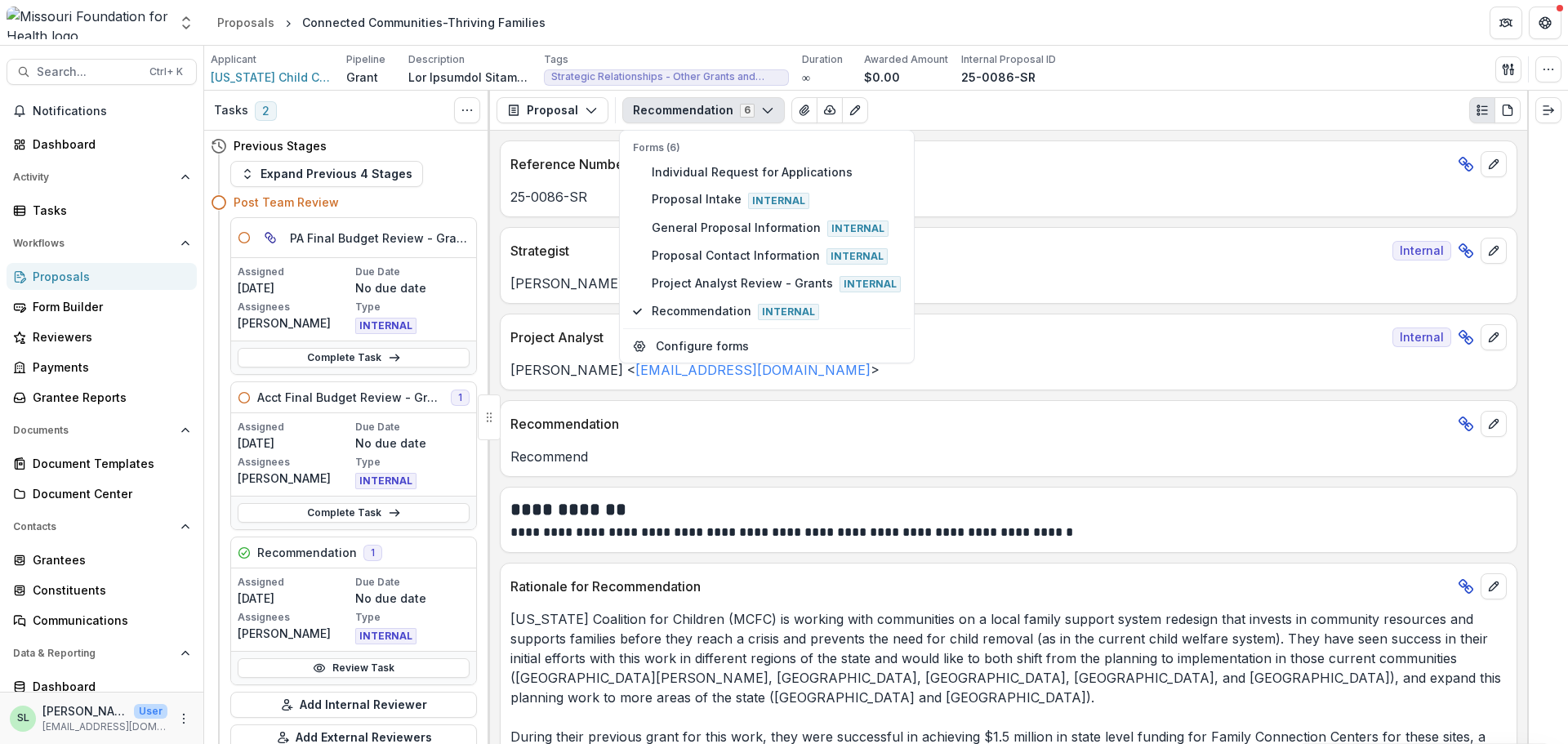
click at [972, 235] on div "Strategist Internal" at bounding box center [1009, 245] width 1016 height 36
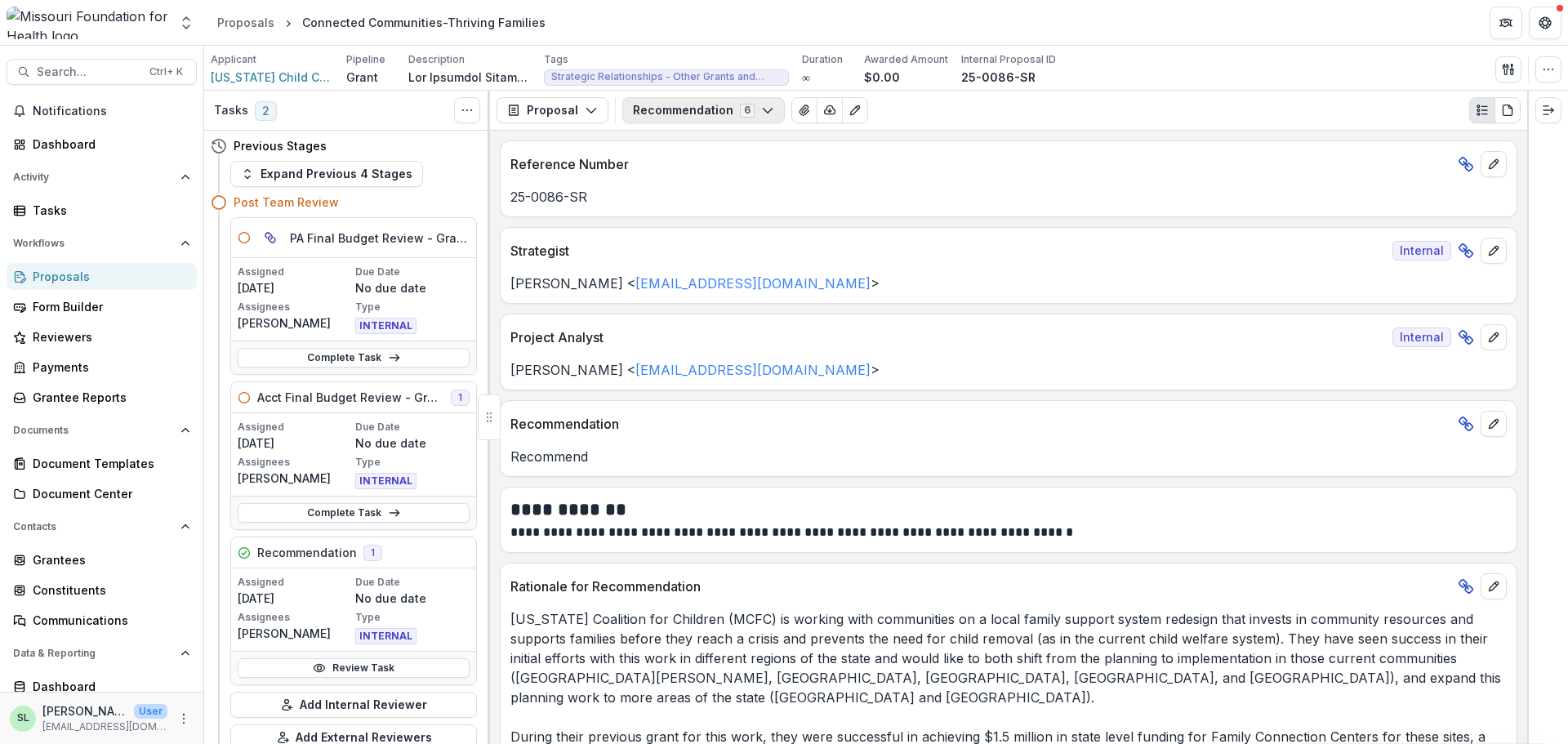
click at [716, 111] on button "Recommendation 6" at bounding box center [704, 109] width 163 height 26
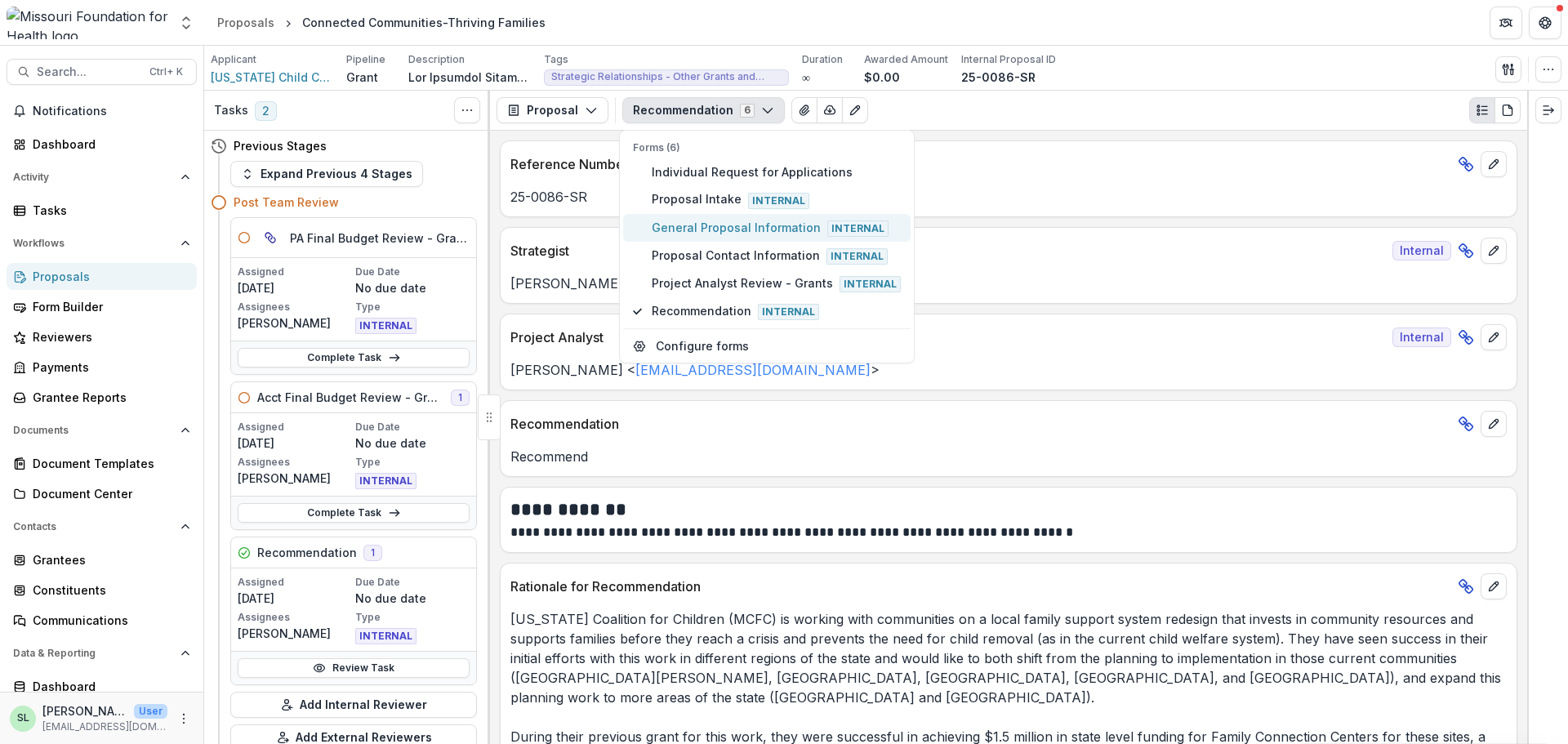
click at [699, 233] on span "General Proposal Information Internal" at bounding box center [776, 228] width 249 height 18
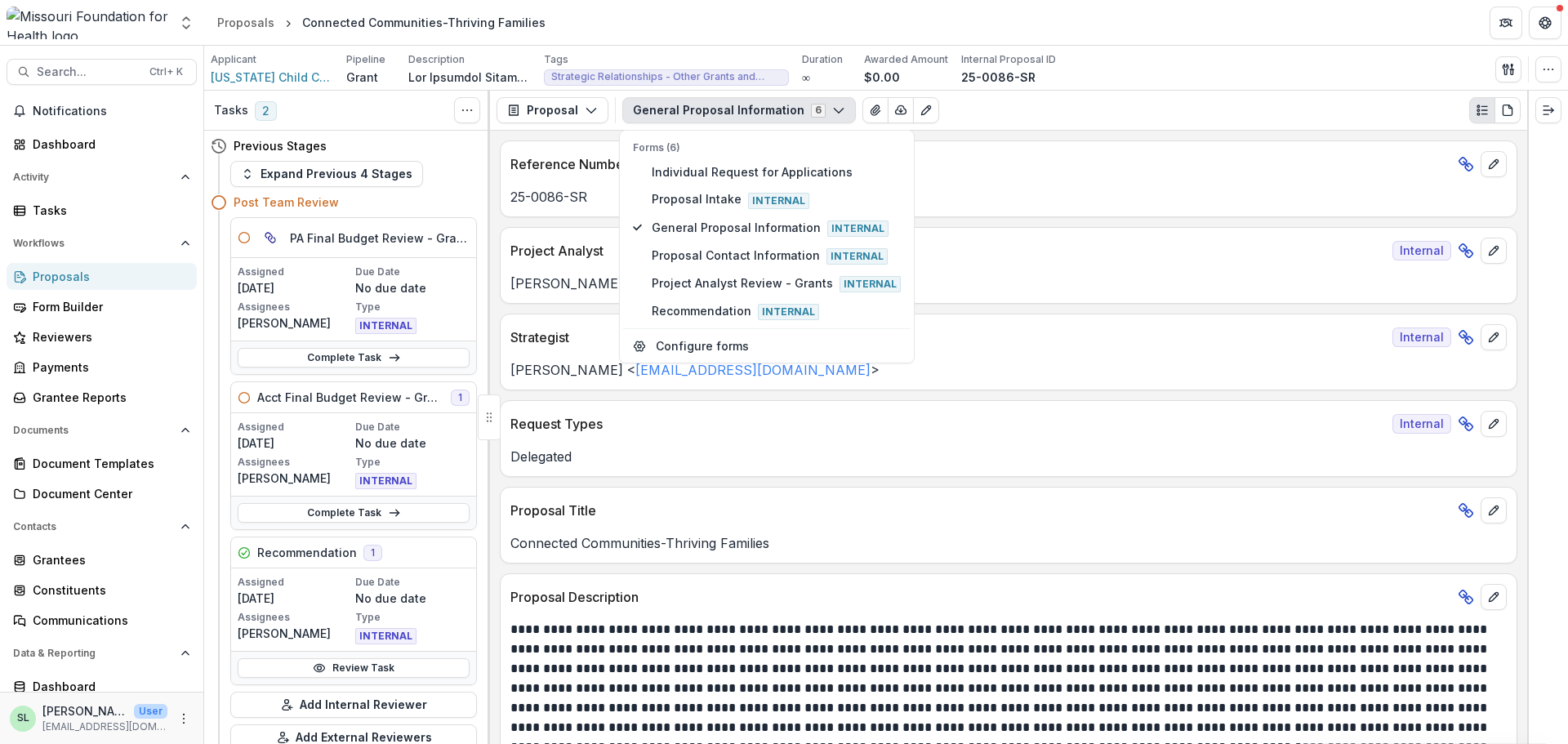
click at [1090, 335] on p "Strategist" at bounding box center [948, 337] width 875 height 20
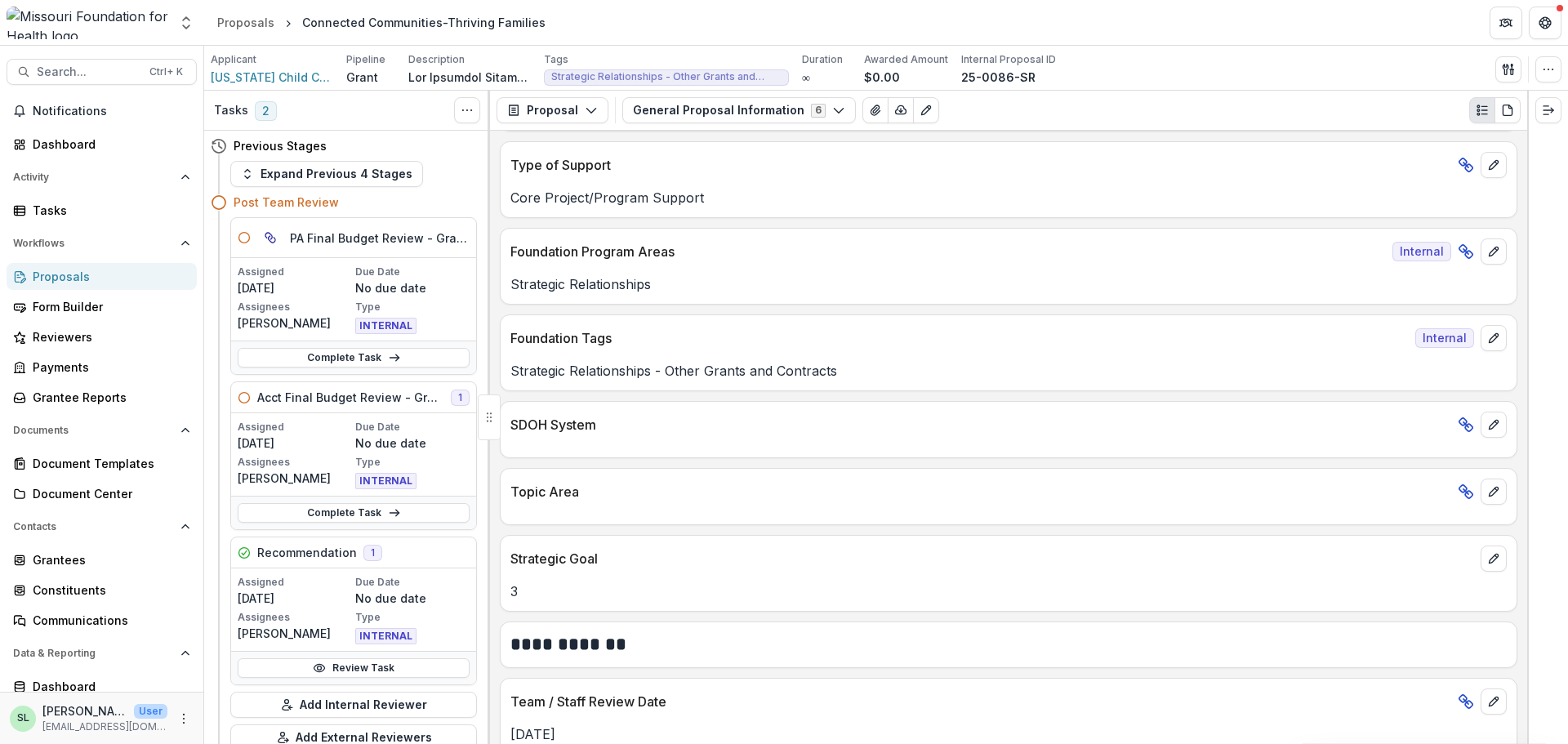
scroll to position [2097, 0]
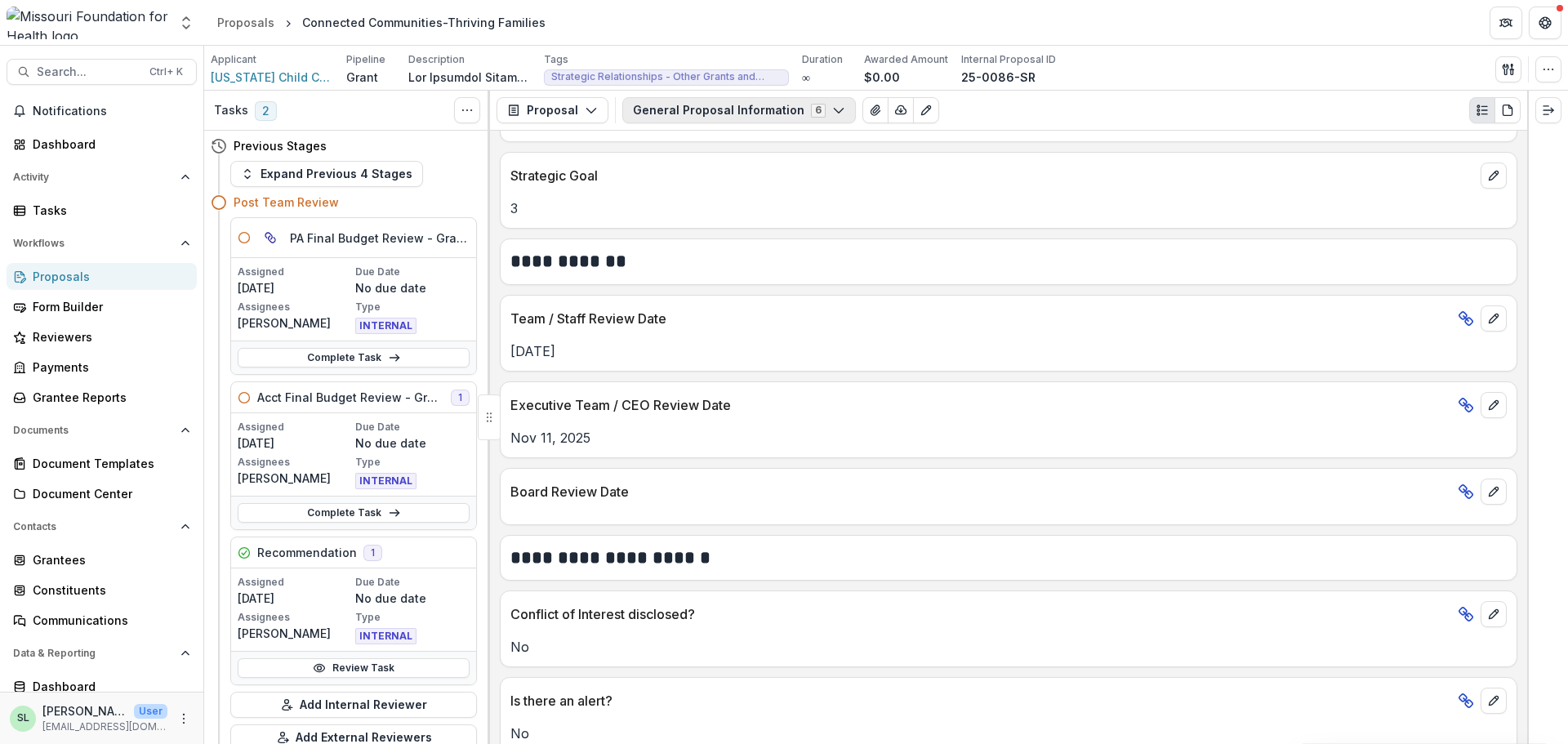
click at [714, 113] on button "General Proposal Information 6" at bounding box center [739, 109] width 234 height 26
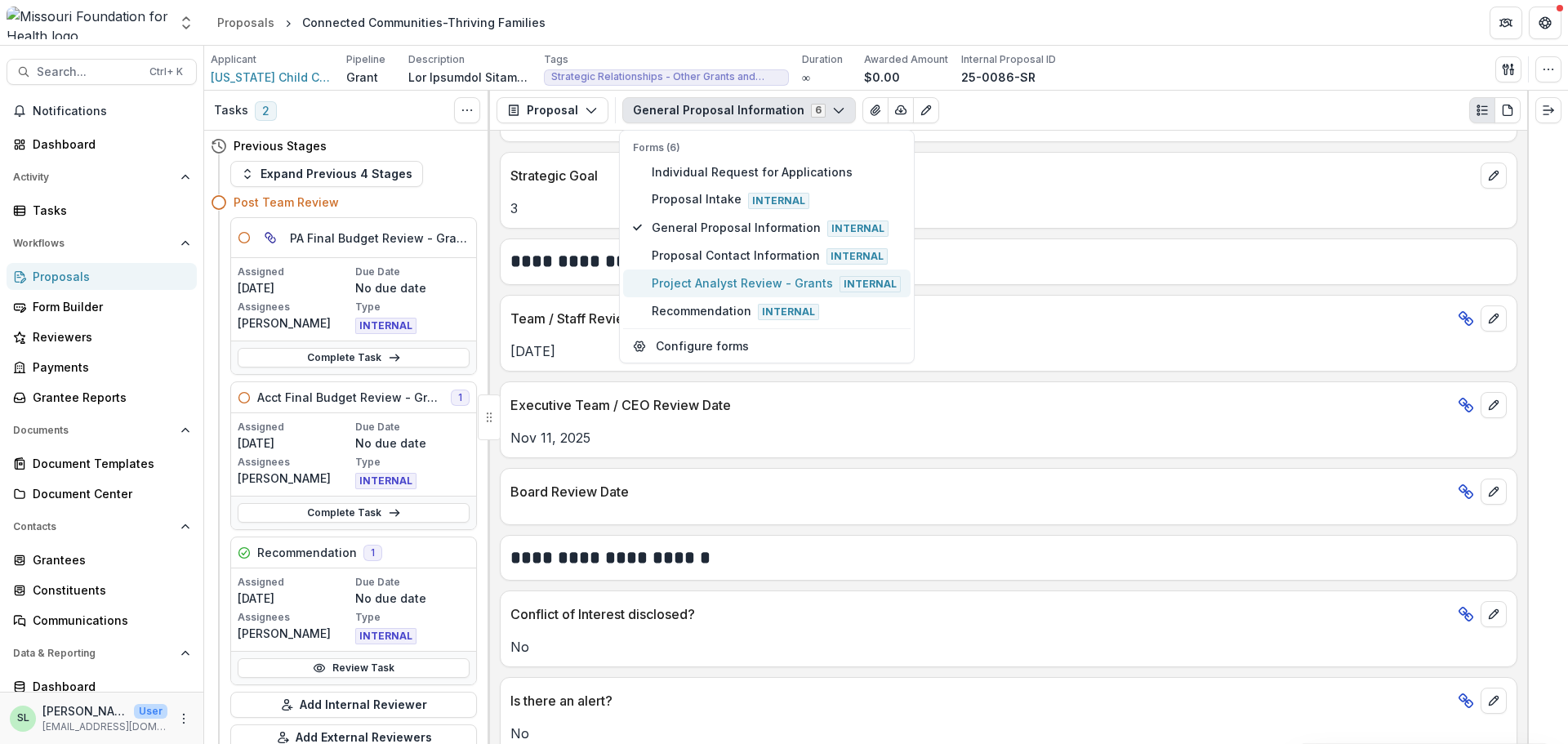
click at [703, 280] on span "Project Analyst Review - Grants Internal" at bounding box center [776, 284] width 249 height 18
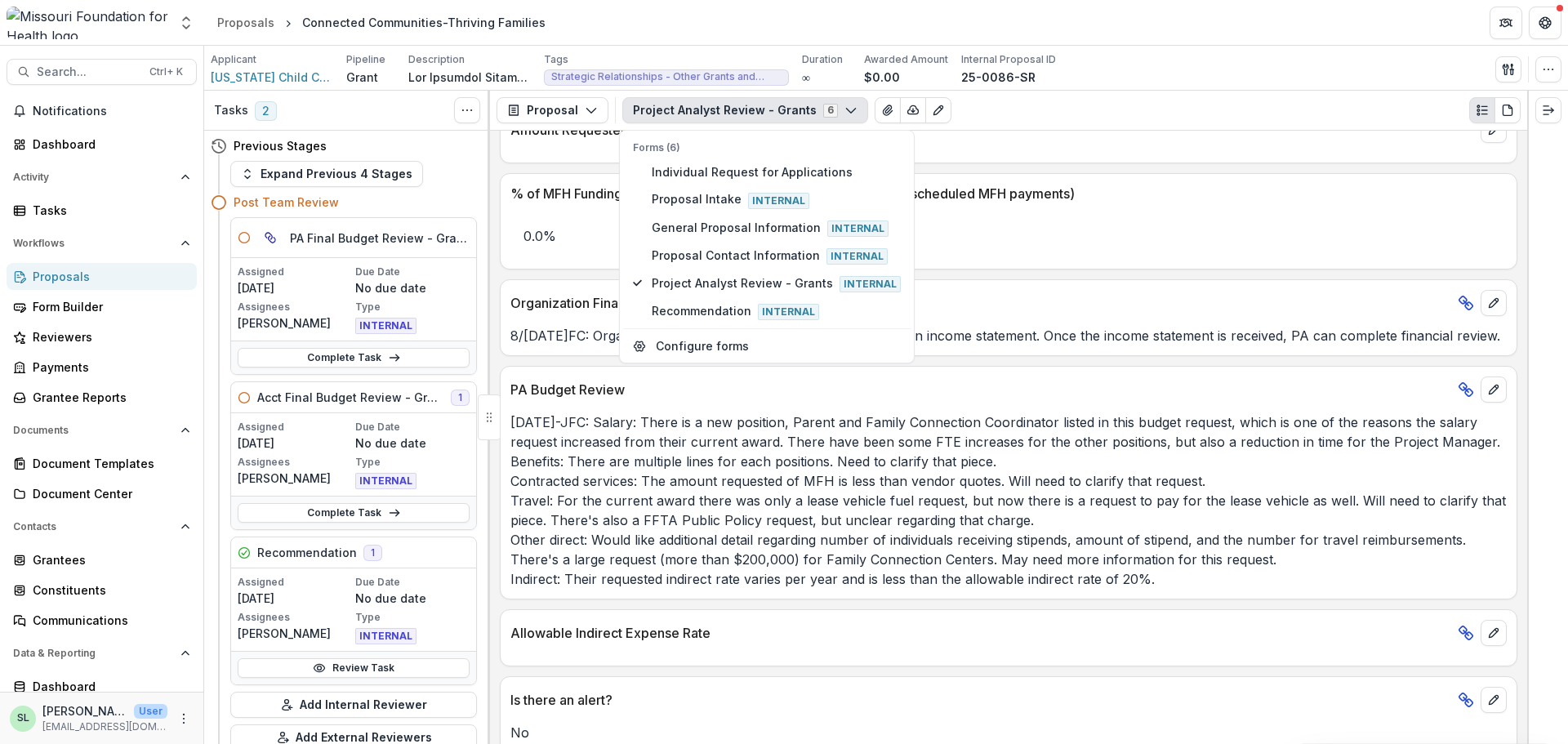
scroll to position [2652, 0]
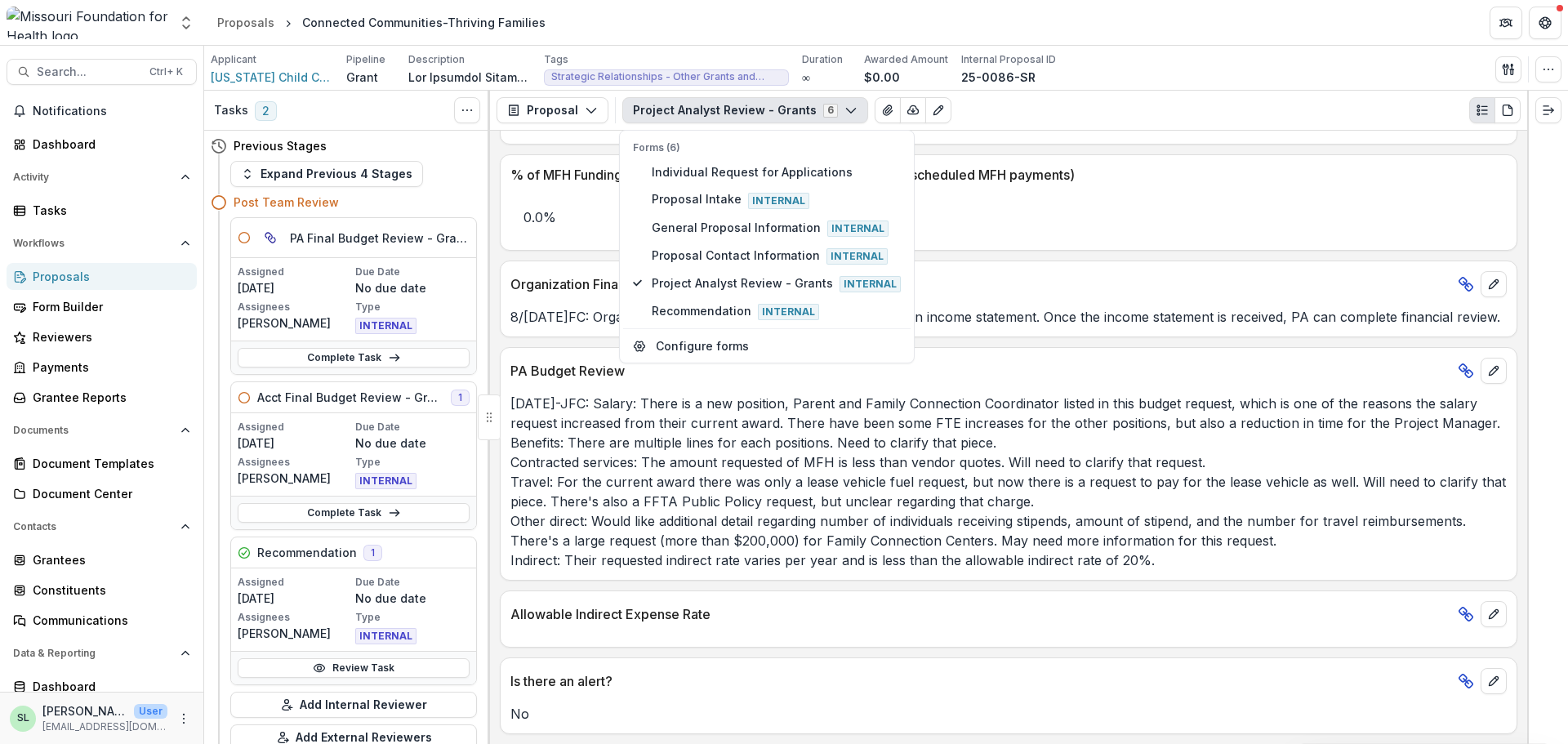
click at [933, 508] on p "[DATE]-JFC: Salary: There is a new position, Parent and Family Connection Coord…" at bounding box center [1009, 482] width 996 height 176
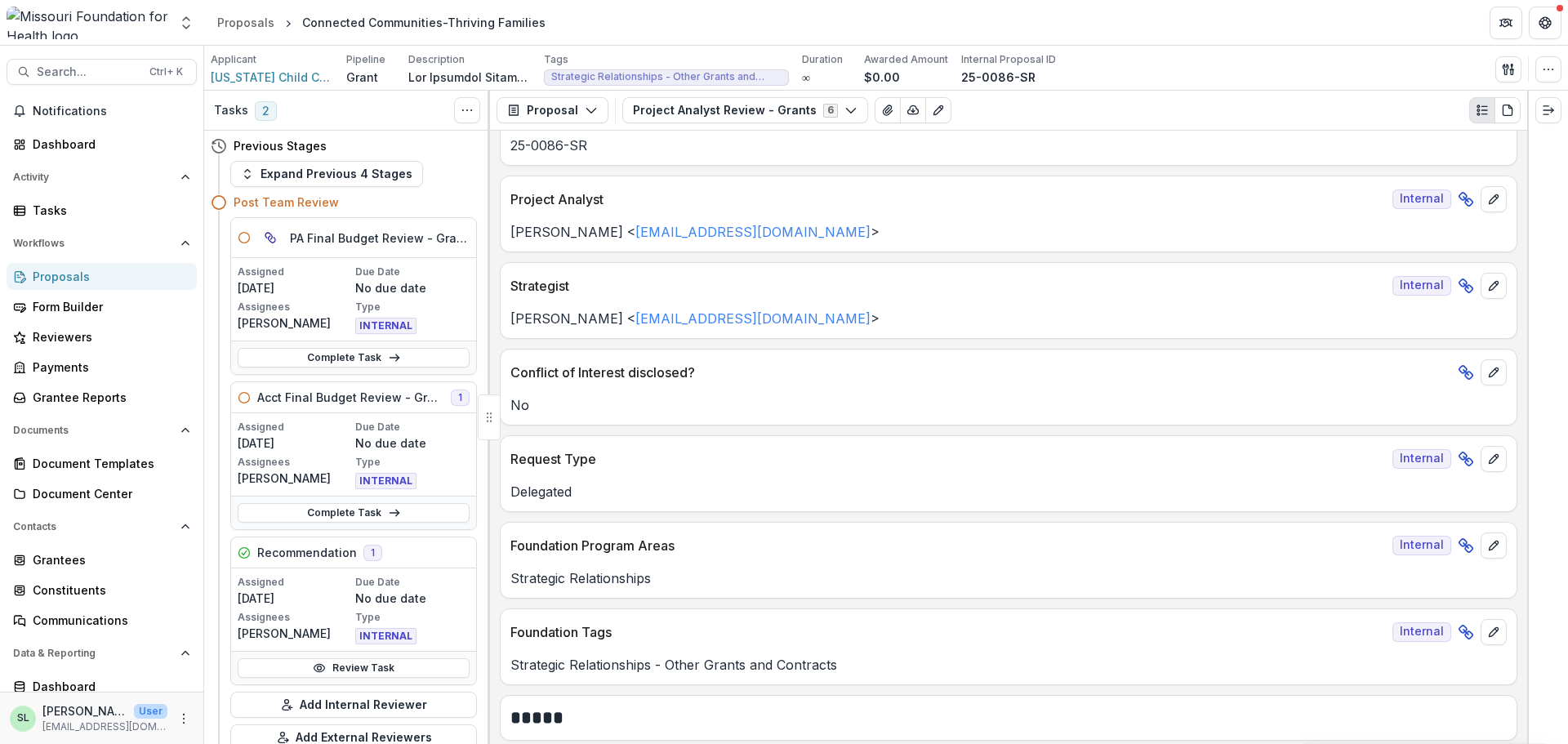
scroll to position [0, 0]
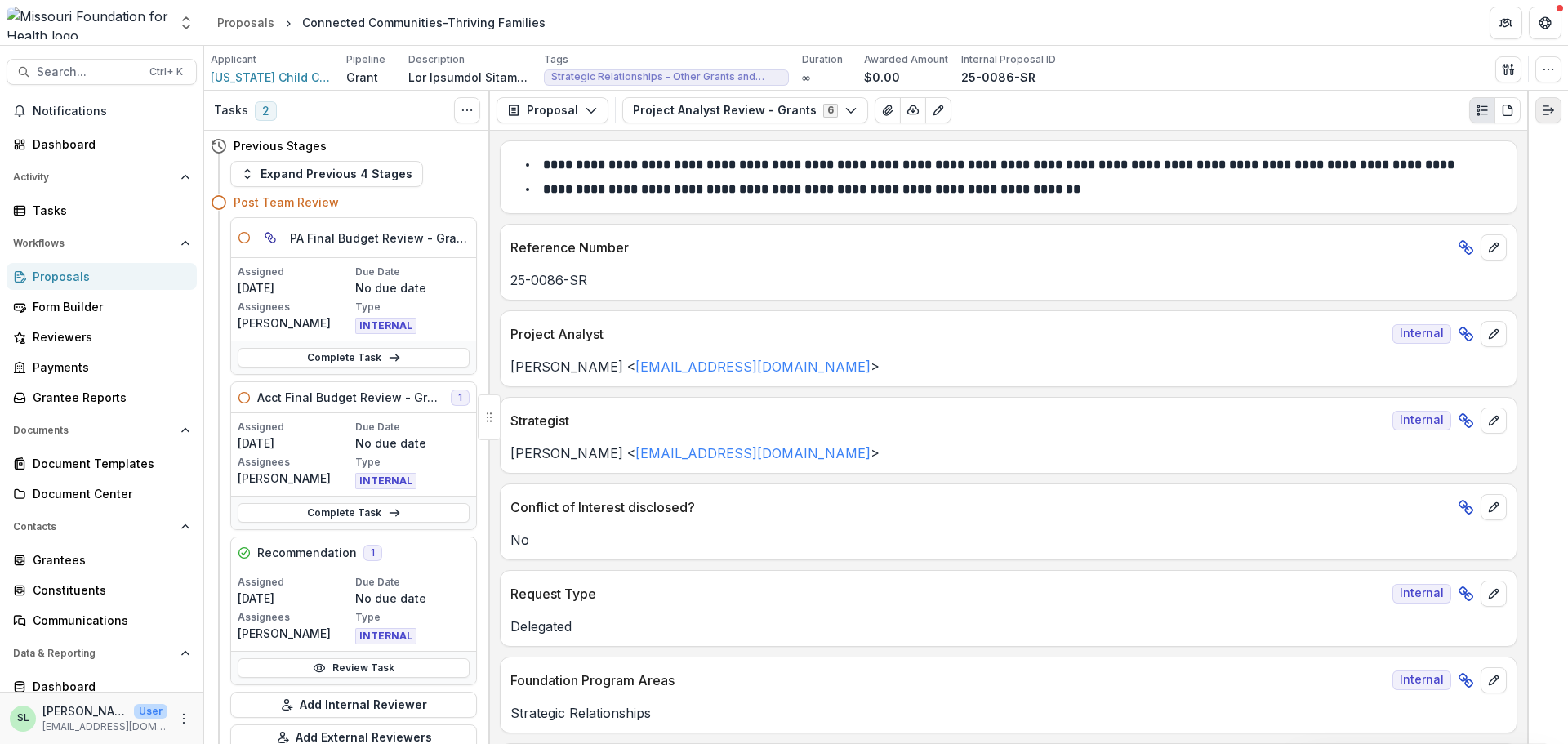
click at [1554, 106] on icon "Expand right" at bounding box center [1548, 110] width 13 height 13
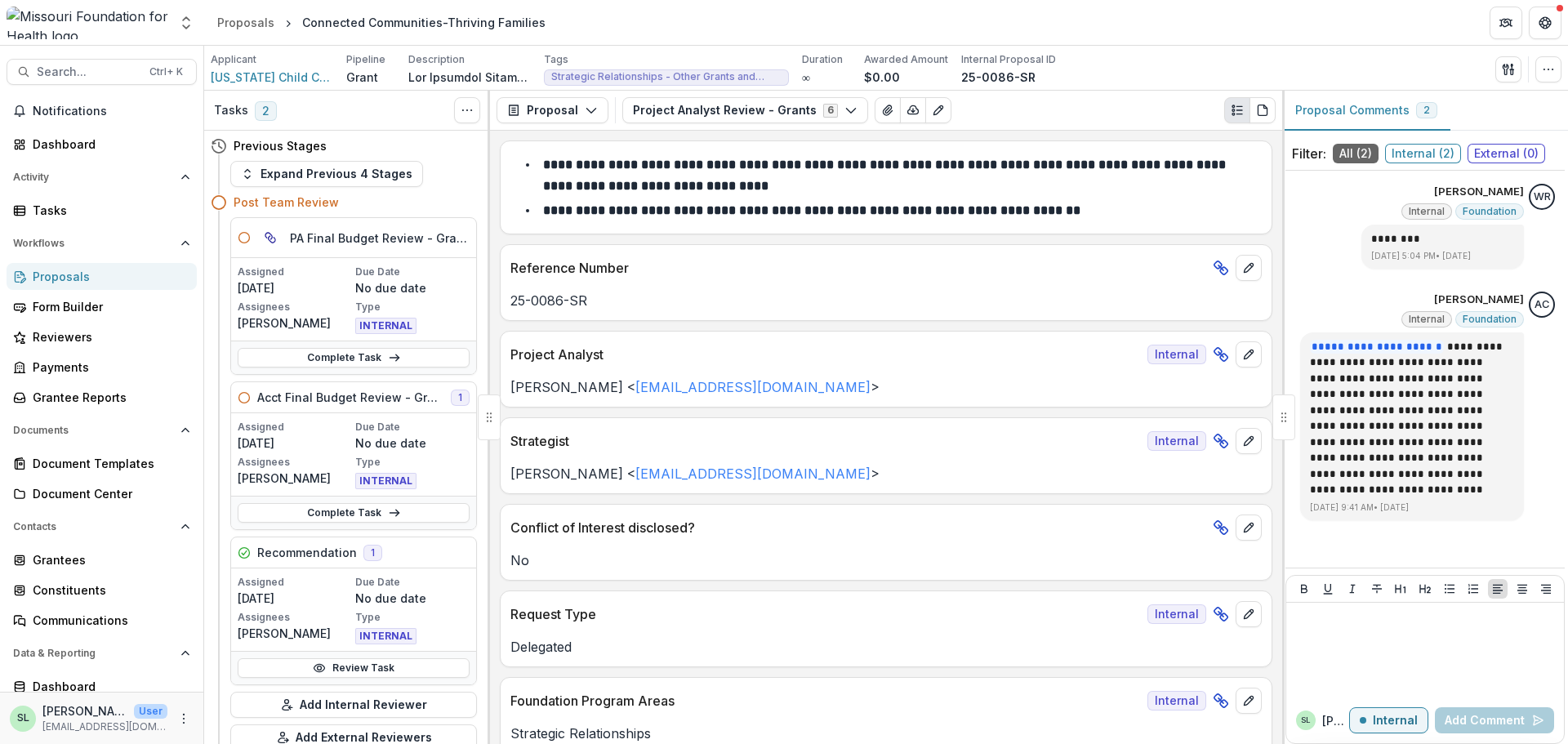
click at [1290, 414] on div at bounding box center [1284, 417] width 23 height 45
drag, startPoint x: 1290, startPoint y: 414, endPoint x: 1525, endPoint y: 415, distance: 235.0
click at [1525, 415] on div "**********" at bounding box center [1425, 417] width 285 height 653
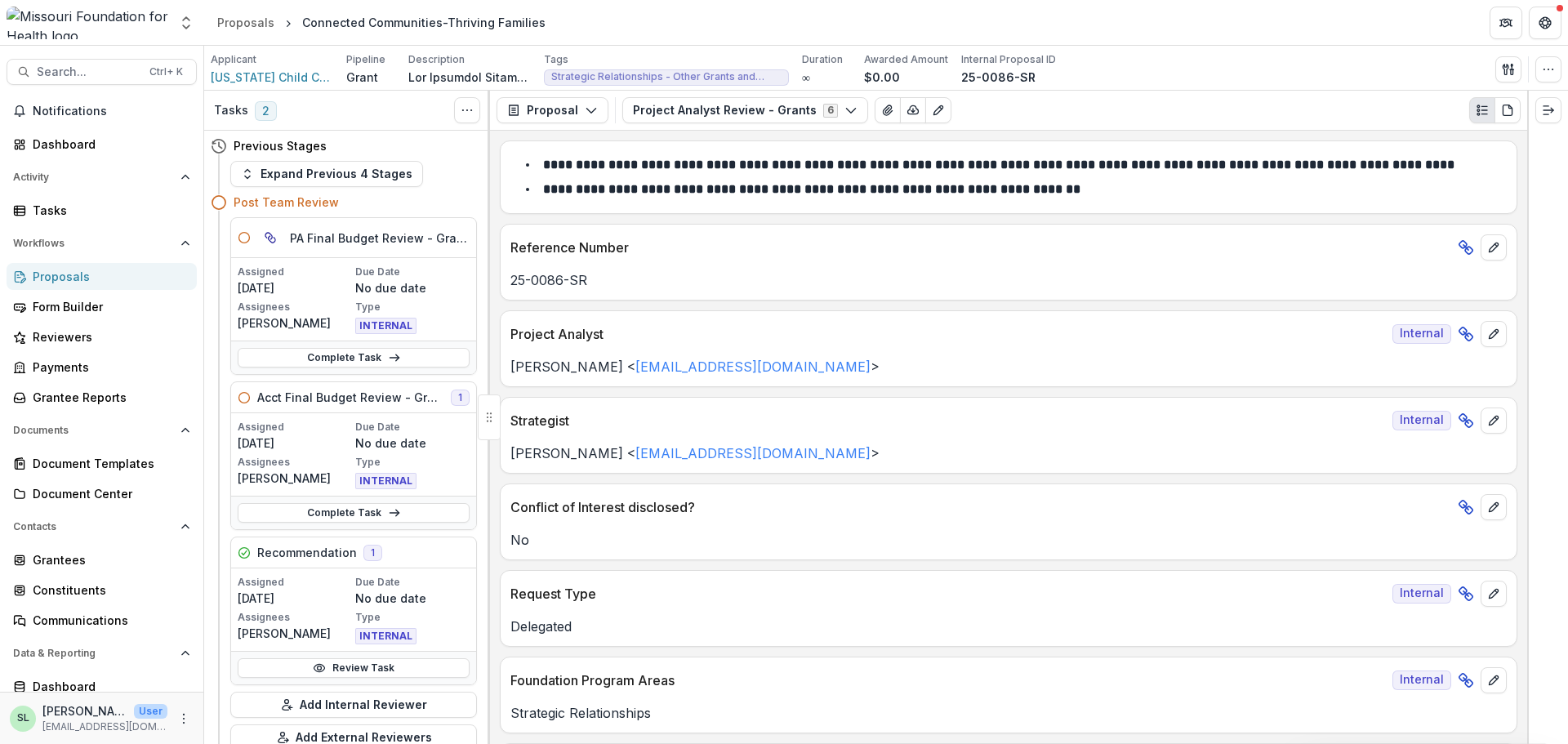
click at [40, 277] on div "Proposals" at bounding box center [109, 276] width 151 height 17
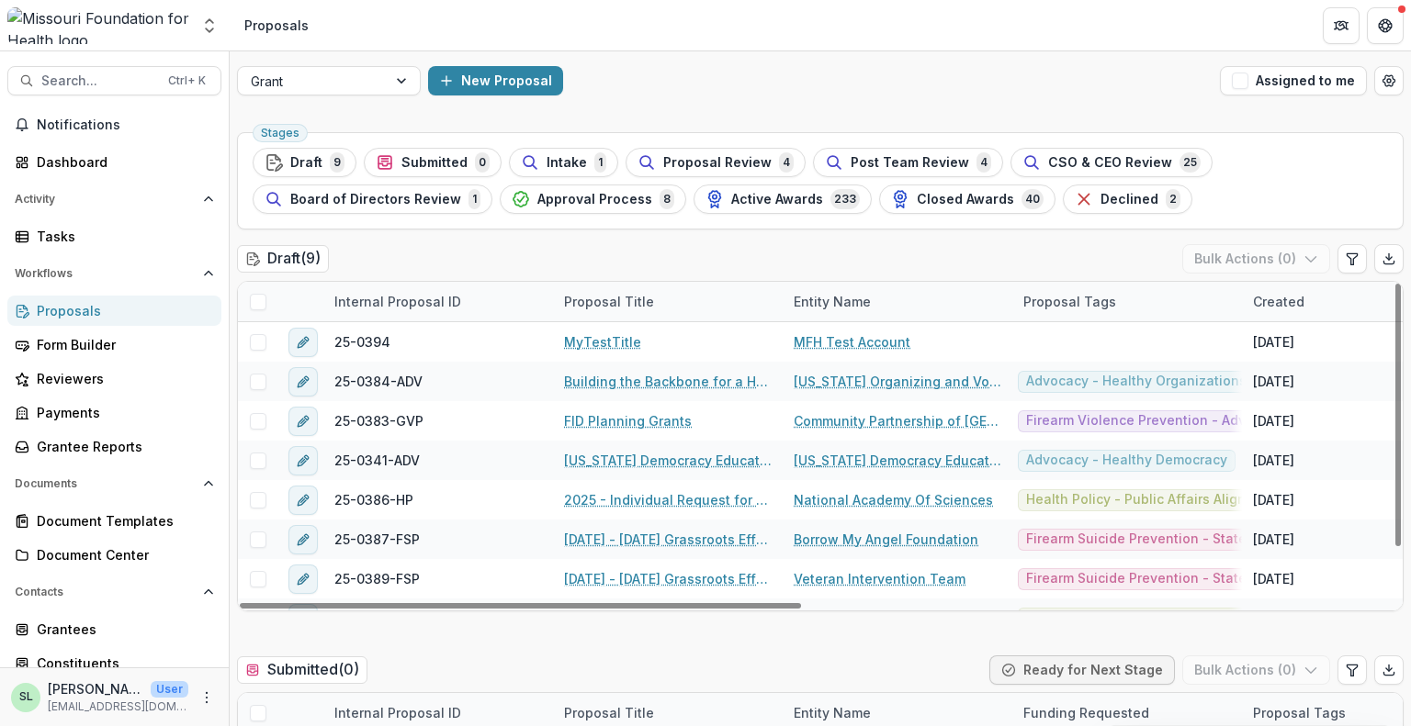
click at [68, 314] on div "Proposals" at bounding box center [122, 310] width 170 height 19
click at [1289, 80] on button "Assigned to me" at bounding box center [1293, 80] width 147 height 29
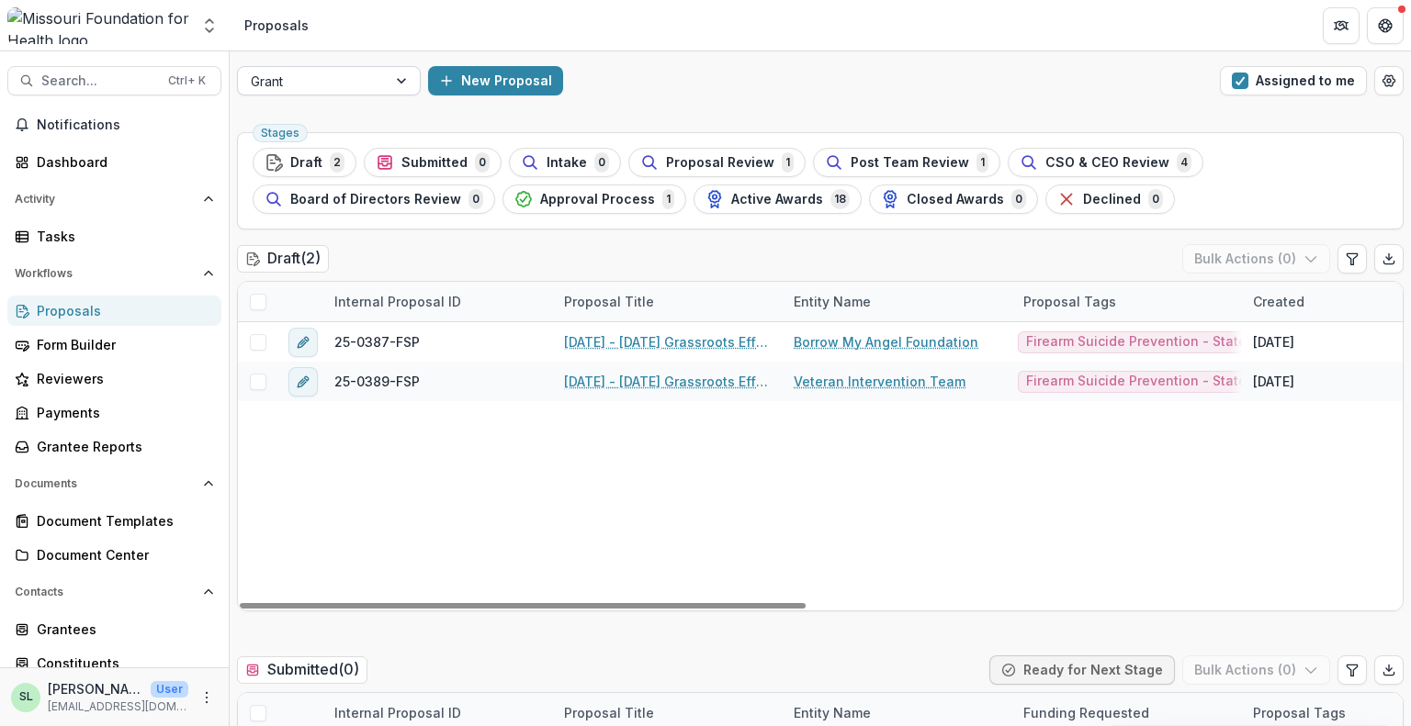
click at [331, 81] on div at bounding box center [312, 81] width 123 height 23
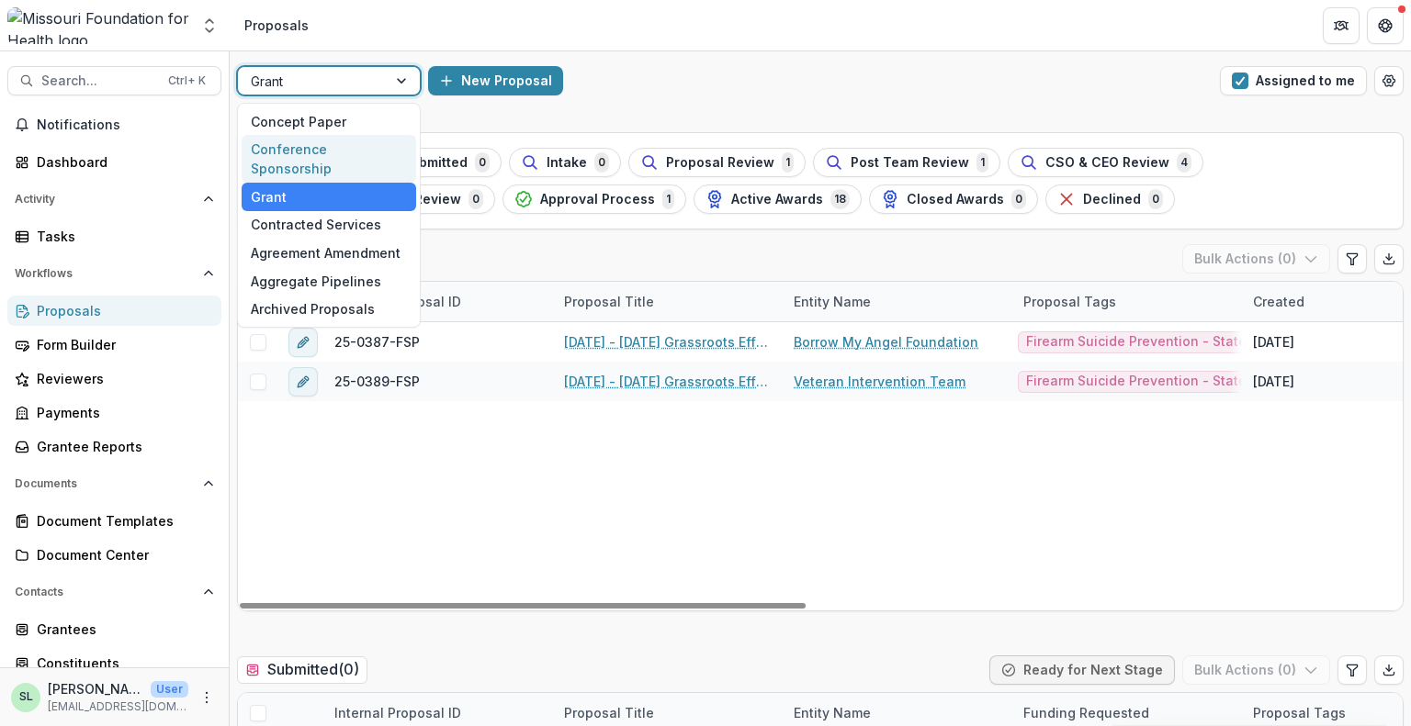
click at [322, 150] on div "Conference Sponsorship" at bounding box center [329, 159] width 174 height 48
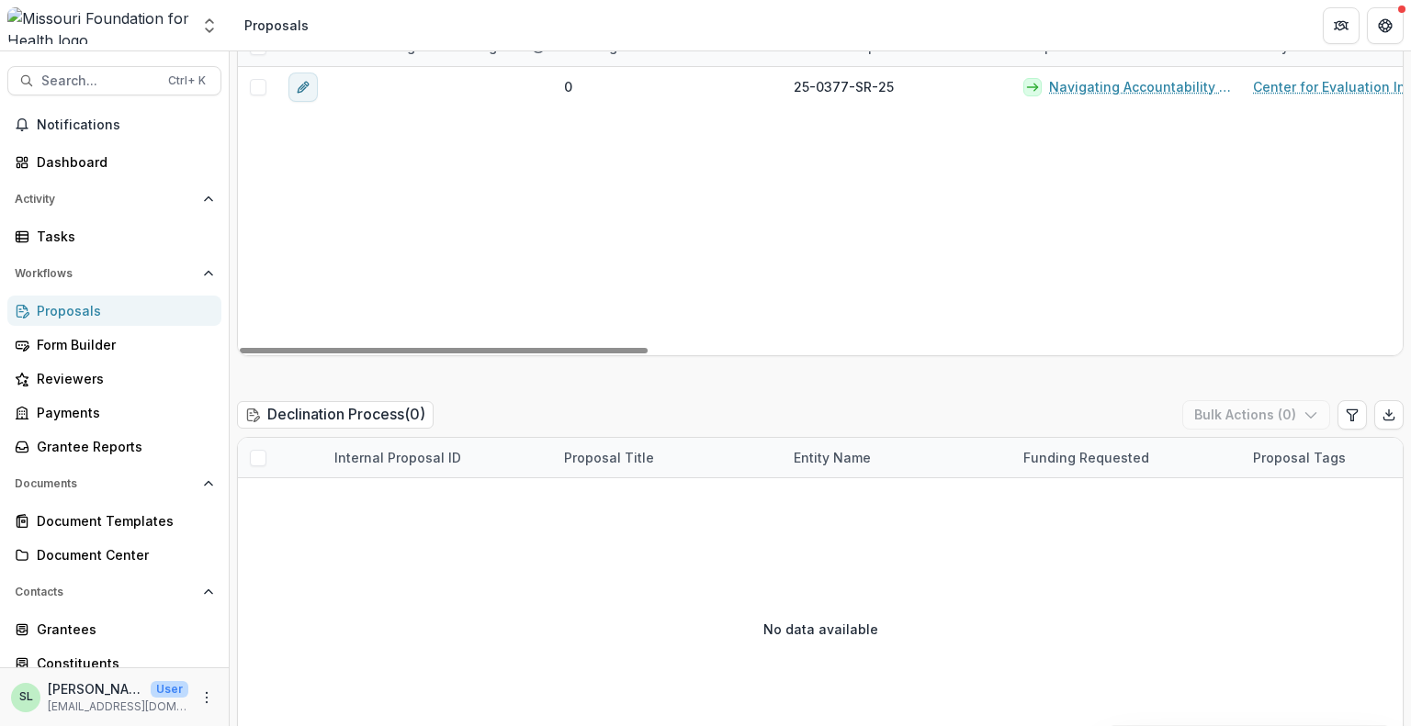
scroll to position [2571, 0]
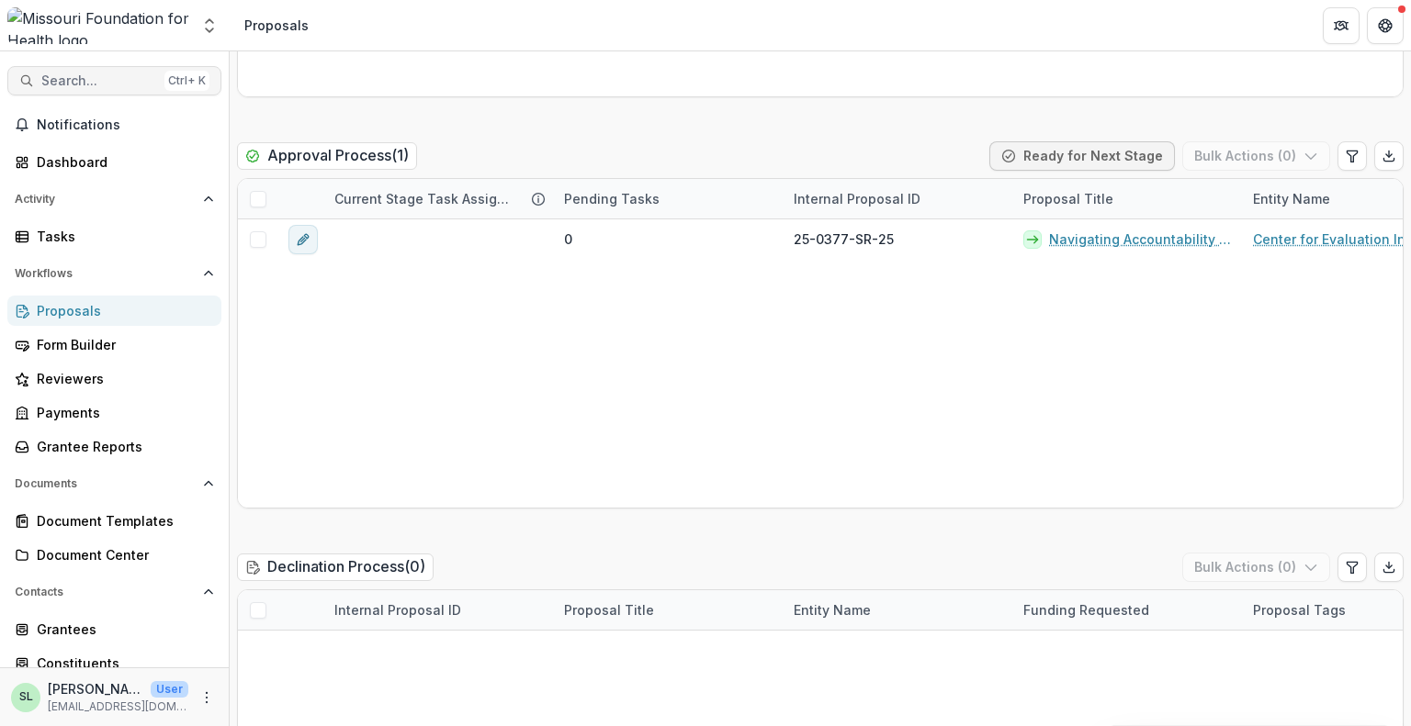
click at [99, 84] on span "Search..." at bounding box center [99, 81] width 116 height 16
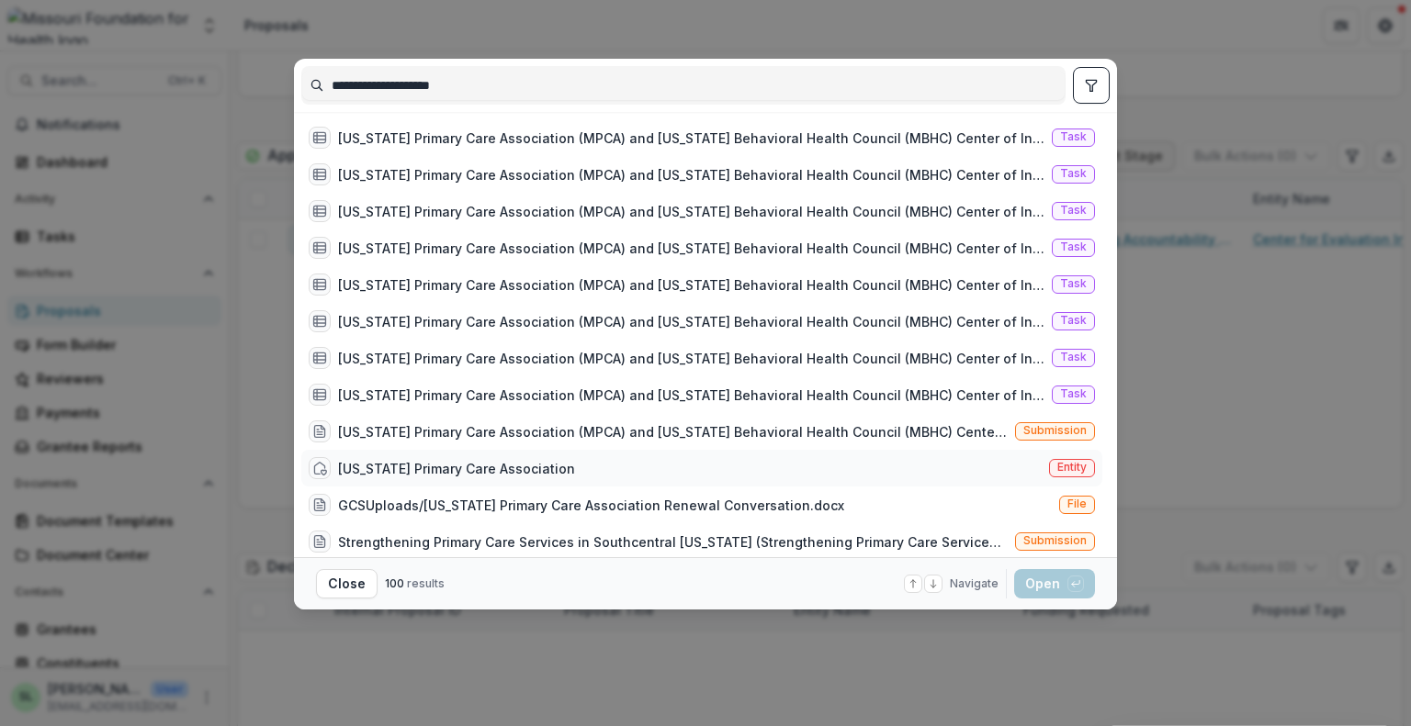
type input "**********"
click at [503, 469] on div "[US_STATE] Primary Care Association" at bounding box center [456, 468] width 237 height 19
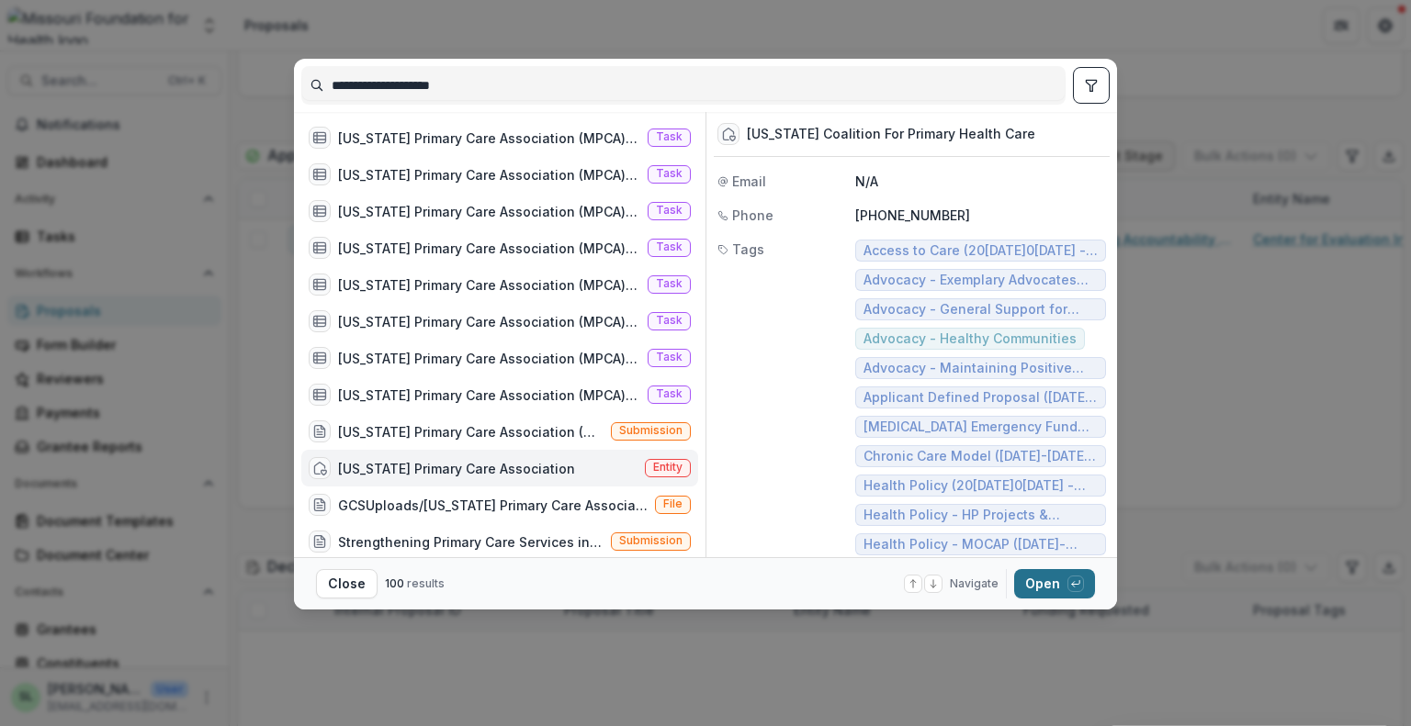
click at [1059, 588] on button "Open with enter key" at bounding box center [1054, 583] width 81 height 29
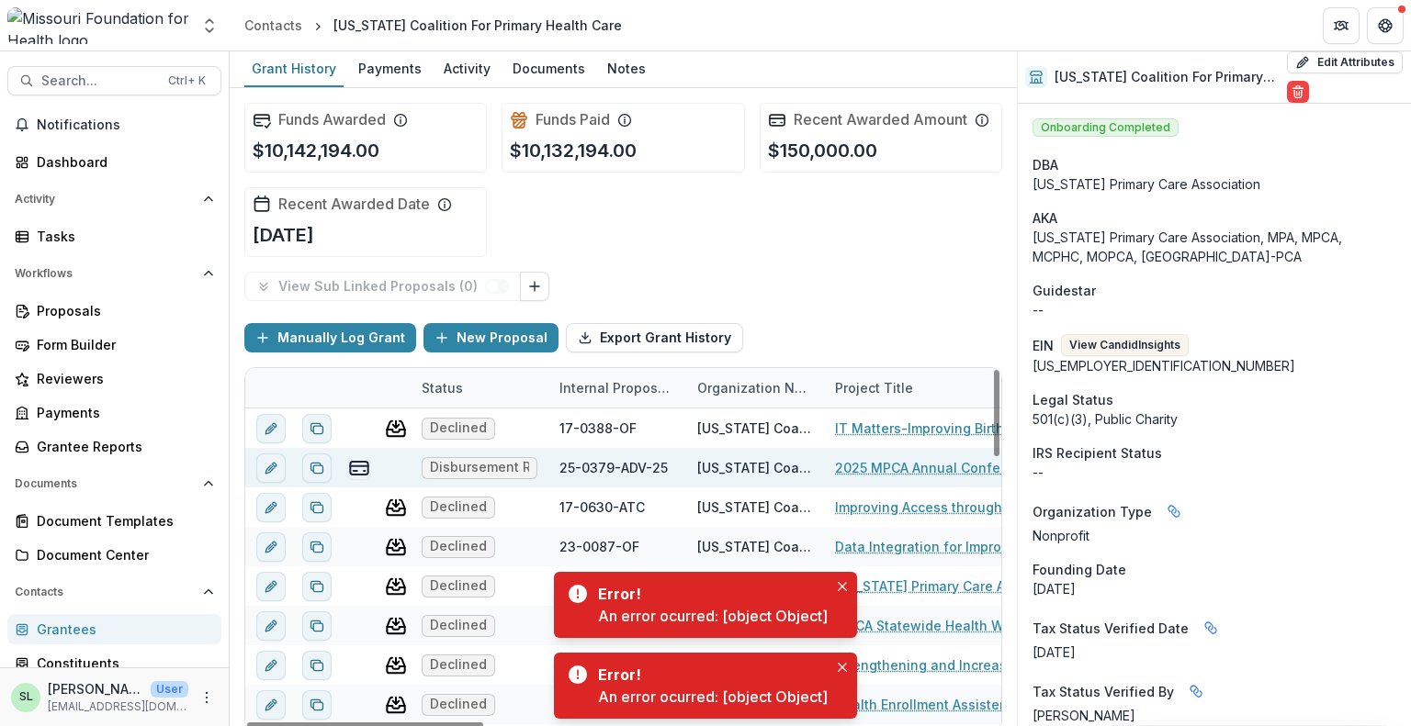
click at [919, 473] on link "2025 MPCA Annual Conference: Generations" at bounding box center [939, 467] width 208 height 19
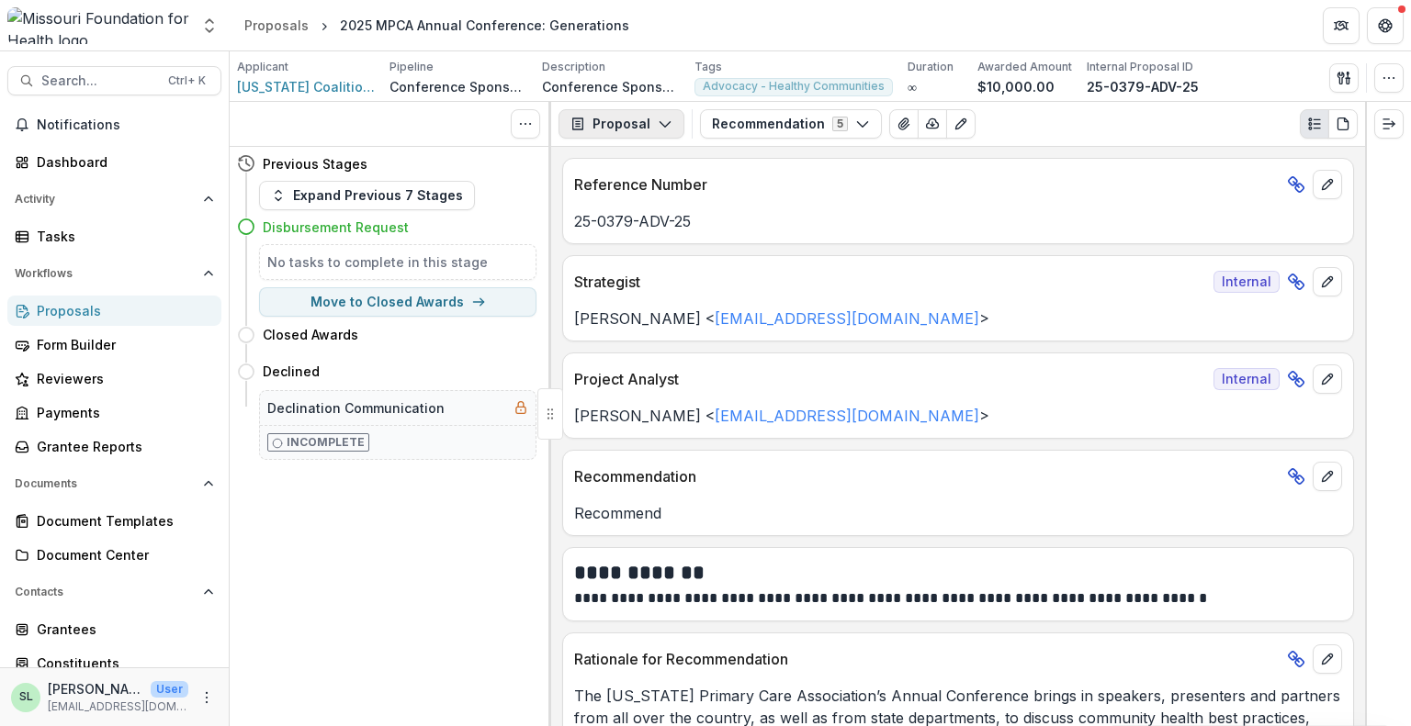
click at [637, 123] on button "Proposal" at bounding box center [621, 123] width 126 height 29
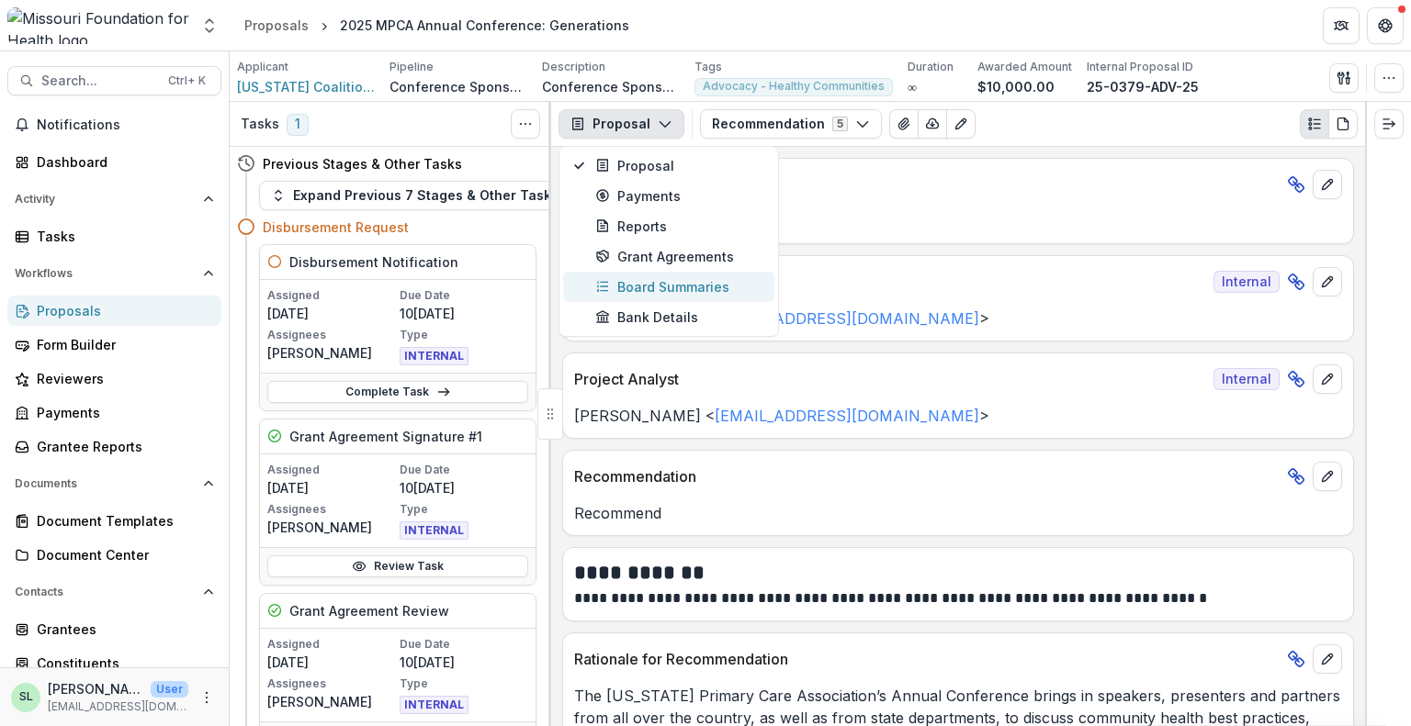
click at [637, 287] on div "Board Summaries" at bounding box center [679, 286] width 168 height 19
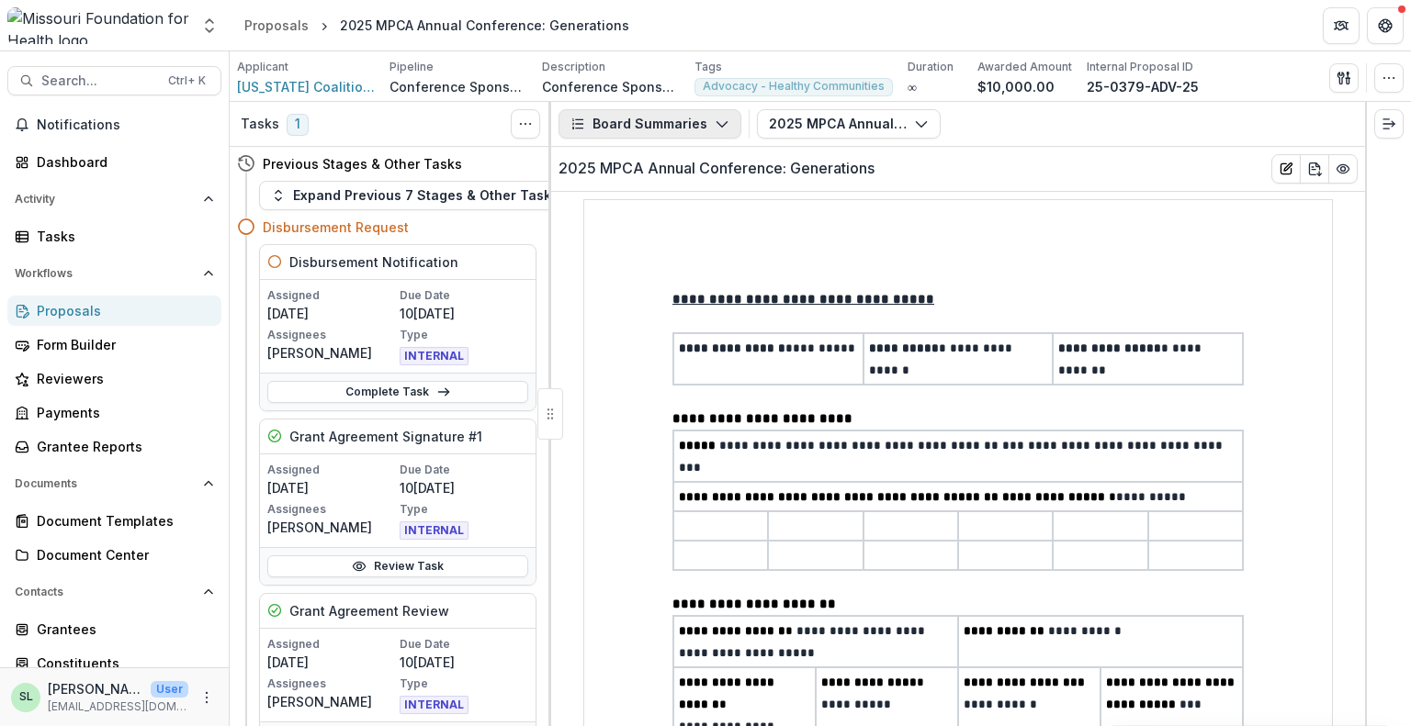
click at [682, 117] on button "Board Summaries" at bounding box center [649, 123] width 183 height 29
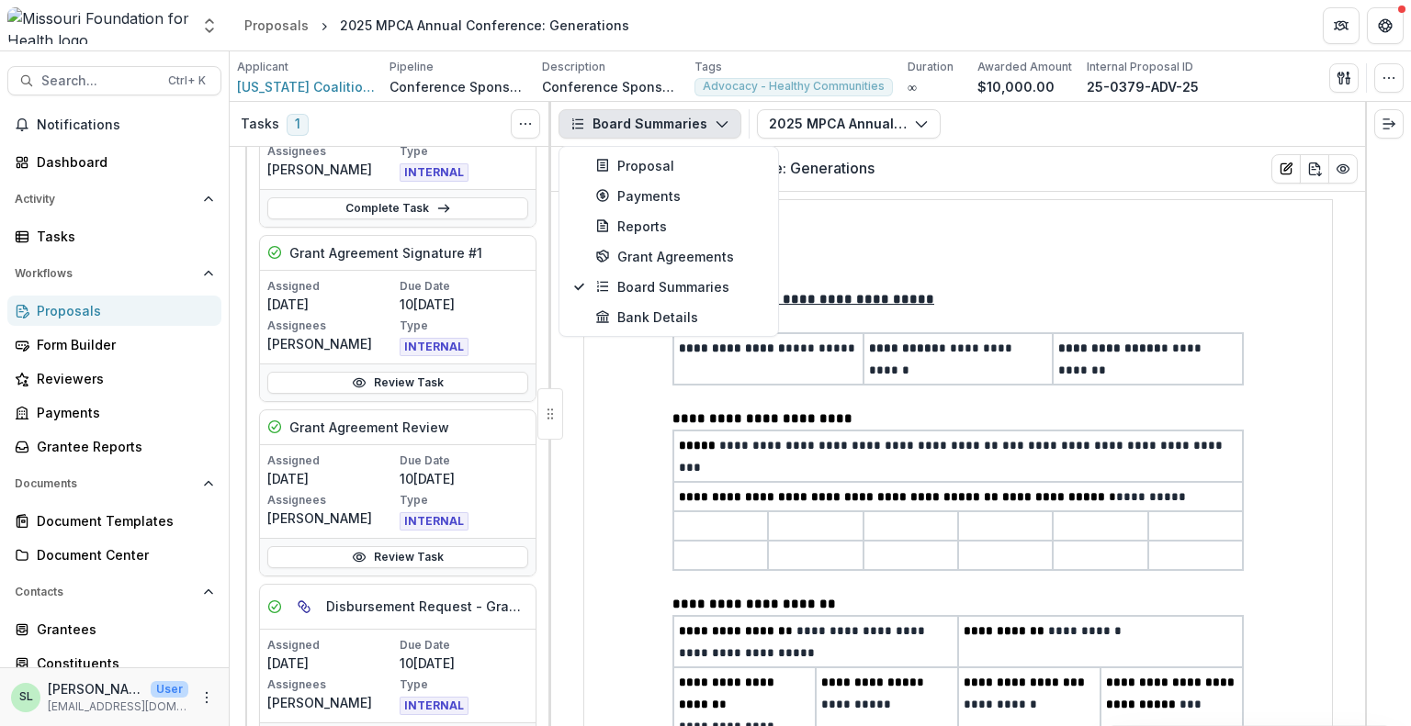
scroll to position [276, 0]
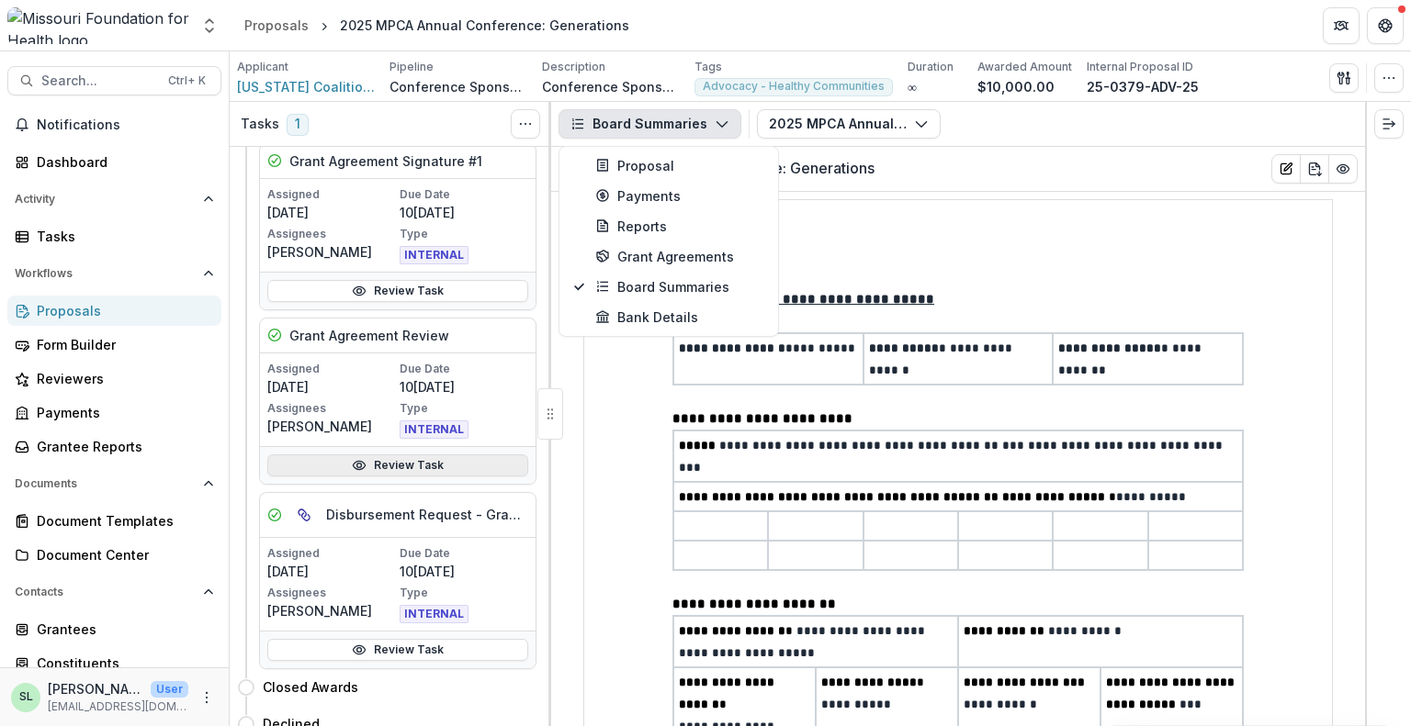
click at [397, 462] on link "Review Task" at bounding box center [397, 466] width 261 height 22
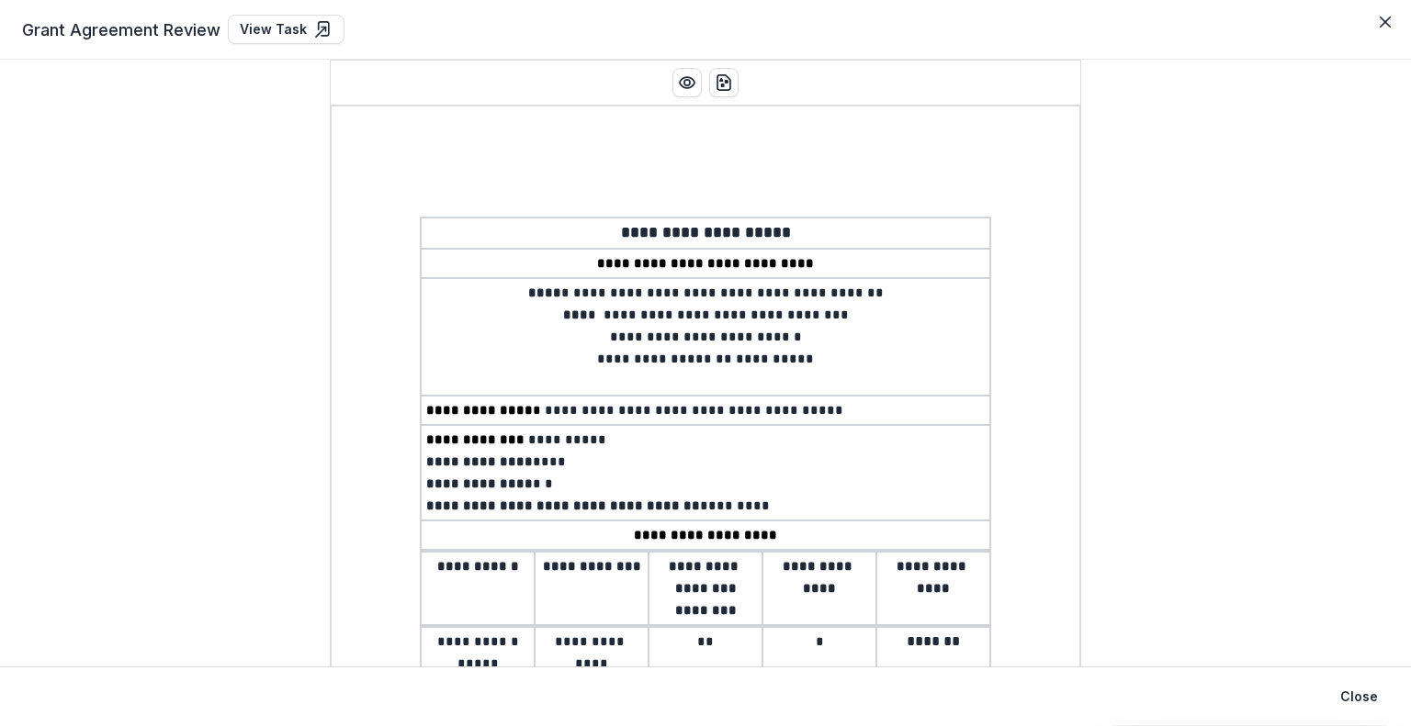
scroll to position [184, 0]
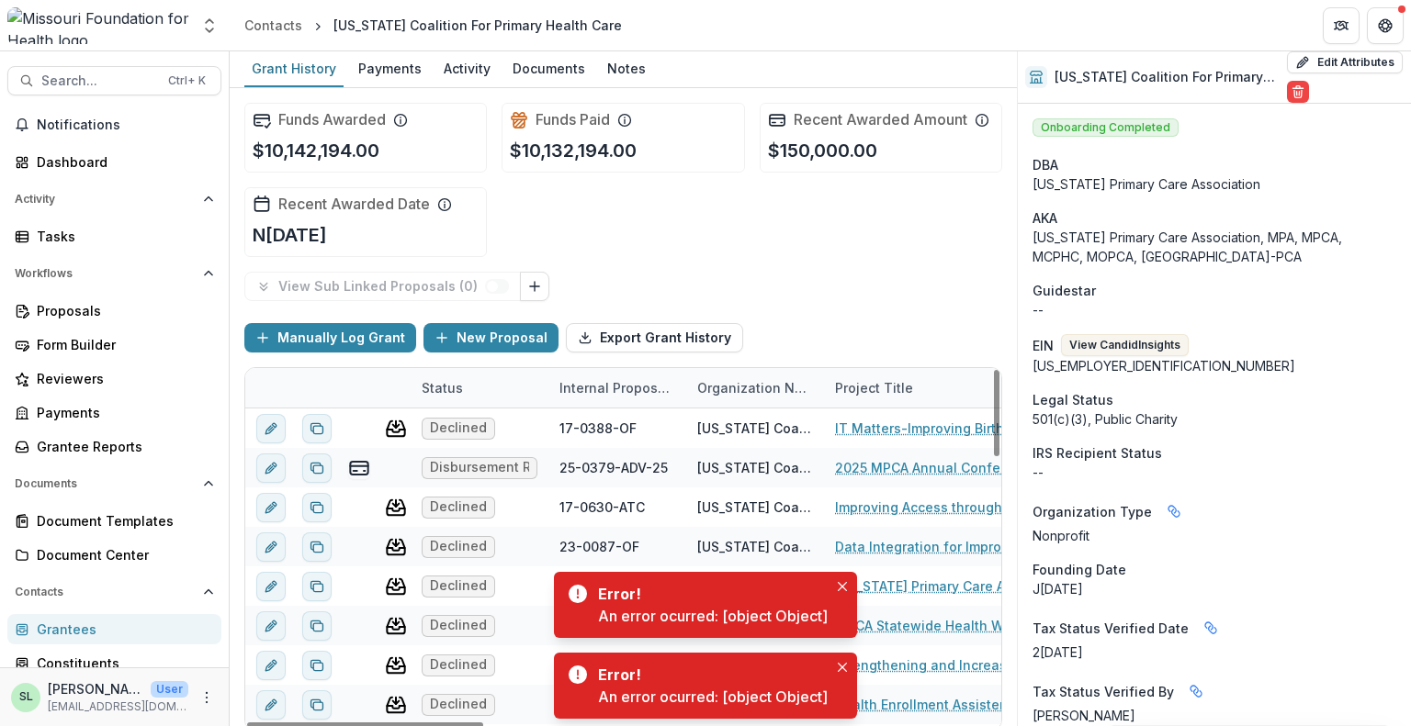
click at [841, 585] on icon "Close" at bounding box center [842, 586] width 9 height 9
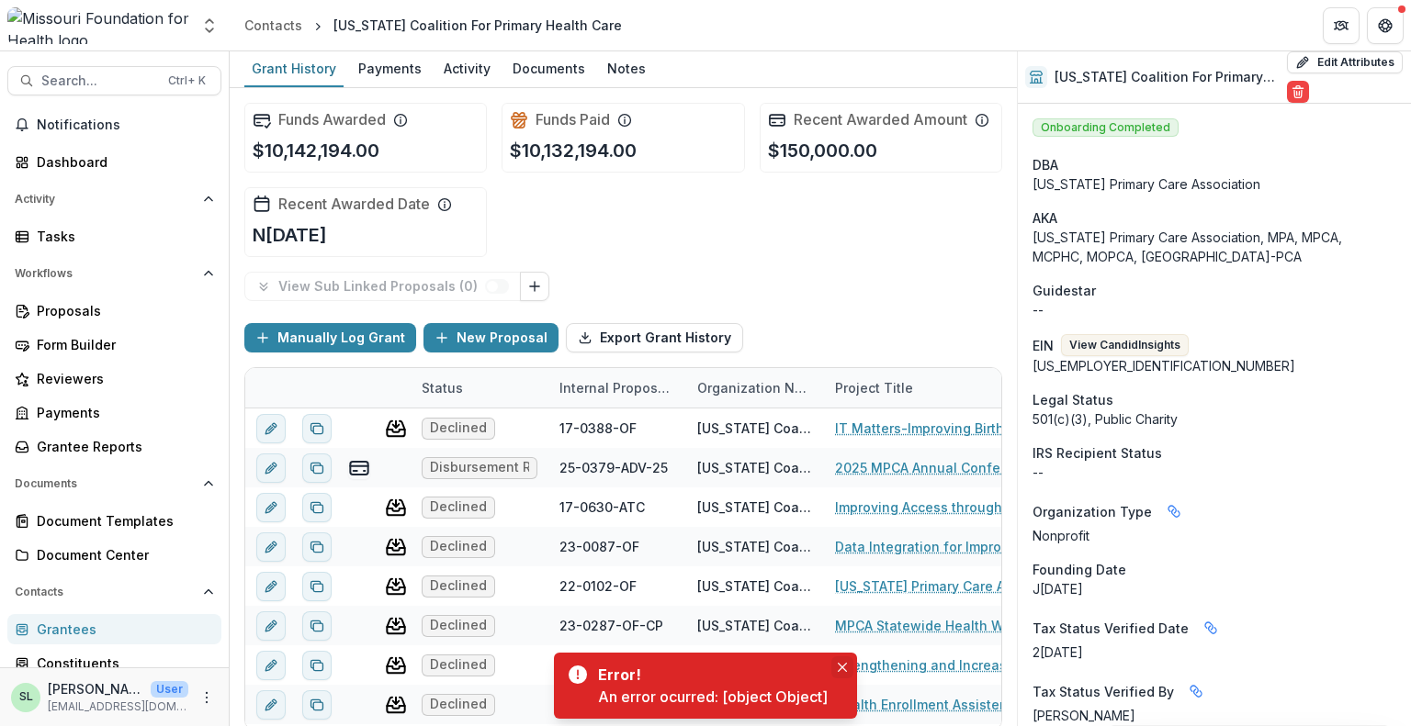
click at [839, 667] on icon "Close" at bounding box center [842, 667] width 9 height 9
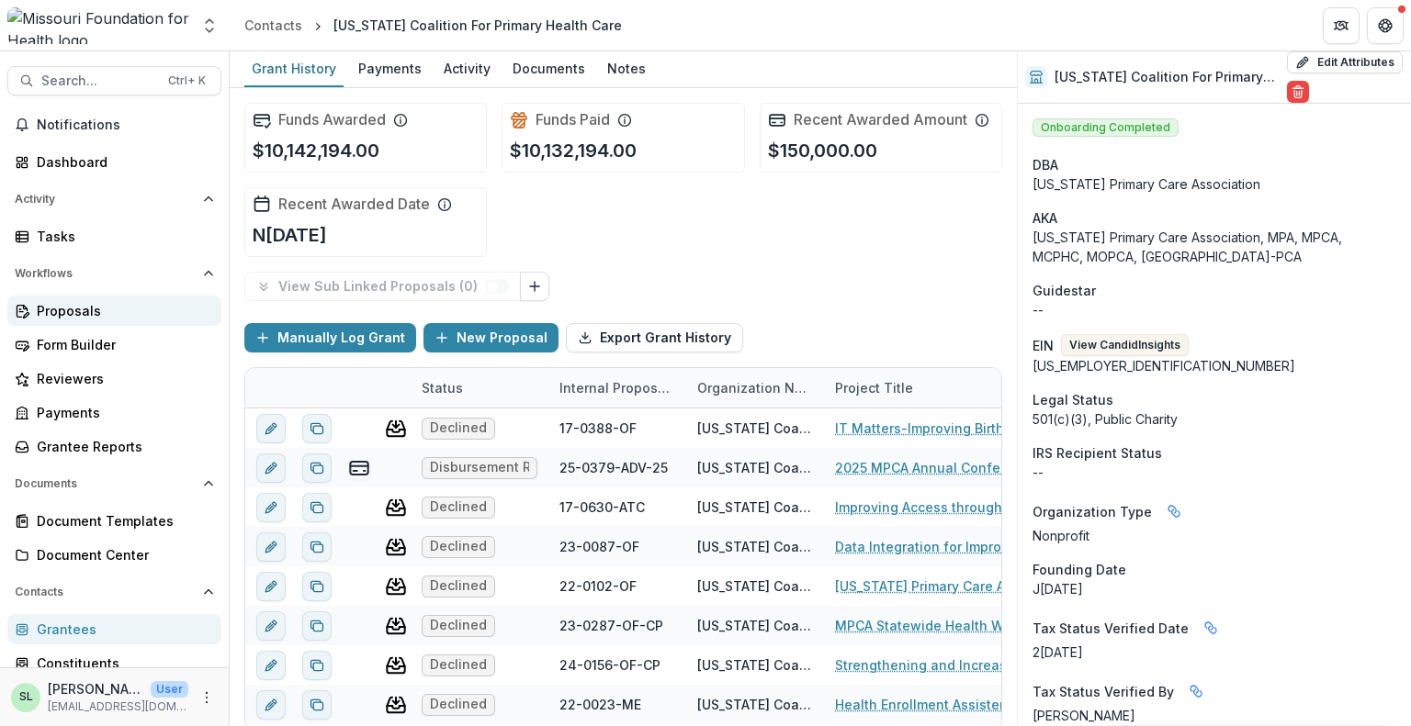
click at [64, 311] on div "Proposals" at bounding box center [122, 310] width 170 height 19
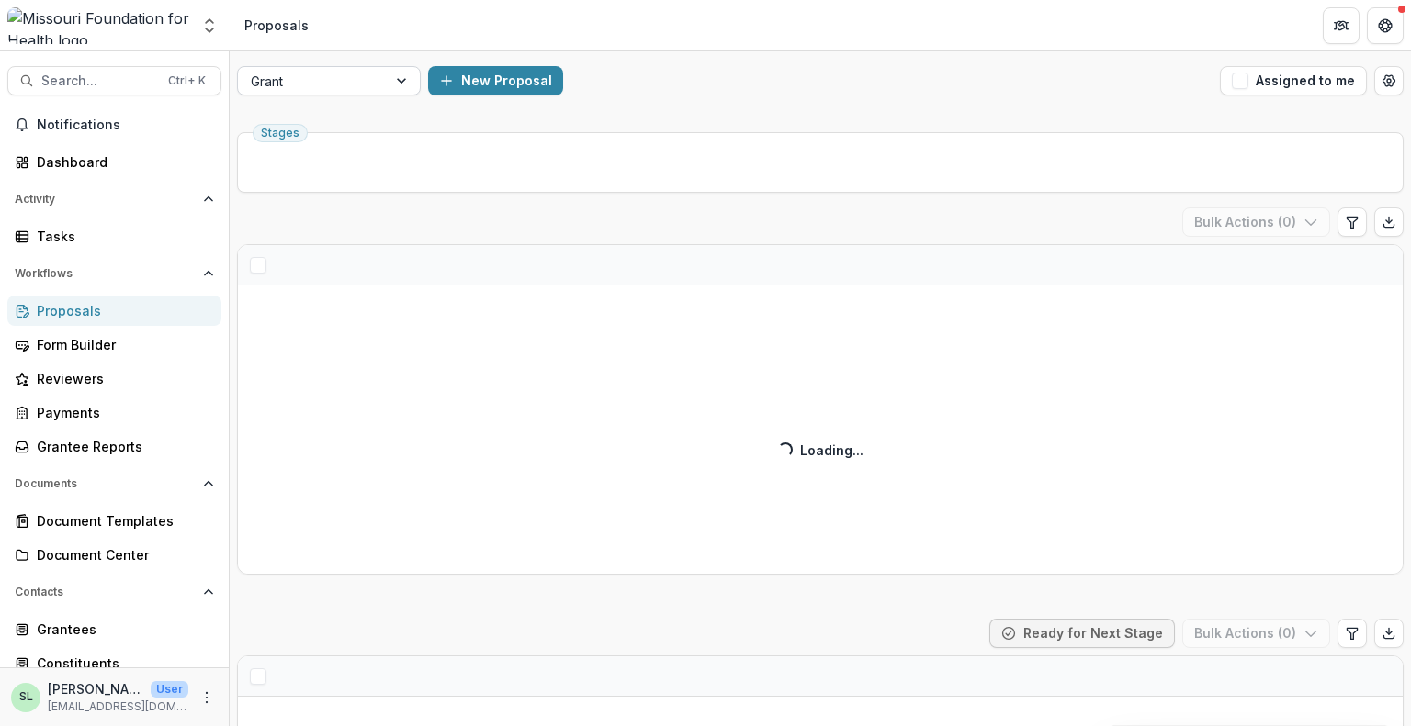
click at [338, 81] on div at bounding box center [312, 81] width 123 height 23
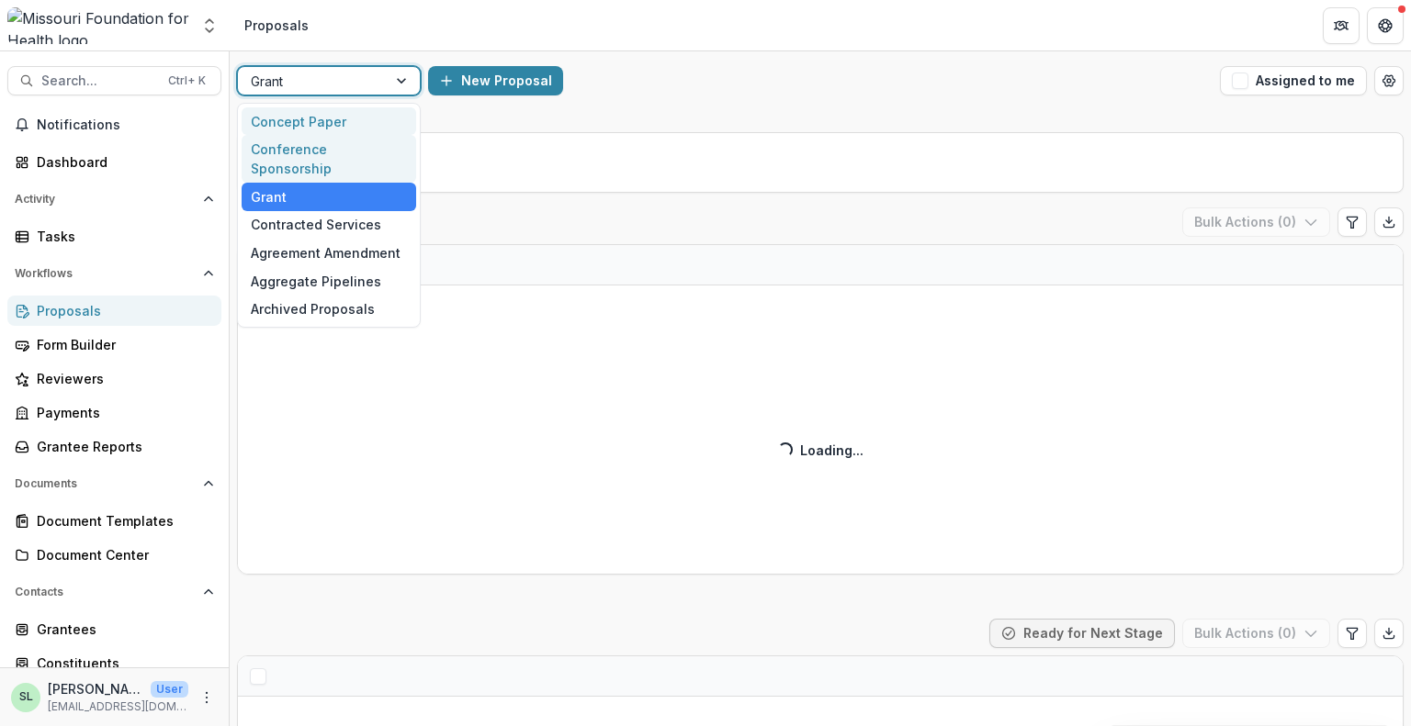
click at [327, 148] on div "Conference Sponsorship" at bounding box center [329, 159] width 174 height 48
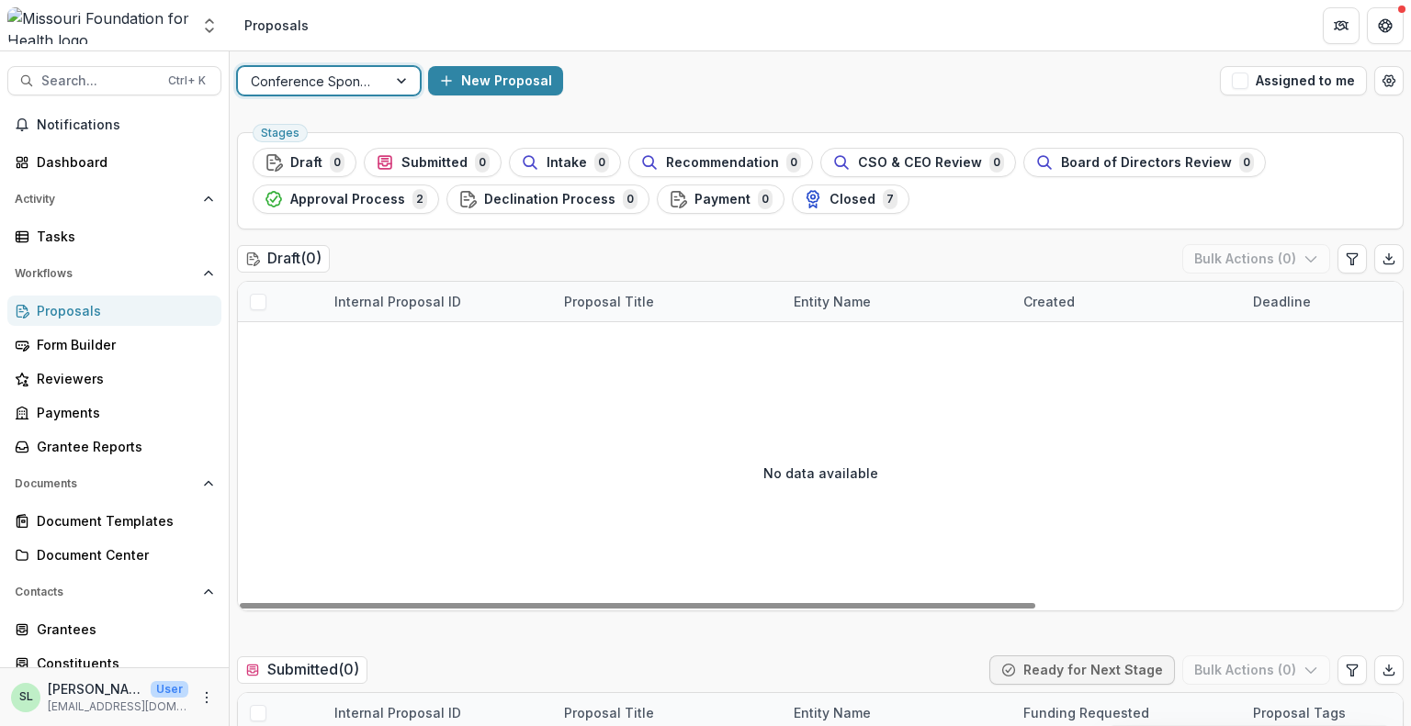
click at [350, 70] on div at bounding box center [312, 81] width 123 height 23
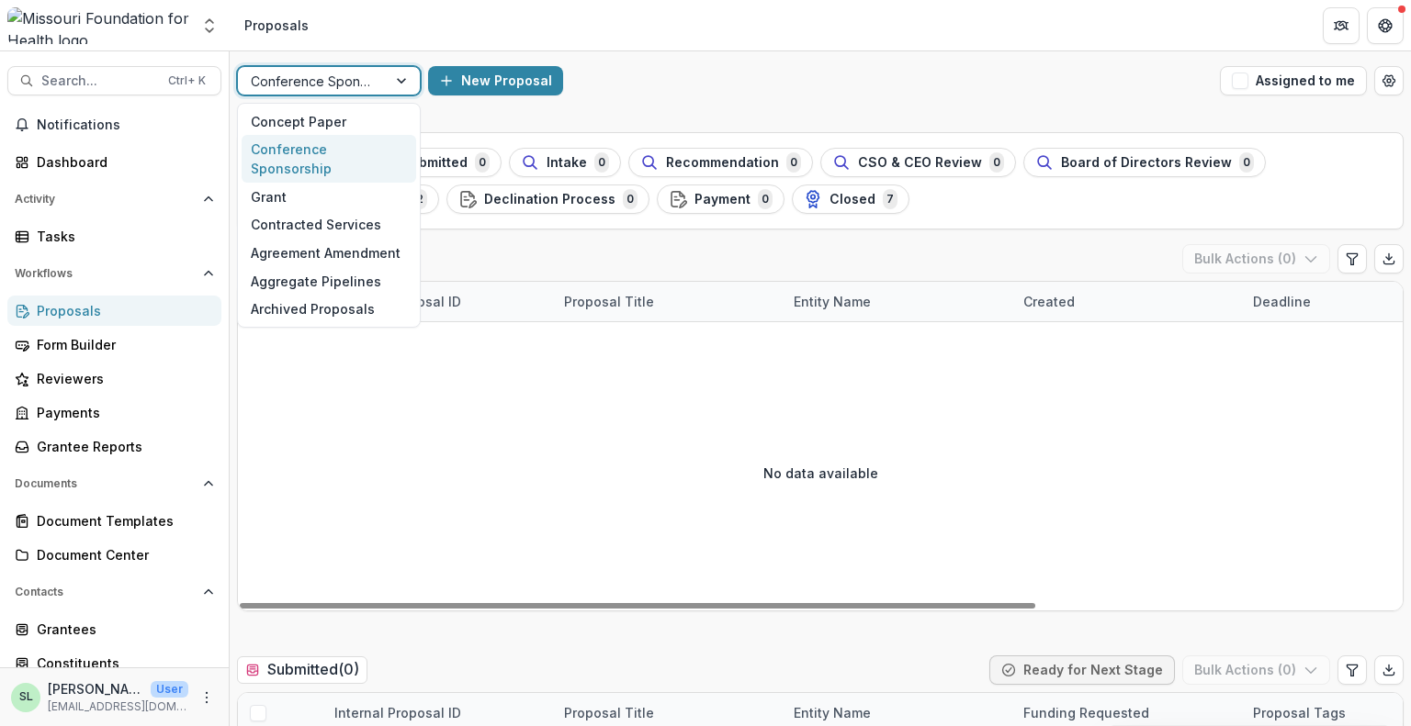
click at [352, 90] on div at bounding box center [312, 81] width 123 height 23
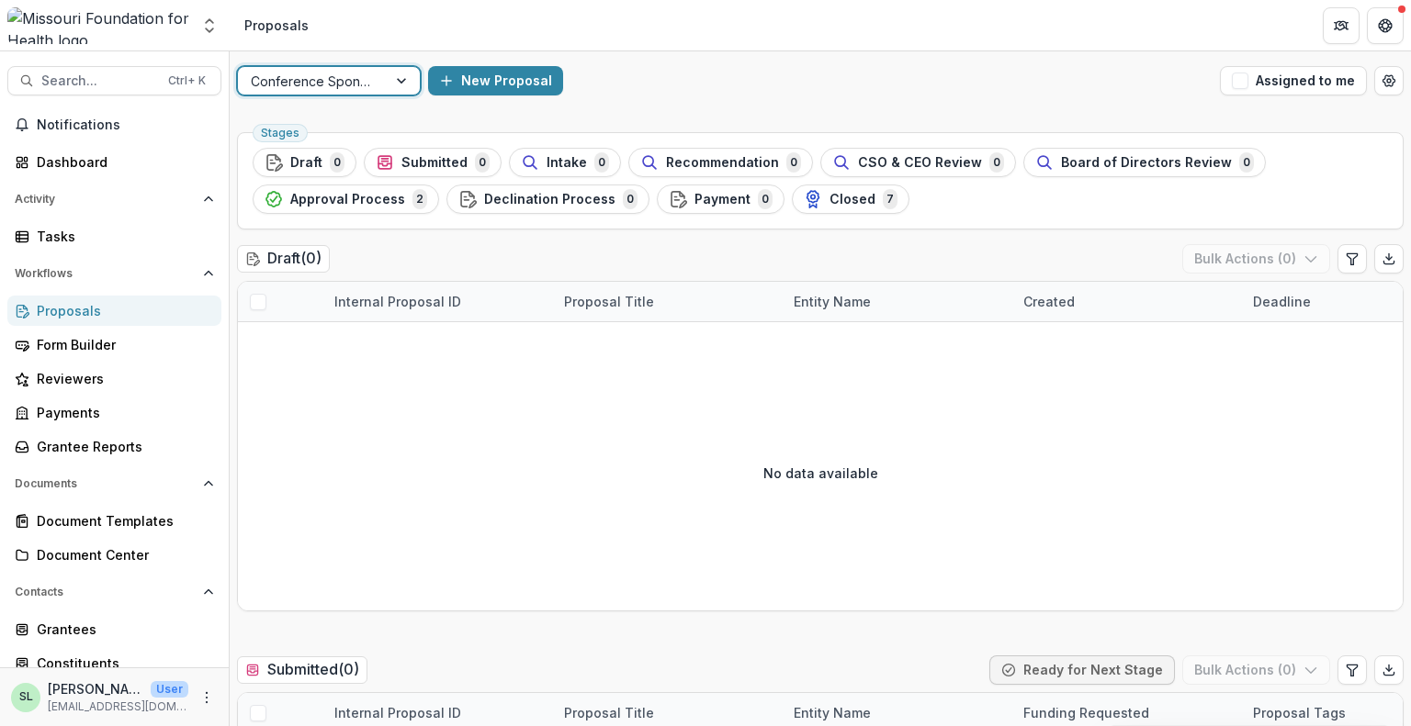
click at [349, 84] on div at bounding box center [312, 81] width 123 height 23
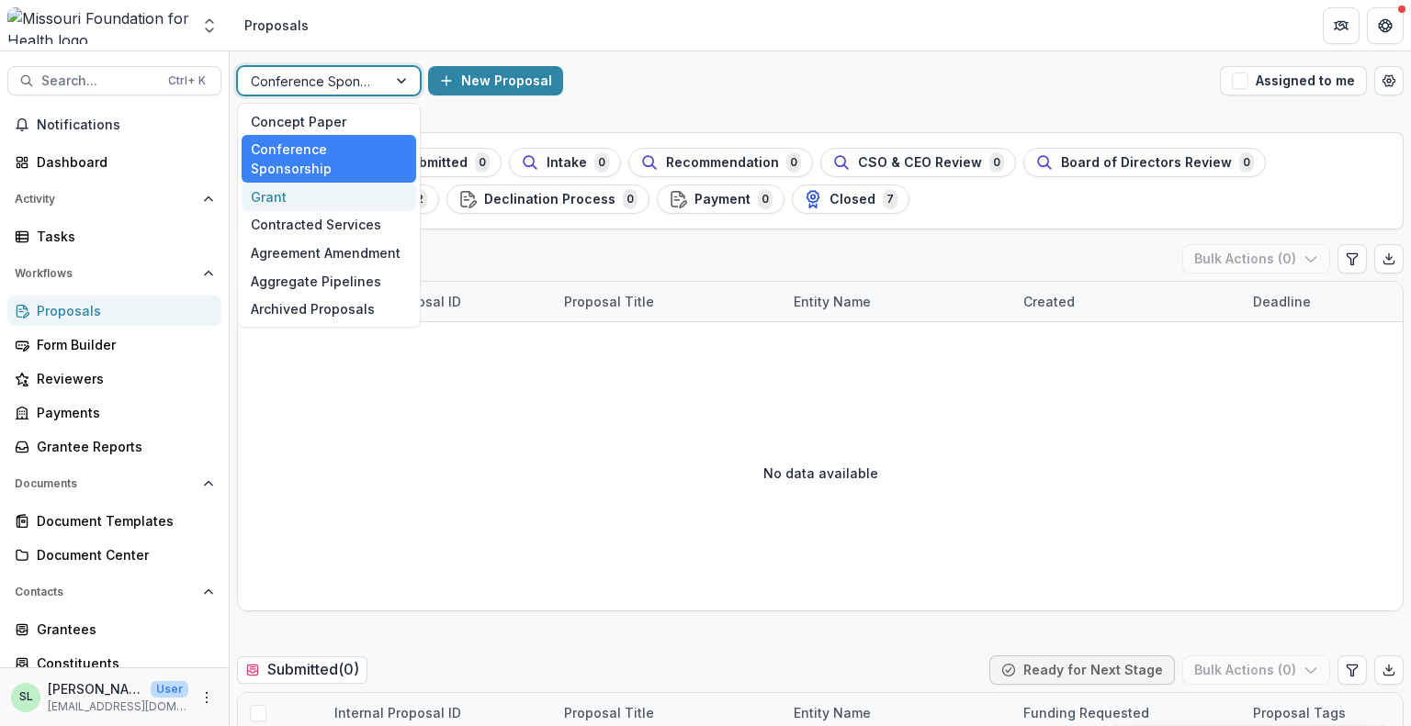
click at [322, 183] on div "Grant" at bounding box center [329, 197] width 174 height 28
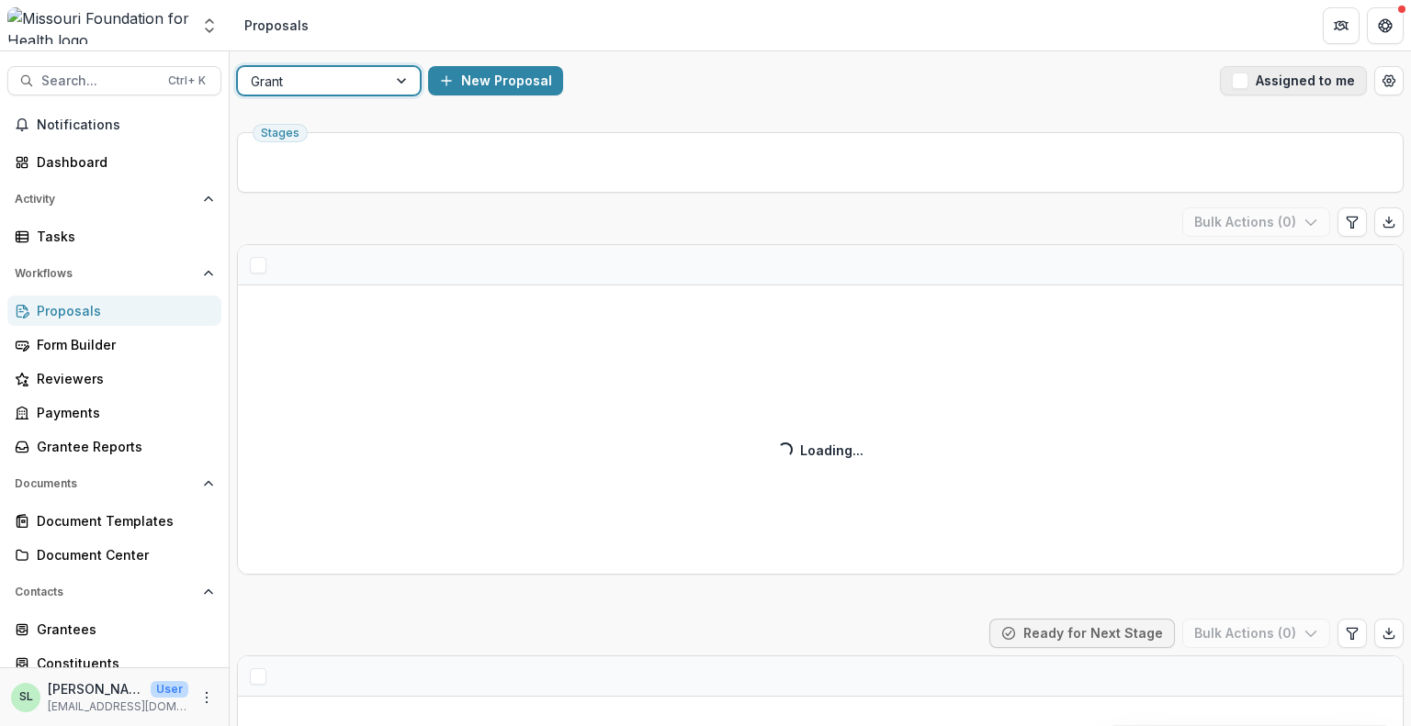
click at [1297, 76] on button "Assigned to me" at bounding box center [1293, 80] width 147 height 29
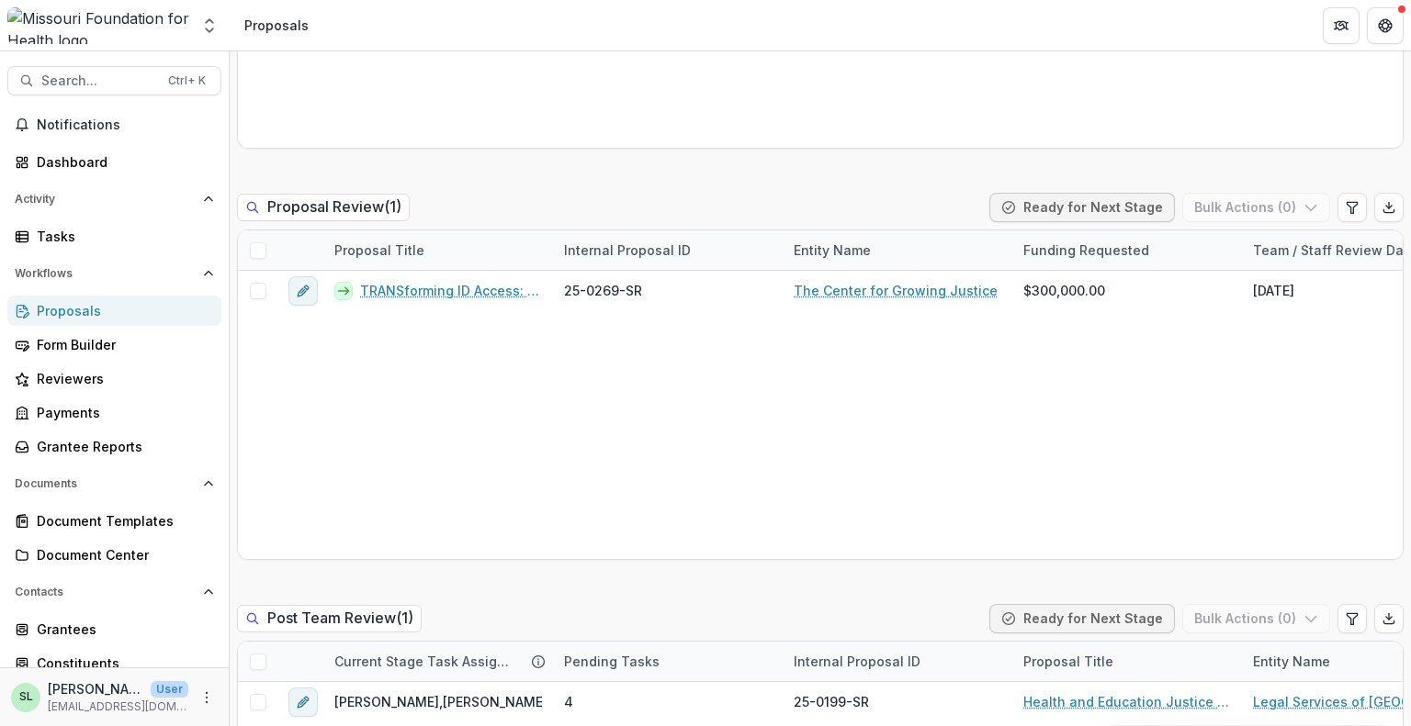
scroll to position [1322, 0]
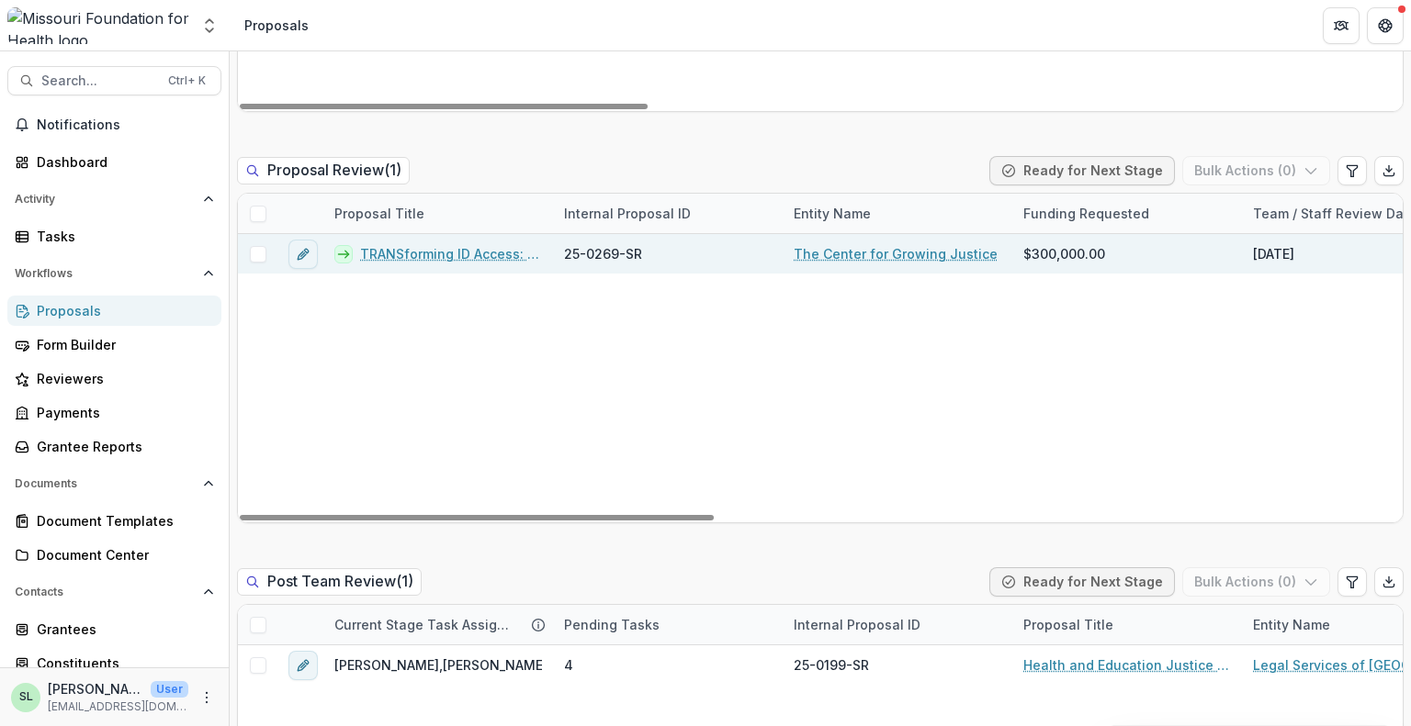
click at [481, 256] on link "TRANSforming ID Access: Growing Capacity to Defend & Expand Gender Marker Chang…" at bounding box center [451, 253] width 182 height 19
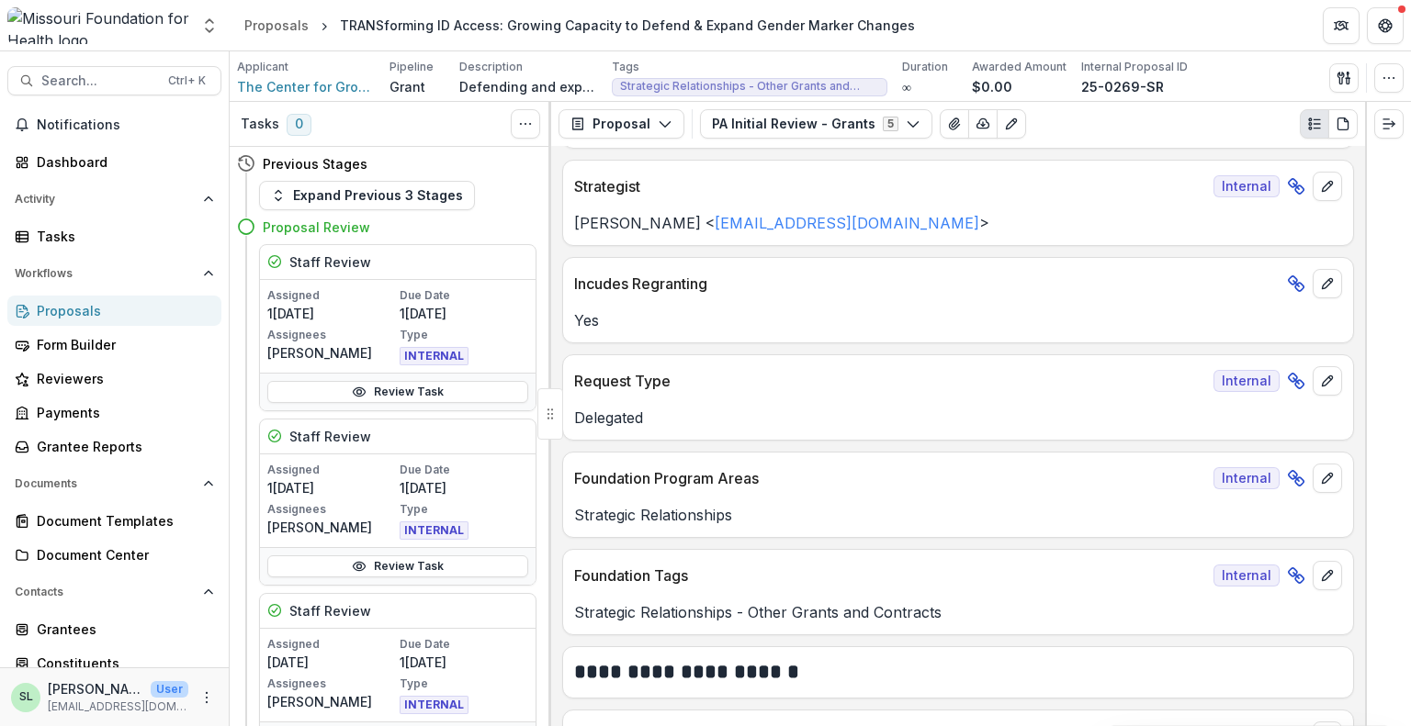
scroll to position [459, 0]
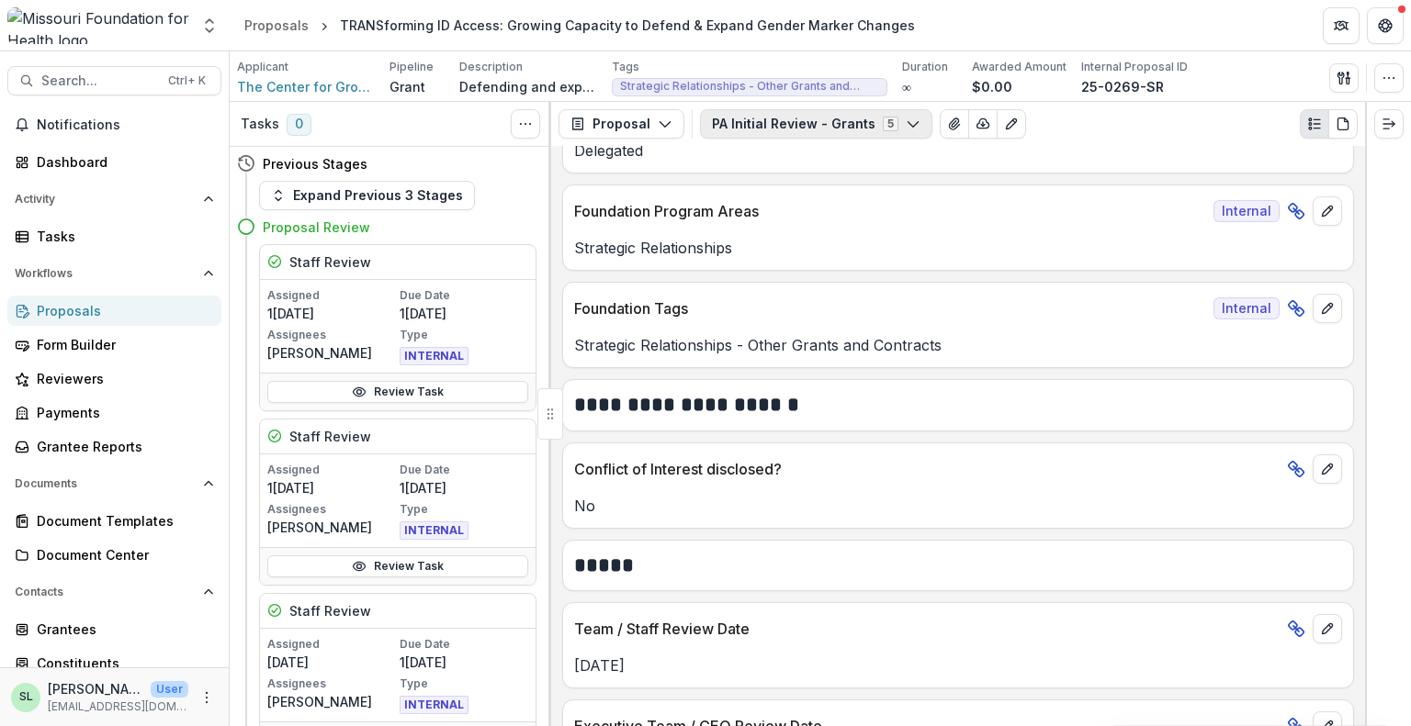
click at [813, 115] on button "PA Initial Review - Grants 5" at bounding box center [816, 123] width 232 height 29
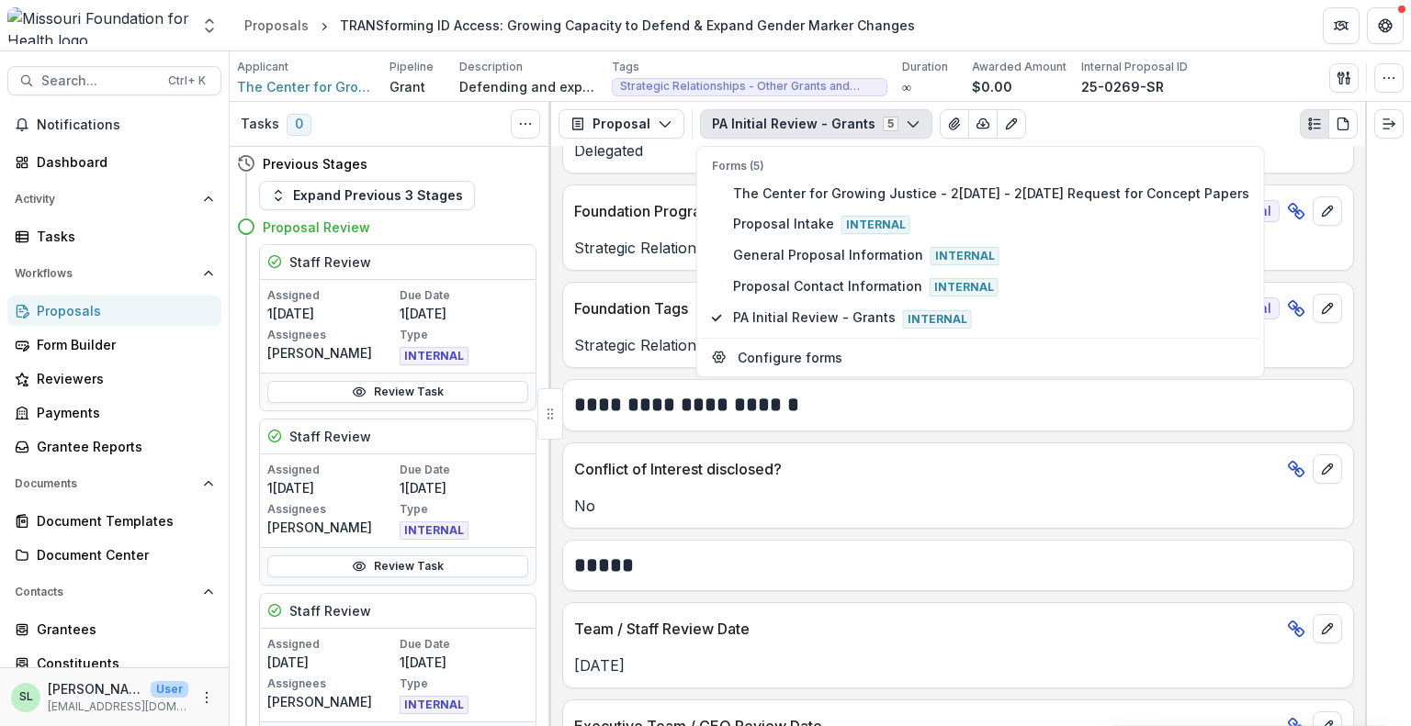
click at [970, 576] on h2 "*****" at bounding box center [958, 566] width 768 height 28
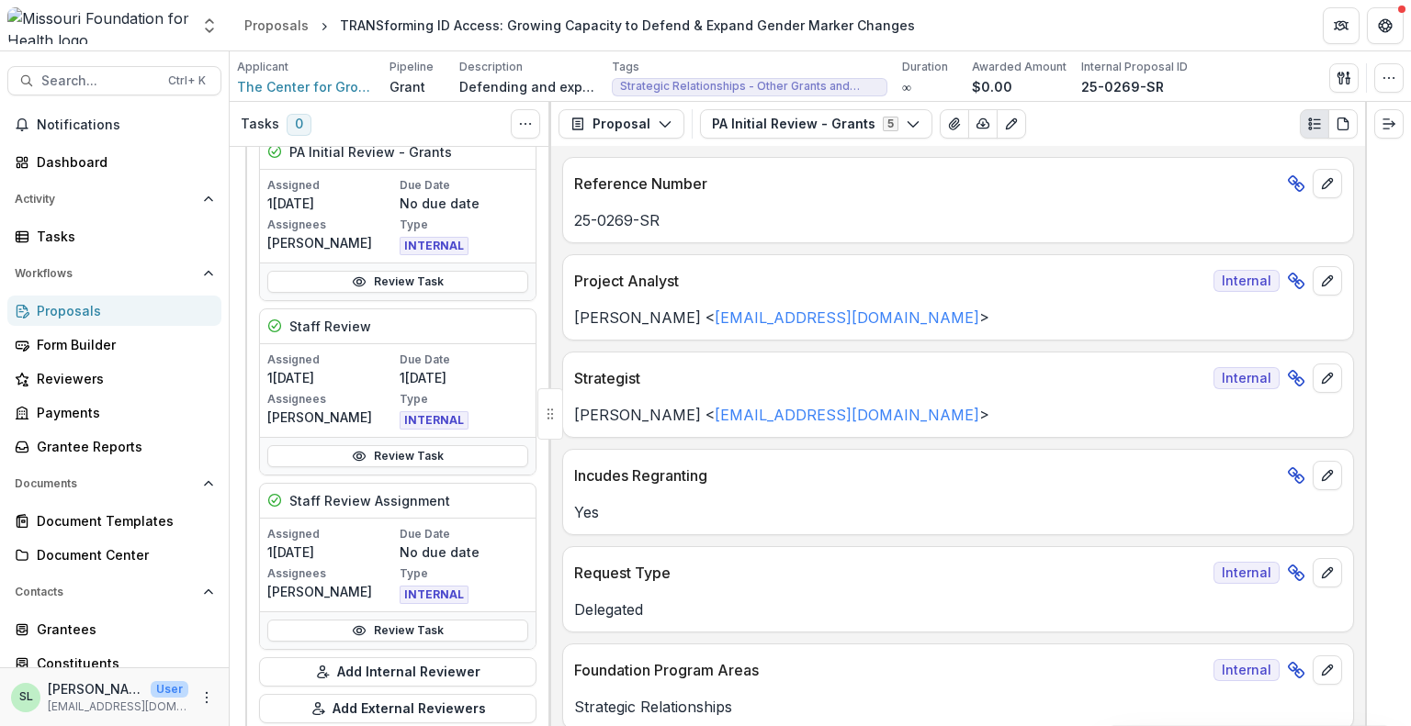
scroll to position [551, 0]
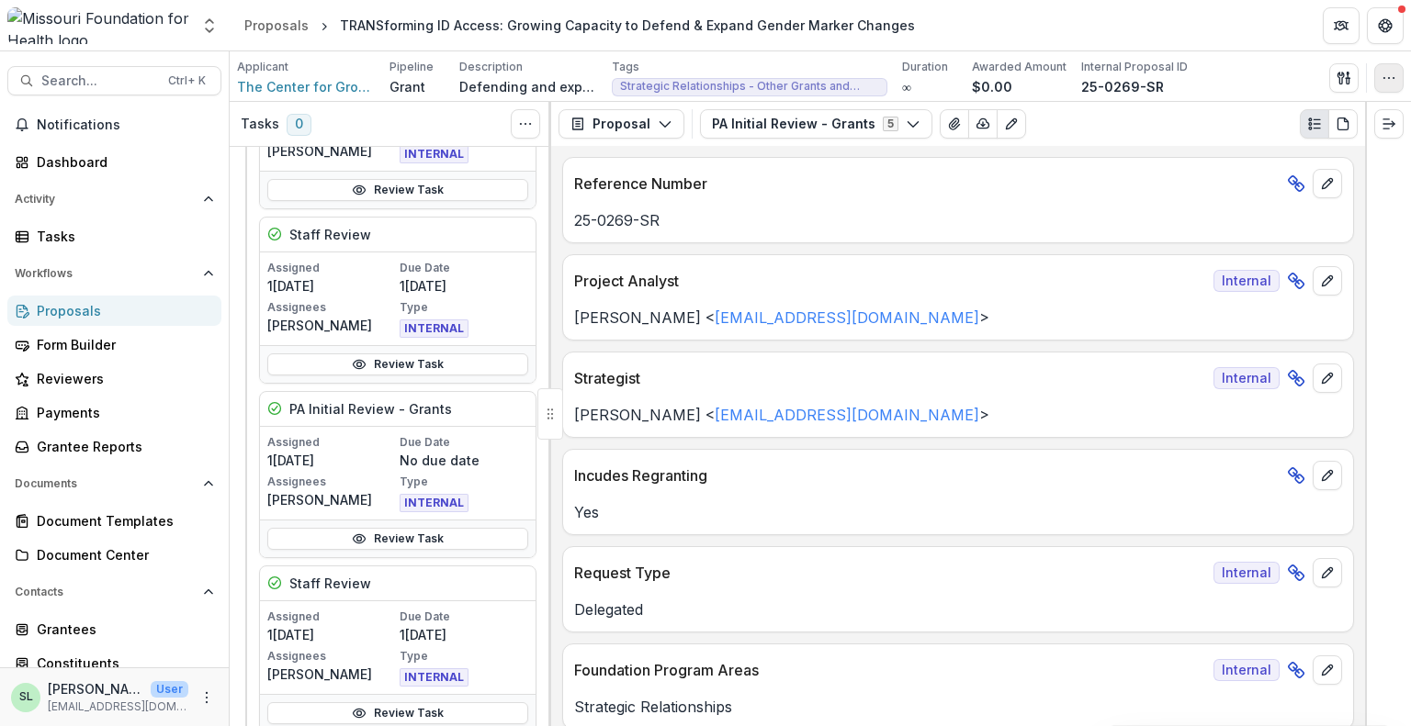
click at [1388, 69] on button "button" at bounding box center [1388, 77] width 29 height 29
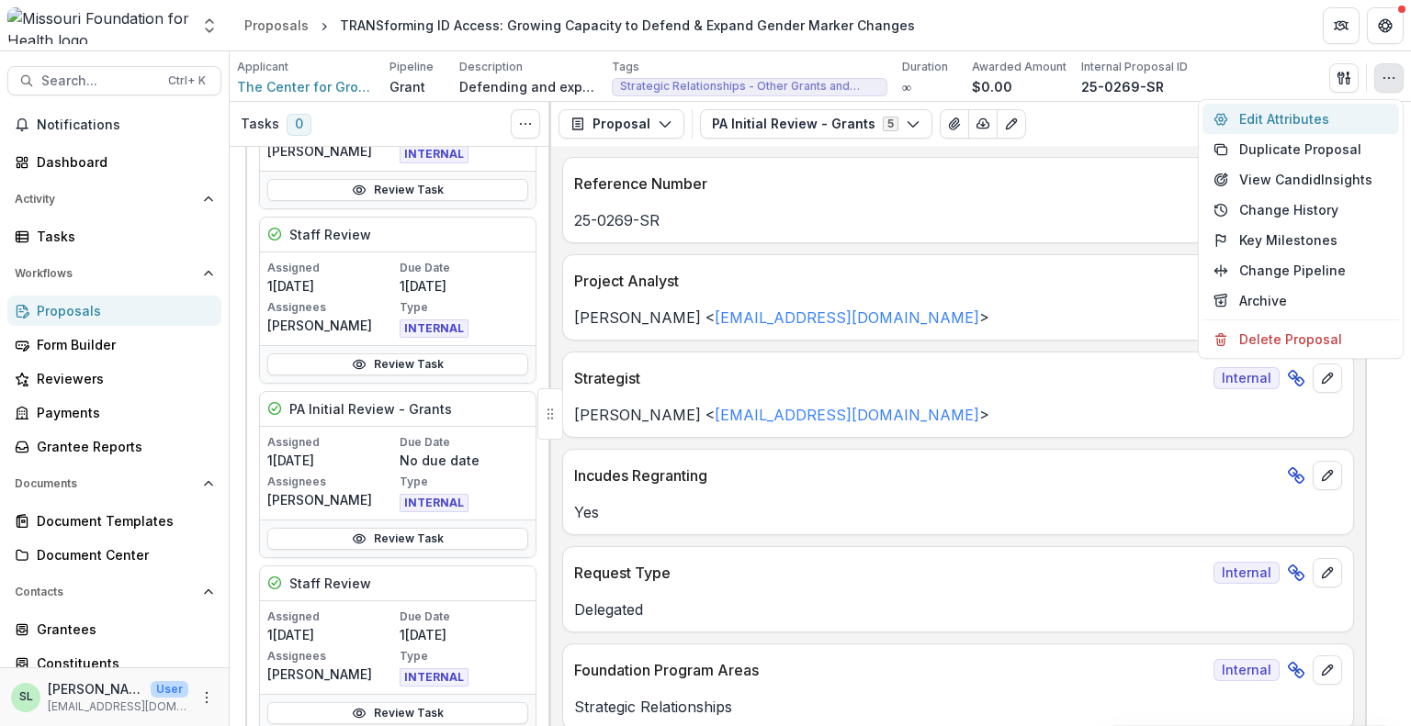
click at [1285, 107] on button "Edit Attributes" at bounding box center [1300, 119] width 197 height 30
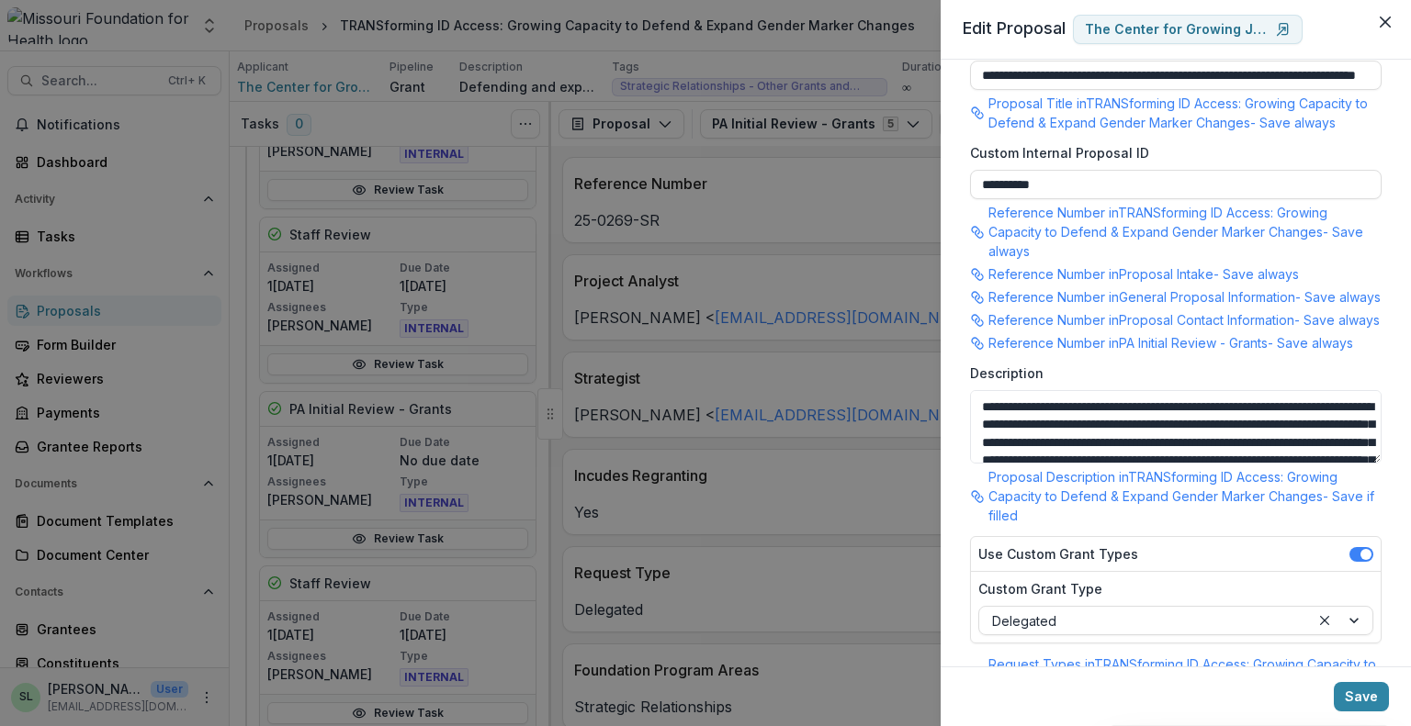
scroll to position [422, 0]
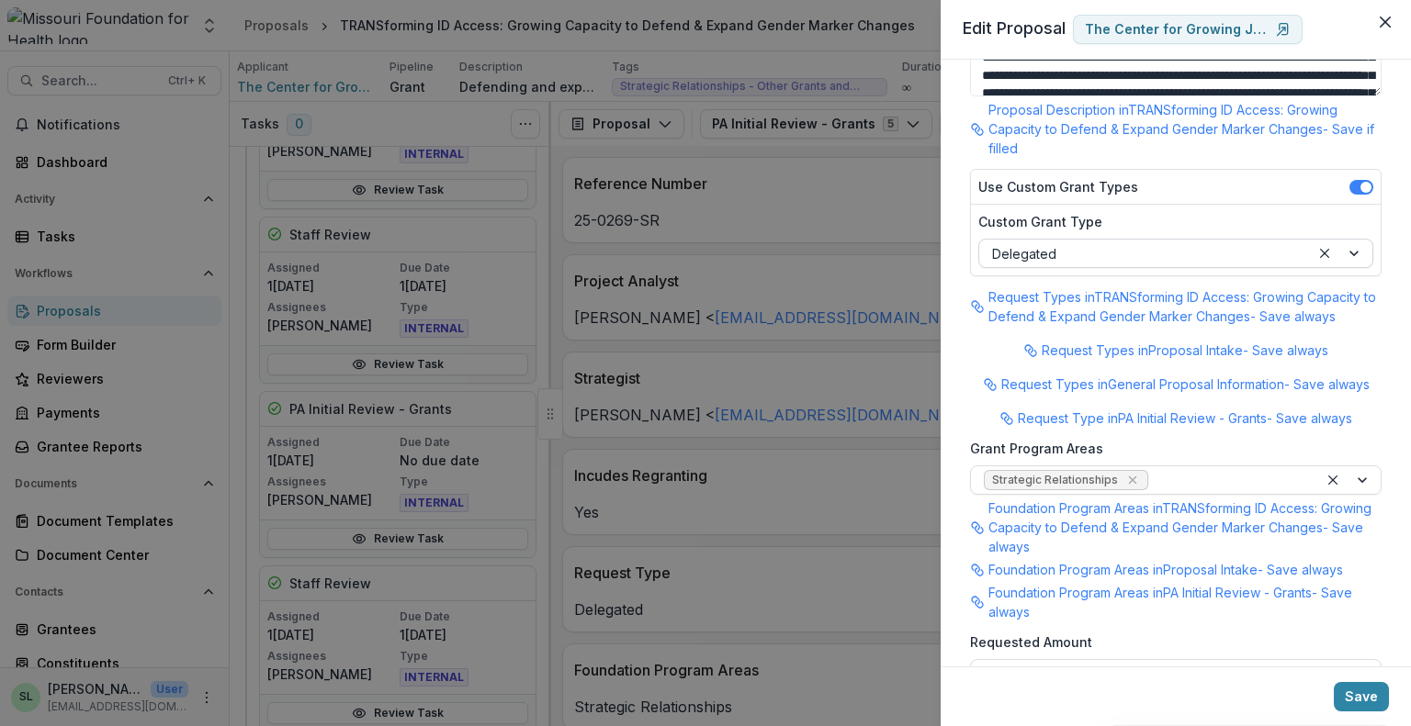
click at [1353, 267] on div at bounding box center [1341, 254] width 62 height 28
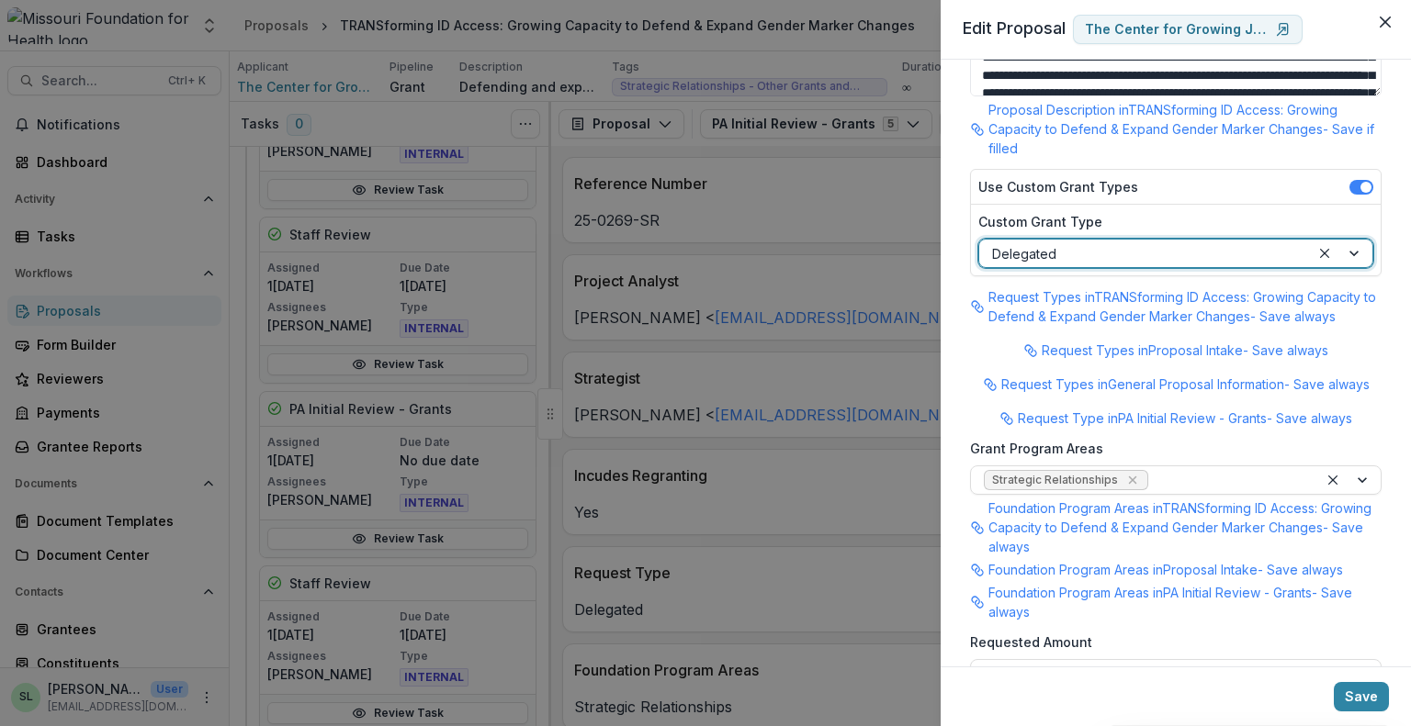
click at [1353, 267] on div at bounding box center [1341, 254] width 62 height 28
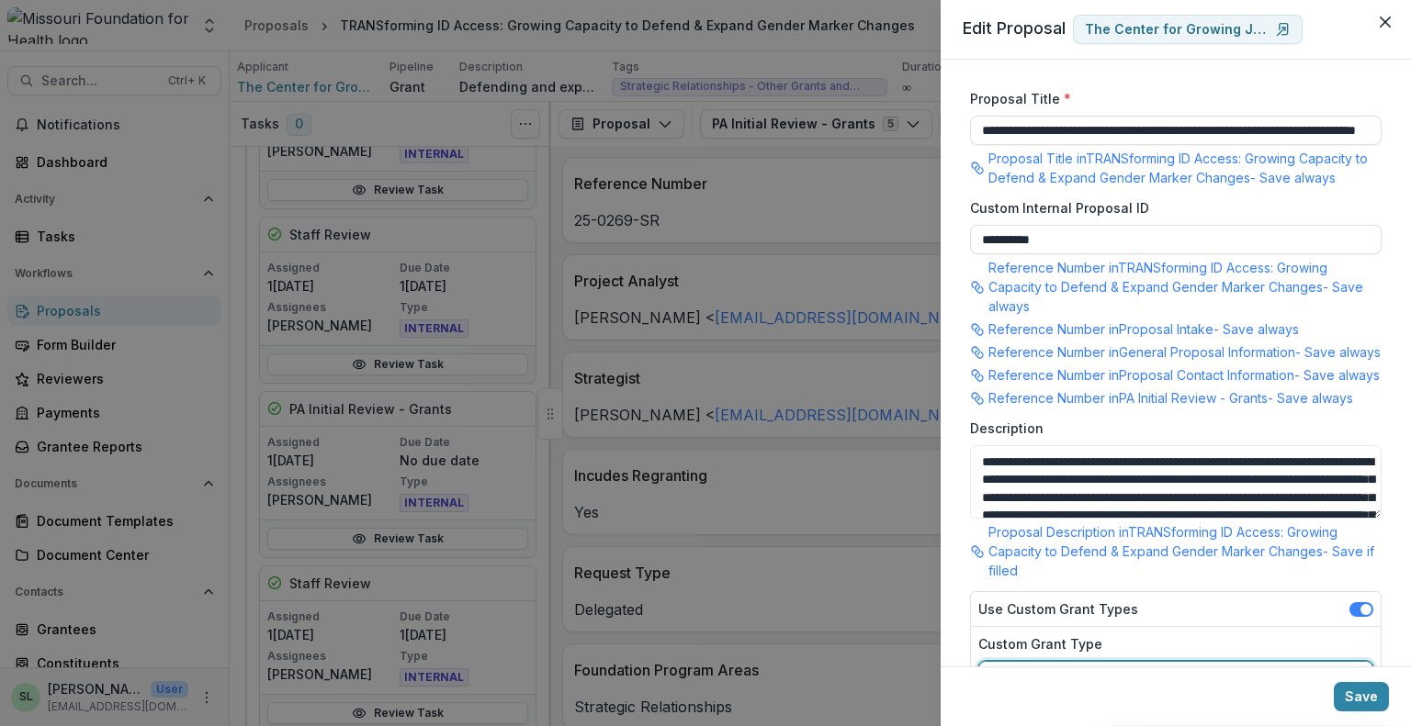
scroll to position [0, 0]
click at [1389, 39] on header "Edit Proposal The Center for Growing Justice" at bounding box center [1175, 30] width 470 height 60
click at [1386, 17] on icon "Close" at bounding box center [1384, 22] width 11 height 11
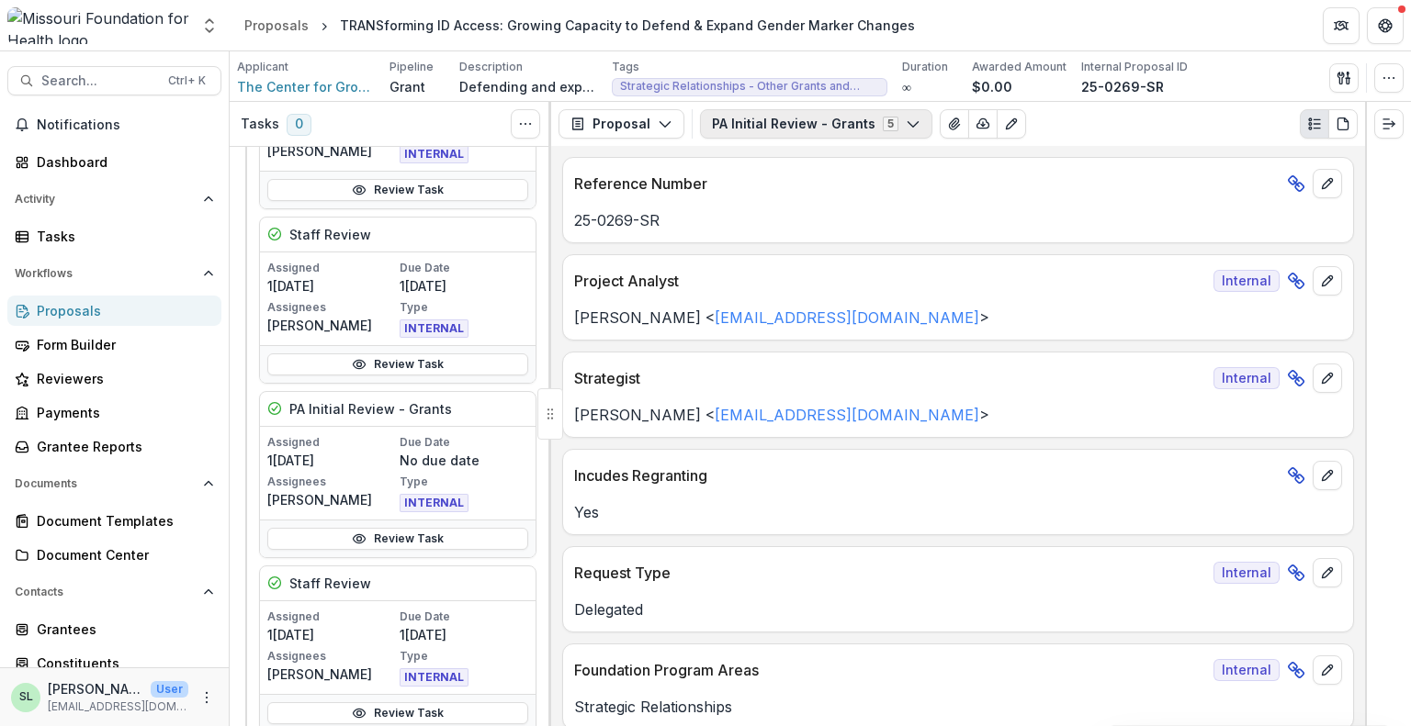
click at [746, 118] on button "PA Initial Review - Grants 5" at bounding box center [816, 123] width 232 height 29
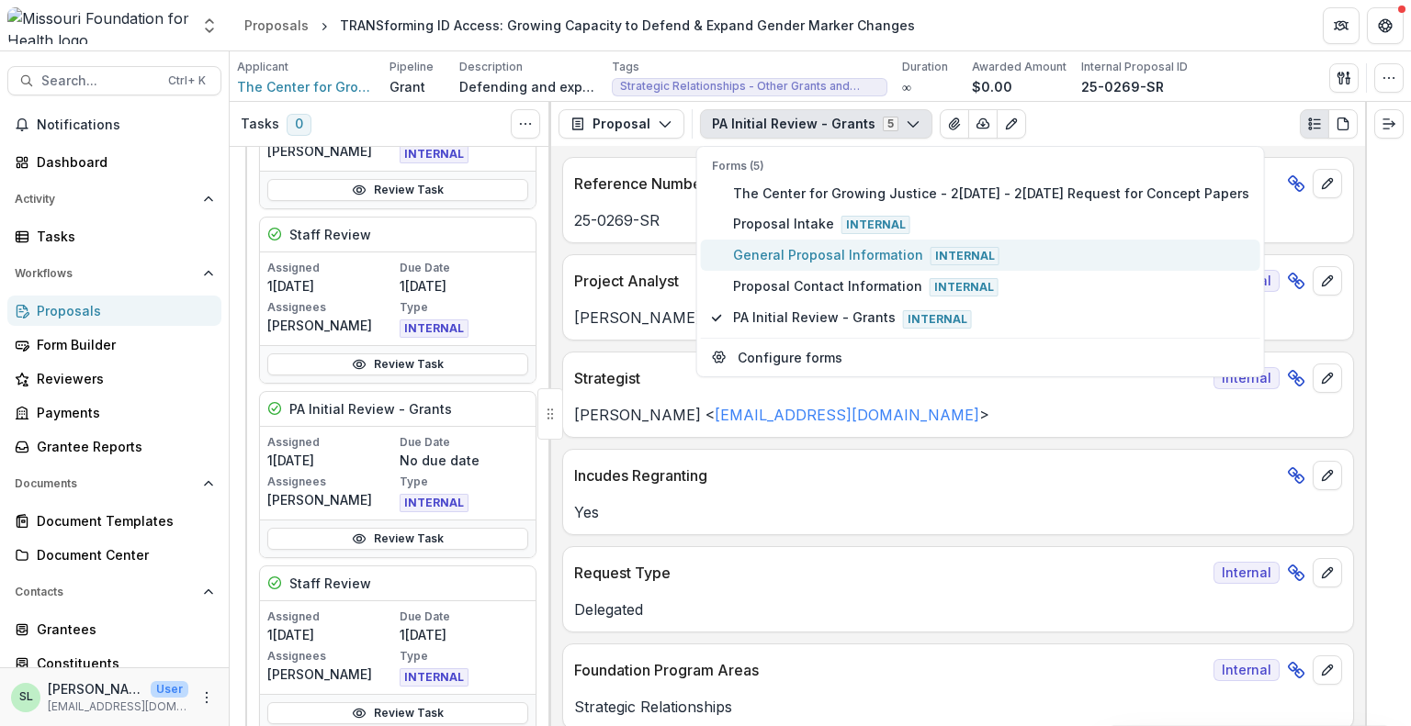
click at [793, 253] on span "General Proposal Information Internal" at bounding box center [991, 255] width 516 height 20
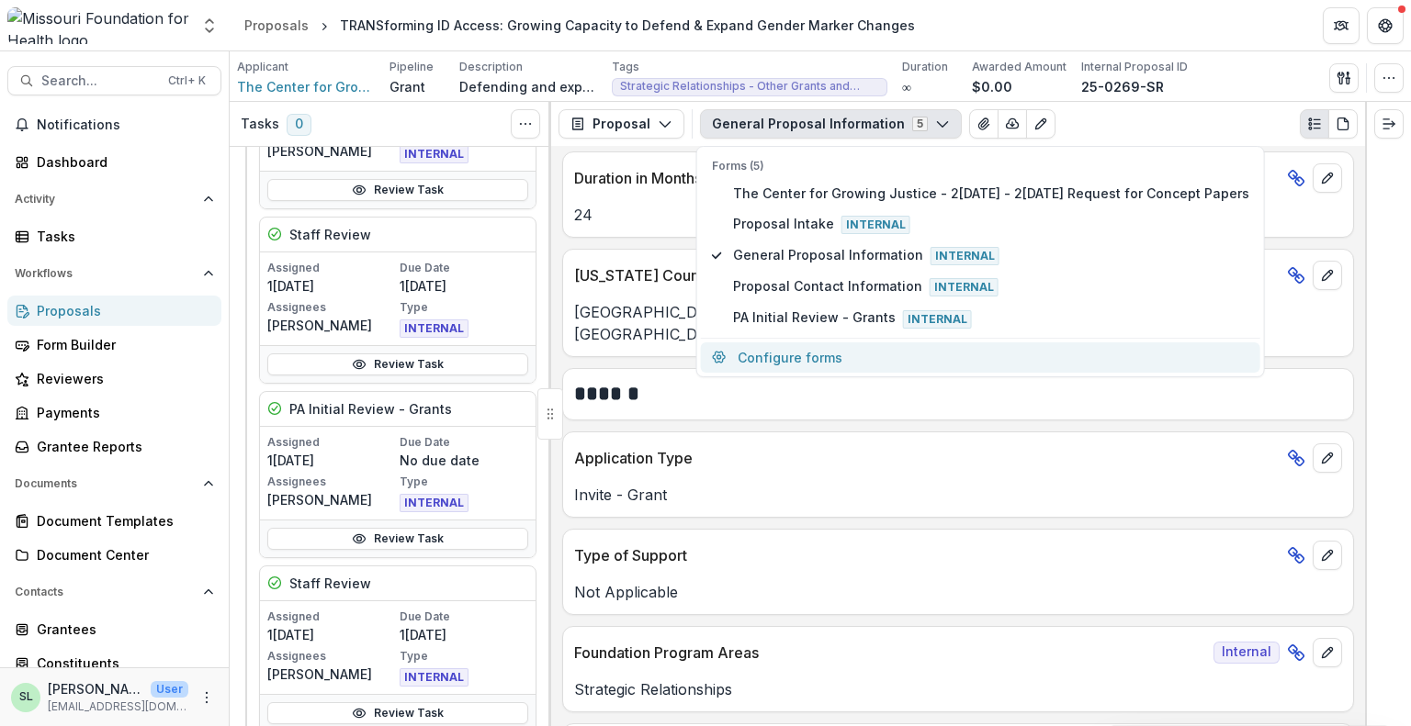
scroll to position [1561, 0]
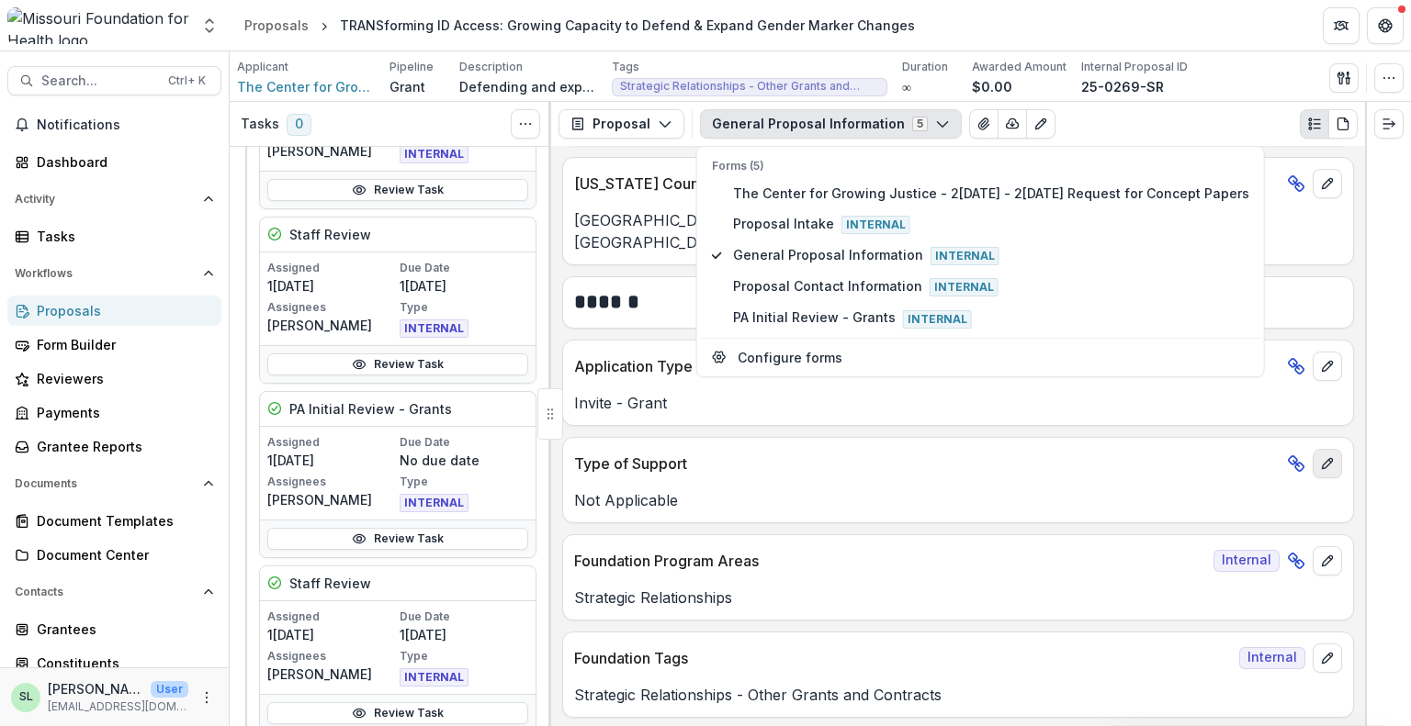
click at [1326, 456] on icon "edit" at bounding box center [1327, 463] width 15 height 15
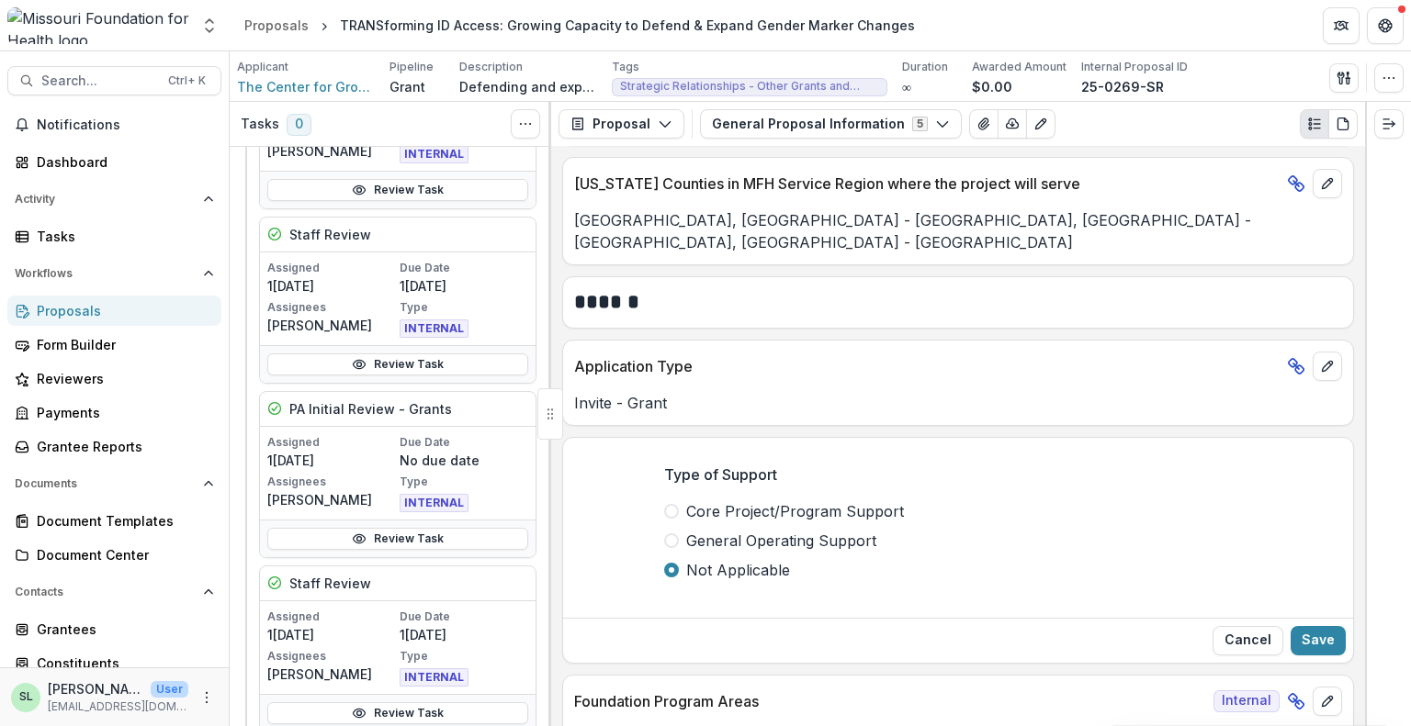
click at [729, 500] on span "Core Project/Program Support" at bounding box center [795, 511] width 218 height 22
click at [1324, 626] on button "Save" at bounding box center [1317, 640] width 55 height 29
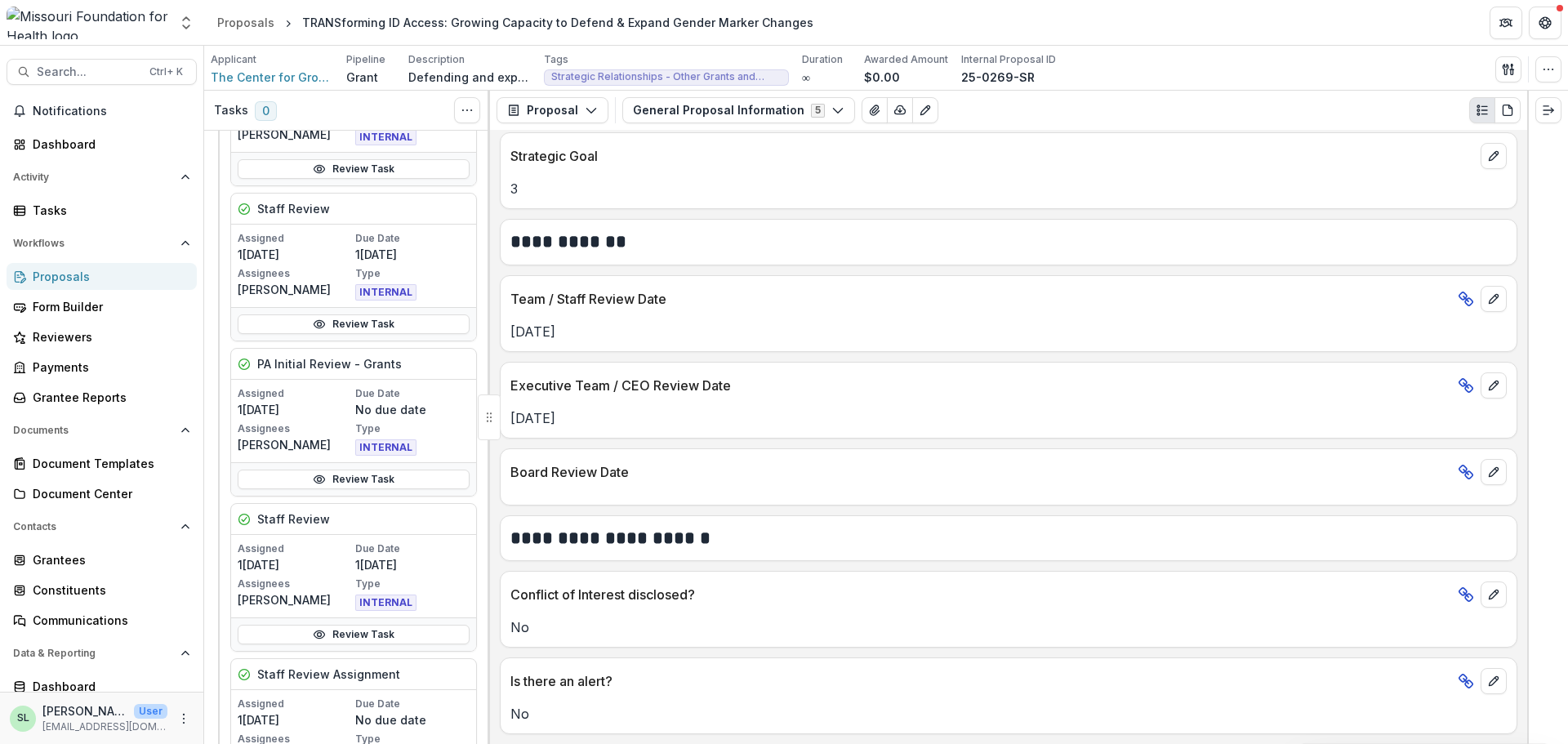
scroll to position [1960, 0]
